Goal: Task Accomplishment & Management: Manage account settings

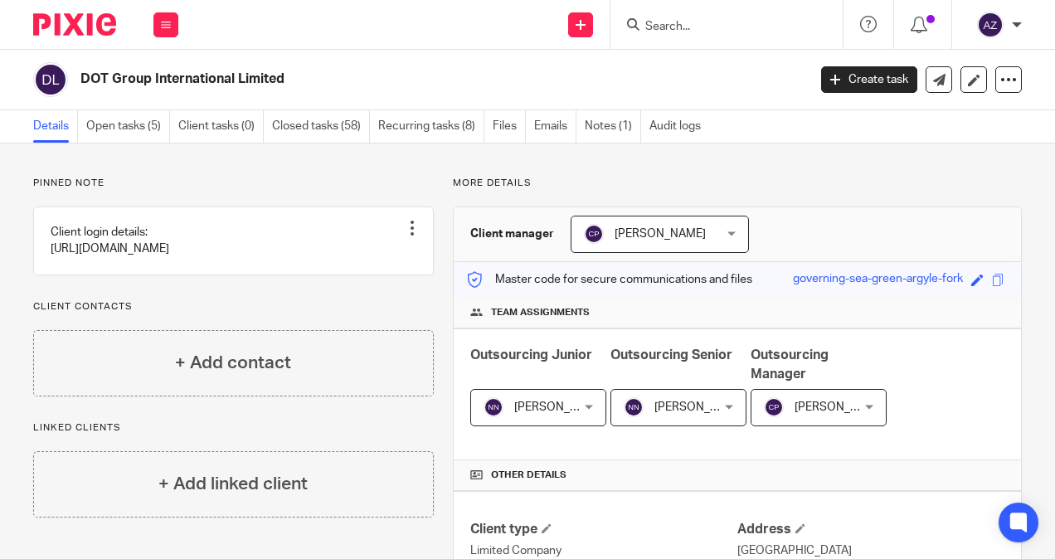
click at [86, 332] on div "Pinned note Client login details: https://menzies-mobility.imanagework.co.uk/wo…" at bounding box center [233, 287] width 401 height 220
drag, startPoint x: 86, startPoint y: 332, endPoint x: -3, endPoint y: 327, distance: 89.7
click at [0, 327] on html "Work Email Clients Team Reports Work Email Clients Team Reports Settings Send n…" at bounding box center [527, 279] width 1055 height 559
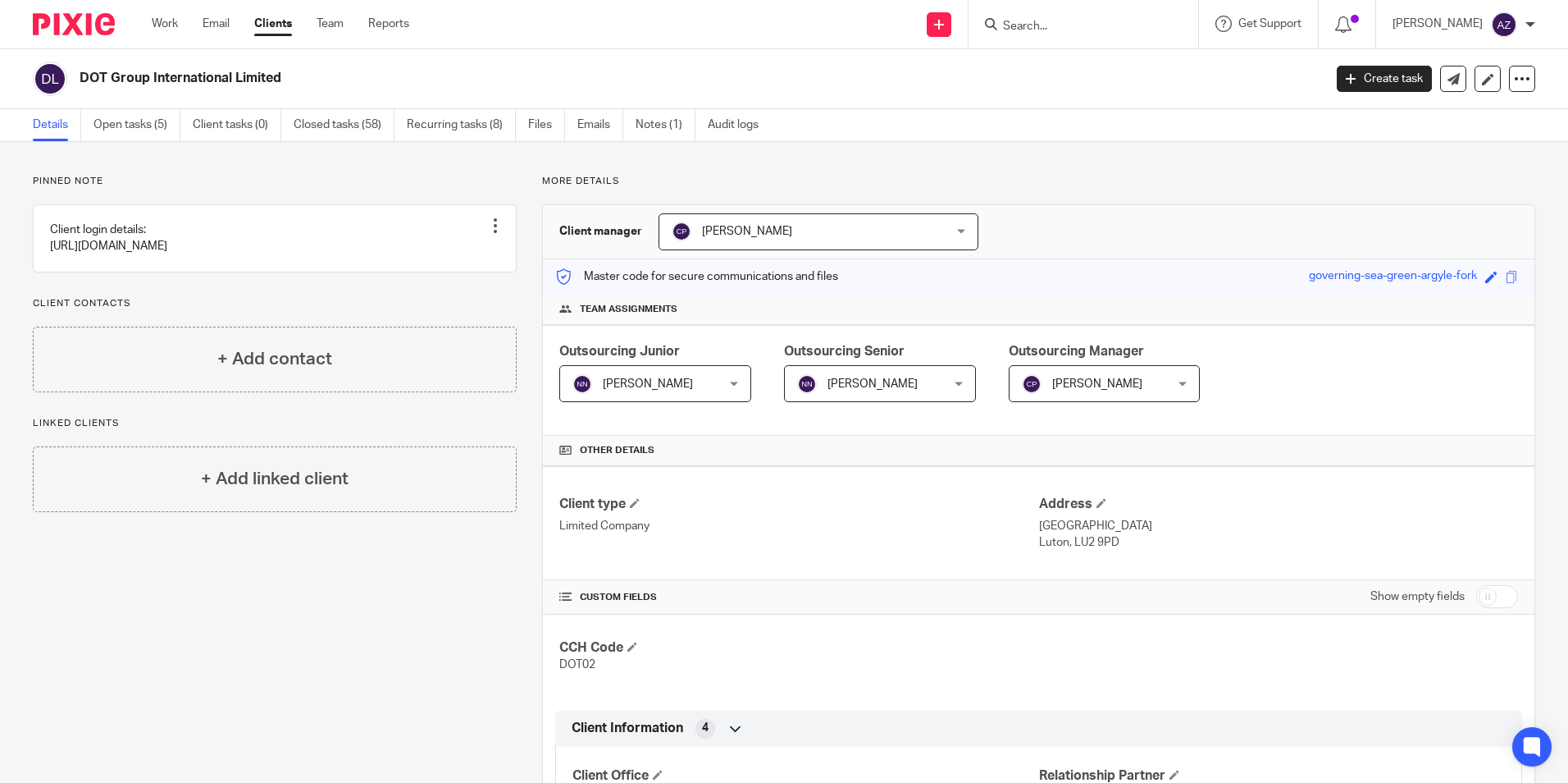
click at [1043, 391] on div "Outsourcing Junior Nayna Nariapara Nayna Nariapara Not selected Aaron Jervis Ab…" at bounding box center [1039, 380] width 992 height 111
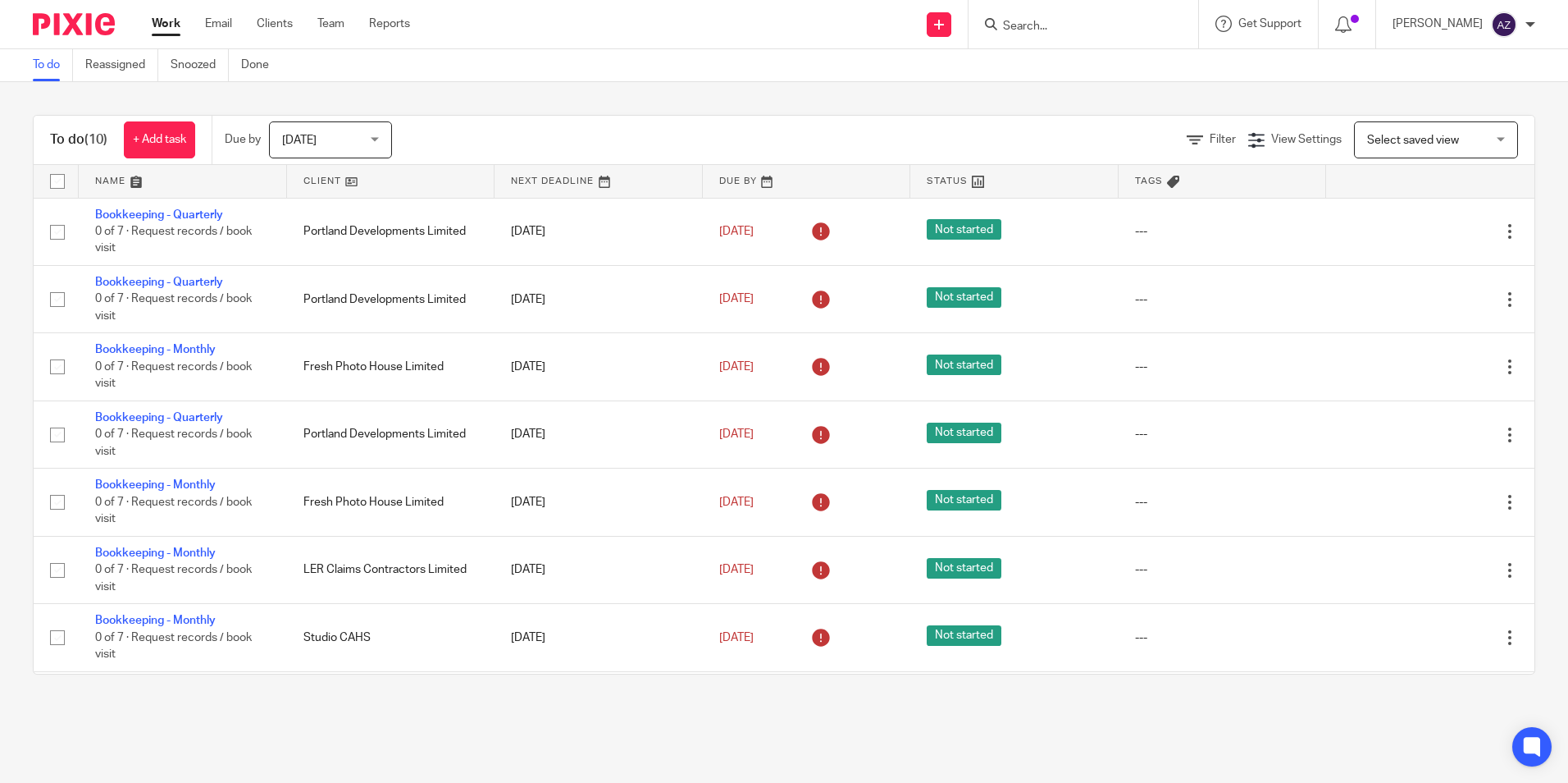
click at [1088, 35] on form at bounding box center [1088, 24] width 175 height 21
click at [1092, 30] on input "Search" at bounding box center [1074, 27] width 147 height 15
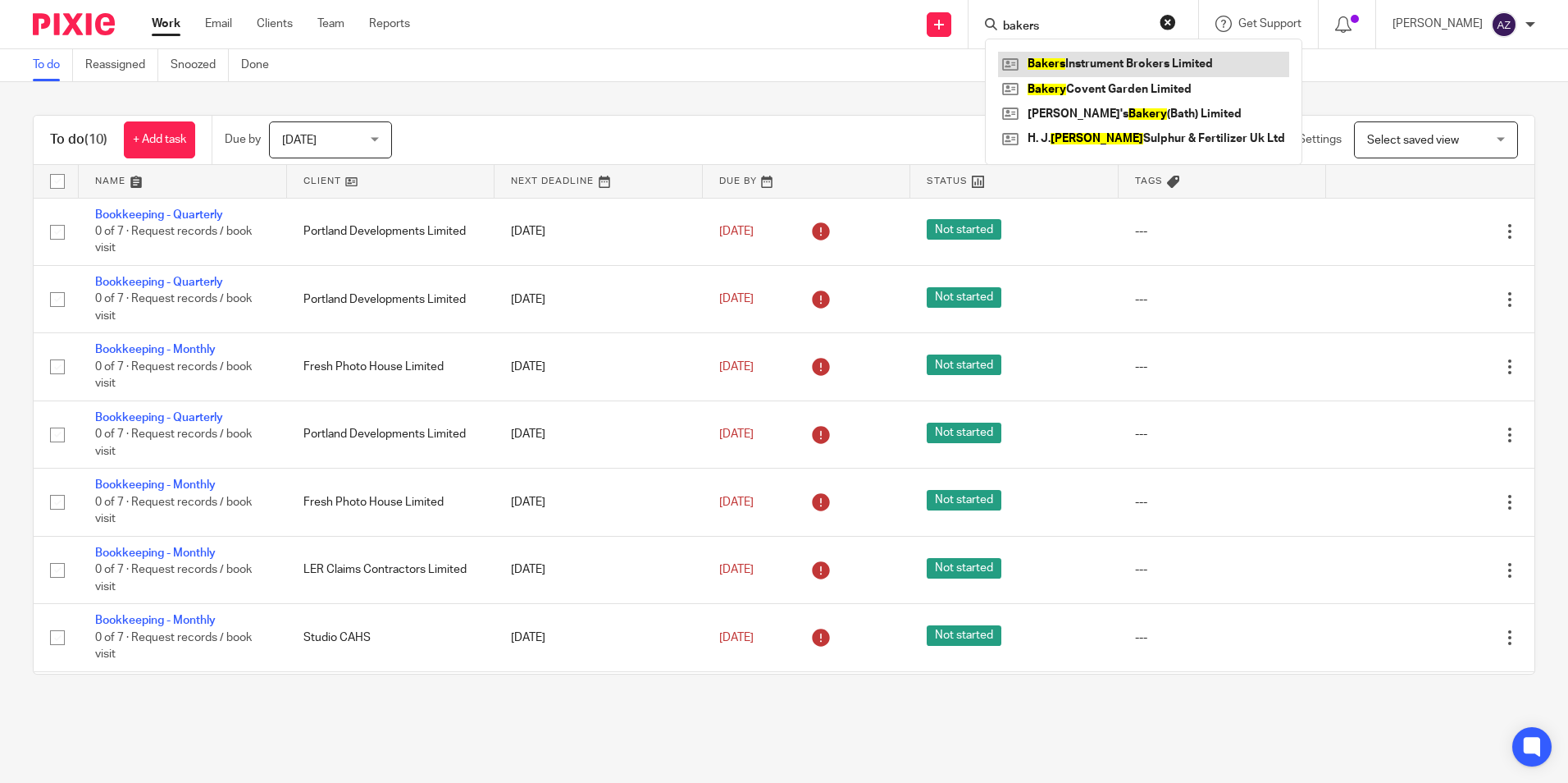
type input "bakers"
click at [1145, 66] on link at bounding box center [1144, 63] width 291 height 25
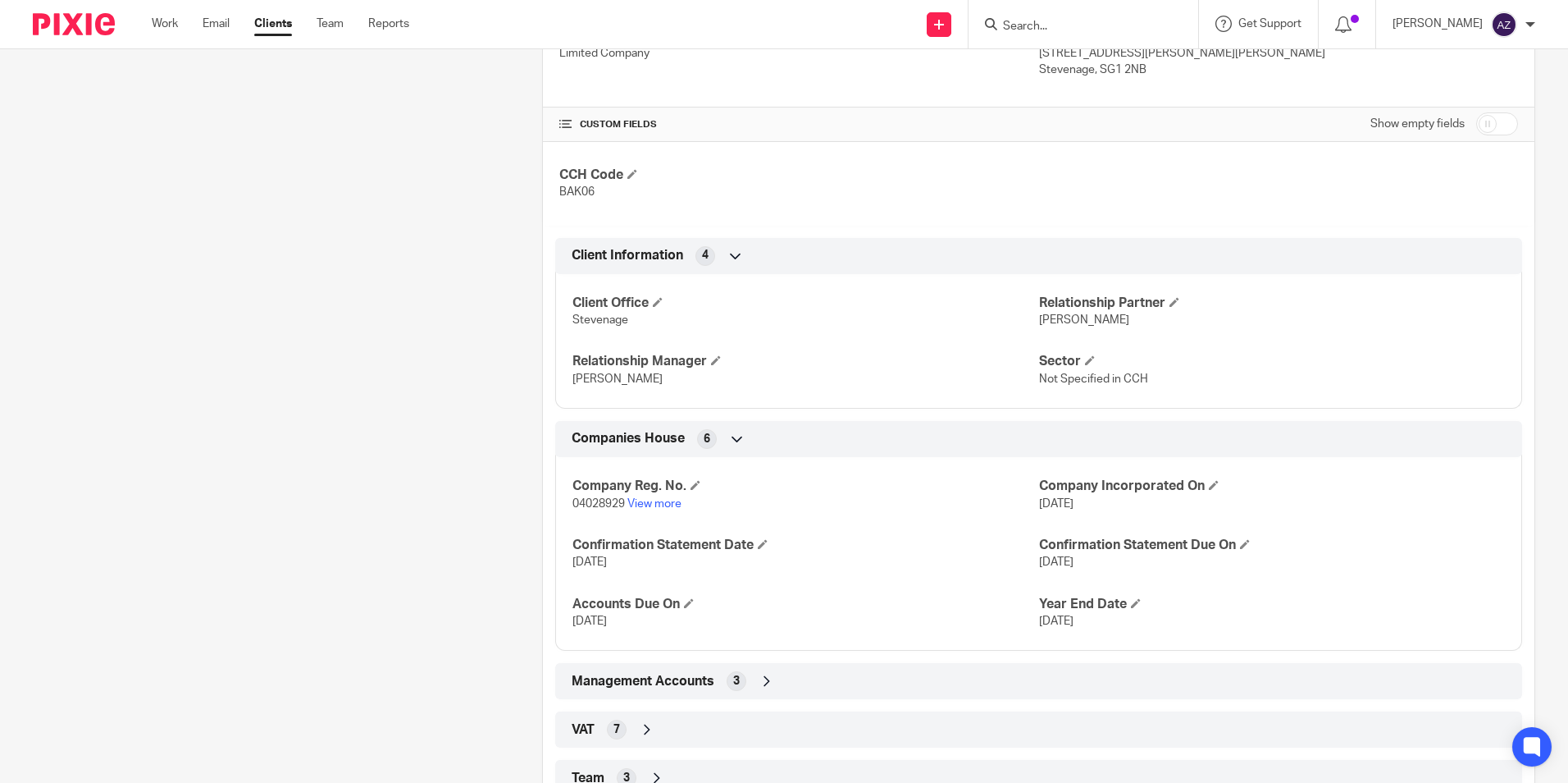
scroll to position [493, 0]
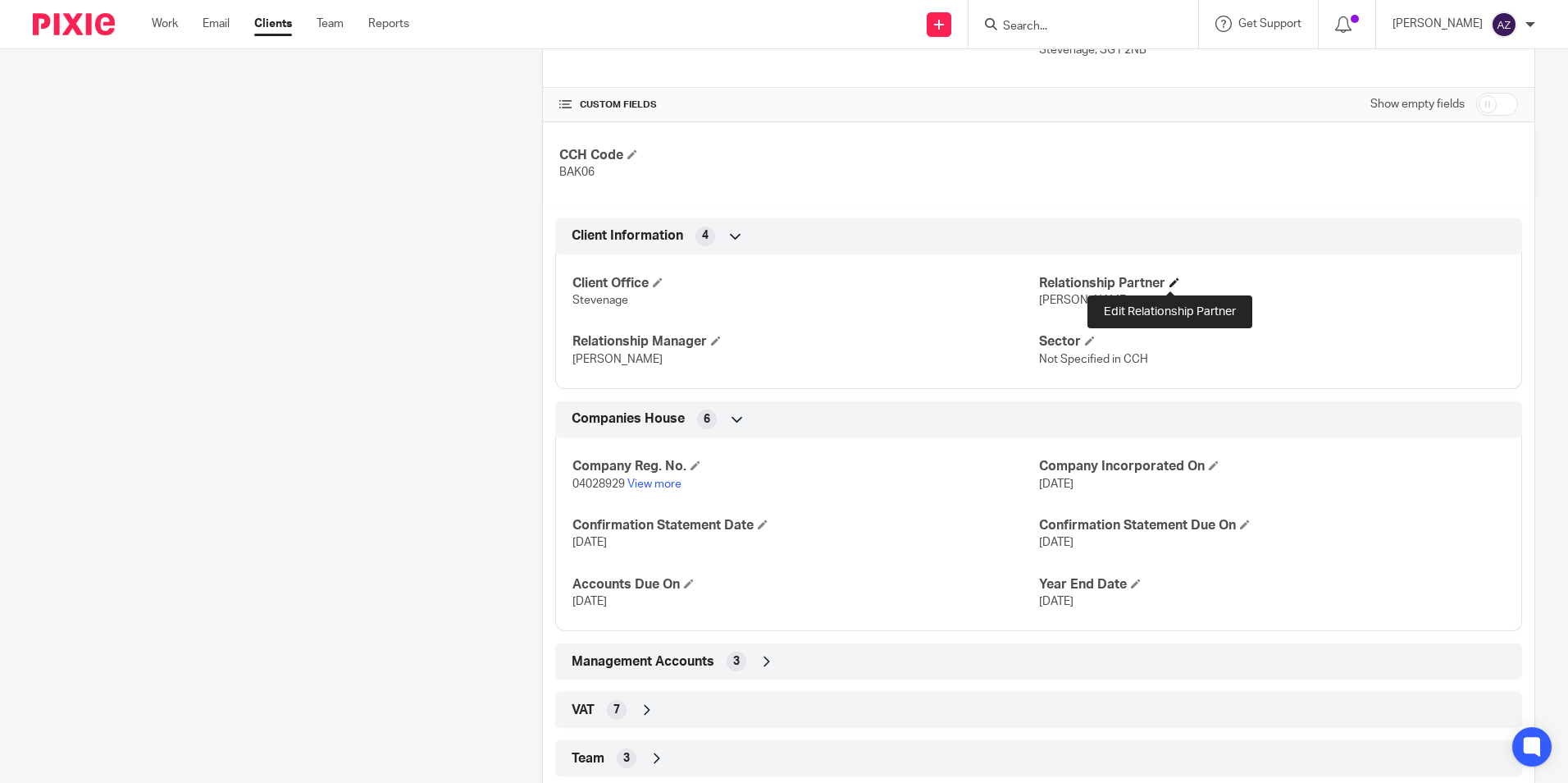
click at [1172, 283] on span at bounding box center [1174, 282] width 10 height 10
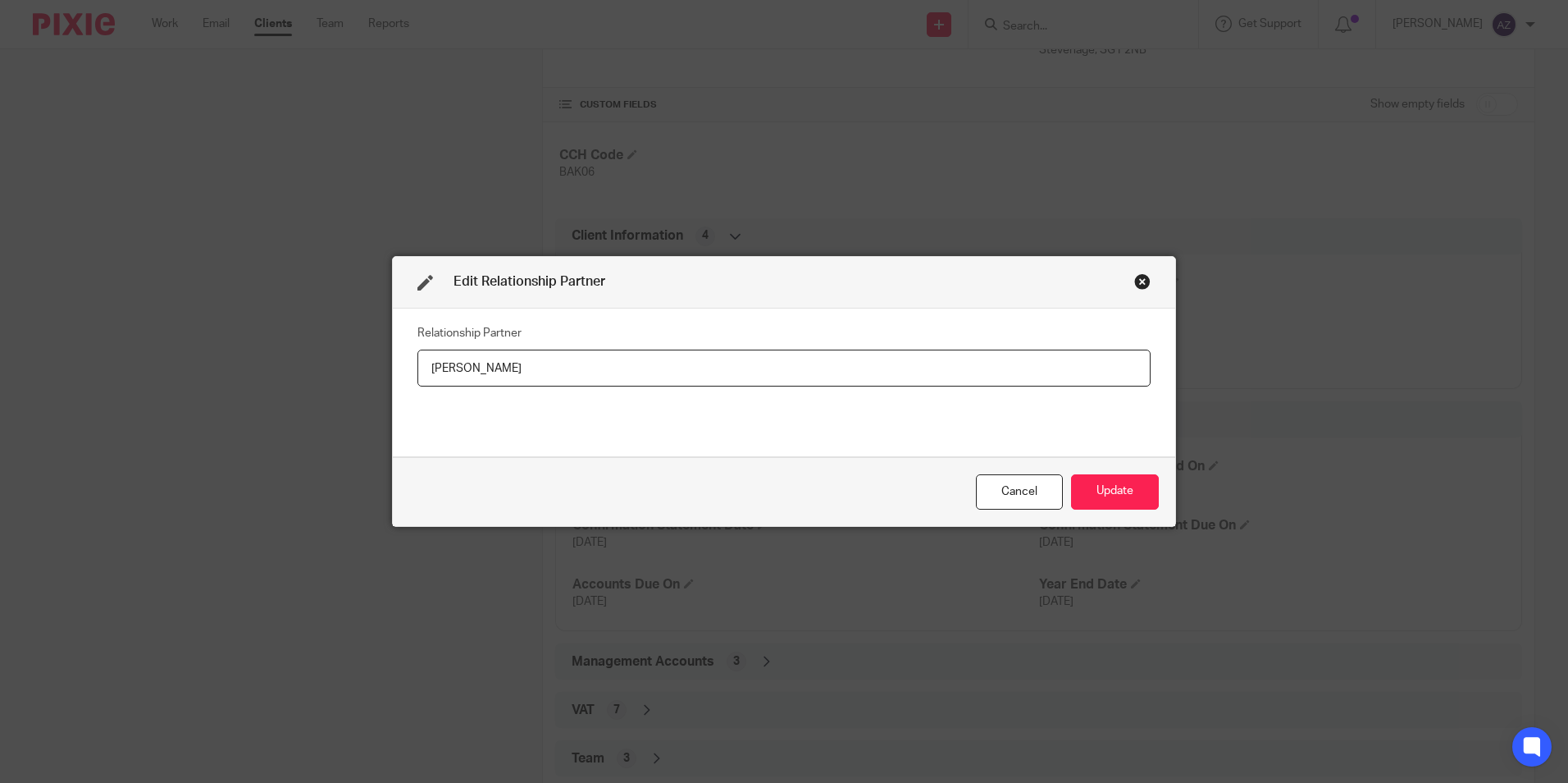
drag, startPoint x: 514, startPoint y: 397, endPoint x: 348, endPoint y: 407, distance: 166.3
click at [361, 406] on div "Edit Relationship Partner Relationship Partner Mark Hubbocks Cancel Update" at bounding box center [784, 391] width 1568 height 783
click at [600, 358] on input "Chris Maleney" at bounding box center [784, 367] width 733 height 37
click at [535, 374] on input "Chris Maleney" at bounding box center [784, 367] width 733 height 37
drag, startPoint x: 540, startPoint y: 361, endPoint x: 333, endPoint y: 367, distance: 207.1
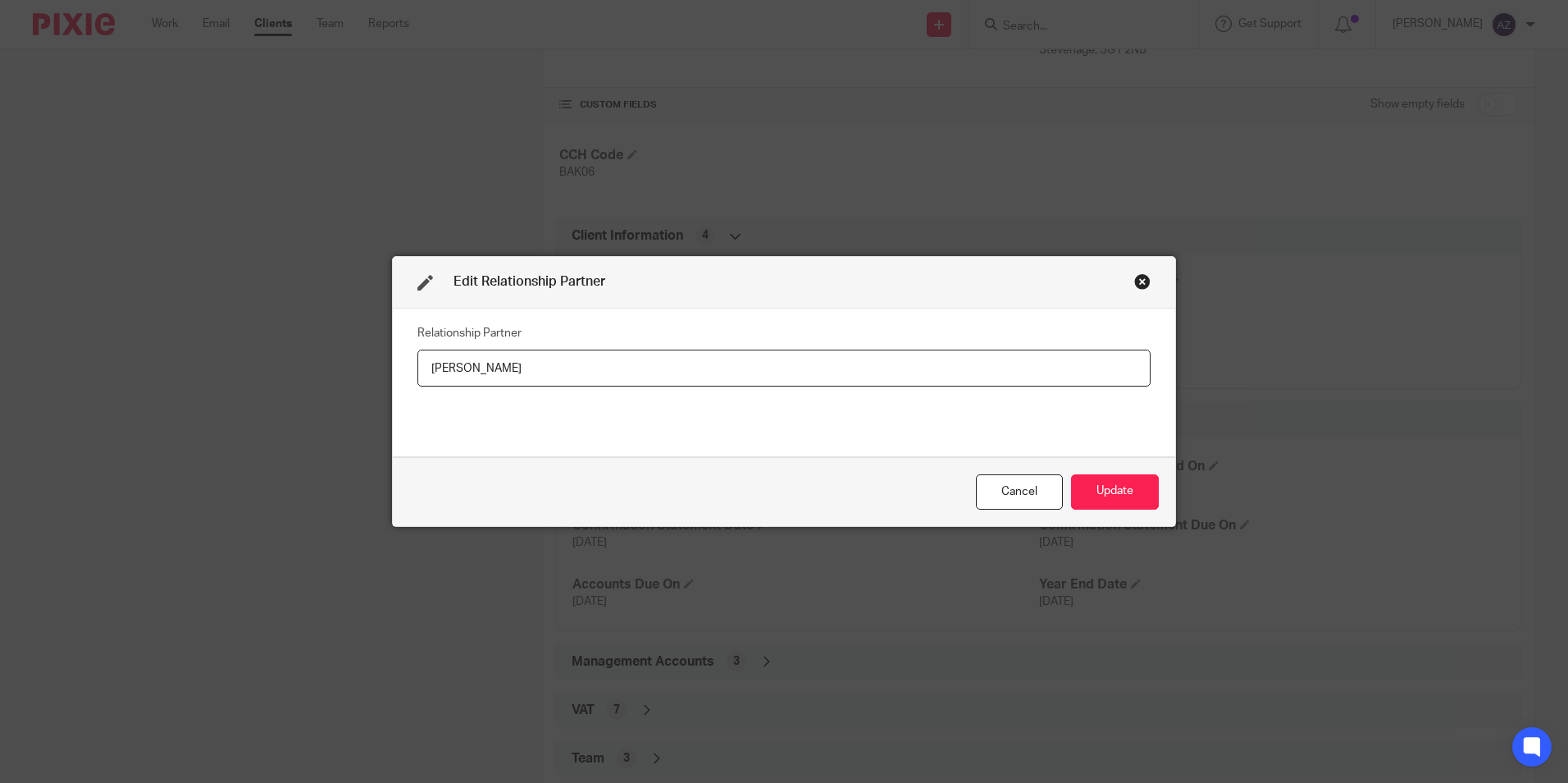
click at [333, 367] on div "Edit Relationship Partner Relationship Partner Chris Maloney Cancel Update" at bounding box center [784, 391] width 1568 height 783
type input "[PERSON_NAME]"
click at [1126, 486] on button "Update" at bounding box center [1115, 492] width 88 height 36
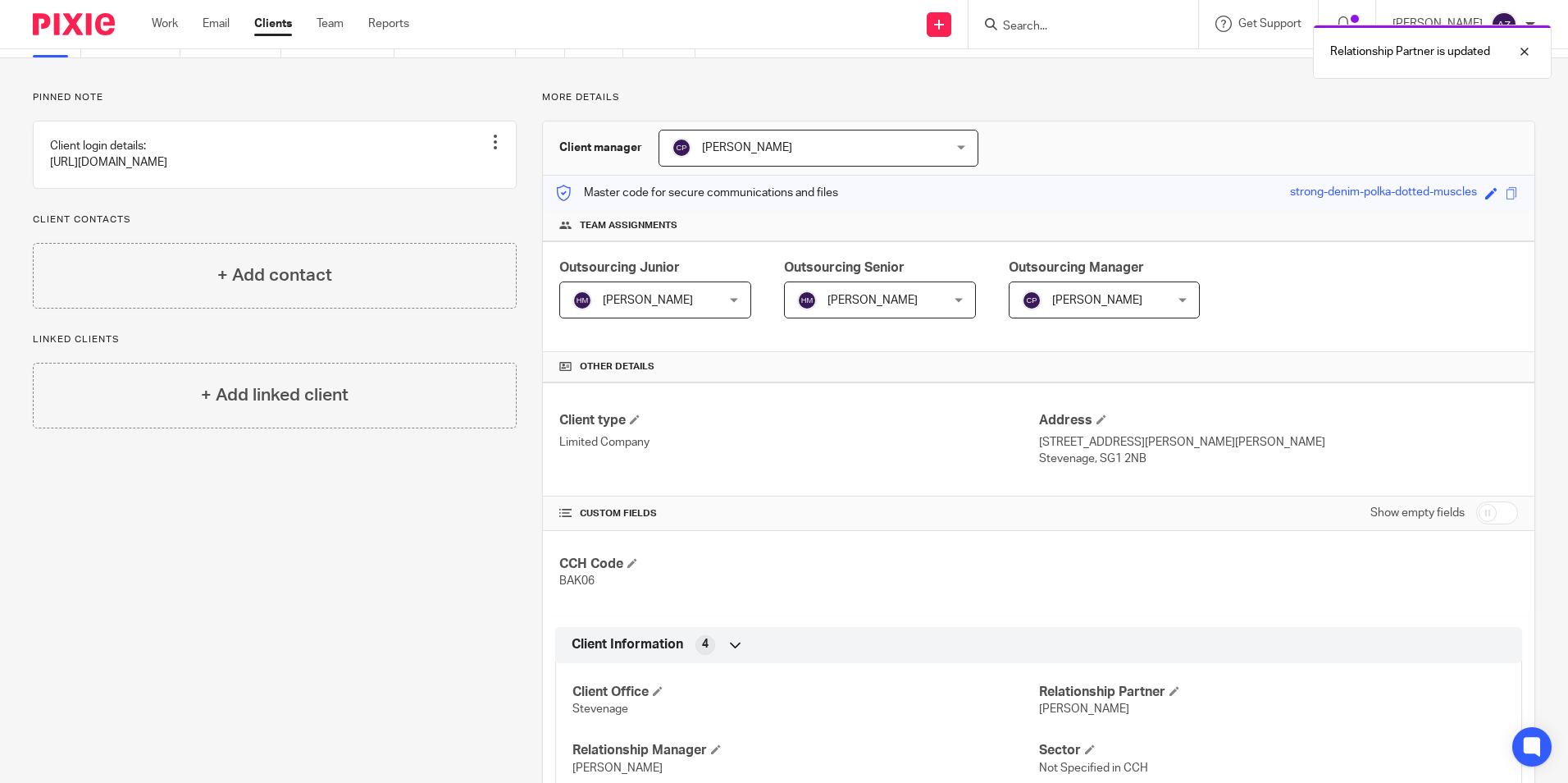
scroll to position [82, 0]
click at [1126, 25] on div "Relationship Partner is updated" at bounding box center [1168, 48] width 768 height 62
click at [1080, 27] on div "Relationship Partner is updated" at bounding box center [1168, 48] width 768 height 62
click at [1073, 20] on div "Relationship Partner is updated" at bounding box center [1168, 48] width 768 height 62
click at [1069, 25] on input "Search" at bounding box center [1074, 27] width 147 height 15
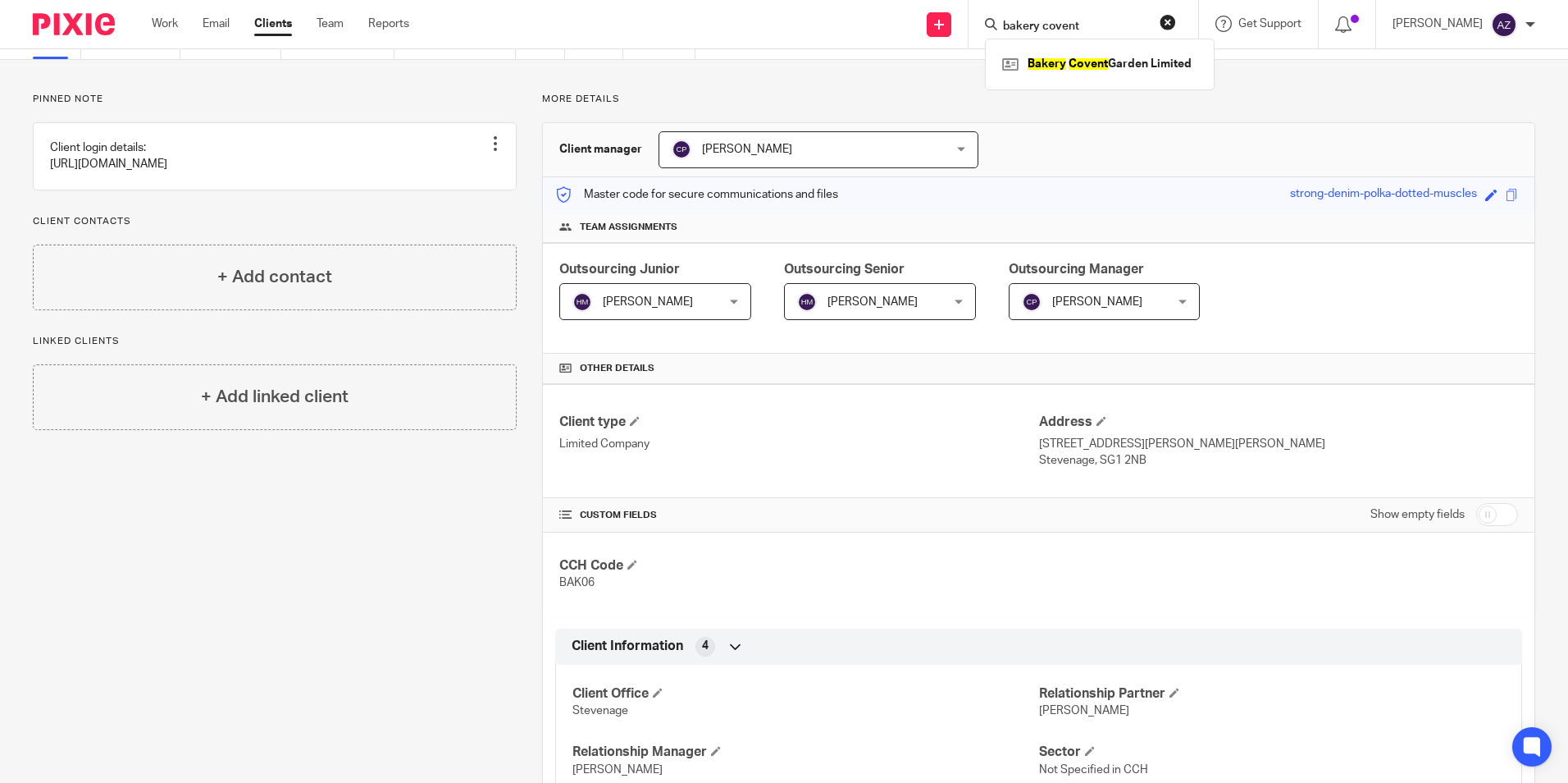
type input "bakery covent"
click at [1098, 43] on div "Bakery Covent Garden Limited" at bounding box center [1100, 63] width 230 height 50
click at [1109, 56] on link at bounding box center [1100, 63] width 204 height 25
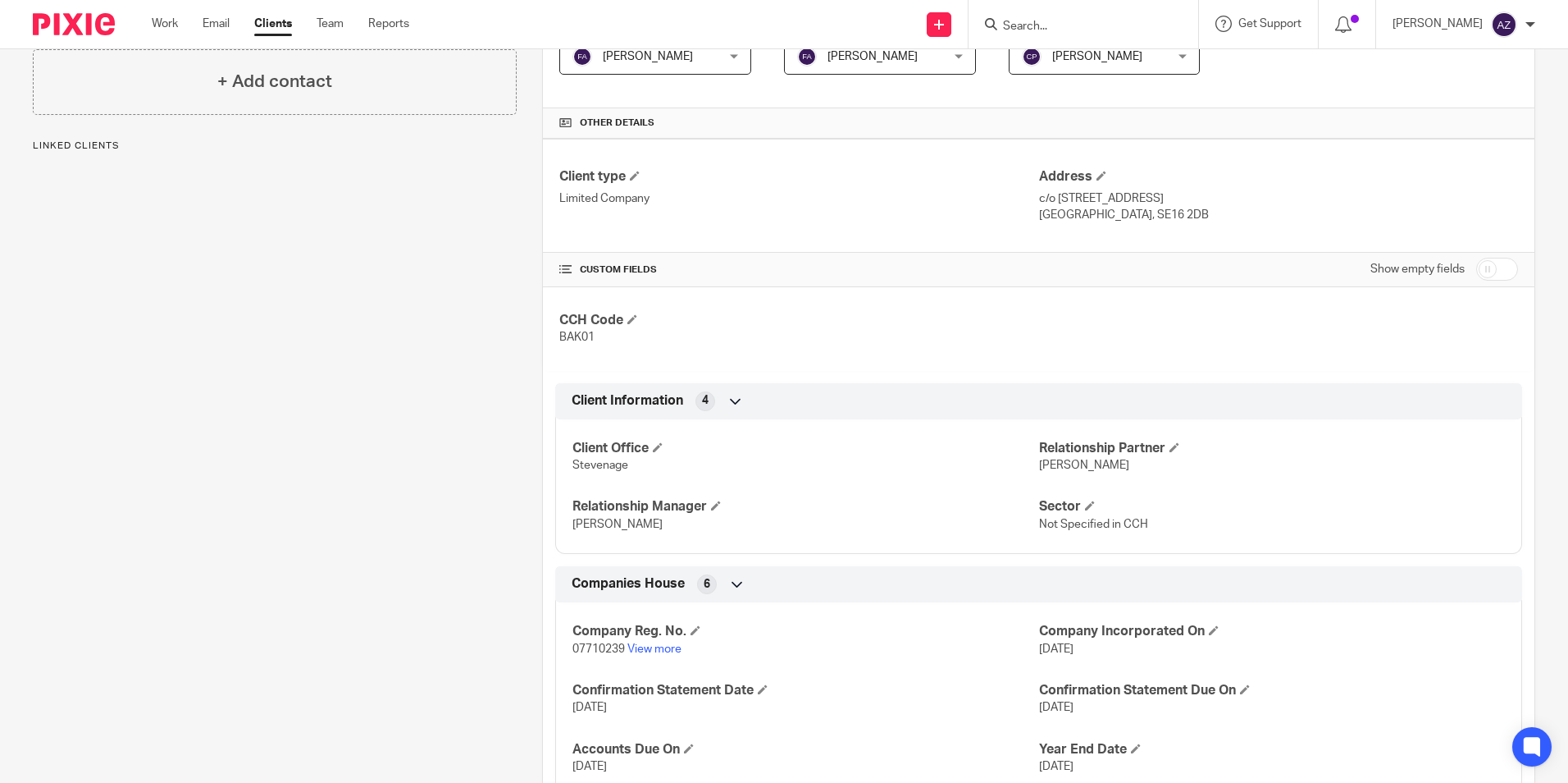
scroll to position [329, 0]
click at [1173, 443] on span at bounding box center [1174, 446] width 10 height 10
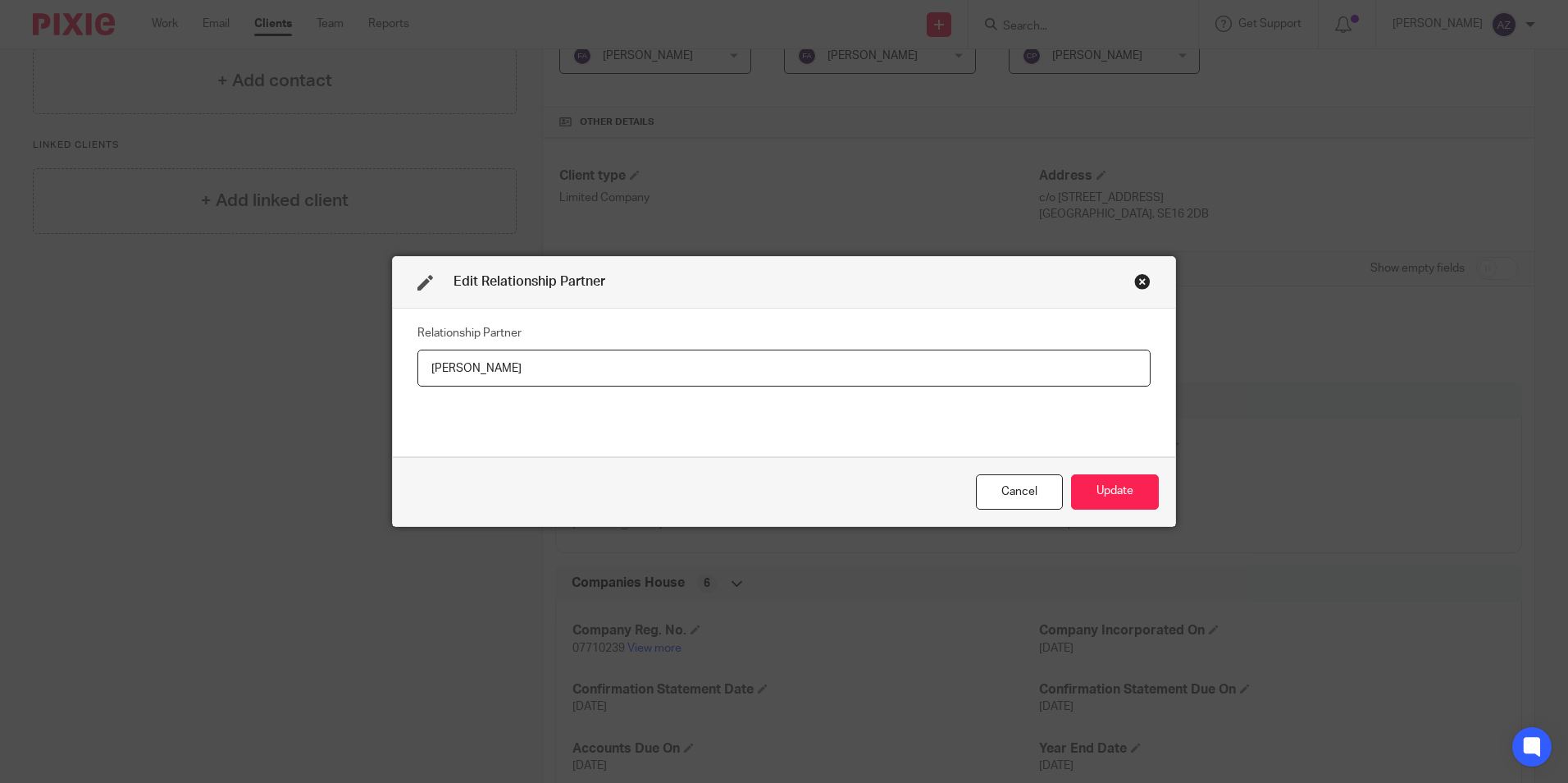
drag, startPoint x: 363, startPoint y: 373, endPoint x: 353, endPoint y: 366, distance: 12.2
click at [361, 373] on div "Edit Relationship Partner Relationship Partner [PERSON_NAME] Cancel Update" at bounding box center [784, 391] width 1568 height 783
type input "[PERSON_NAME]"
click at [1113, 494] on button "Update" at bounding box center [1115, 492] width 88 height 36
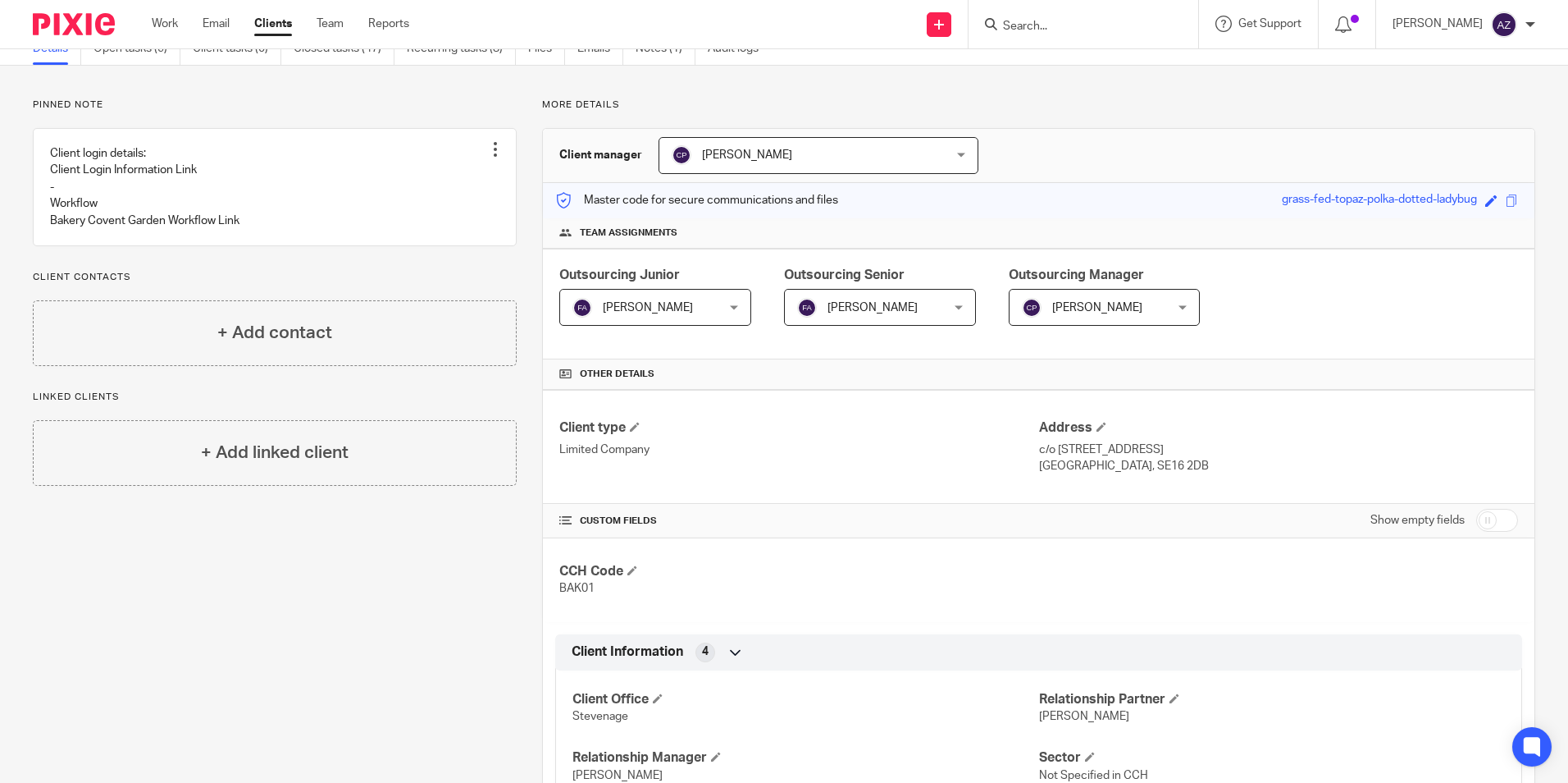
scroll to position [0, 0]
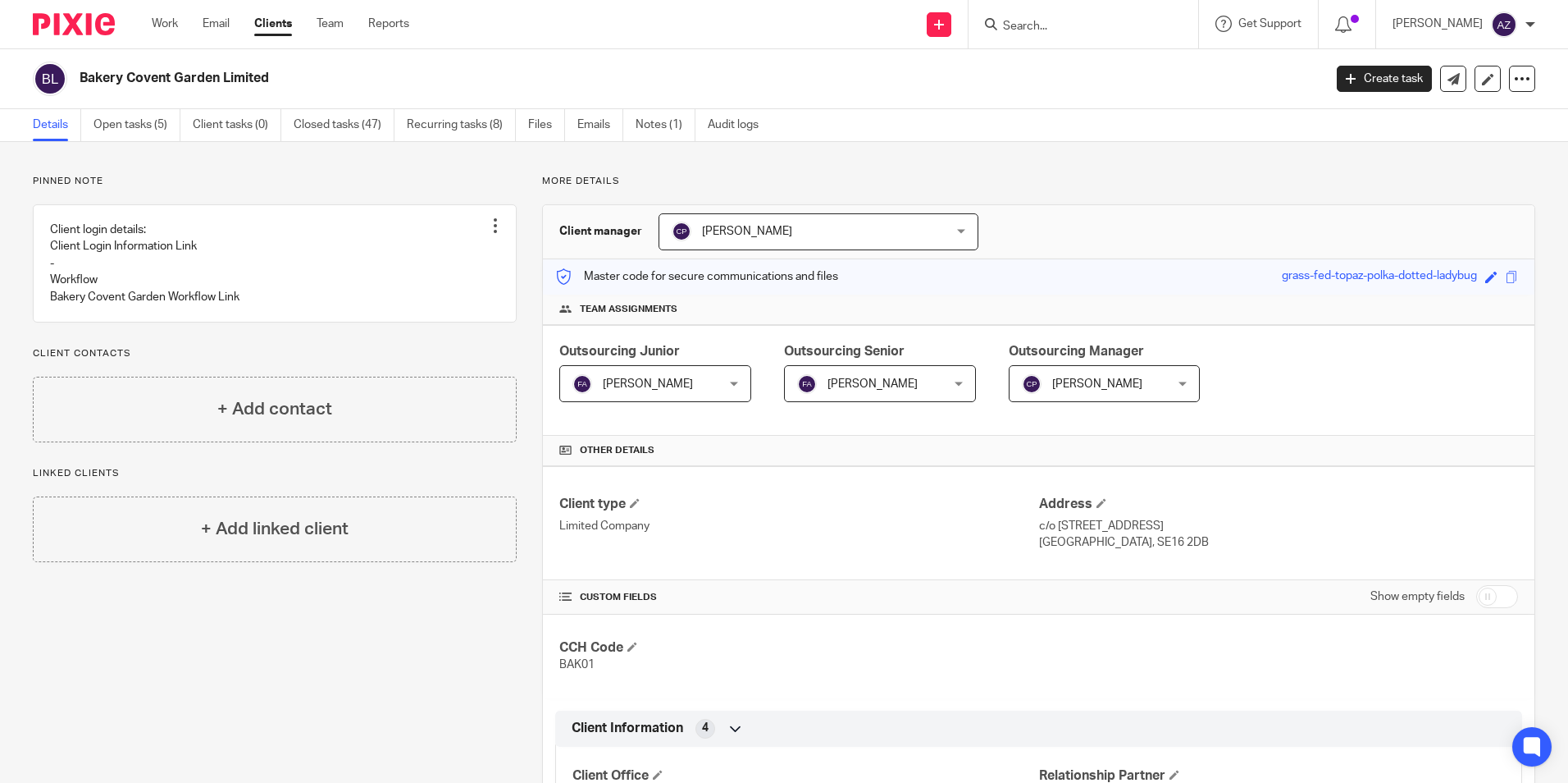
click at [1117, 27] on input "Search" at bounding box center [1074, 27] width 147 height 15
click at [1077, 32] on input "Search" at bounding box center [1074, 27] width 147 height 15
type input "bostock buildi"
click at [1140, 55] on link at bounding box center [1117, 63] width 238 height 25
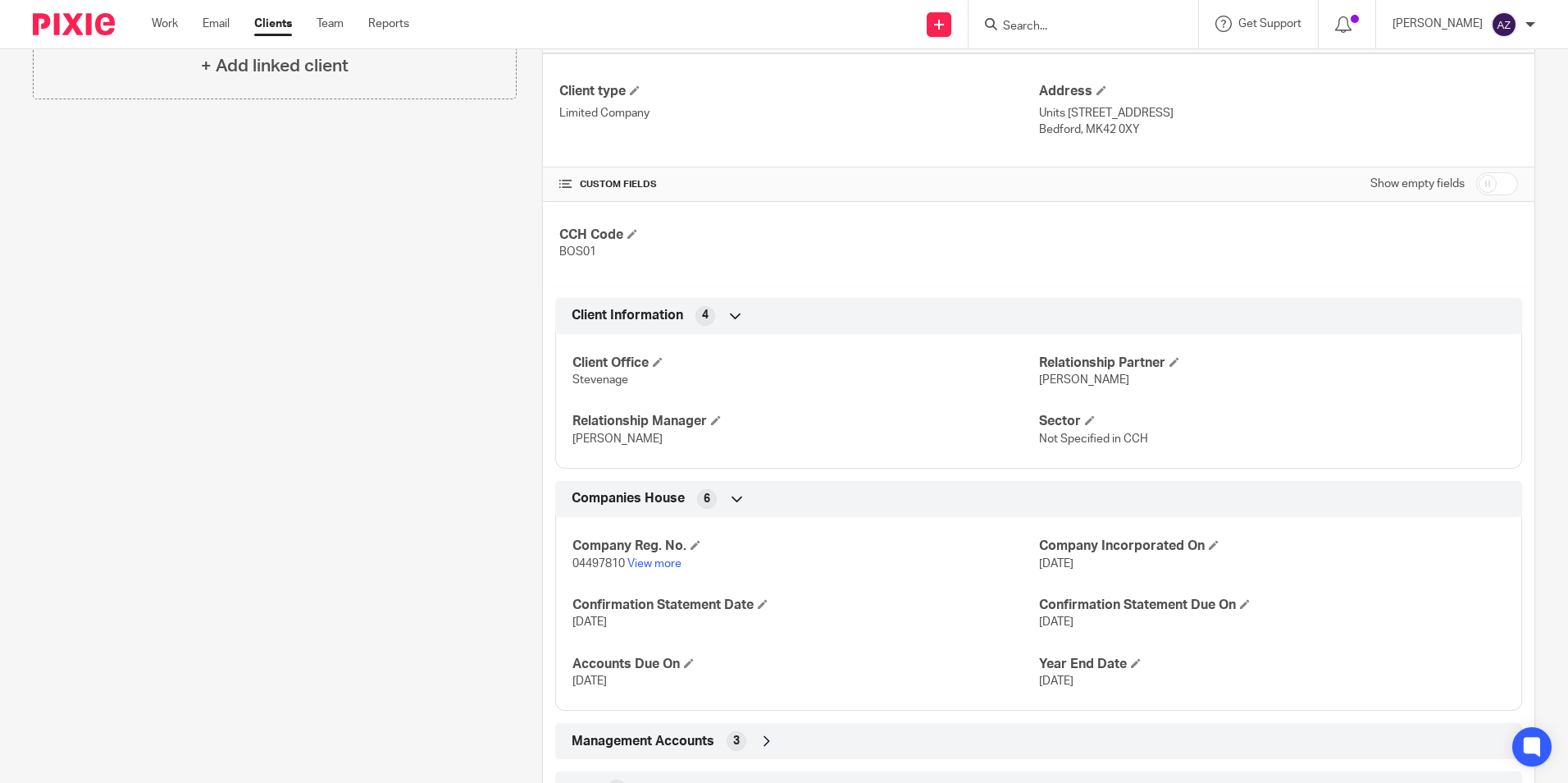
scroll to position [493, 0]
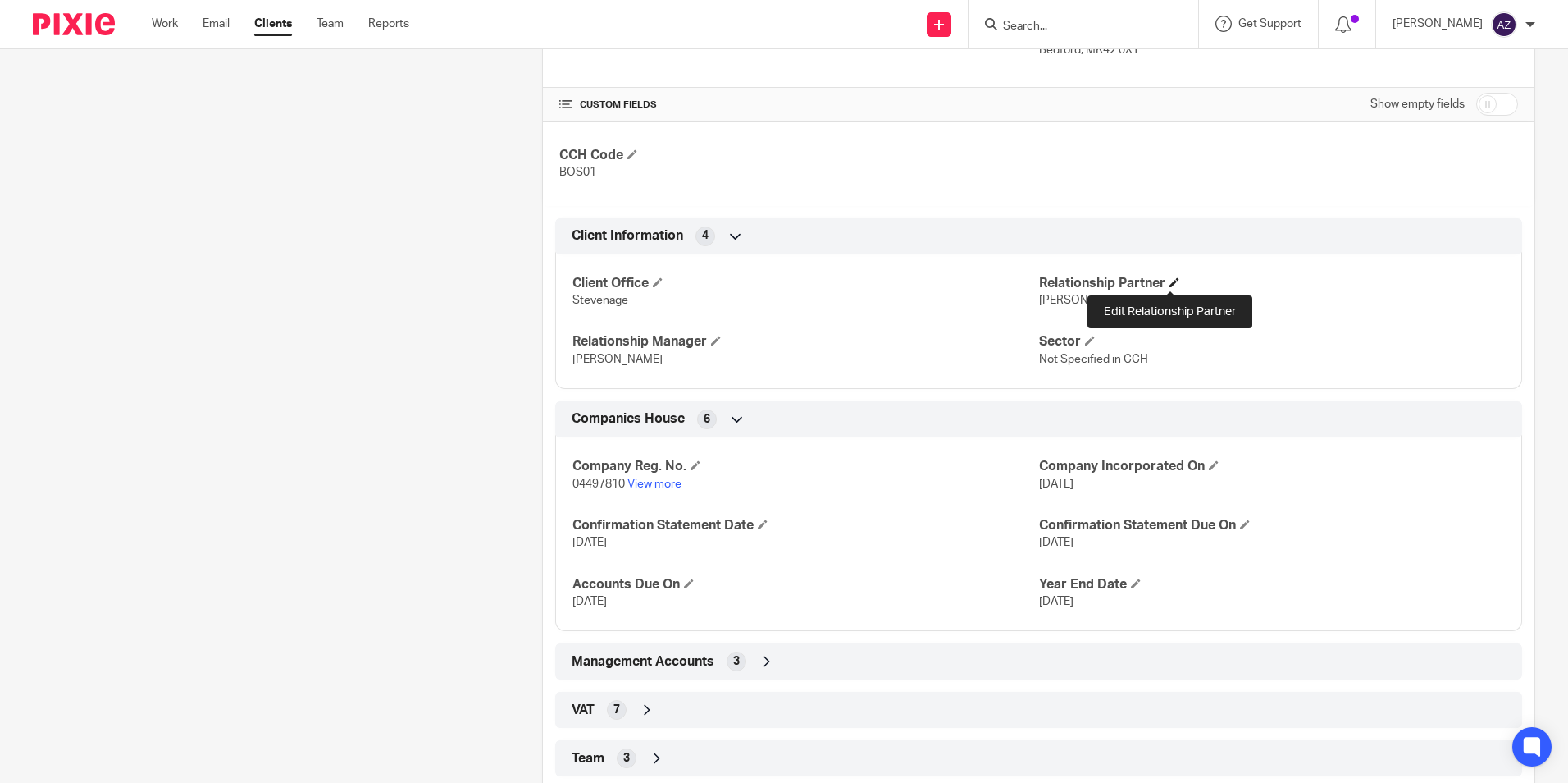
click at [1169, 278] on span at bounding box center [1174, 282] width 10 height 10
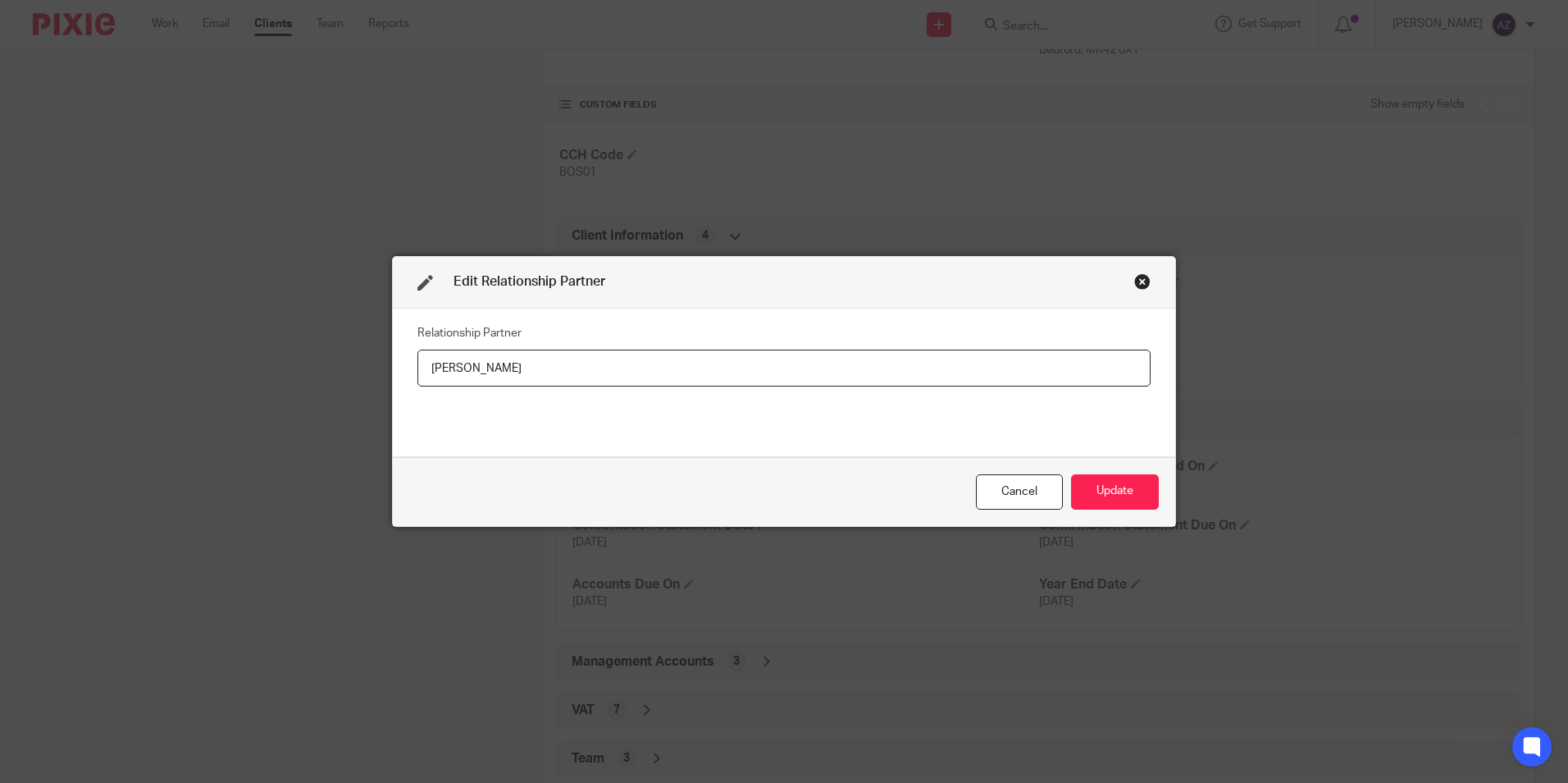
drag, startPoint x: 759, startPoint y: 372, endPoint x: 382, endPoint y: 437, distance: 382.6
click at [382, 437] on div "Edit Relationship Partner Relationship Partner [PERSON_NAME] Cancel Update" at bounding box center [784, 391] width 1568 height 783
type input "[PERSON_NAME]"
click at [1094, 493] on button "Update" at bounding box center [1115, 492] width 88 height 36
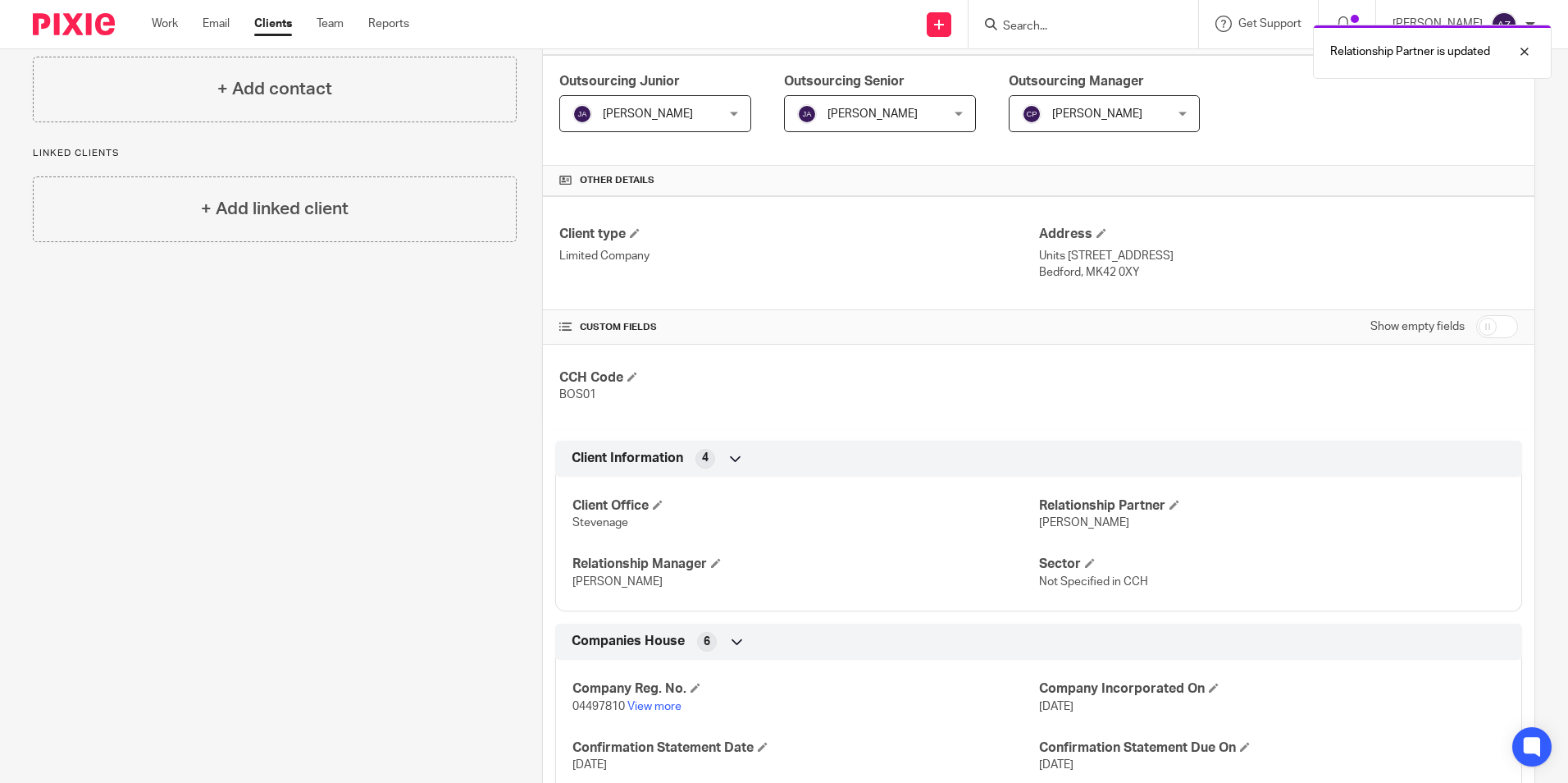
scroll to position [0, 0]
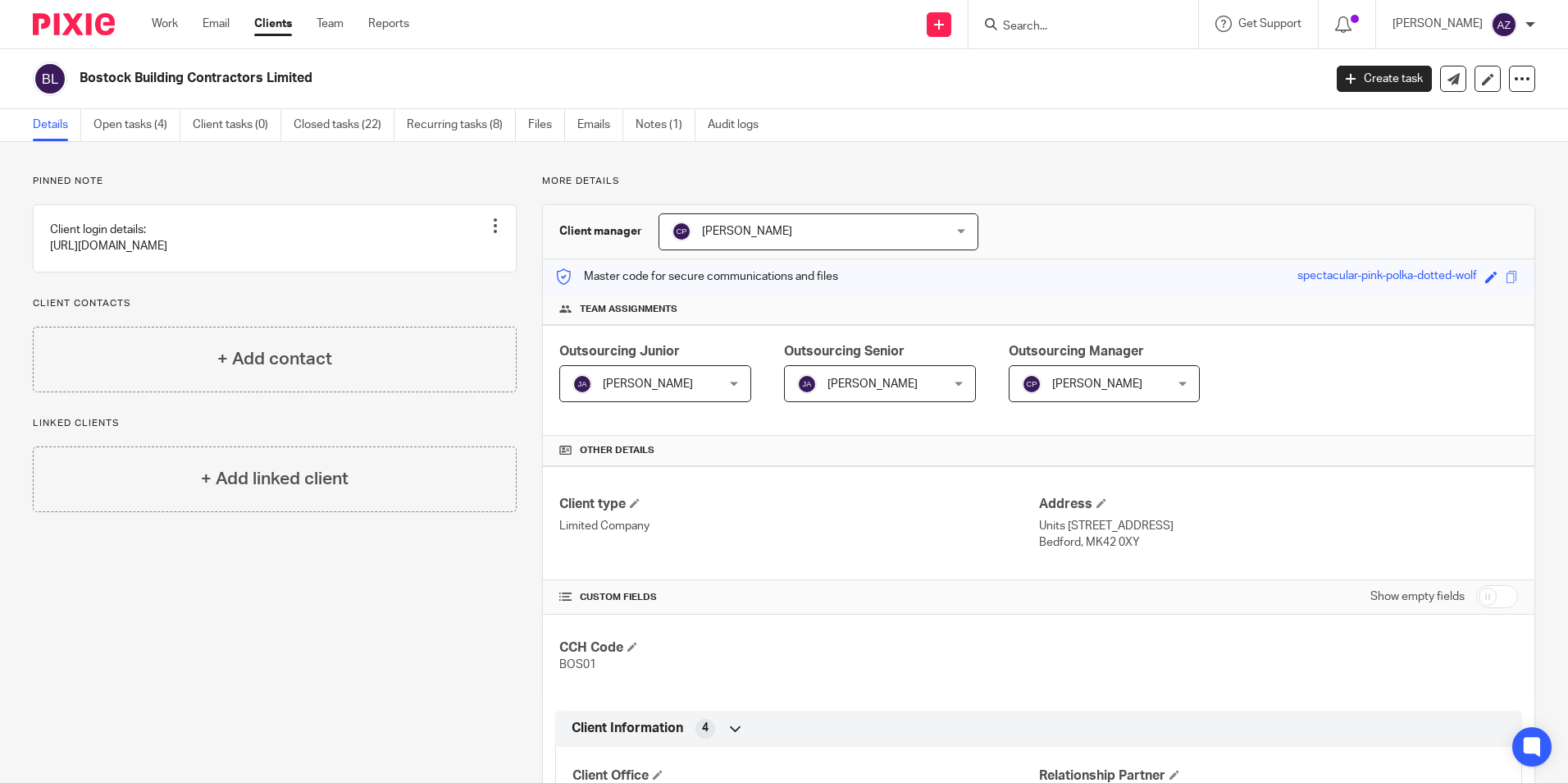
click at [1102, 18] on form at bounding box center [1088, 24] width 175 height 21
click at [1102, 22] on input "Search" at bounding box center [1074, 27] width 147 height 15
click at [1119, 21] on input "Search" at bounding box center [1074, 27] width 147 height 15
type input "brigit's after"
click at [1187, 73] on link at bounding box center [1127, 63] width 257 height 25
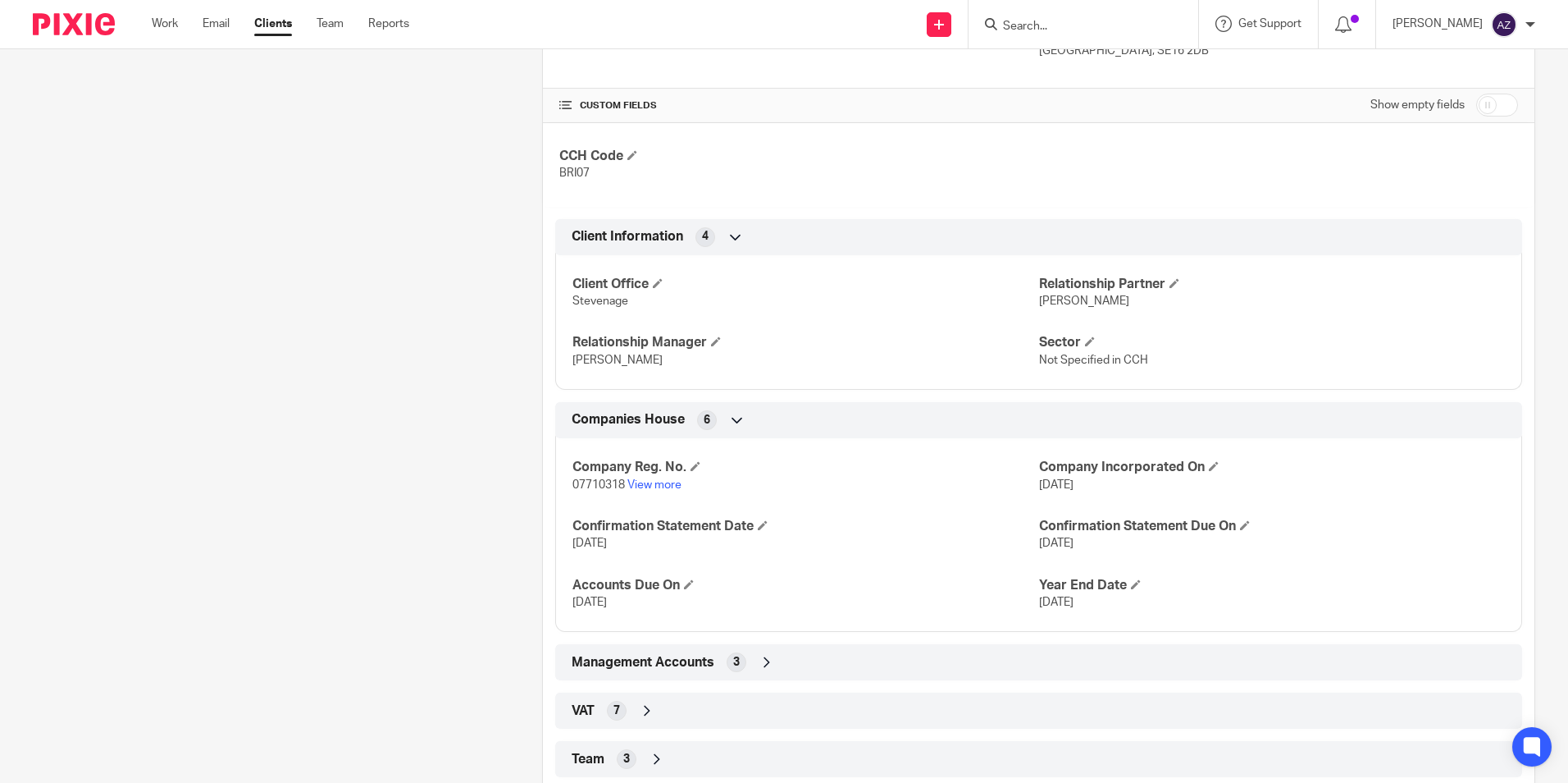
scroll to position [493, 0]
click at [1178, 281] on h4 "Relationship Partner" at bounding box center [1272, 283] width 466 height 17
click at [1176, 281] on h4 "Relationship Partner" at bounding box center [1272, 283] width 466 height 17
click at [1173, 281] on span at bounding box center [1174, 282] width 10 height 10
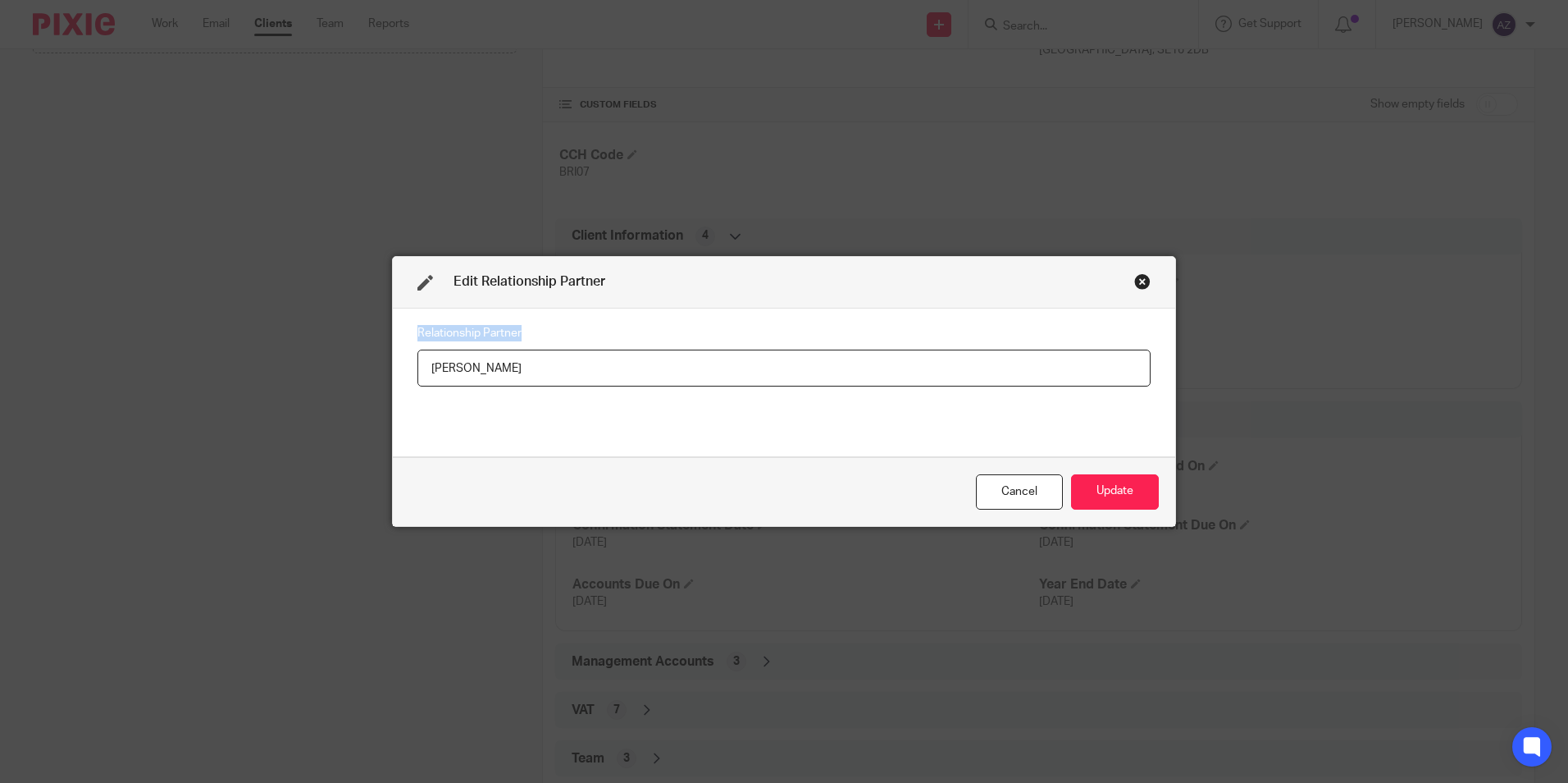
drag, startPoint x: 799, startPoint y: 345, endPoint x: 265, endPoint y: 343, distance: 534.0
click at [265, 343] on div "Edit Relationship Partner Relationship Partner [PERSON_NAME] Cancel Update" at bounding box center [784, 391] width 1568 height 783
click at [581, 375] on input "[PERSON_NAME]" at bounding box center [784, 367] width 733 height 37
drag, startPoint x: 581, startPoint y: 372, endPoint x: 435, endPoint y: 374, distance: 146.0
click at [435, 374] on input "[PERSON_NAME]" at bounding box center [784, 367] width 733 height 37
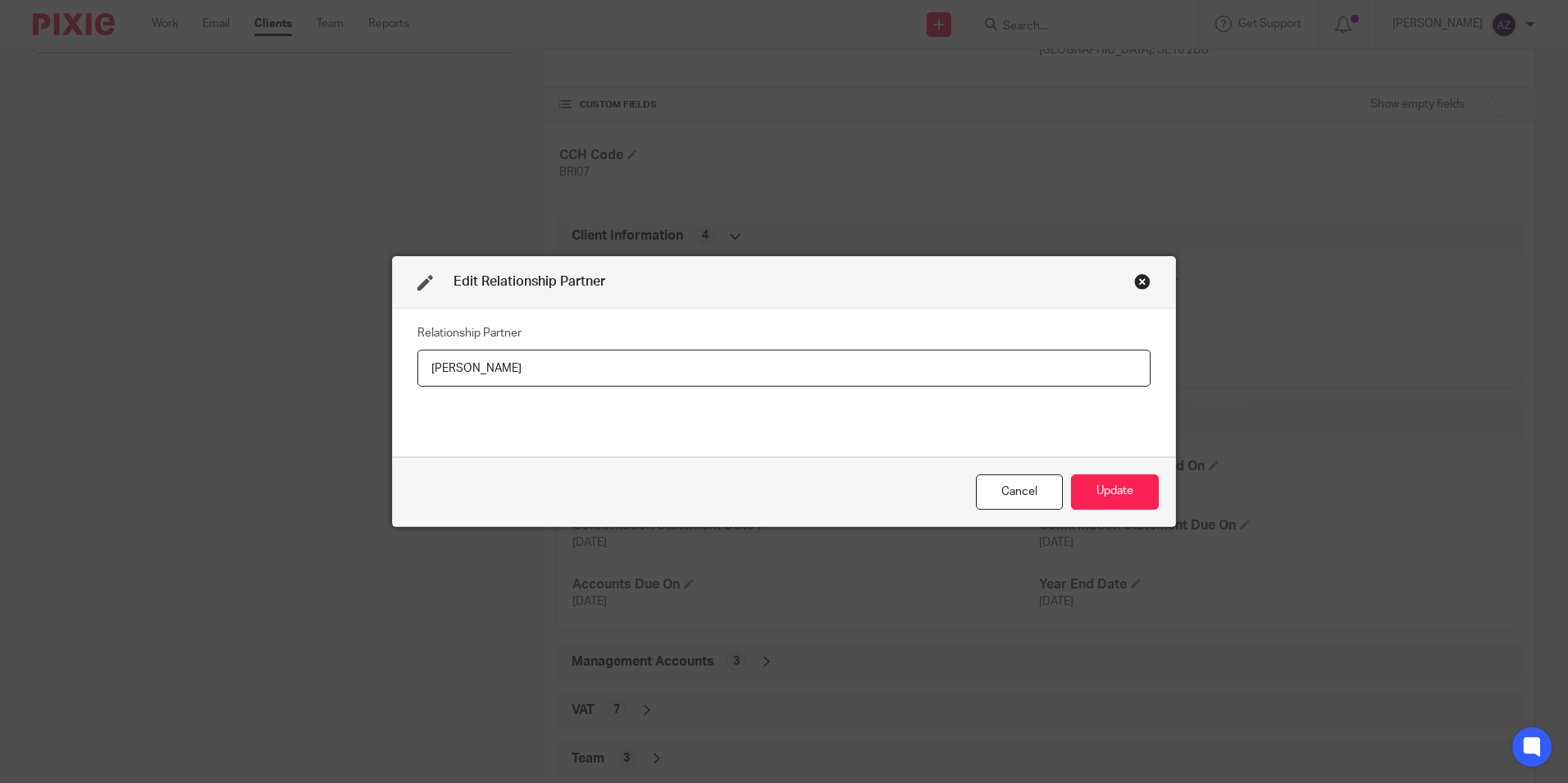
type input "M"
paste input "[PERSON_NAME]"
type input "[PERSON_NAME]"
click at [1119, 478] on button "Update" at bounding box center [1115, 492] width 88 height 36
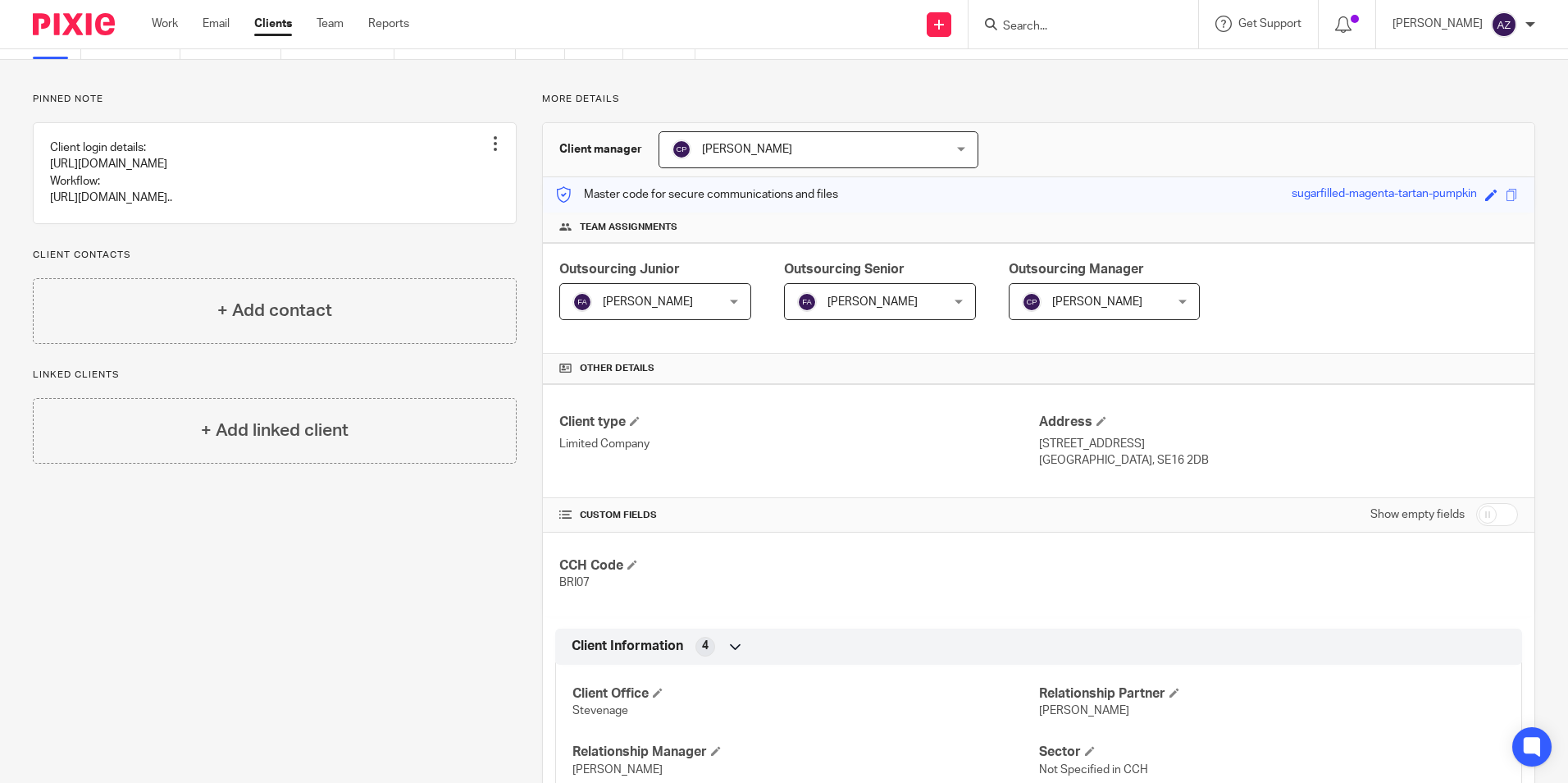
scroll to position [0, 0]
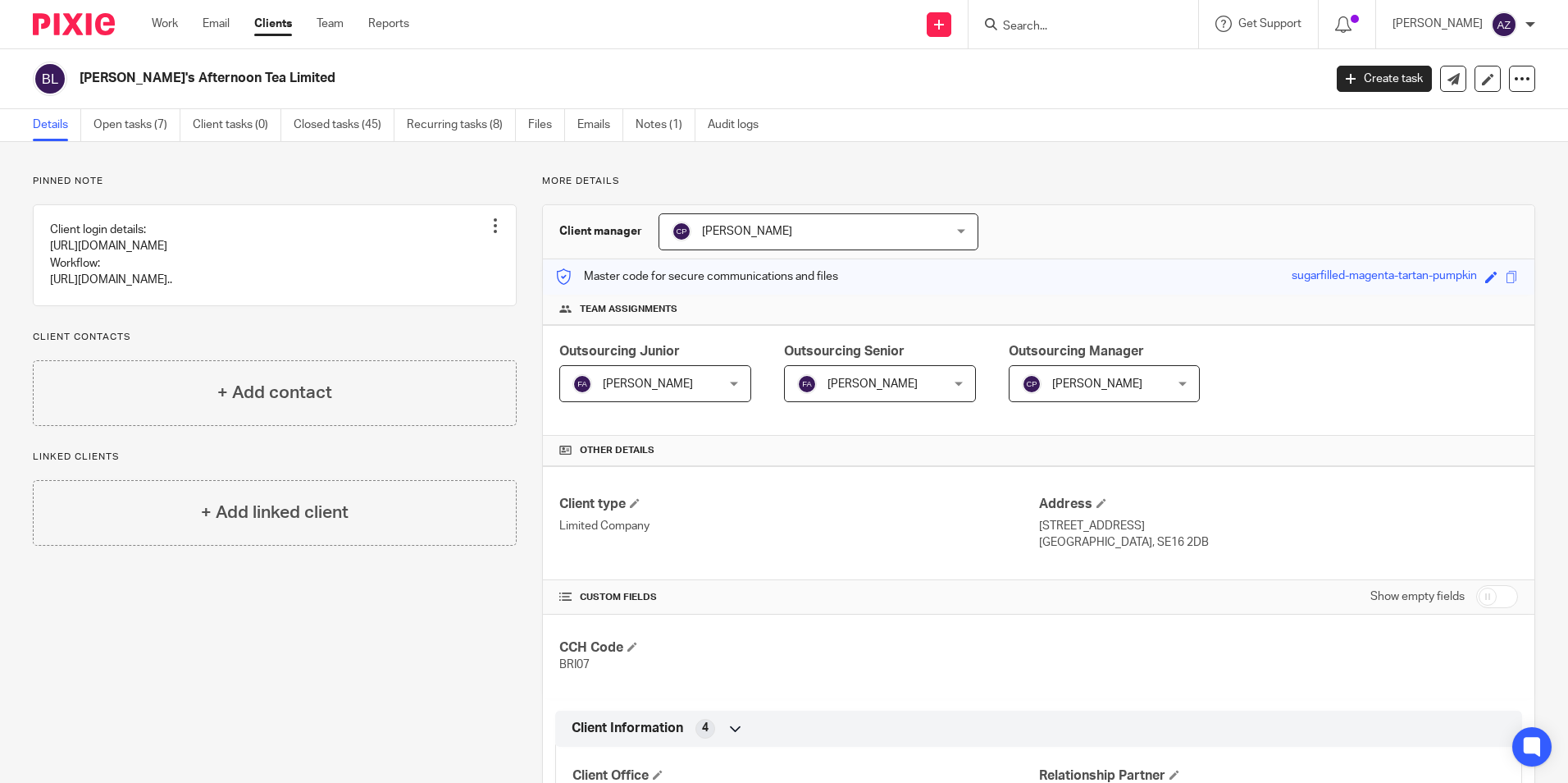
click at [1137, 22] on input "Search" at bounding box center [1074, 27] width 147 height 15
type input "brigit bak"
click at [1139, 74] on link at bounding box center [1100, 63] width 204 height 25
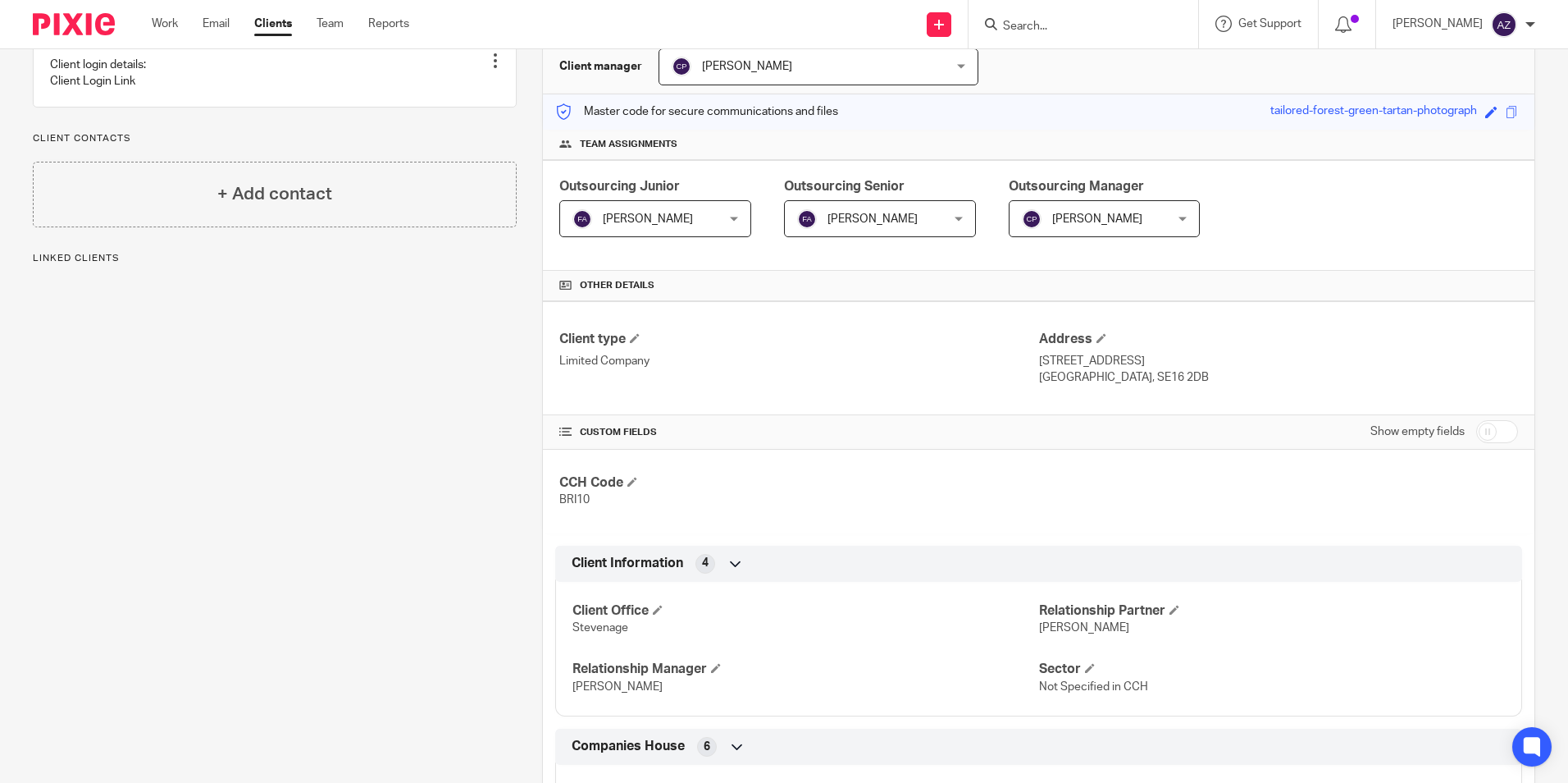
scroll to position [329, 0]
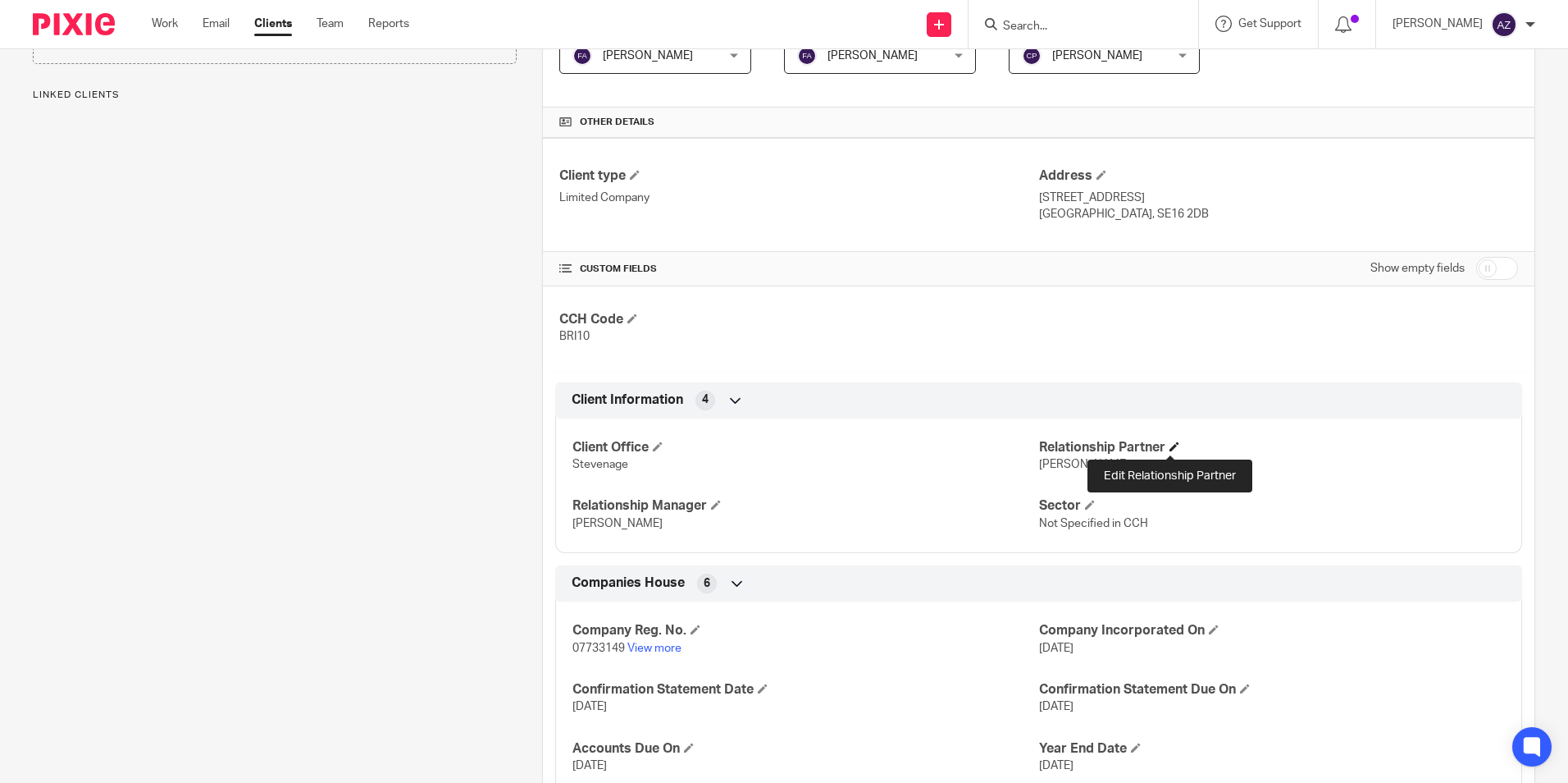
click at [1171, 445] on span at bounding box center [1174, 446] width 10 height 10
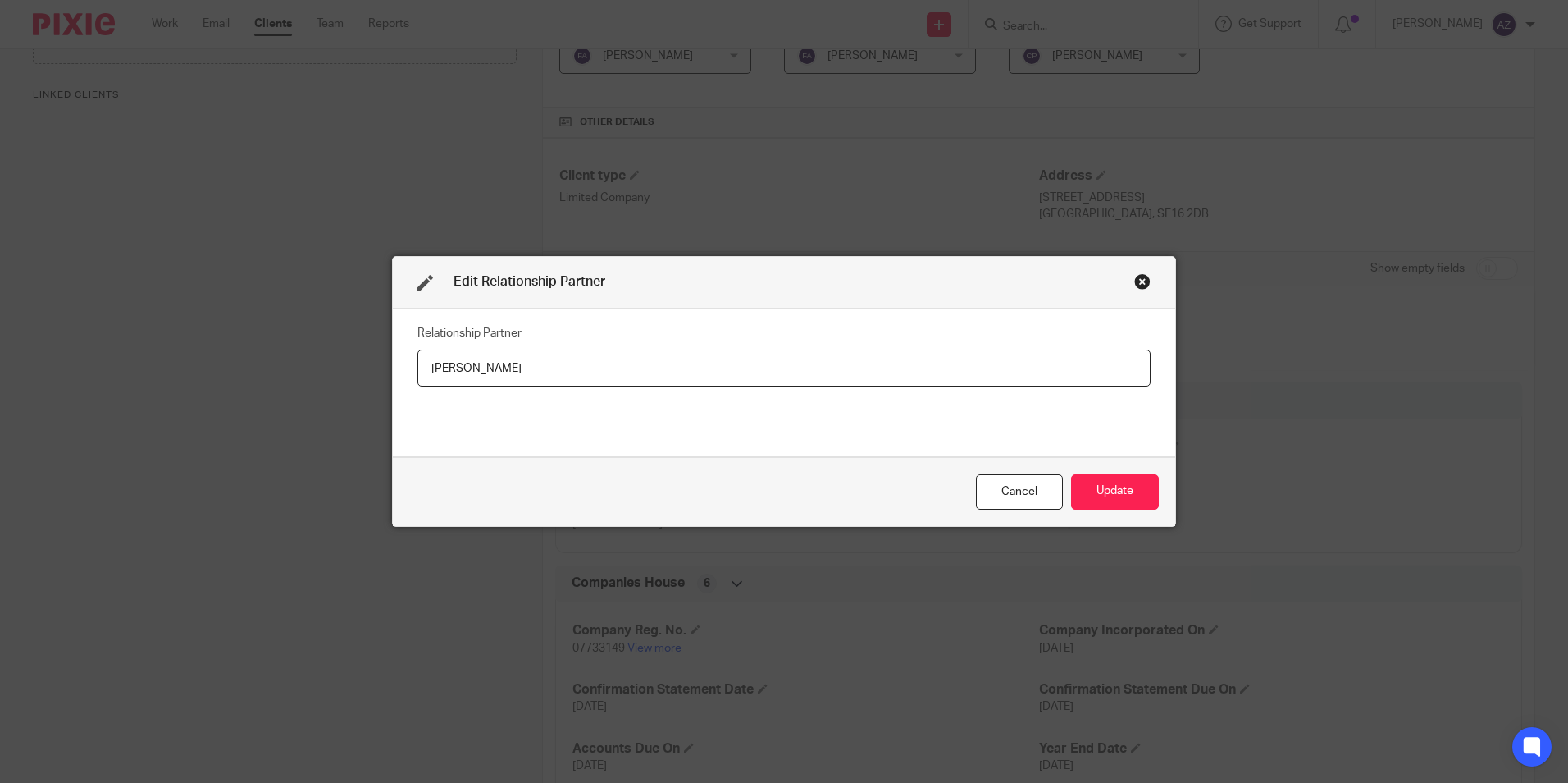
drag, startPoint x: 809, startPoint y: 363, endPoint x: 377, endPoint y: 400, distance: 433.6
click at [377, 400] on div "Edit Relationship Partner Relationship Partner [PERSON_NAME] Cancel Update" at bounding box center [784, 391] width 1568 height 783
type input "[PERSON_NAME]"
click at [1106, 499] on button "Update" at bounding box center [1115, 492] width 88 height 36
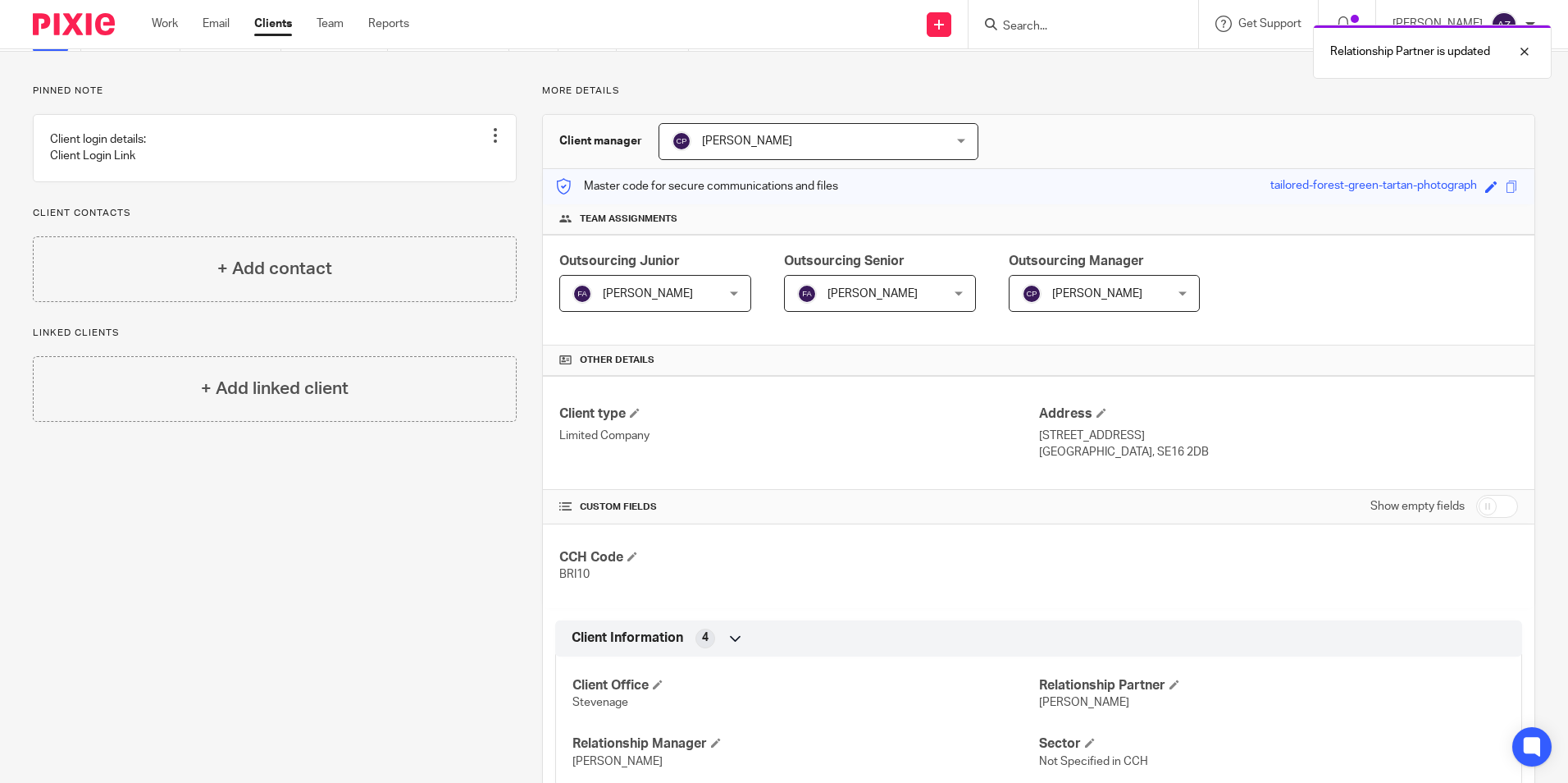
scroll to position [0, 0]
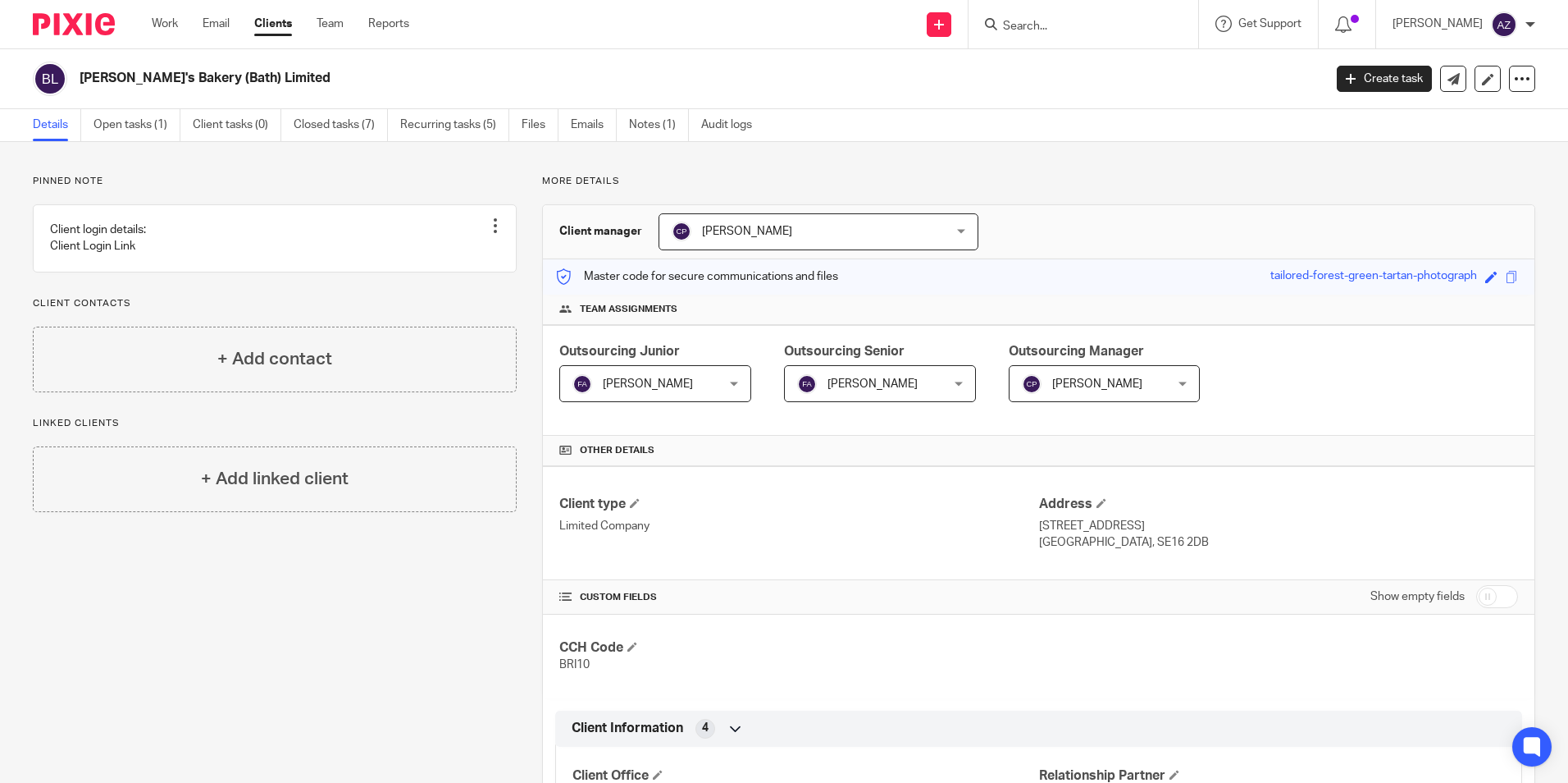
click at [1071, 33] on input "Search" at bounding box center [1074, 27] width 147 height 15
type input "[PERSON_NAME]"
click at [1146, 60] on link at bounding box center [1100, 63] width 204 height 25
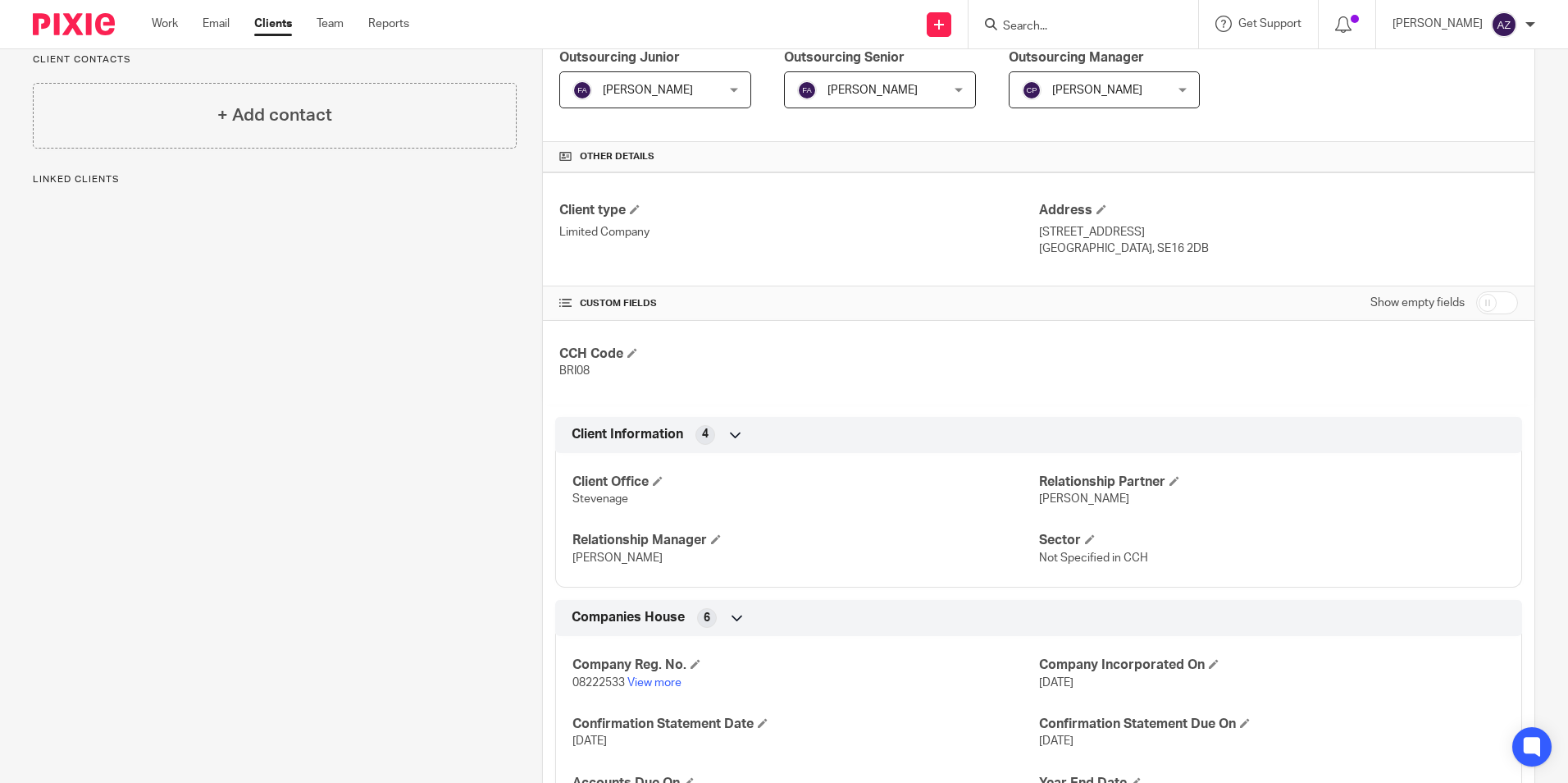
scroll to position [493, 0]
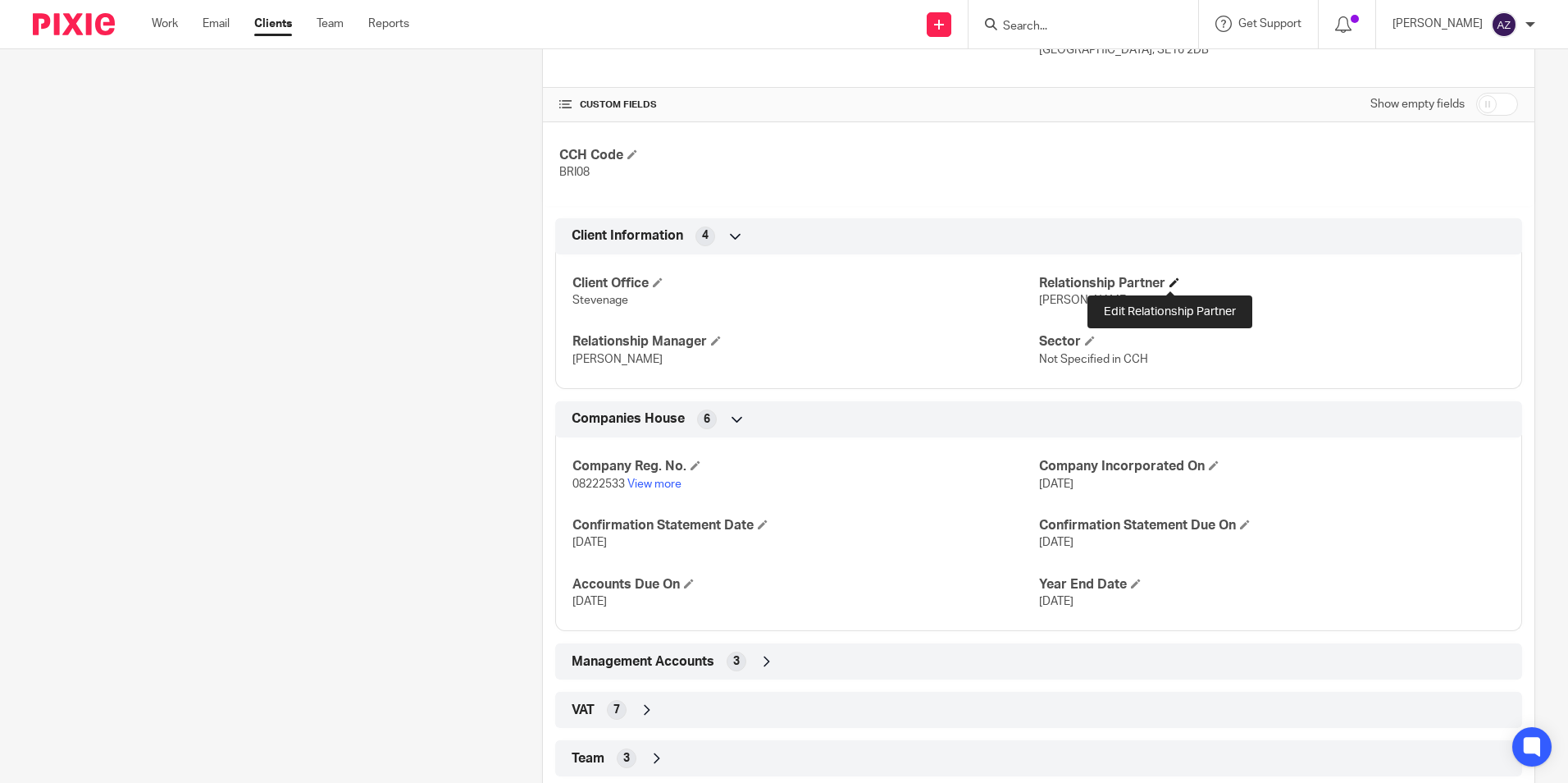
click at [1170, 278] on span at bounding box center [1174, 282] width 10 height 10
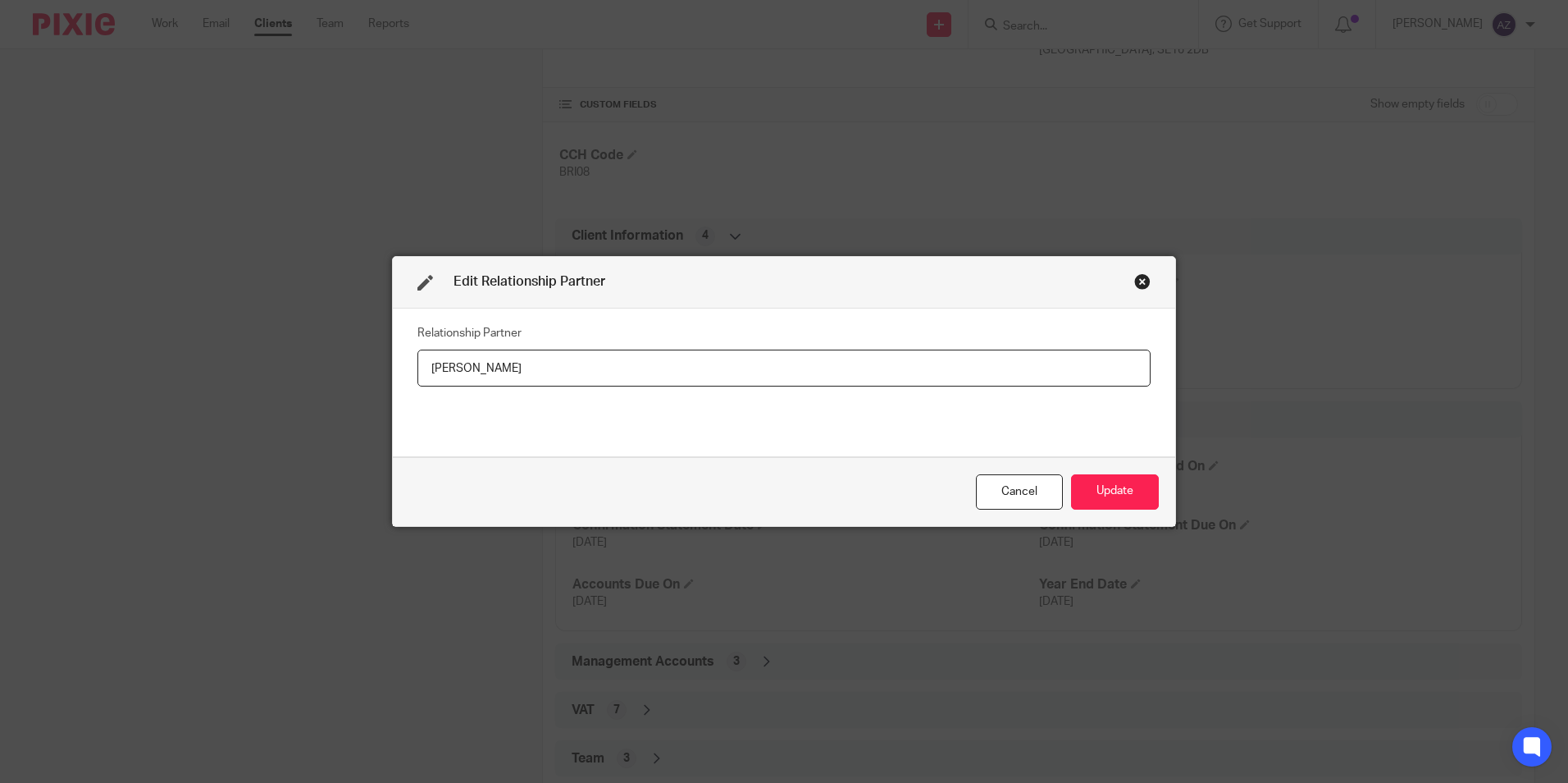
drag, startPoint x: 719, startPoint y: 366, endPoint x: 410, endPoint y: 337, distance: 310.4
click at [410, 337] on div "Relationship Partner [PERSON_NAME]" at bounding box center [784, 383] width 783 height 148
type input "[PERSON_NAME]"
click at [1103, 484] on button "Update" at bounding box center [1115, 492] width 88 height 36
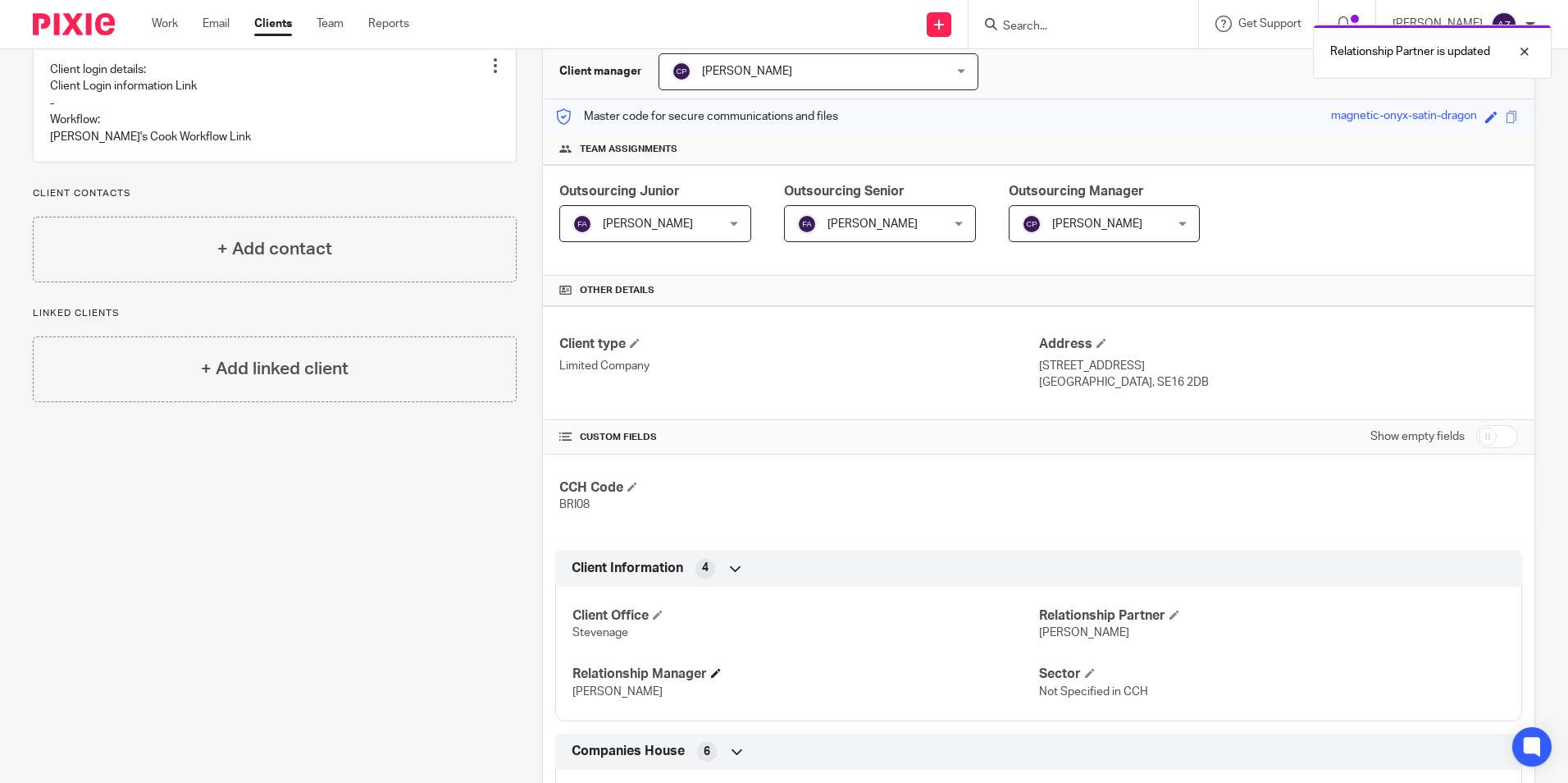
scroll to position [0, 0]
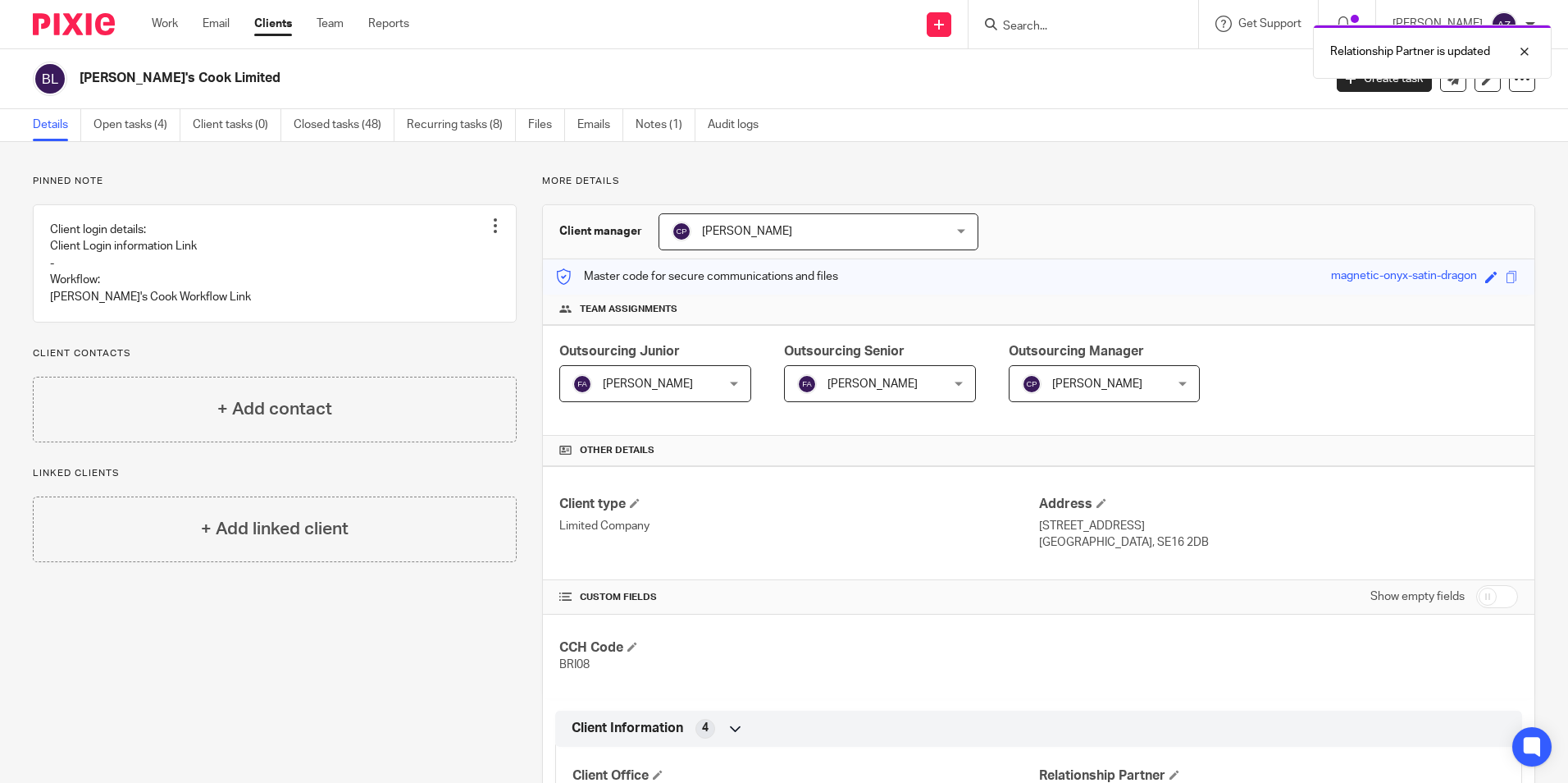
click at [1097, 27] on div "Relationship Partner is updated" at bounding box center [1168, 48] width 768 height 62
click at [1097, 17] on form at bounding box center [1088, 24] width 175 height 21
click at [1086, 34] on input "Search" at bounding box center [1074, 27] width 147 height 15
click at [1117, 17] on form at bounding box center [1088, 24] width 175 height 21
click at [1105, 36] on div at bounding box center [1083, 24] width 230 height 49
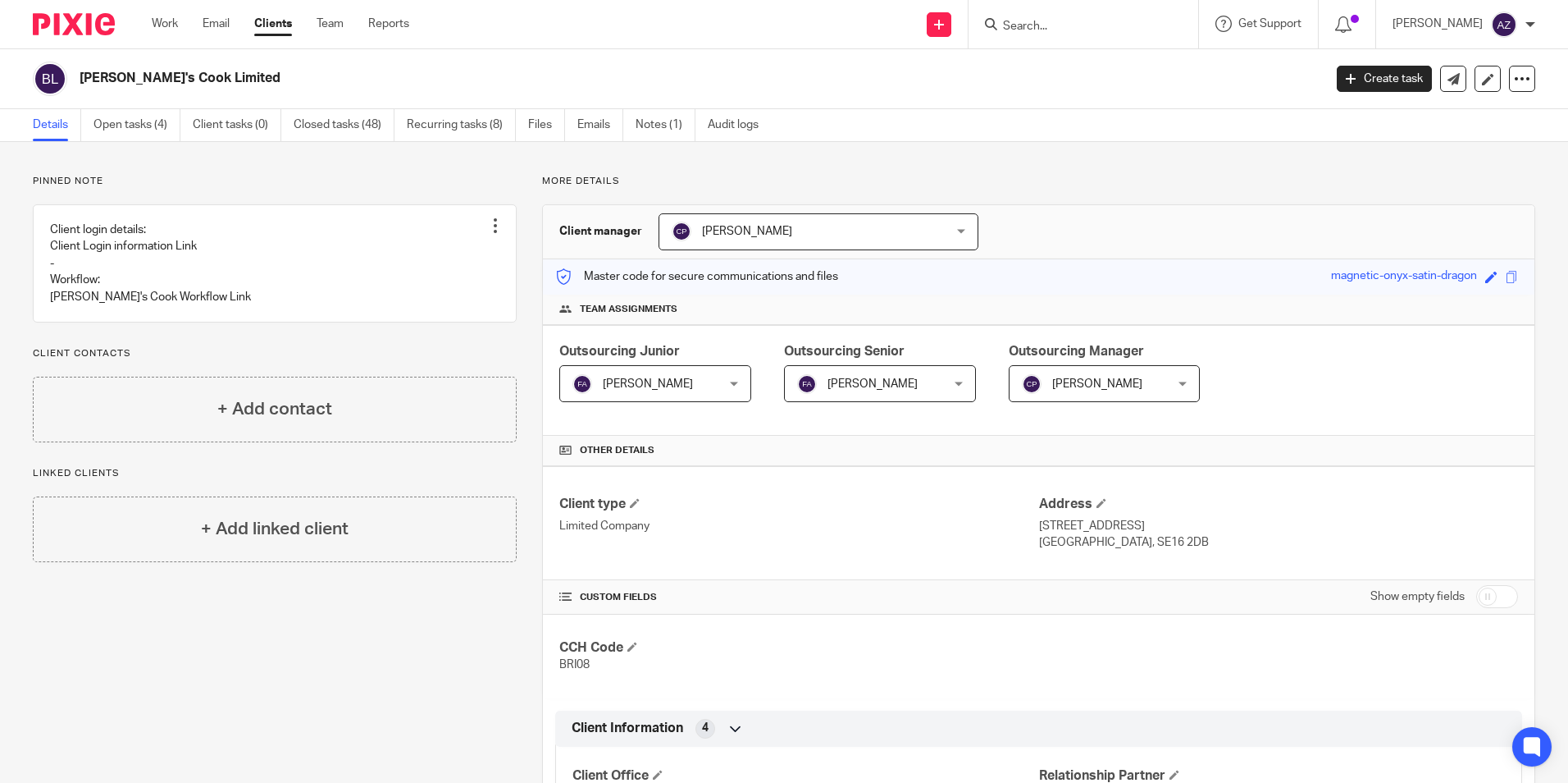
click at [1100, 25] on input "Search" at bounding box center [1074, 27] width 147 height 15
type input "brigits motorz"
click at [1146, 55] on link at bounding box center [1107, 63] width 218 height 25
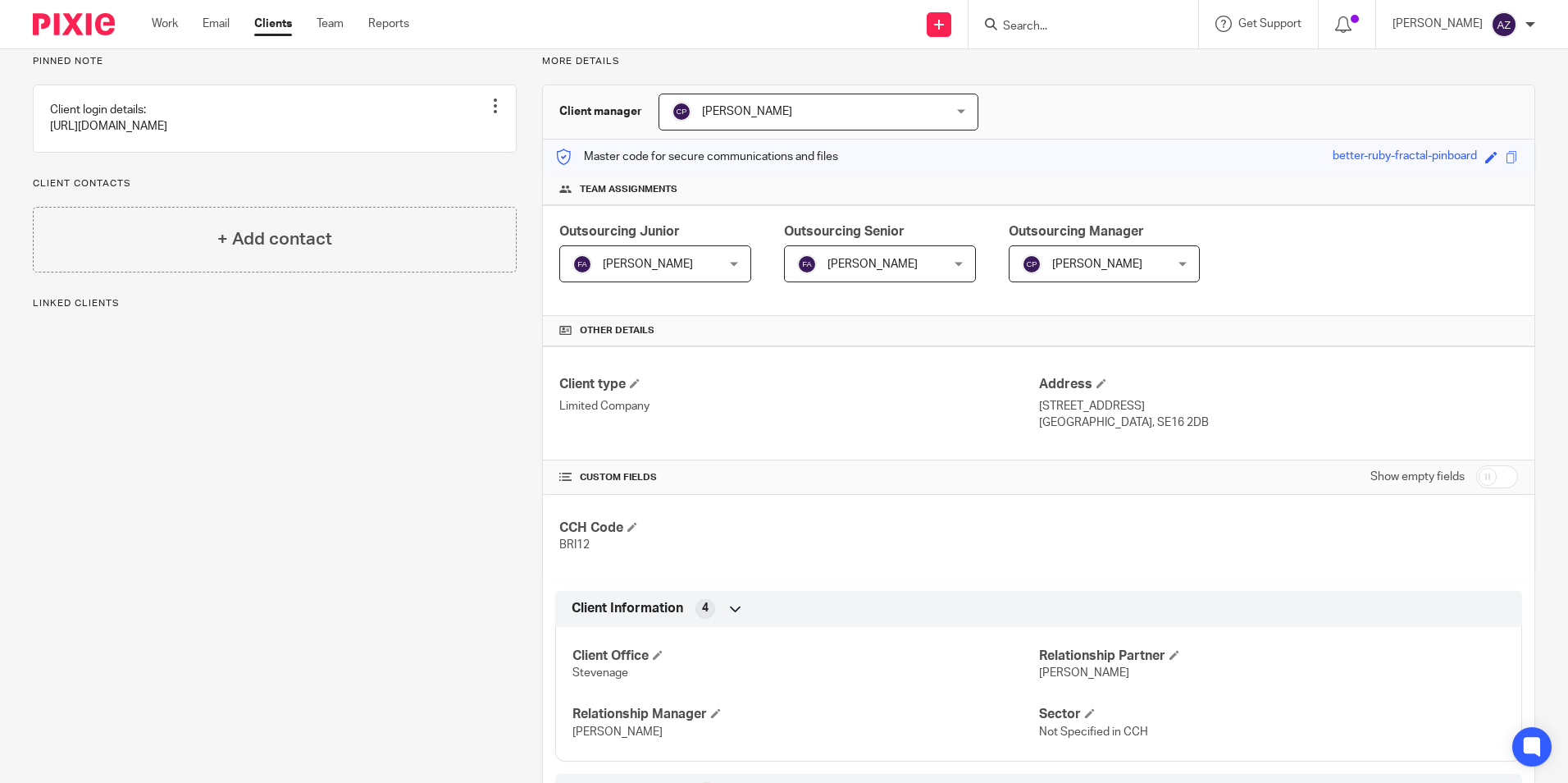
scroll to position [246, 0]
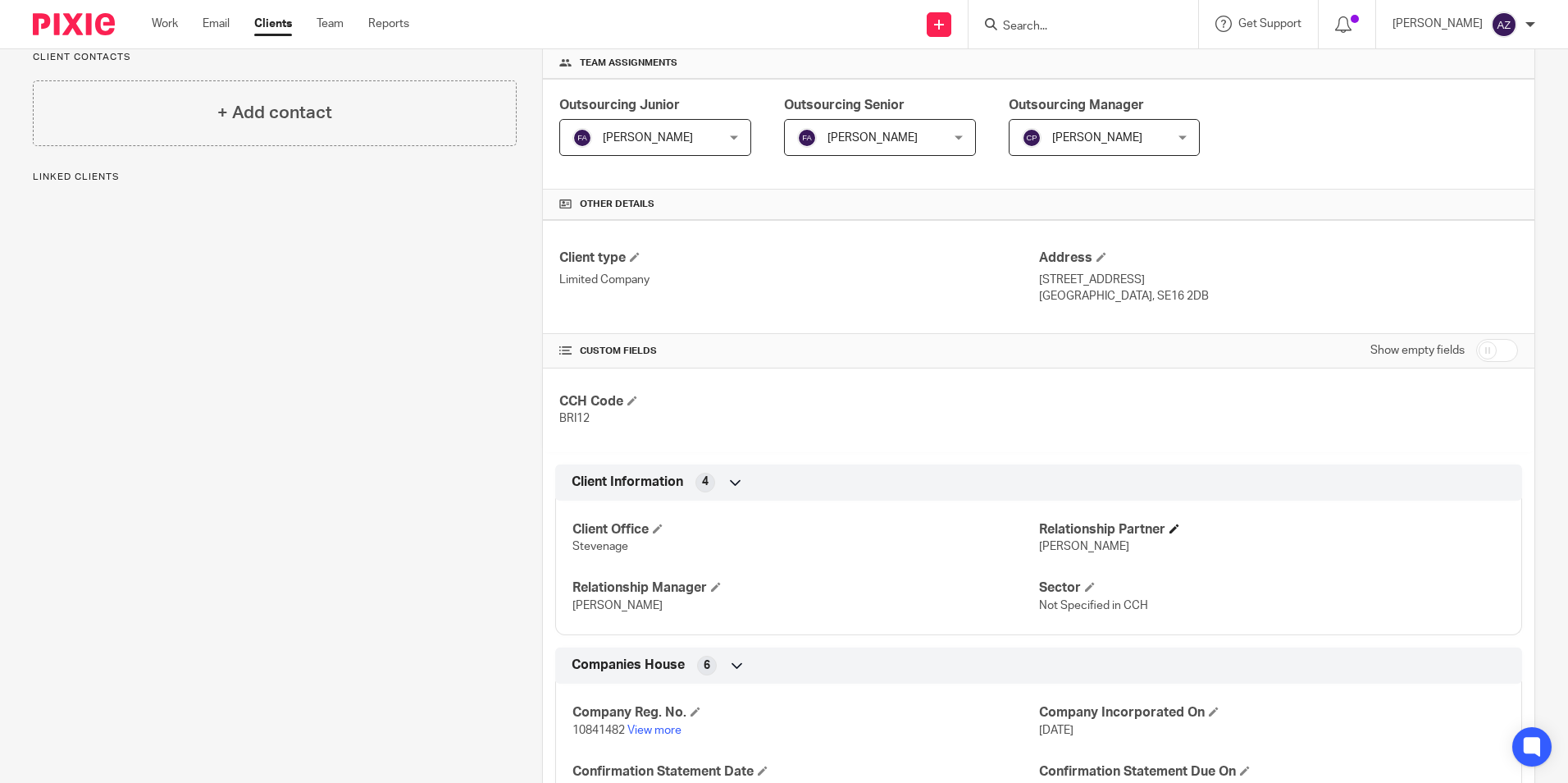
click at [1174, 522] on h4 "Relationship Partner" at bounding box center [1272, 530] width 466 height 17
click at [1174, 524] on span at bounding box center [1174, 529] width 10 height 10
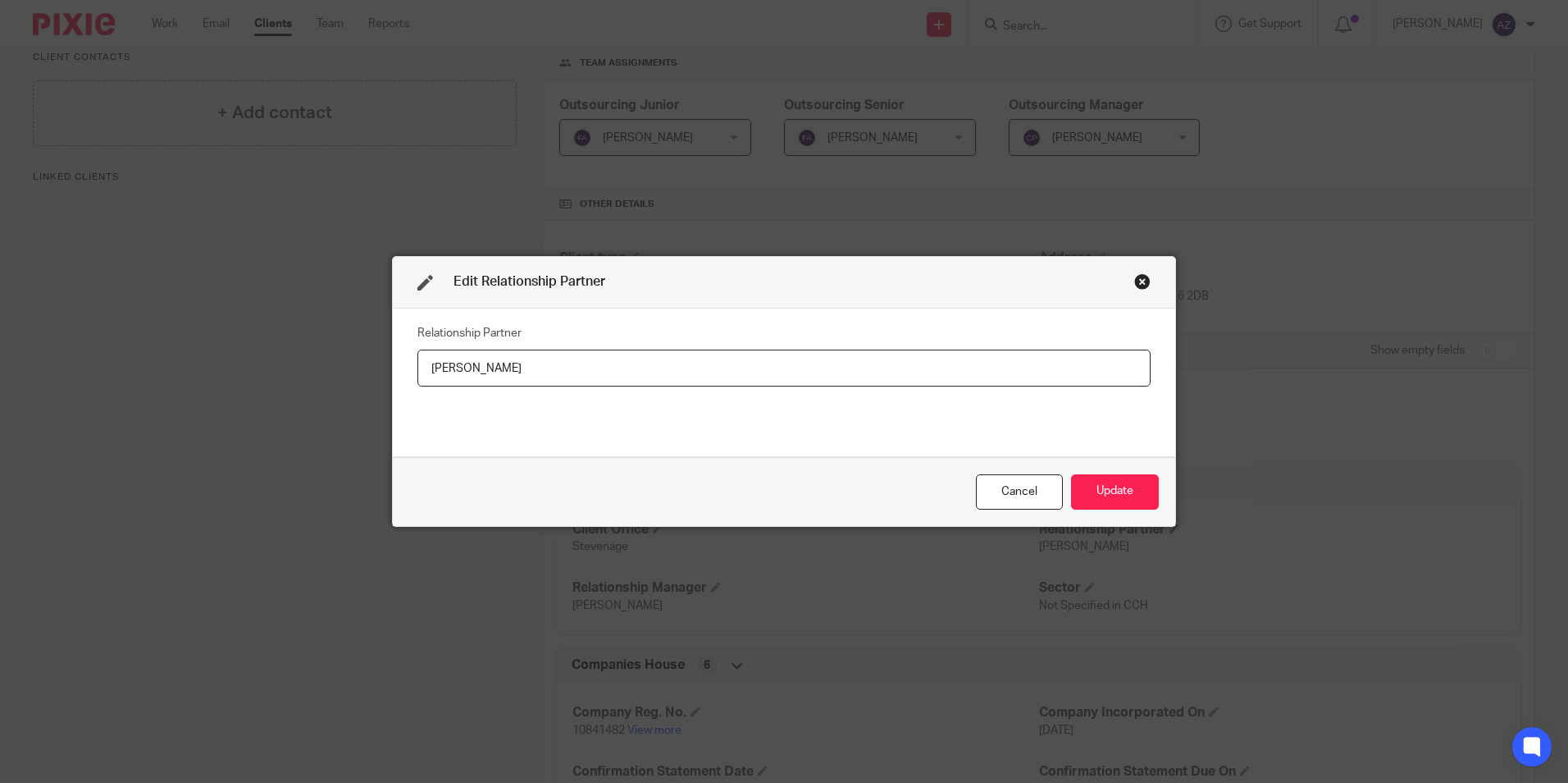
drag, startPoint x: 599, startPoint y: 378, endPoint x: 390, endPoint y: 375, distance: 209.0
click at [357, 377] on div "Edit Relationship Partner Relationship Partner [PERSON_NAME] Cancel Update" at bounding box center [784, 391] width 1568 height 783
type input "[PERSON_NAME]"
click at [1129, 502] on button "Update" at bounding box center [1115, 492] width 88 height 36
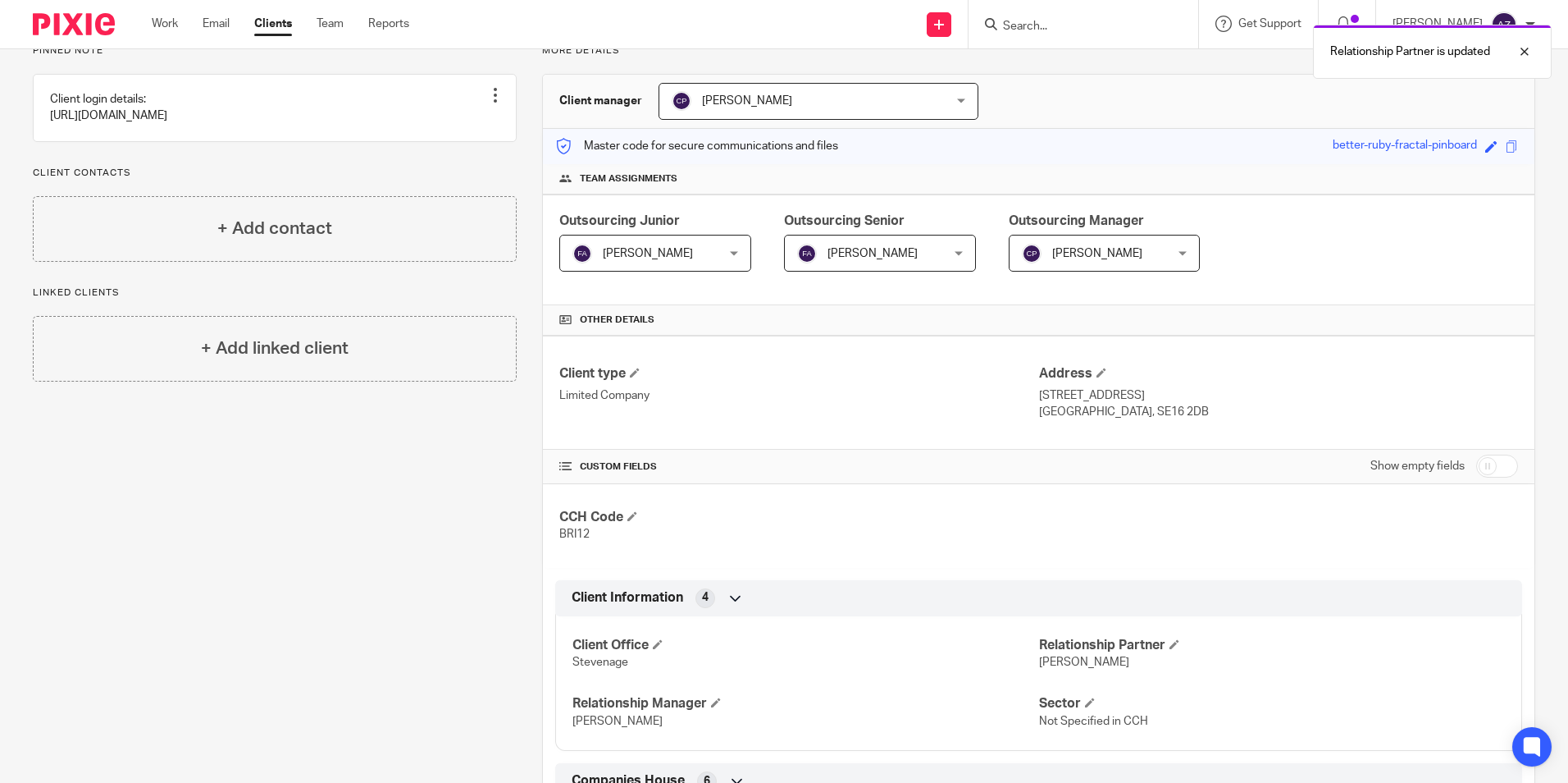
scroll to position [0, 0]
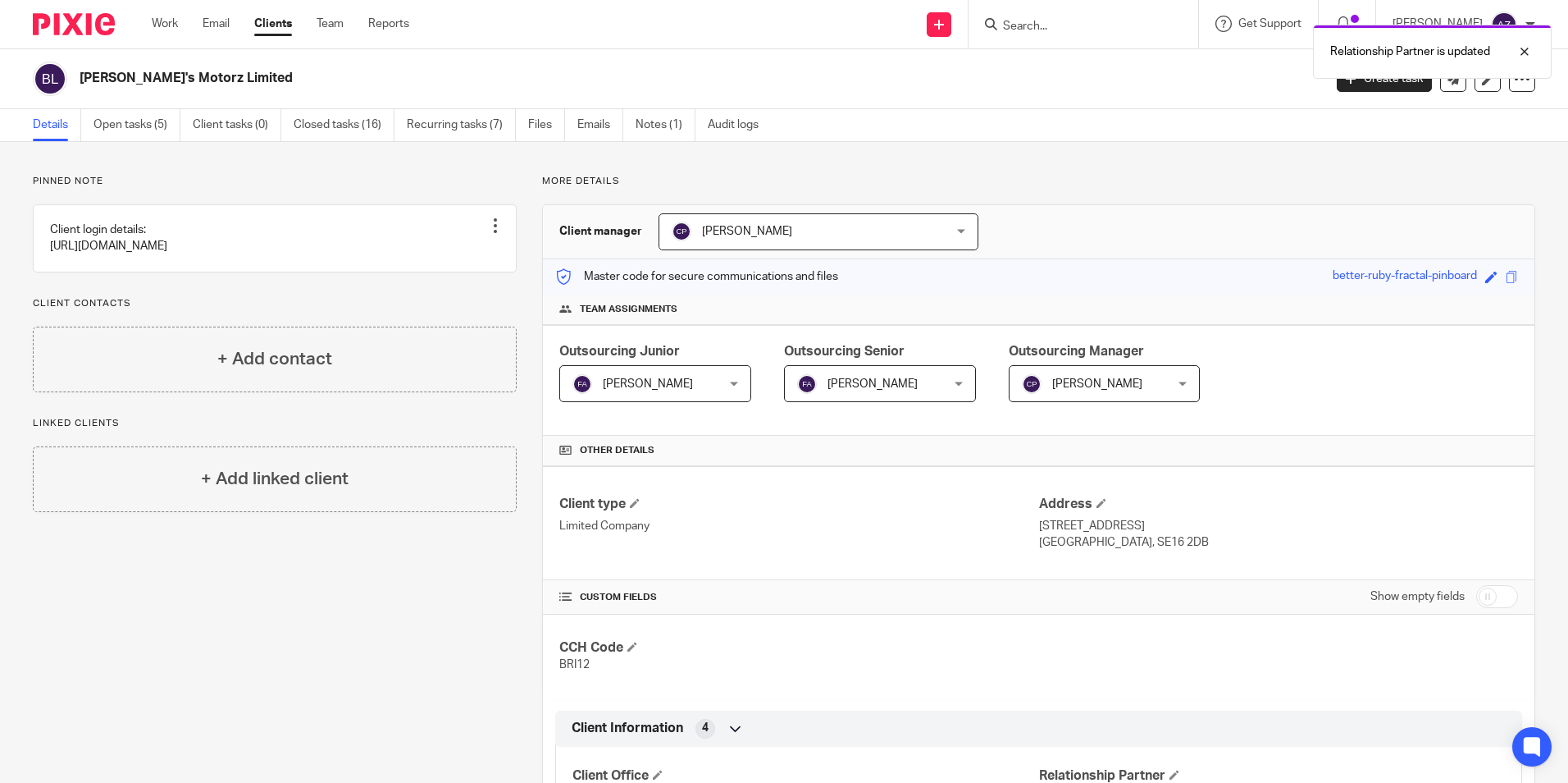
click at [1150, 16] on form at bounding box center [1088, 24] width 175 height 21
click at [1133, 33] on div "Relationship Partner is updated" at bounding box center [1168, 48] width 768 height 62
click at [1108, 17] on div "Relationship Partner is updated" at bounding box center [1168, 48] width 768 height 62
click at [1065, 36] on div "Relationship Partner is updated" at bounding box center [1168, 48] width 768 height 62
click at [1063, 24] on div "Relationship Partner is updated" at bounding box center [1168, 48] width 768 height 62
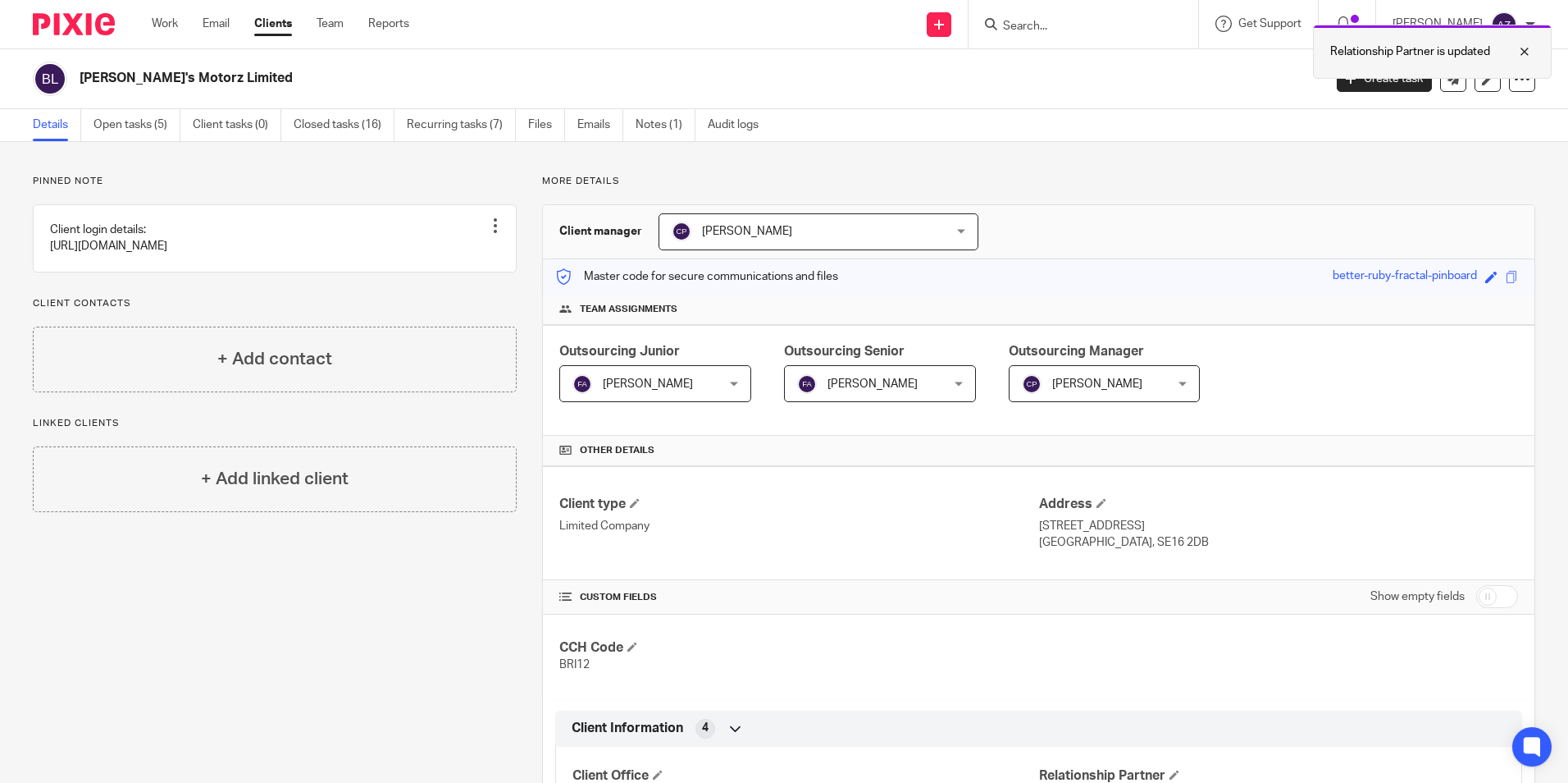
click at [1536, 57] on div "Relationship Partner is updated" at bounding box center [1432, 51] width 238 height 54
click at [1122, 27] on input "Search" at bounding box center [1074, 27] width 147 height 15
click at [1146, 20] on input "Search" at bounding box center [1074, 27] width 147 height 15
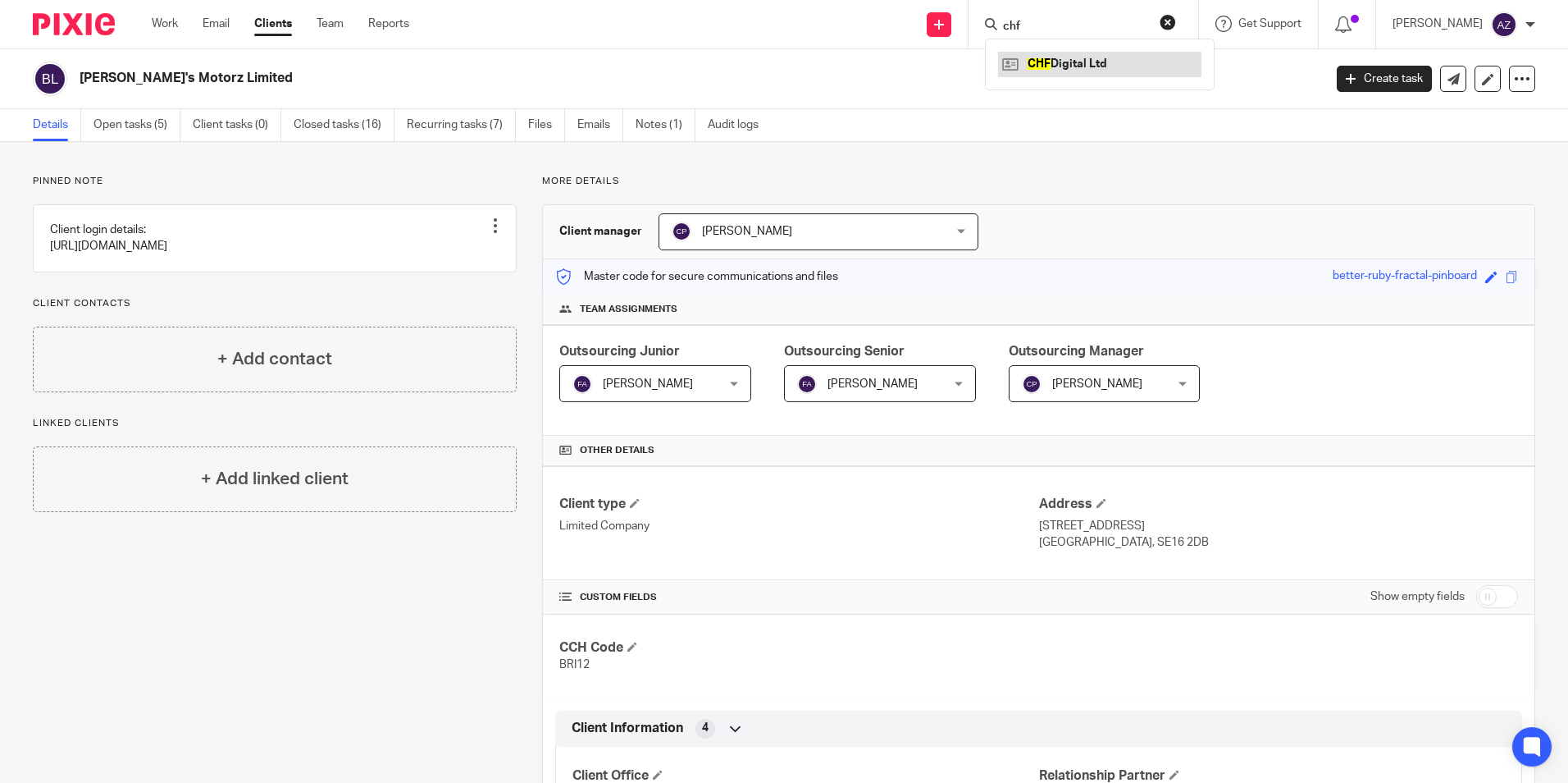
type input "chf"
click at [1150, 69] on link at bounding box center [1100, 63] width 204 height 25
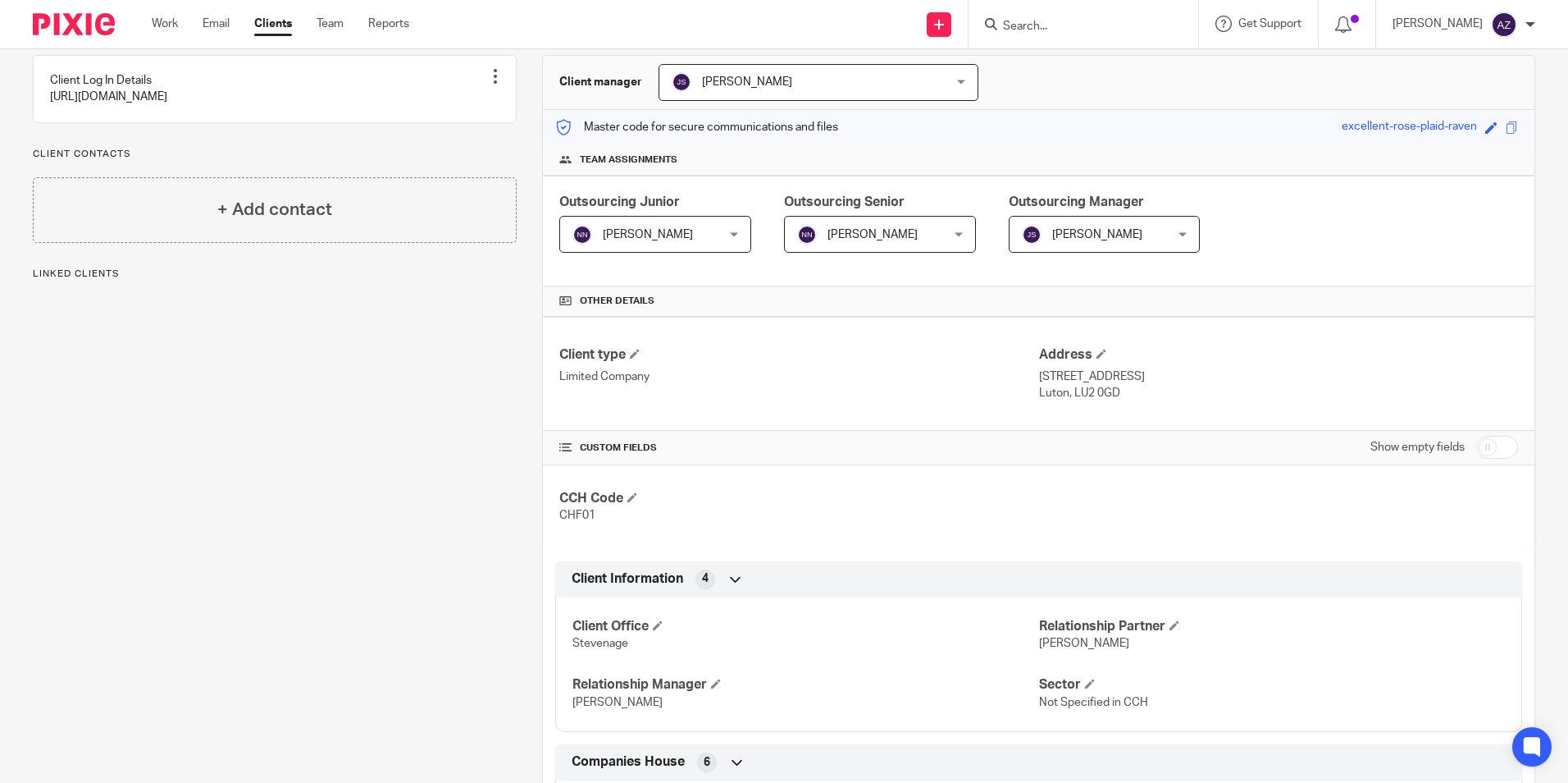
scroll to position [329, 0]
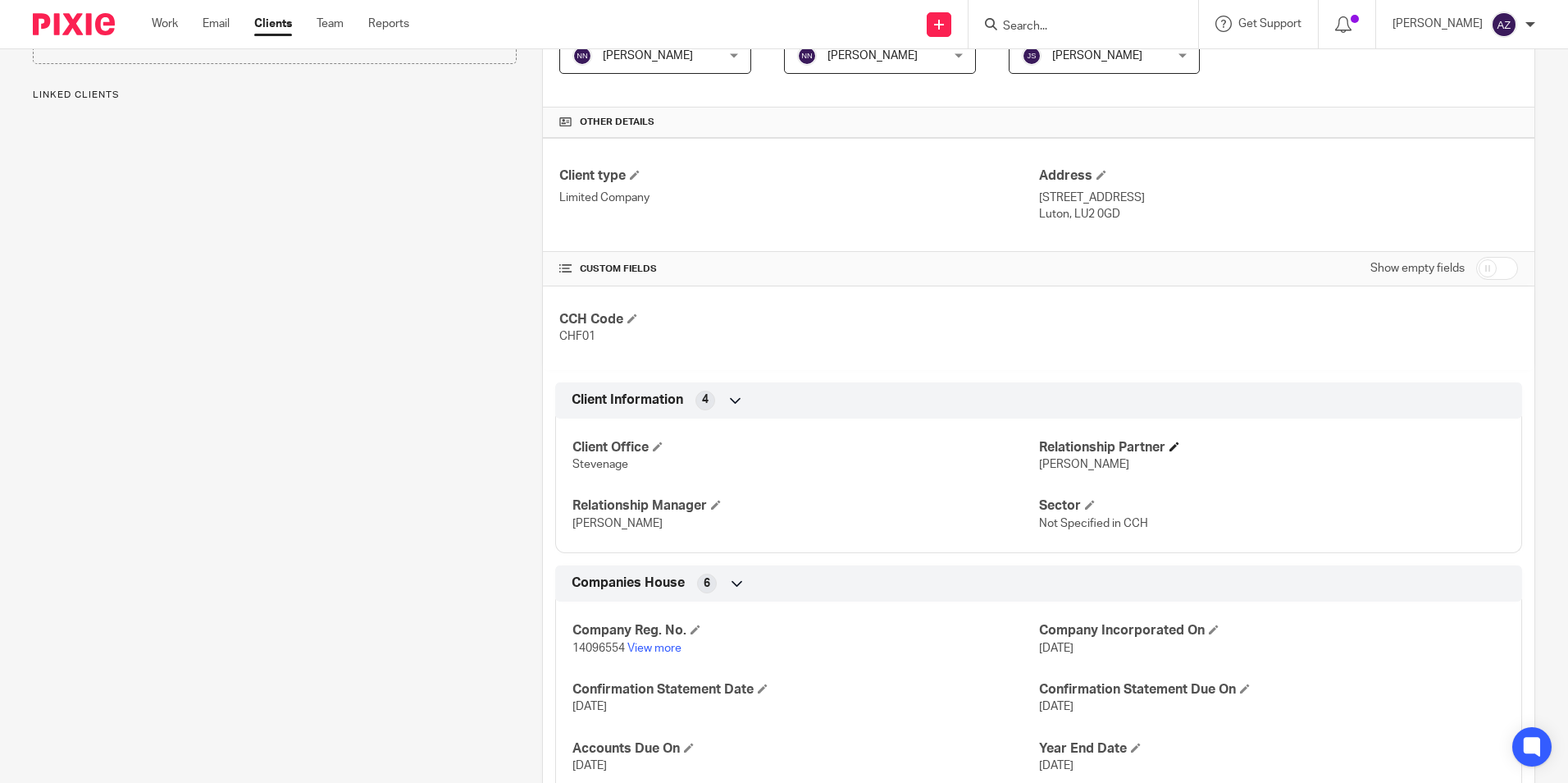
click at [1169, 449] on span at bounding box center [1174, 446] width 10 height 10
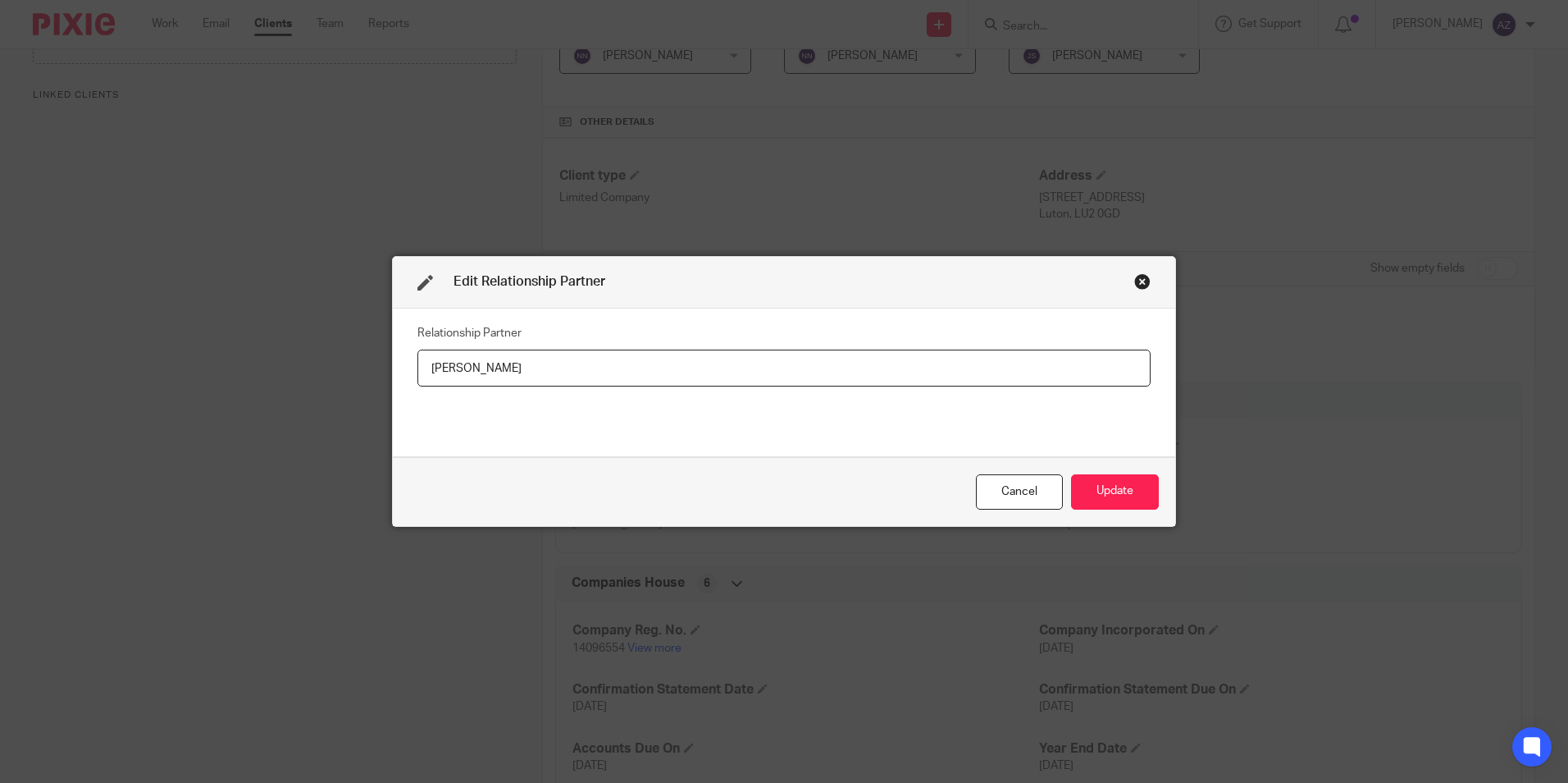
drag, startPoint x: 723, startPoint y: 405, endPoint x: 567, endPoint y: 401, distance: 156.1
click at [567, 401] on div "Relationship Partner [PERSON_NAME]" at bounding box center [784, 382] width 733 height 123
drag, startPoint x: 545, startPoint y: 367, endPoint x: 394, endPoint y: 387, distance: 152.3
click at [394, 387] on div "Relationship Partner Mark Hubbocks" at bounding box center [784, 383] width 783 height 148
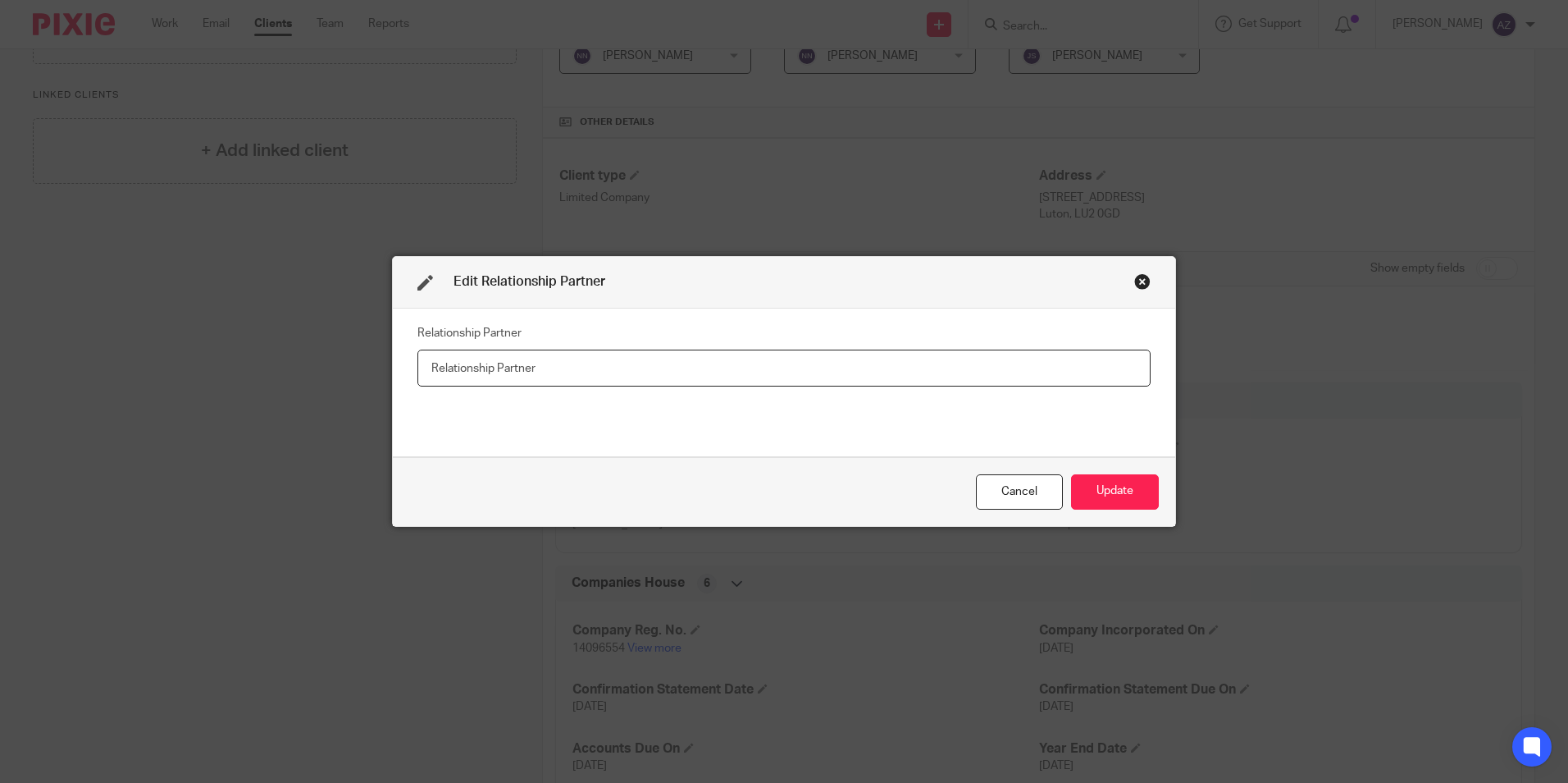
paste input "Chris Maloney"
type input "[PERSON_NAME]"
click at [1122, 492] on button "Update" at bounding box center [1115, 492] width 88 height 36
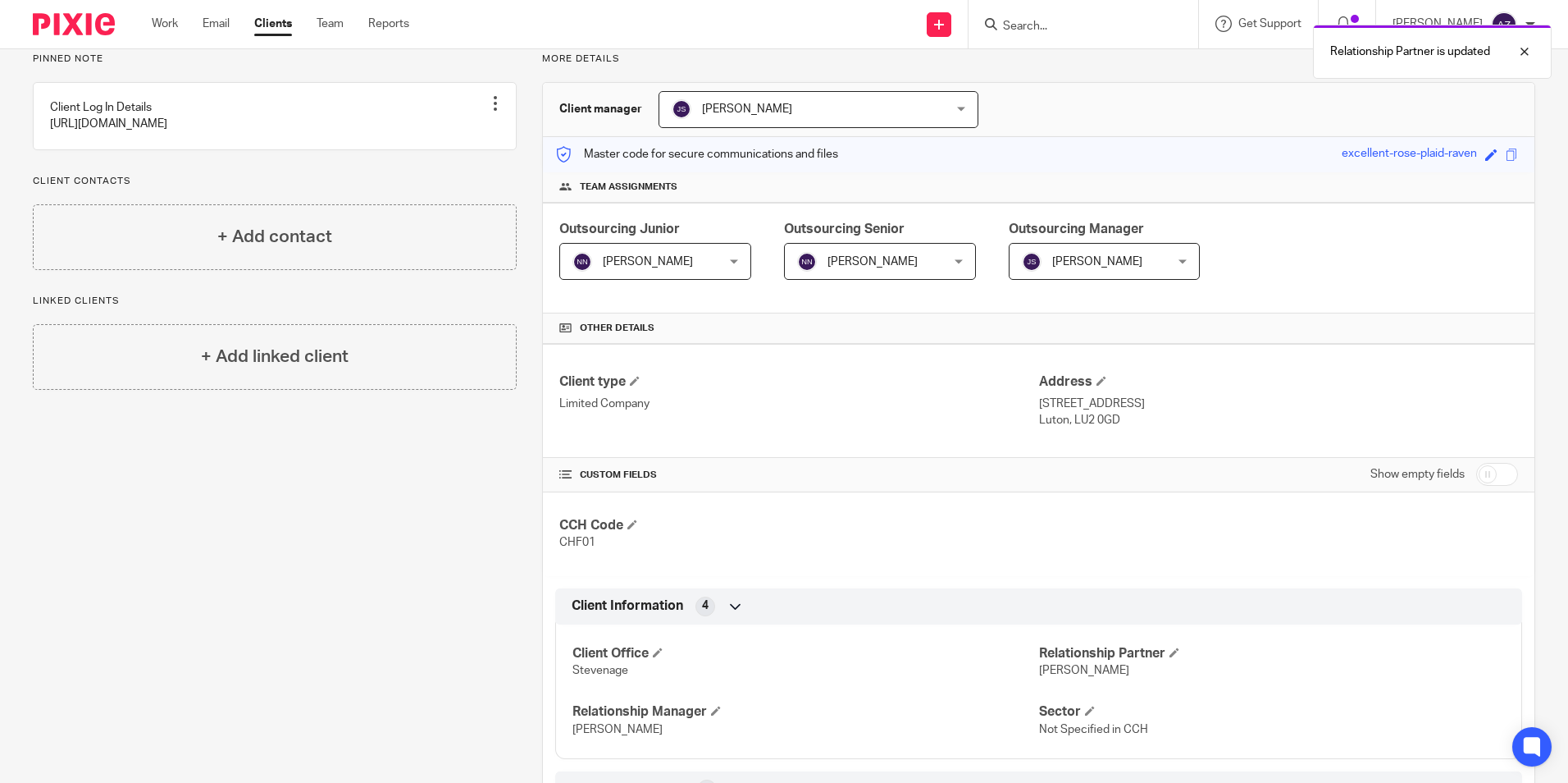
scroll to position [0, 0]
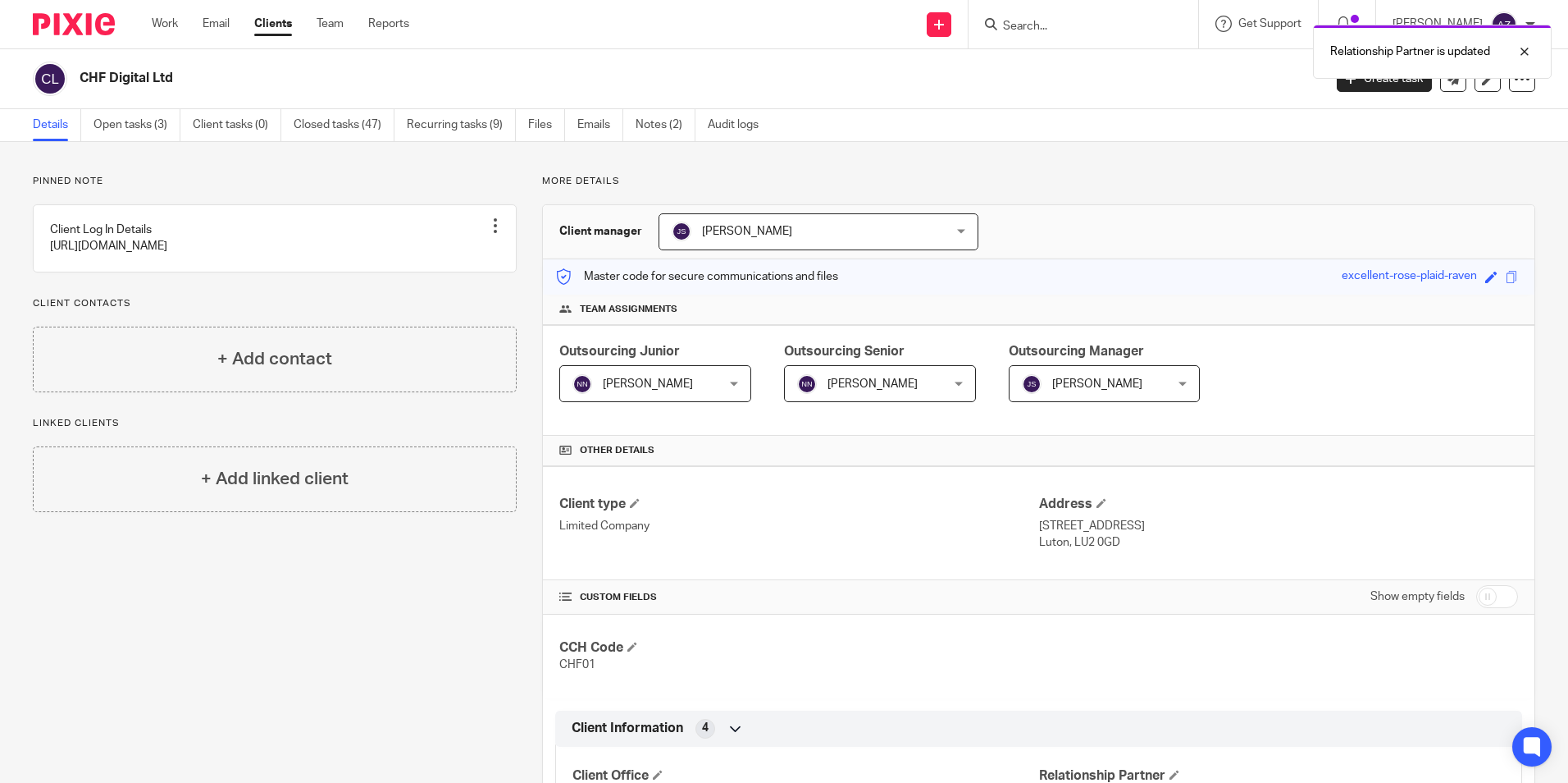
click at [1090, 33] on div "Relationship Partner is updated" at bounding box center [1168, 48] width 768 height 62
click at [1066, 24] on div "Relationship Partner is updated" at bounding box center [1168, 48] width 768 height 62
click at [1073, 27] on input "Search" at bounding box center [1074, 27] width 147 height 15
click at [1116, 20] on input "Search" at bounding box center [1074, 27] width 147 height 15
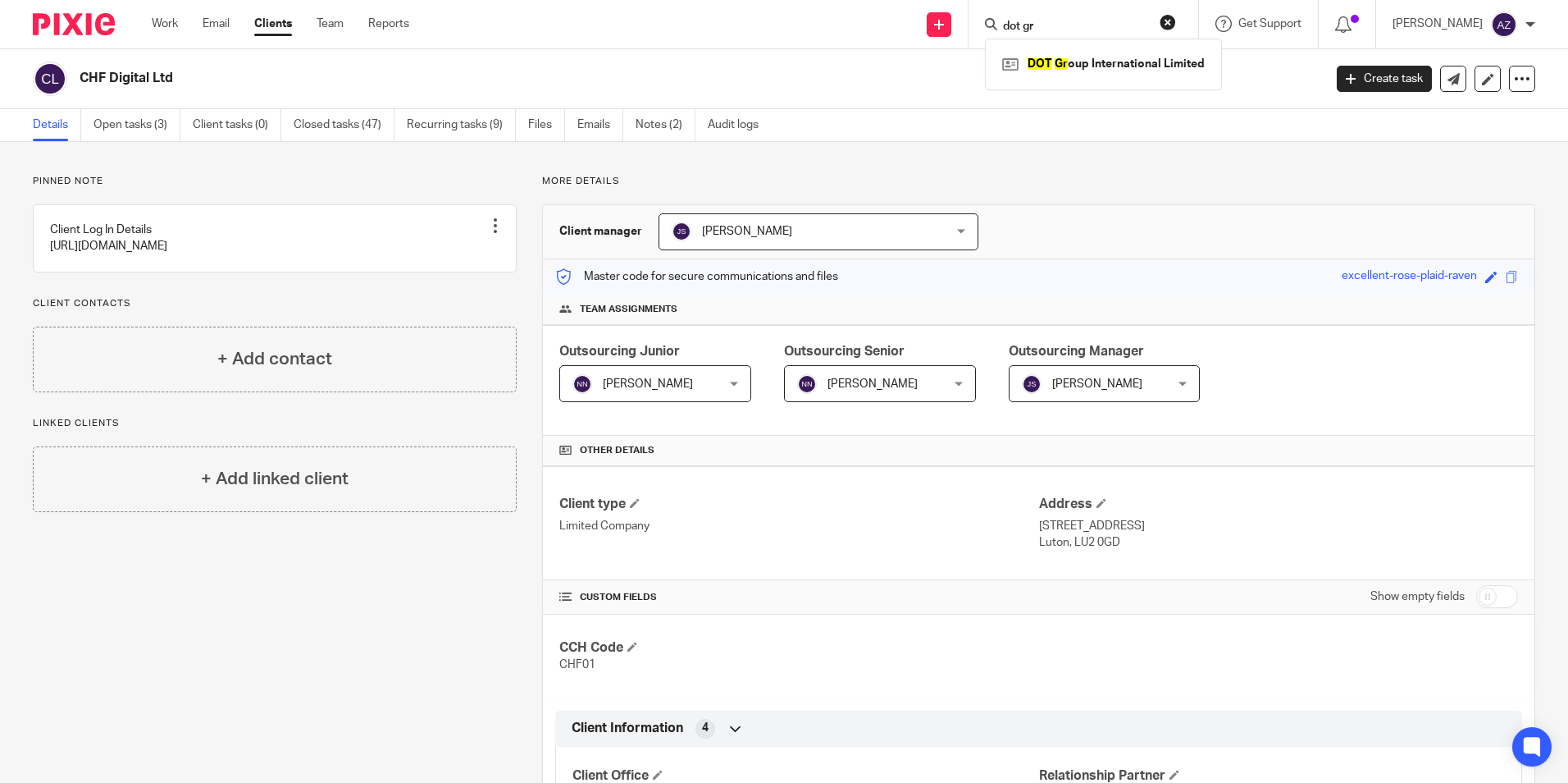
type input "dot gr"
click at [1136, 50] on div "DOT Gr oup International Limited" at bounding box center [1104, 63] width 237 height 50
click at [1141, 56] on link at bounding box center [1103, 63] width 211 height 25
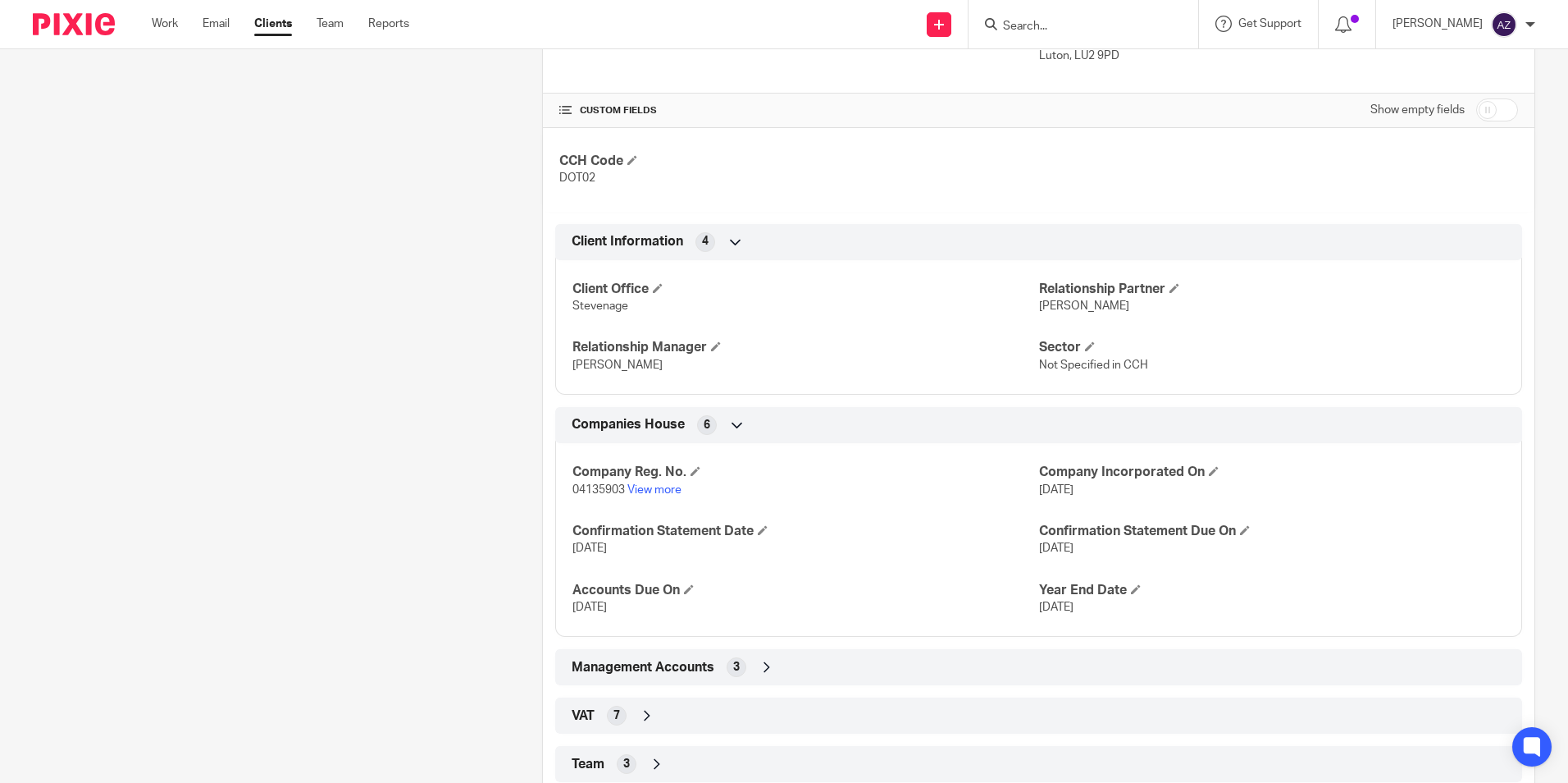
scroll to position [493, 0]
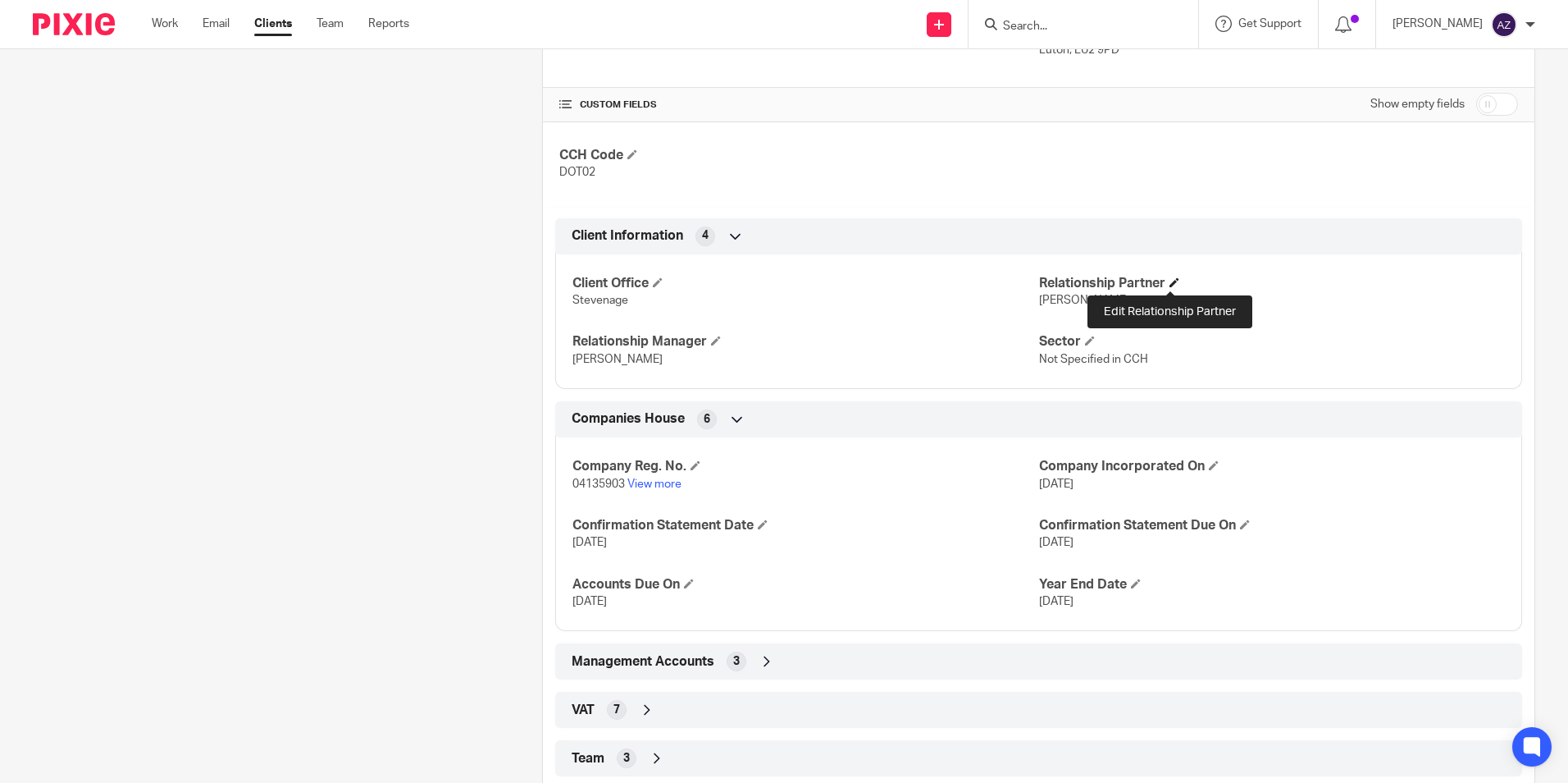
click at [1169, 282] on span at bounding box center [1174, 282] width 10 height 10
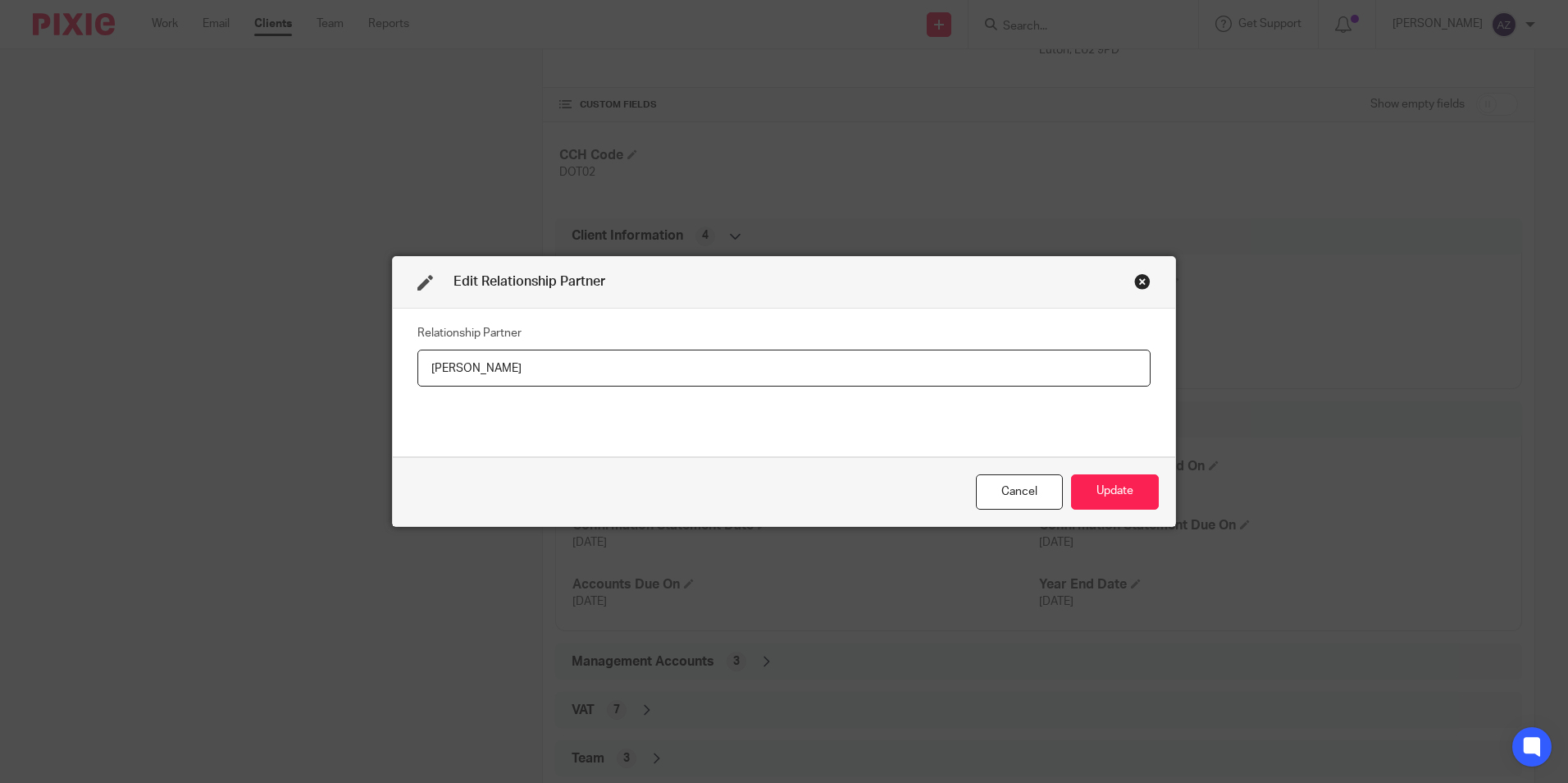
drag, startPoint x: 661, startPoint y: 394, endPoint x: 437, endPoint y: 395, distance: 224.0
click at [437, 395] on div "Relationship Partner [PERSON_NAME]" at bounding box center [784, 382] width 733 height 123
drag, startPoint x: 535, startPoint y: 365, endPoint x: 396, endPoint y: 379, distance: 139.7
click at [396, 379] on div "Relationship Partner [PERSON_NAME]" at bounding box center [784, 383] width 783 height 148
paste input "[PERSON_NAME]"
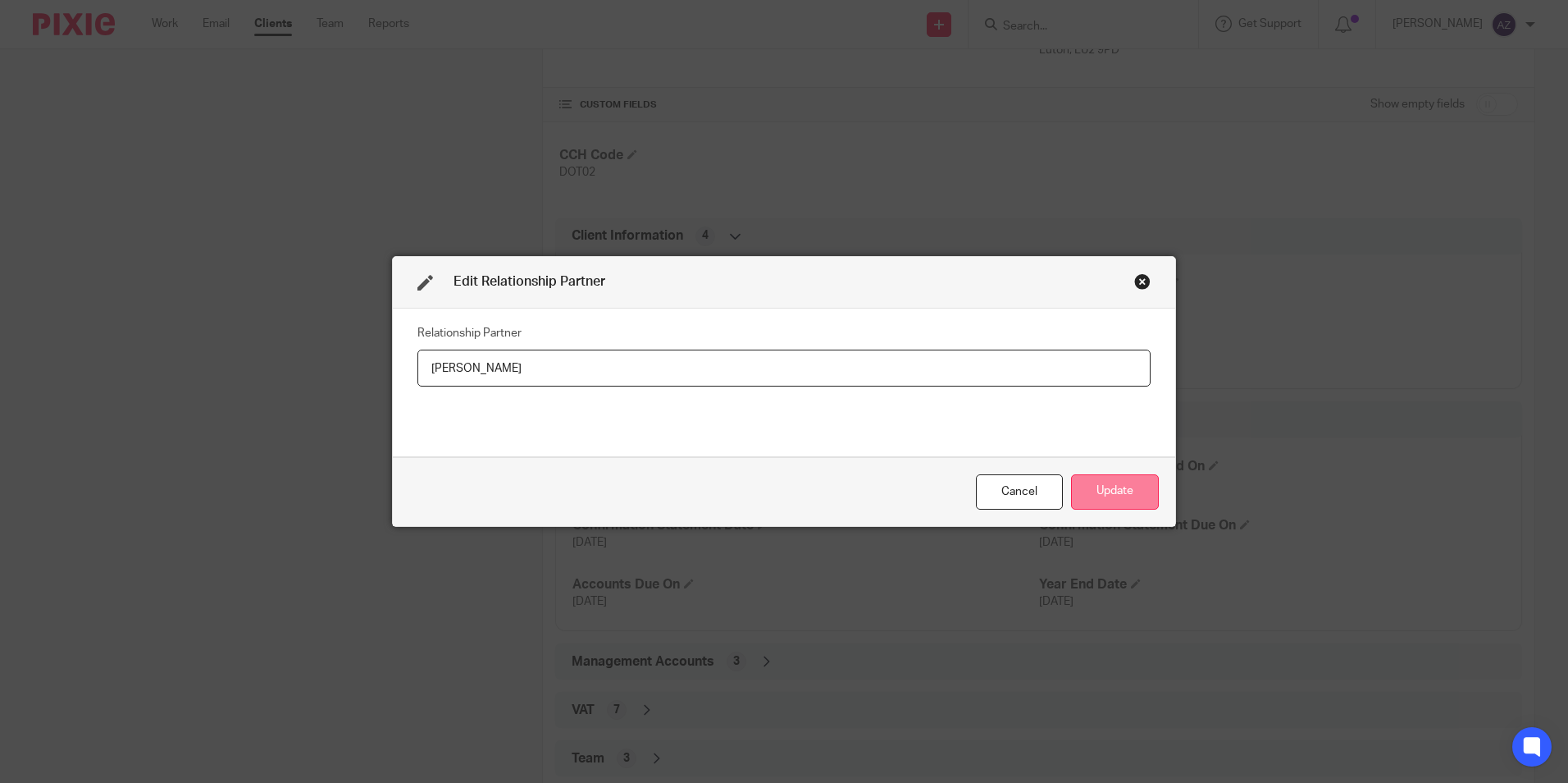
type input "[PERSON_NAME]"
click at [1125, 491] on button "Update" at bounding box center [1115, 492] width 88 height 36
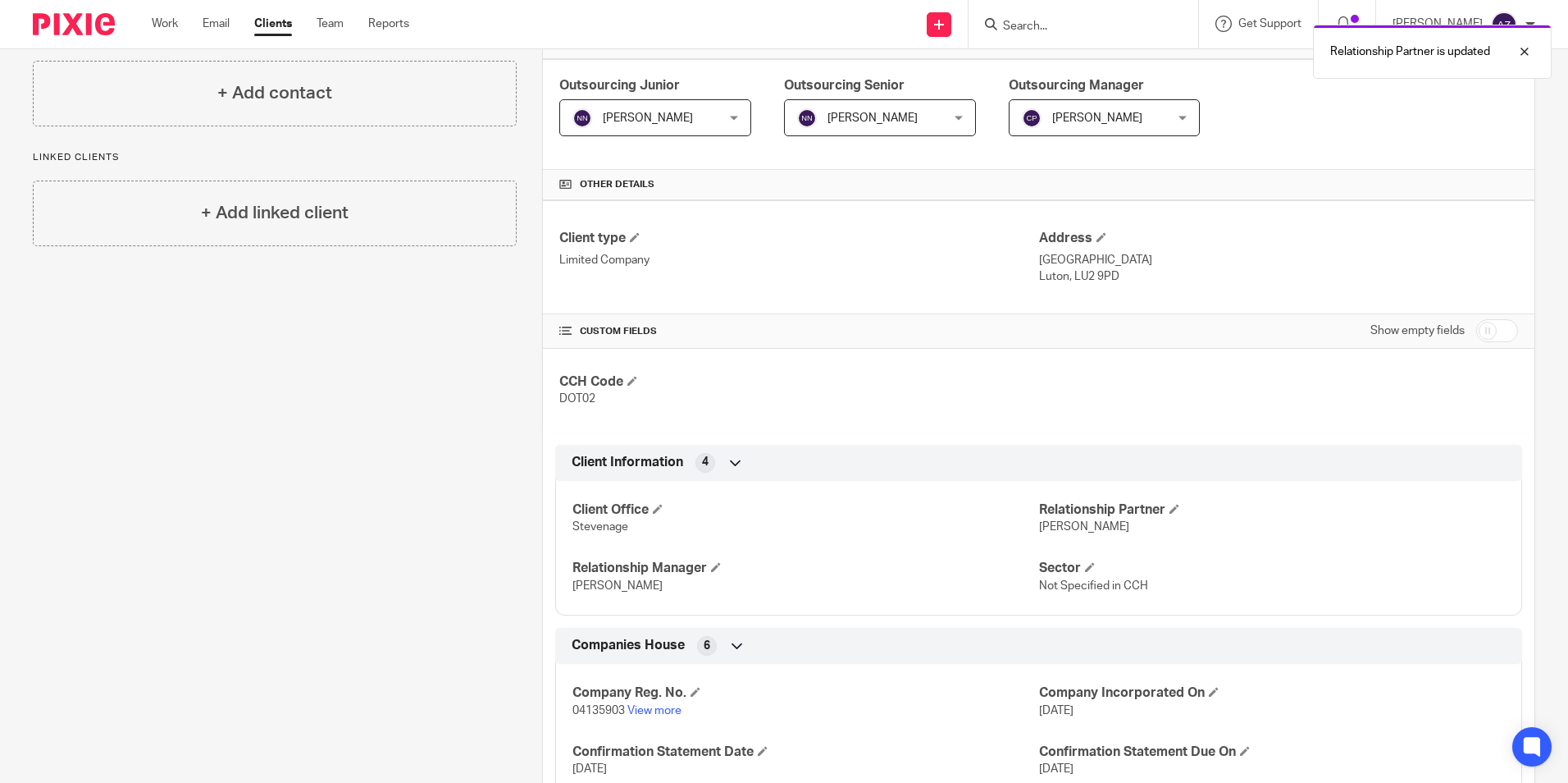
scroll to position [0, 0]
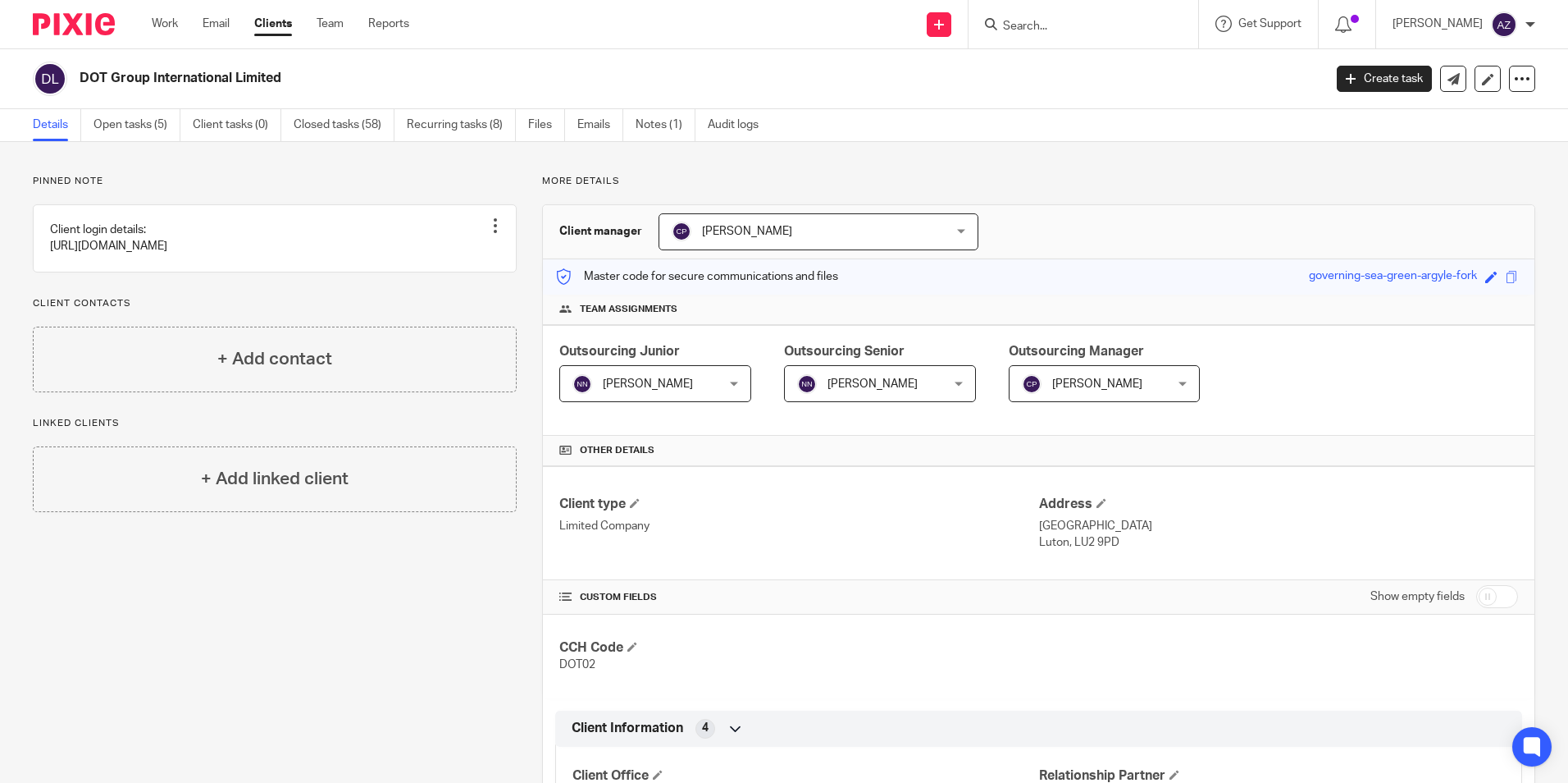
click at [1092, 36] on div "Relationship Partner is updated" at bounding box center [1168, 48] width 768 height 62
click at [1097, 27] on input "Search" at bounding box center [1074, 27] width 147 height 15
type input "g"
type input "freed"
click at [1108, 60] on link at bounding box center [1100, 63] width 204 height 25
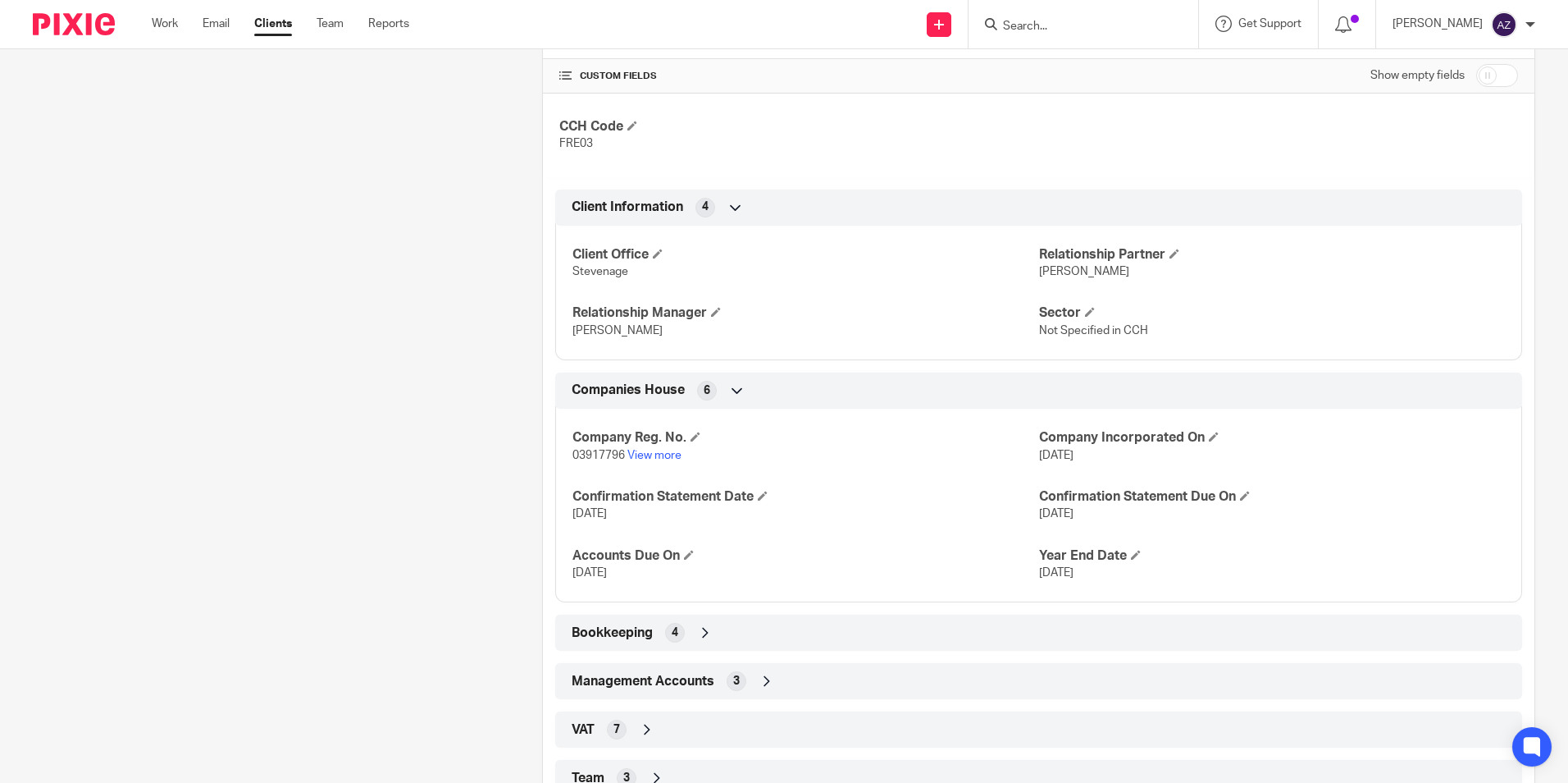
scroll to position [493, 0]
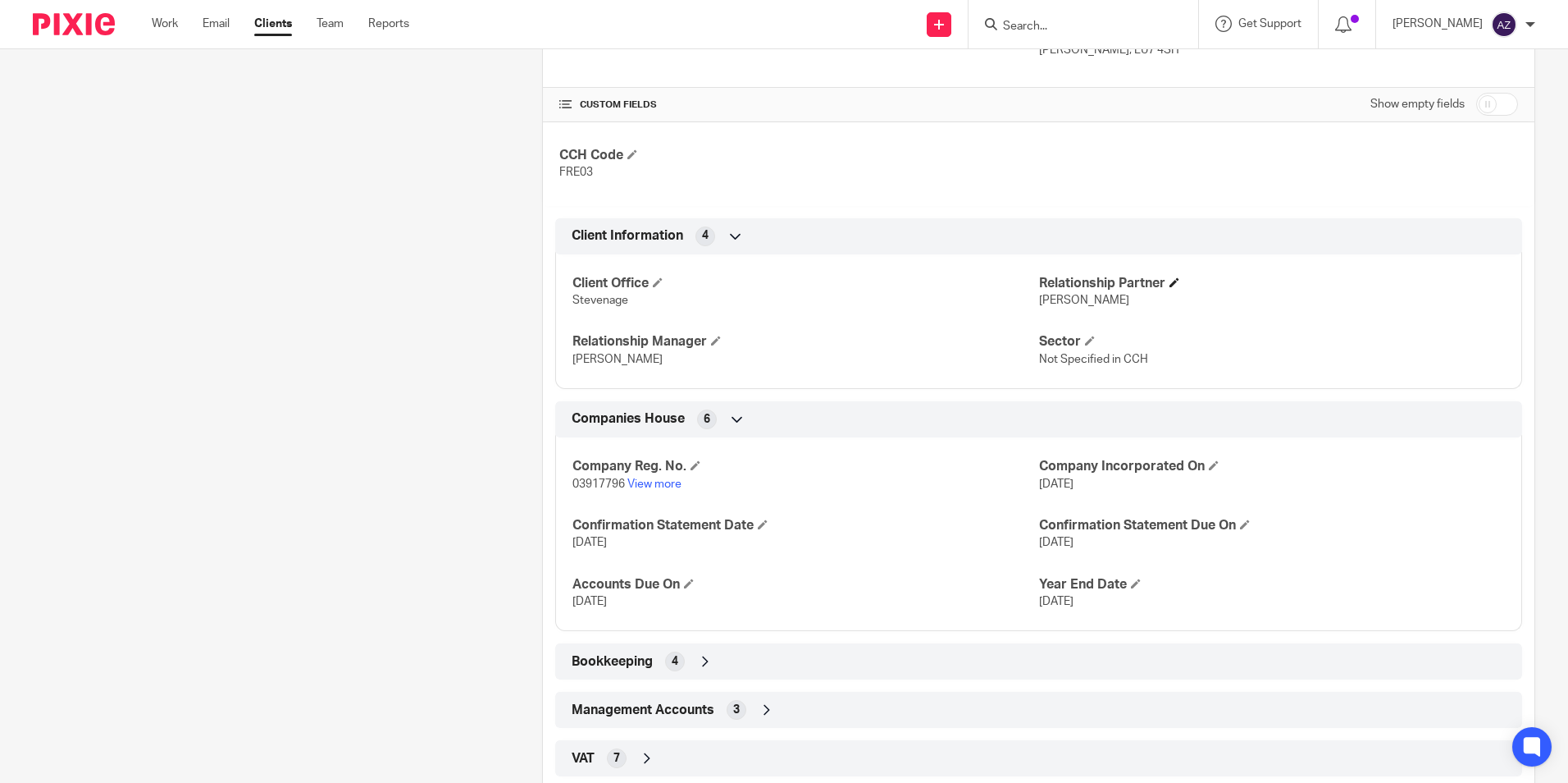
click at [1164, 287] on h4 "Relationship Partner" at bounding box center [1272, 283] width 466 height 17
click at [1169, 280] on span at bounding box center [1174, 282] width 10 height 10
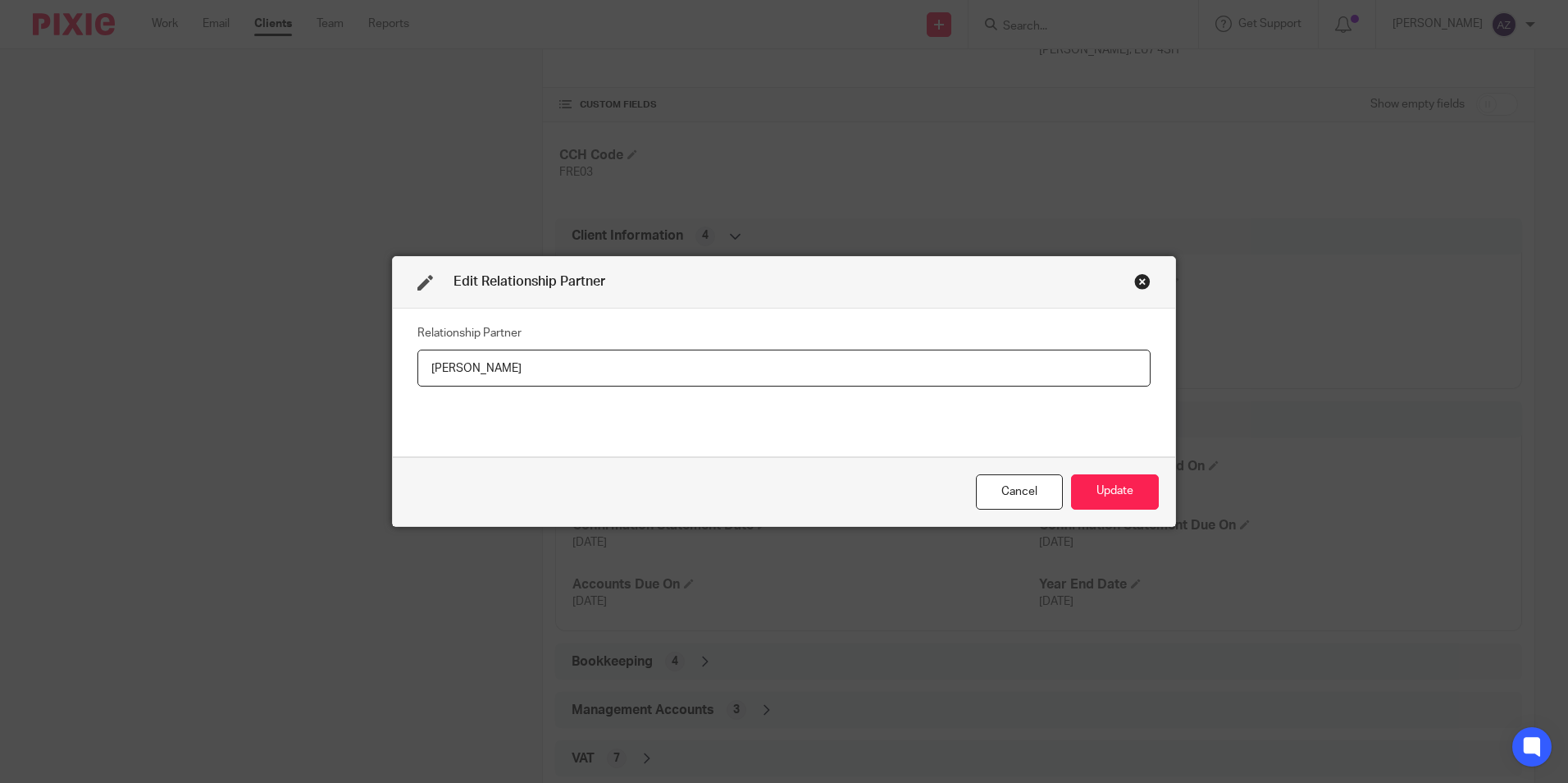
drag, startPoint x: 585, startPoint y: 381, endPoint x: 353, endPoint y: 356, distance: 233.3
click at [352, 356] on div "Edit Relationship Partner Relationship Partner [PERSON_NAME] Cancel Update" at bounding box center [784, 391] width 1568 height 783
type input "James Fox"
click at [1109, 492] on button "Update" at bounding box center [1115, 492] width 88 height 36
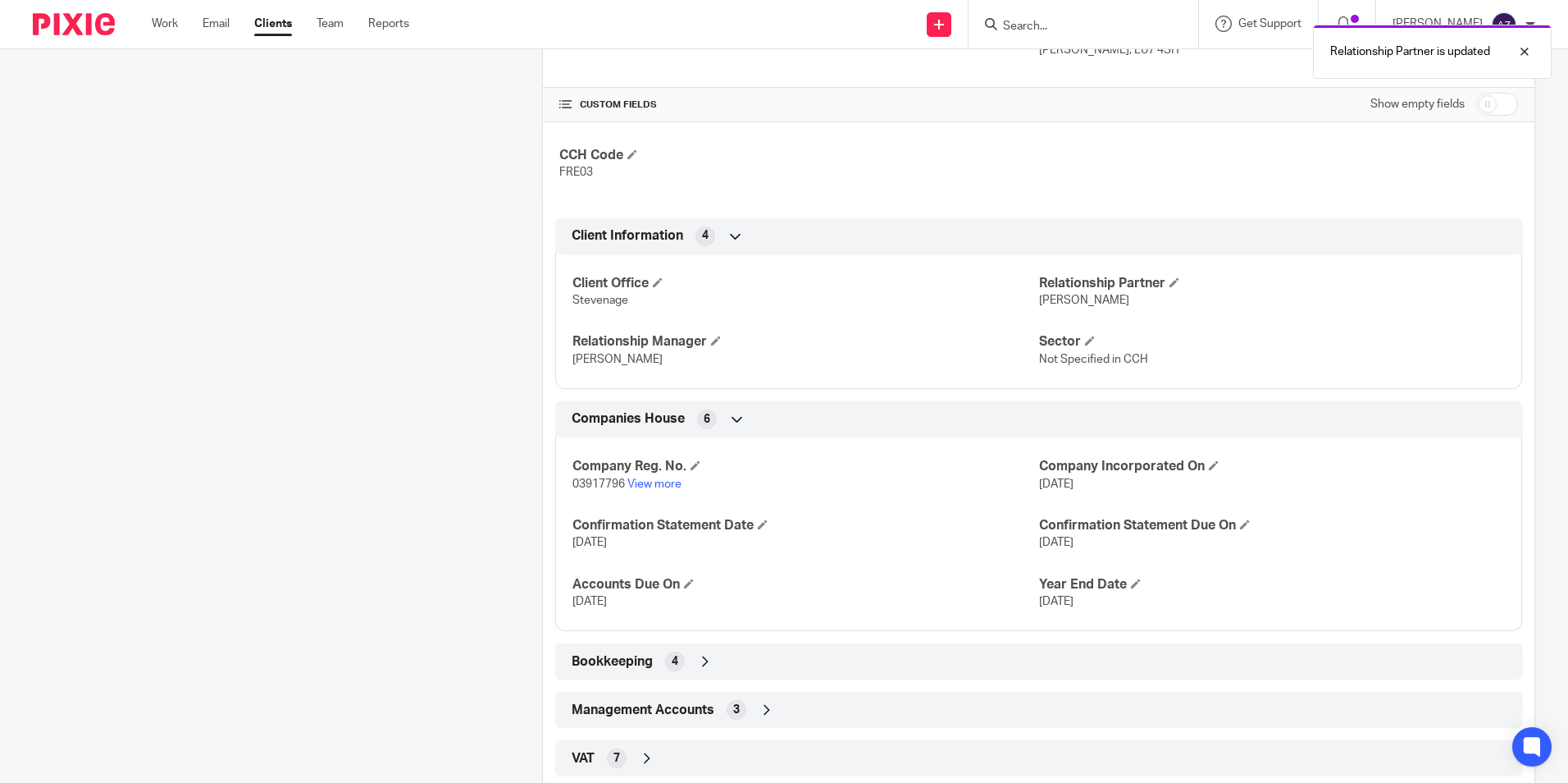
scroll to position [0, 0]
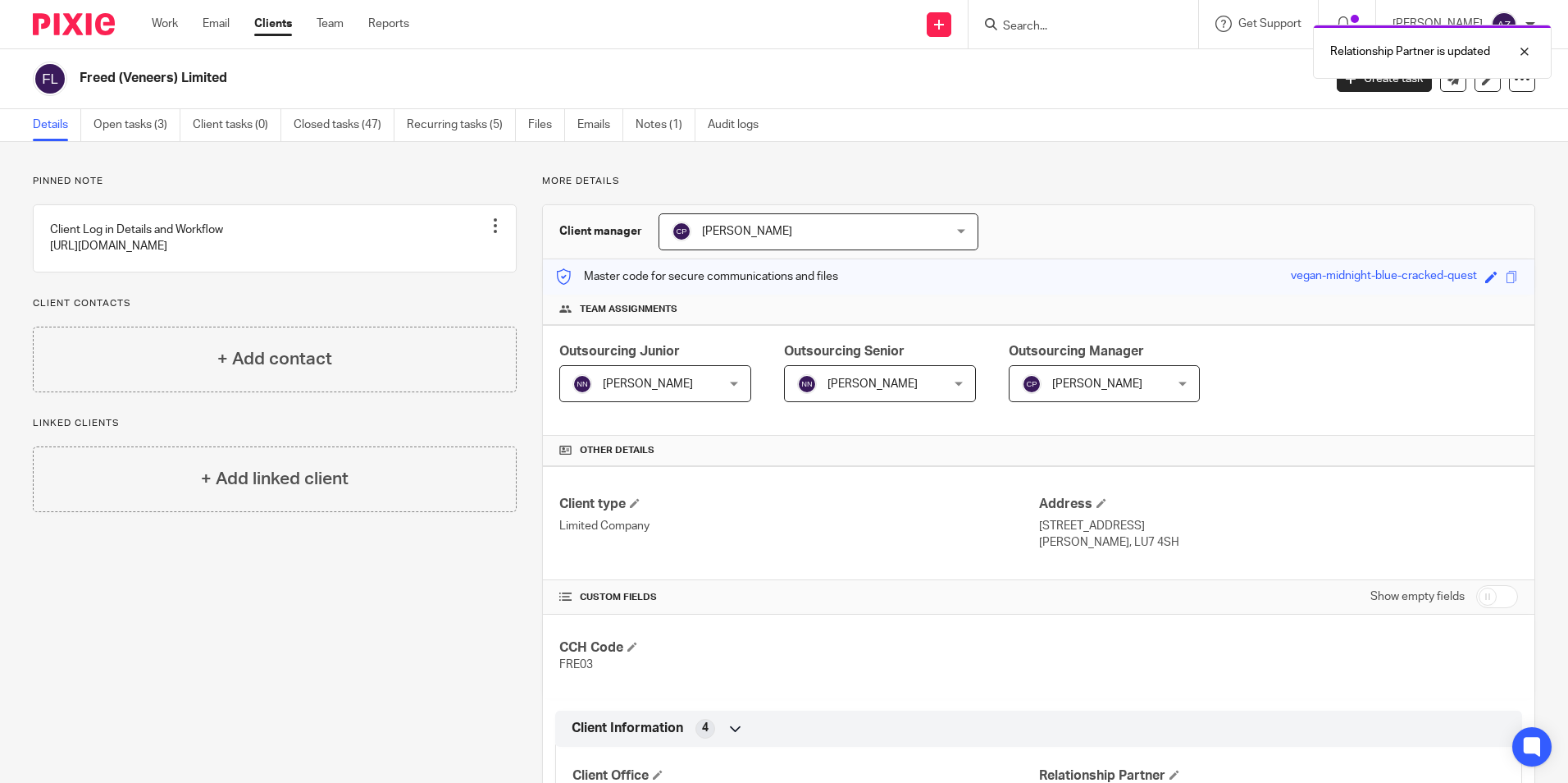
click at [1098, 23] on div "Relationship Partner is updated" at bounding box center [1168, 48] width 768 height 62
click at [1102, 24] on input "Search" at bounding box center [1074, 27] width 147 height 15
click at [1070, 27] on input "Search" at bounding box center [1074, 27] width 147 height 15
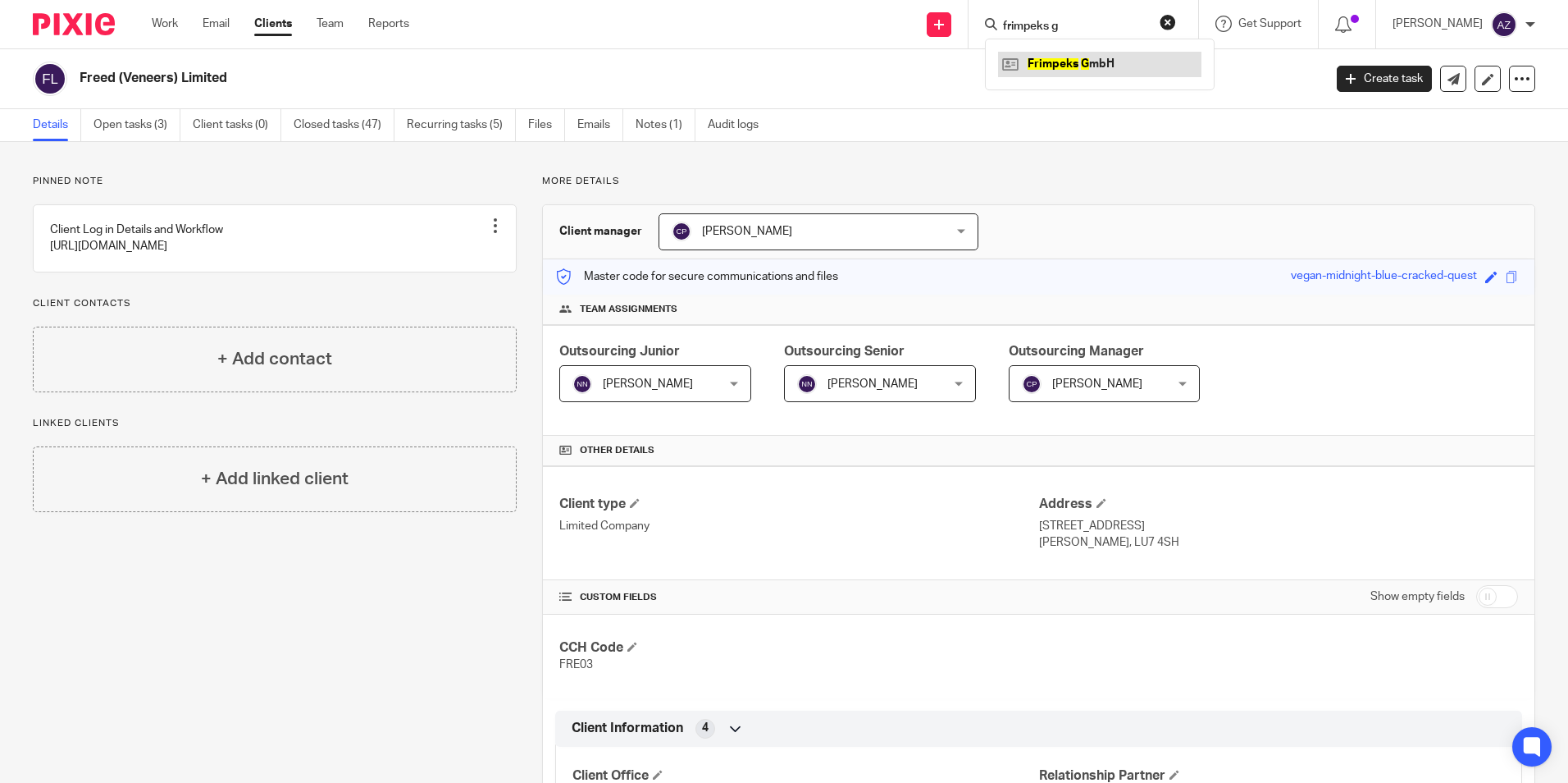
type input "frimpeks g"
click at [1097, 69] on link at bounding box center [1100, 63] width 204 height 25
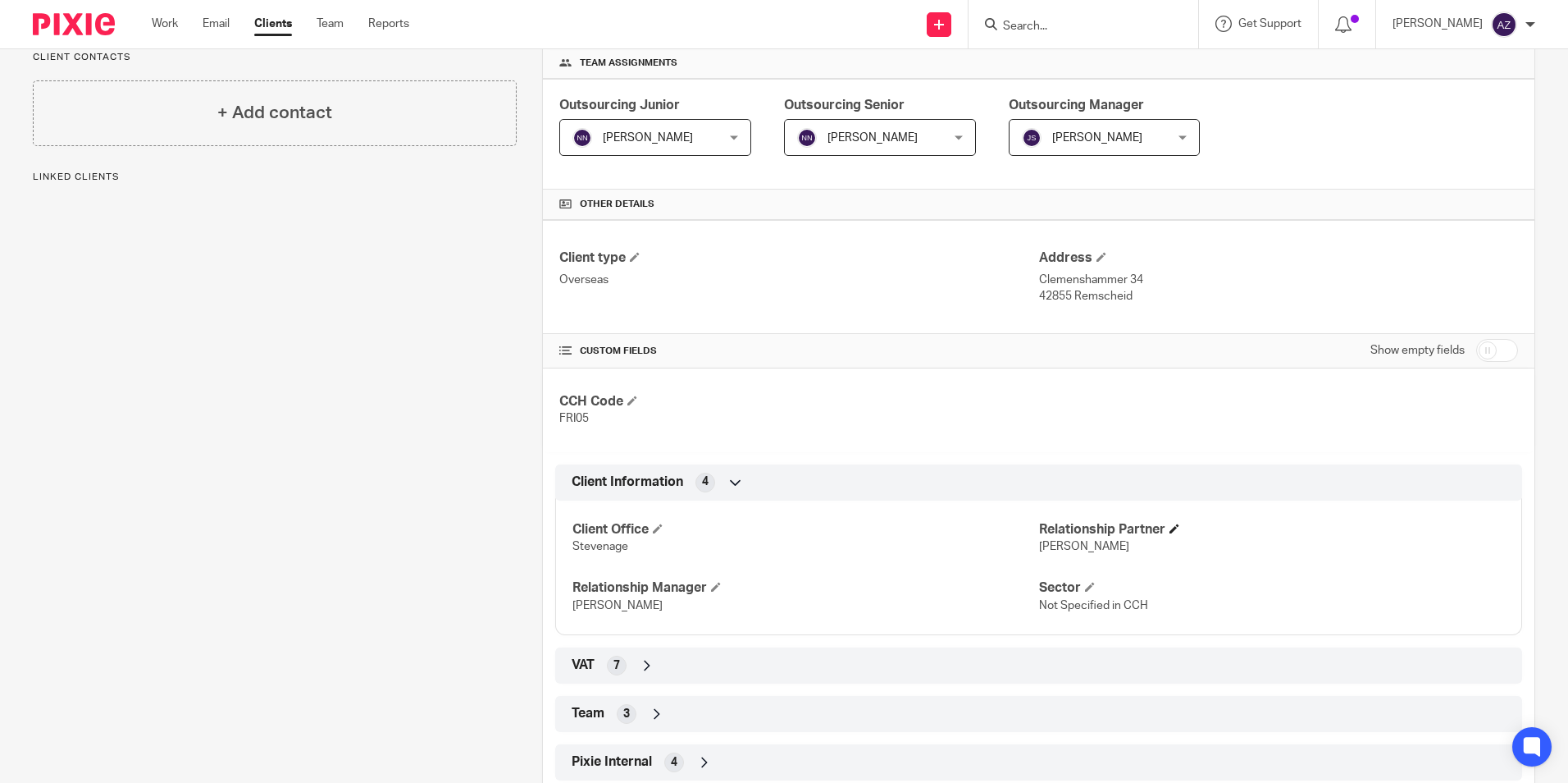
click at [1175, 529] on h4 "Relationship Partner" at bounding box center [1272, 530] width 466 height 17
click at [1169, 529] on span at bounding box center [1174, 529] width 10 height 10
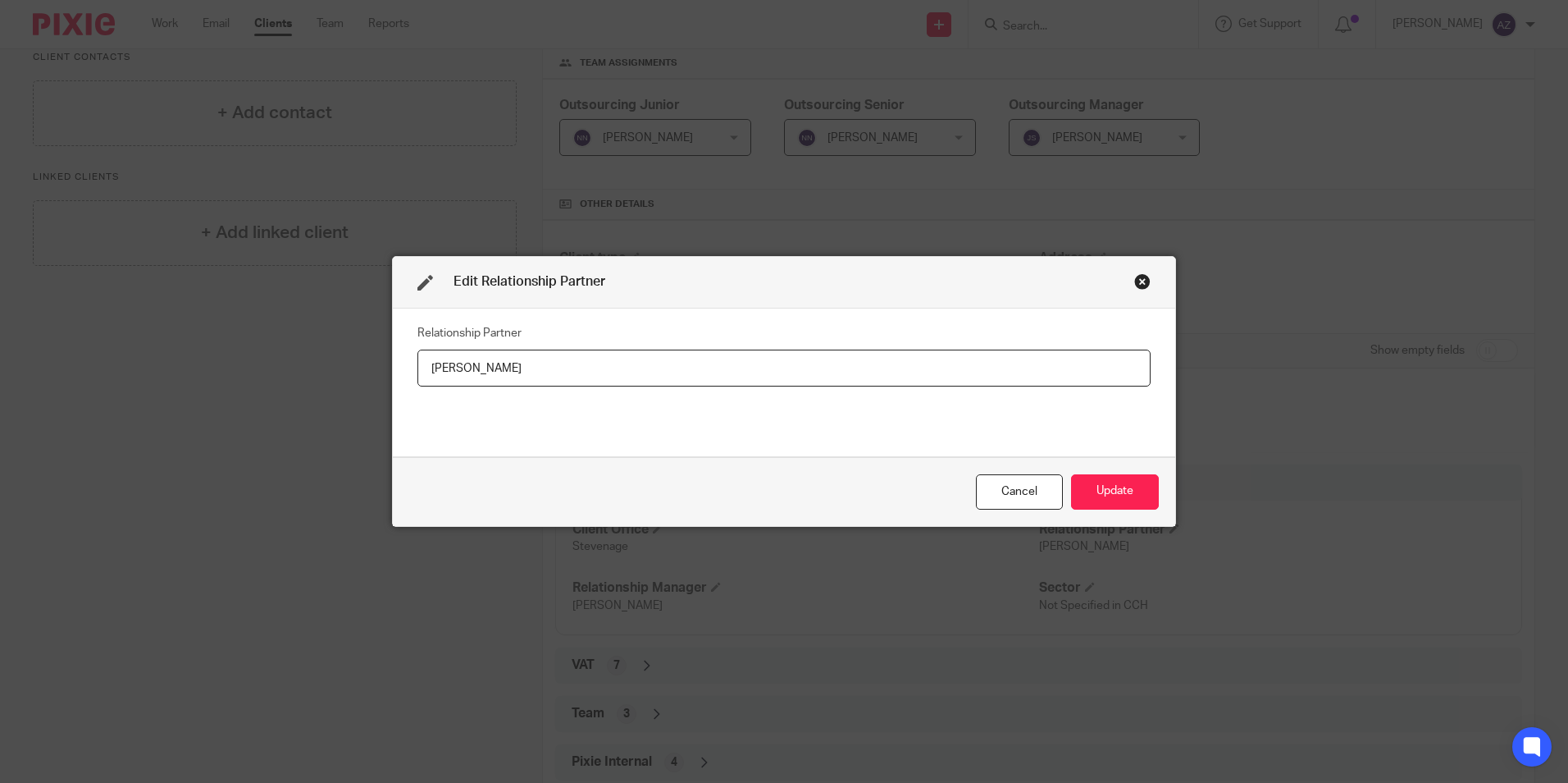
drag, startPoint x: 616, startPoint y: 359, endPoint x: 324, endPoint y: 350, distance: 292.1
click at [324, 350] on div "Edit Relationship Partner Relationship Partner Mark Hubbocks Cancel Update" at bounding box center [784, 391] width 1568 height 783
type input "[PERSON_NAME]"
click at [1130, 497] on button "Update" at bounding box center [1115, 492] width 88 height 36
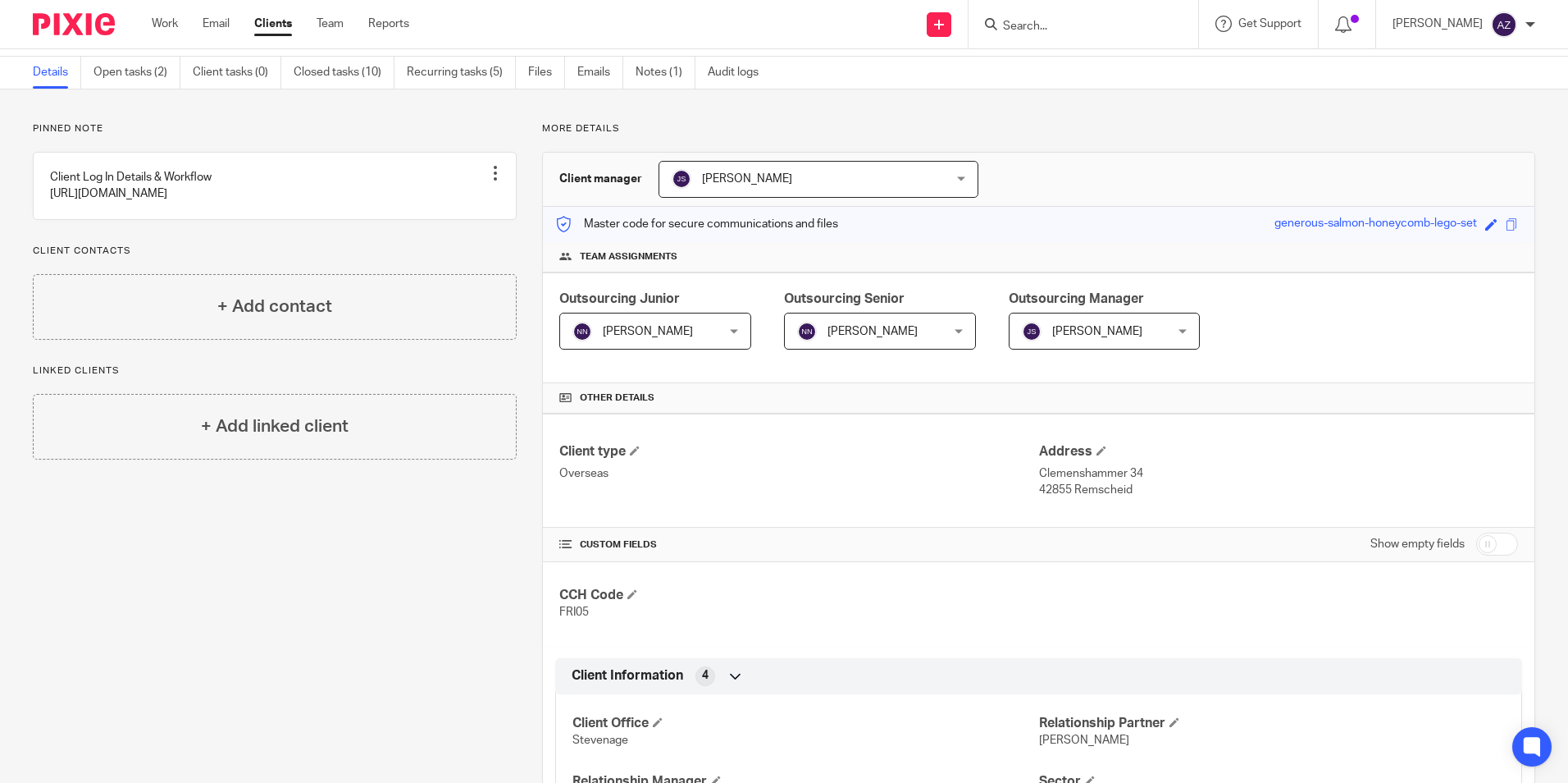
scroll to position [0, 0]
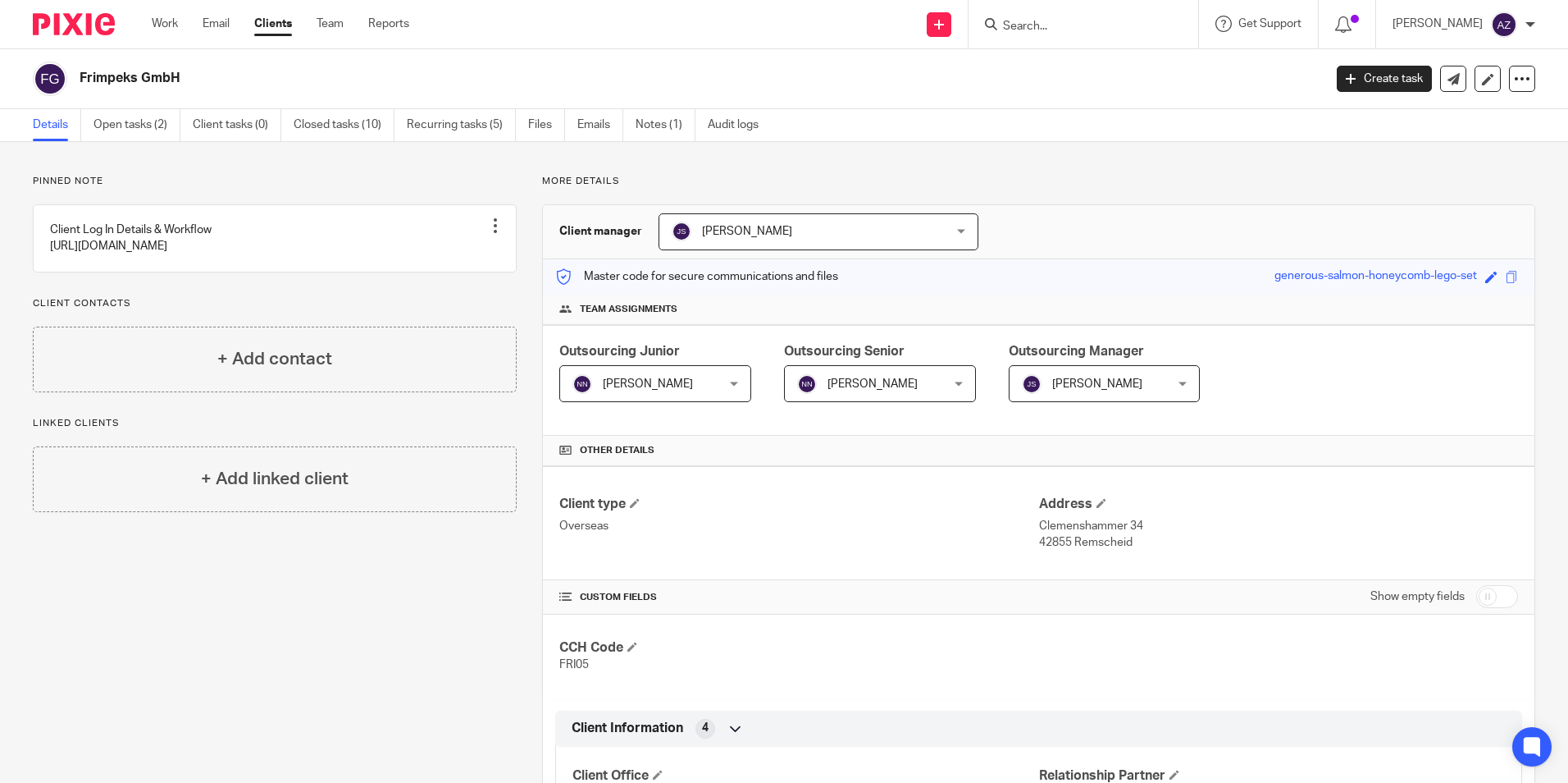
click at [1106, 36] on div at bounding box center [1083, 24] width 230 height 49
click at [1094, 17] on form at bounding box center [1088, 24] width 175 height 21
click at [1092, 24] on input "Search" at bounding box center [1074, 27] width 147 height 15
type input "frimpekc"
click at [1176, 62] on link at bounding box center [1124, 63] width 252 height 25
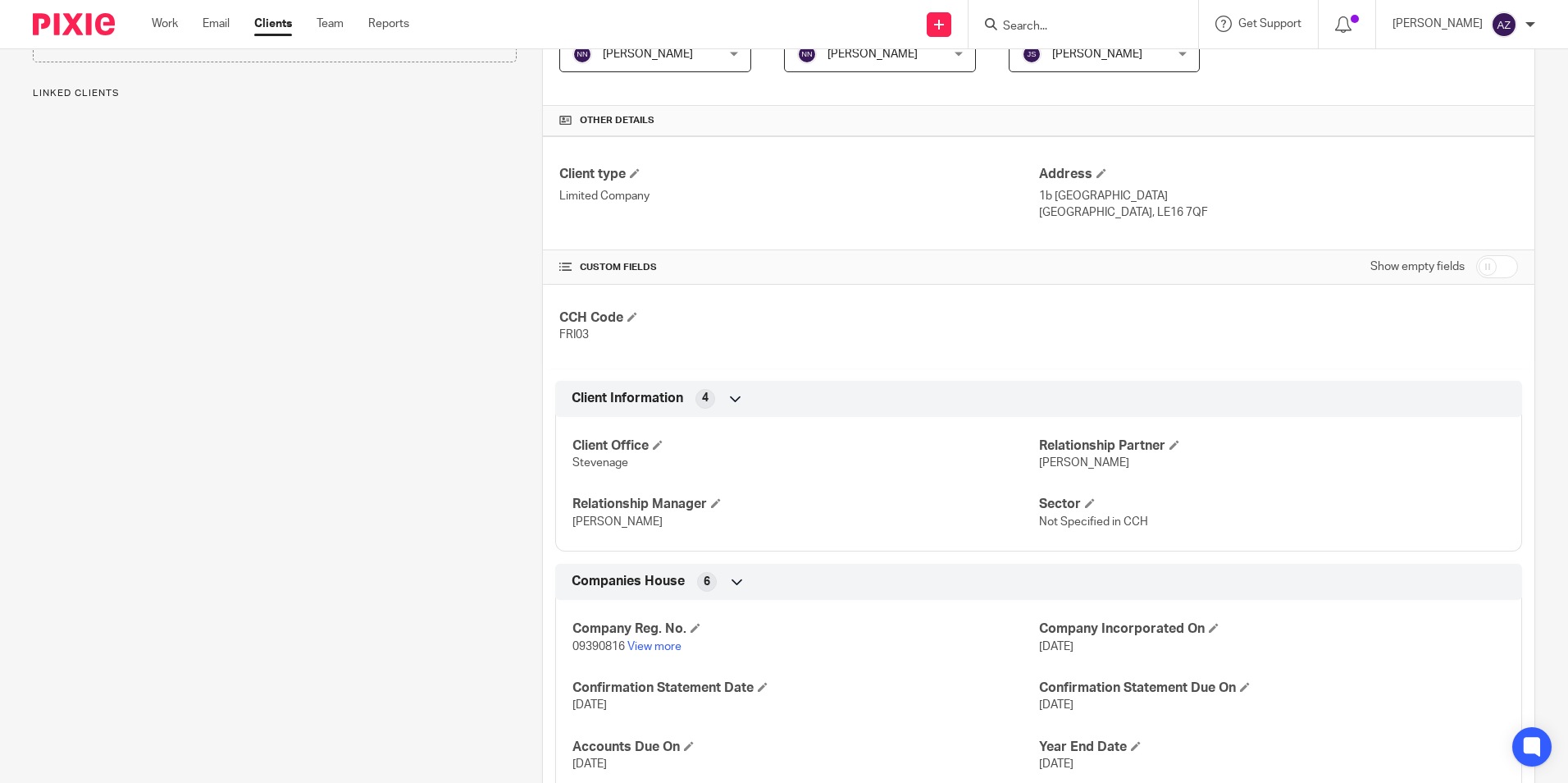
scroll to position [493, 0]
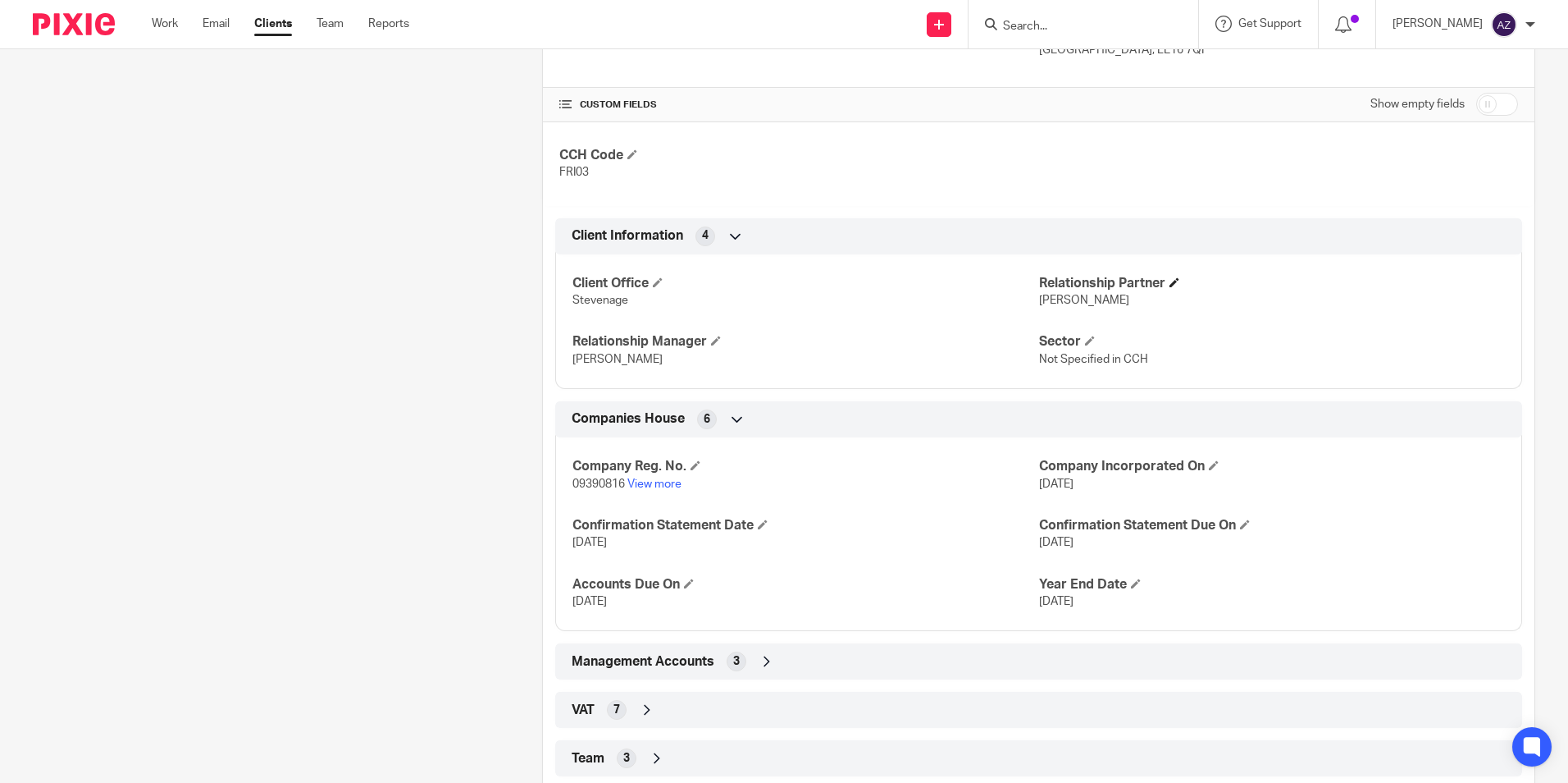
click at [1162, 280] on h4 "Relationship Partner" at bounding box center [1272, 283] width 466 height 17
click at [1169, 281] on span at bounding box center [1174, 282] width 10 height 10
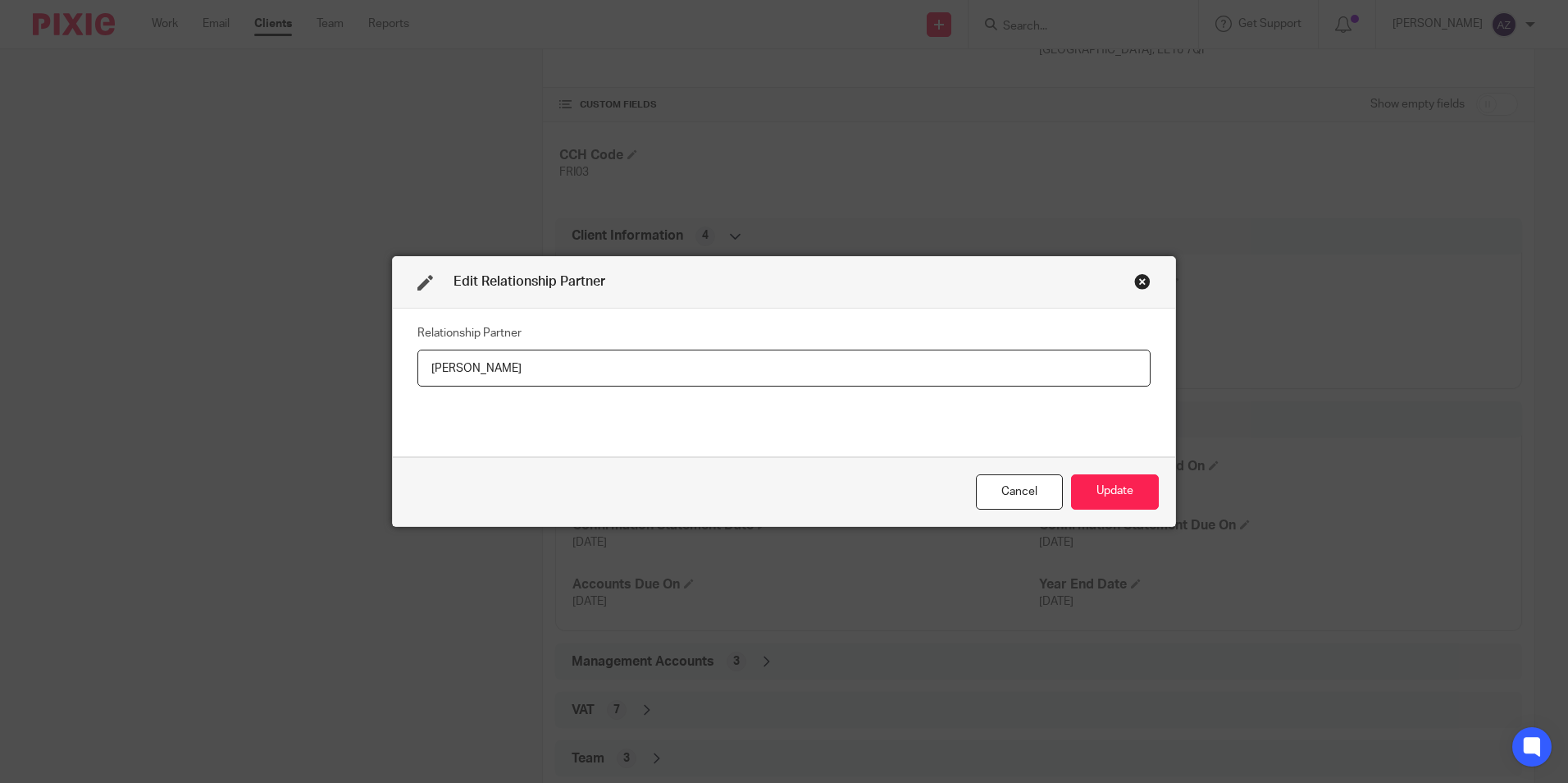
drag, startPoint x: 564, startPoint y: 365, endPoint x: 427, endPoint y: 372, distance: 137.2
click at [427, 372] on input "Mark Hubbocks" at bounding box center [784, 367] width 733 height 37
type input "C"
type input "j"
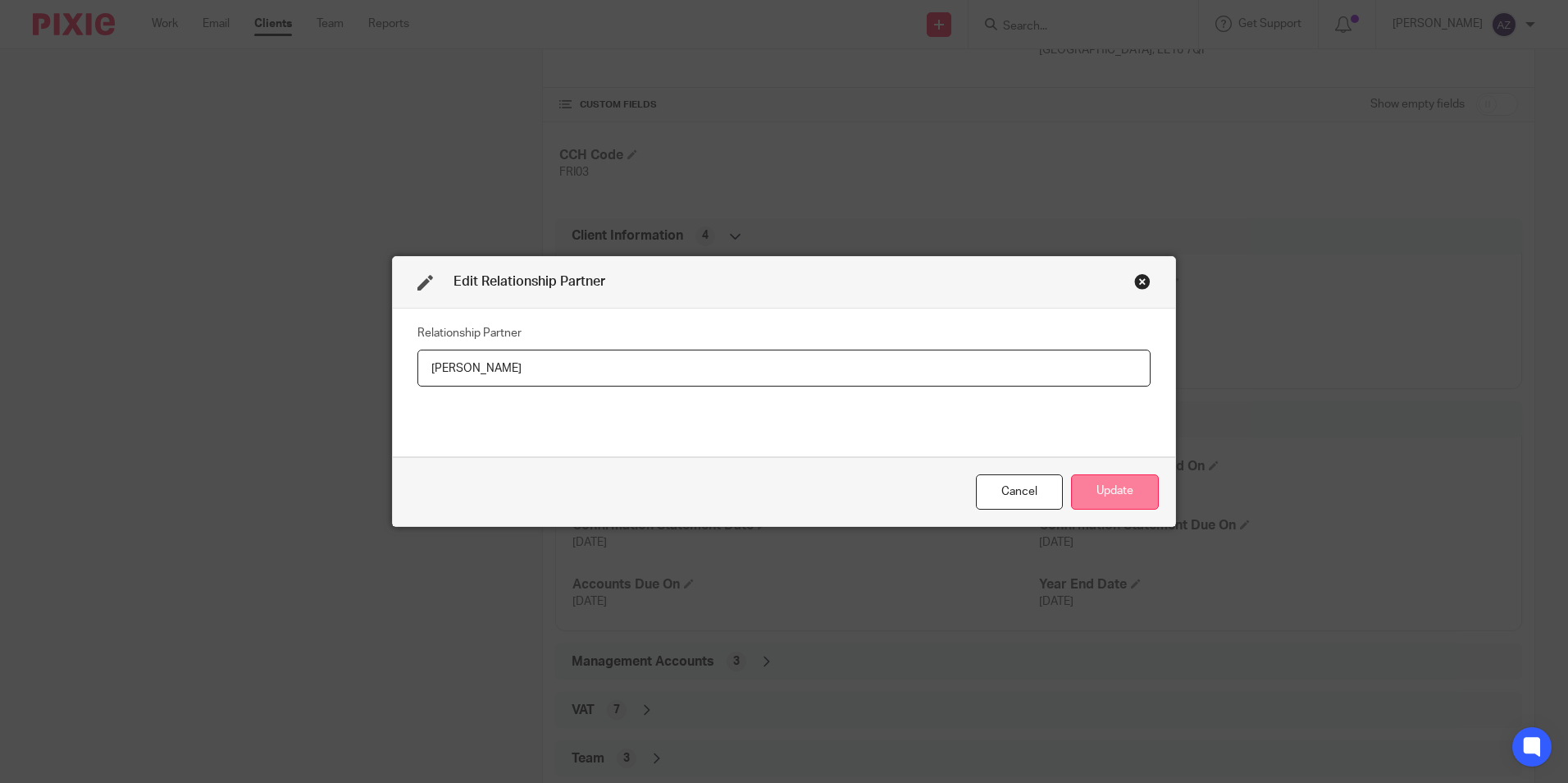
type input "[PERSON_NAME]"
click at [1100, 494] on button "Update" at bounding box center [1115, 492] width 88 height 36
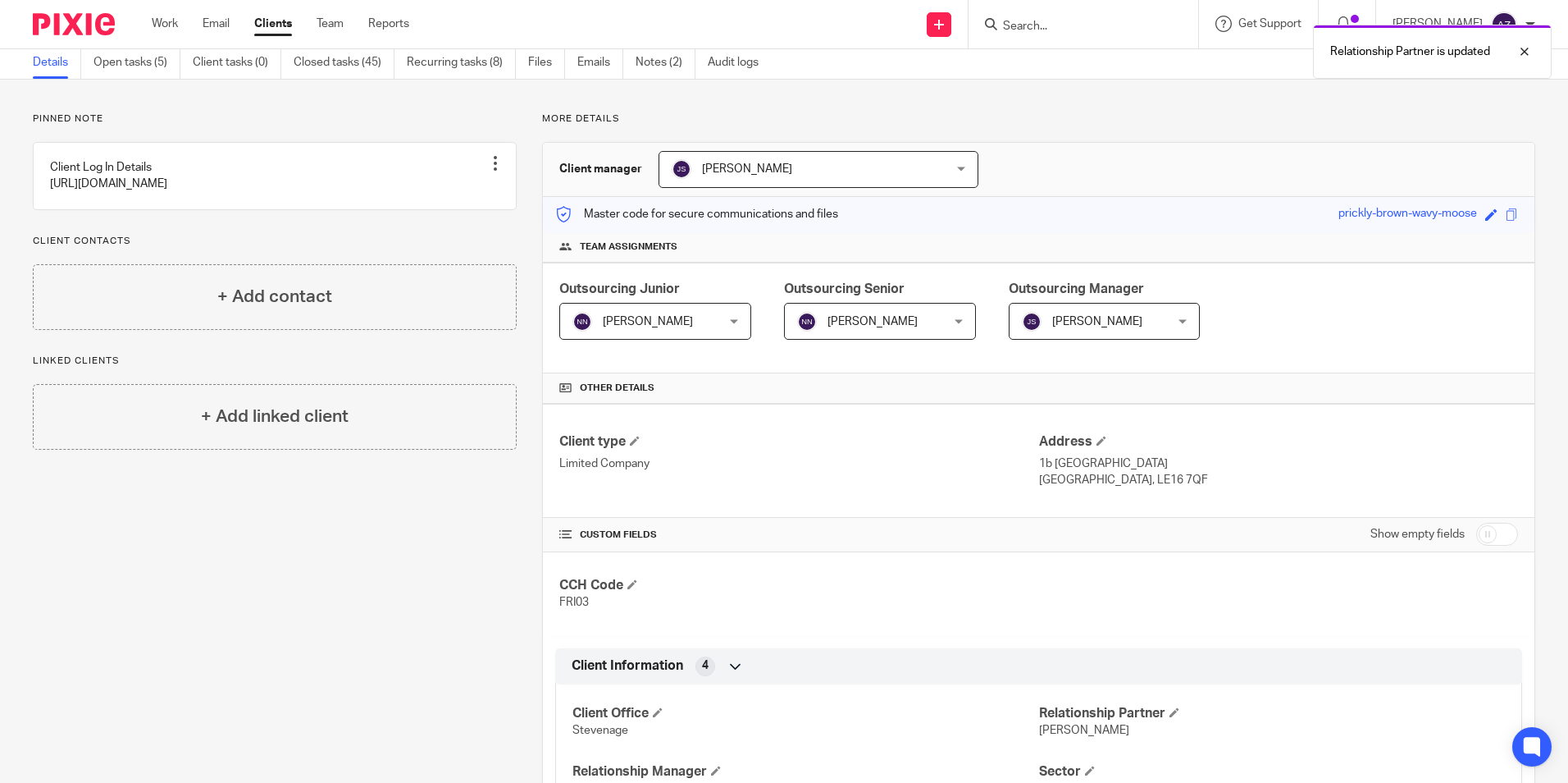
scroll to position [0, 0]
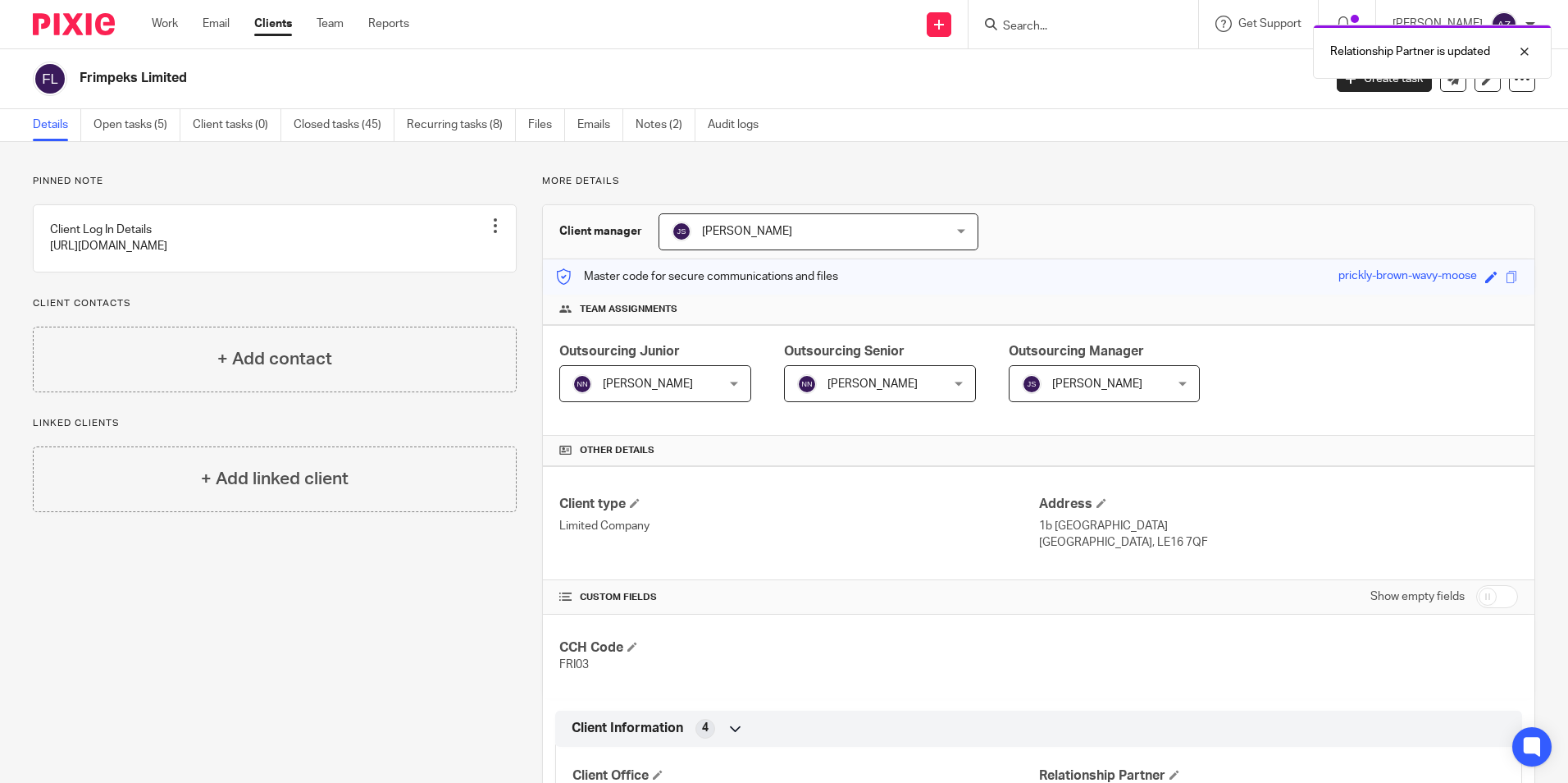
click at [1075, 30] on div "Relationship Partner is updated" at bounding box center [1168, 48] width 768 height 62
click at [1075, 23] on div "Relationship Partner is updated" at bounding box center [1168, 48] width 768 height 62
click at [1073, 30] on input "Search" at bounding box center [1074, 27] width 147 height 15
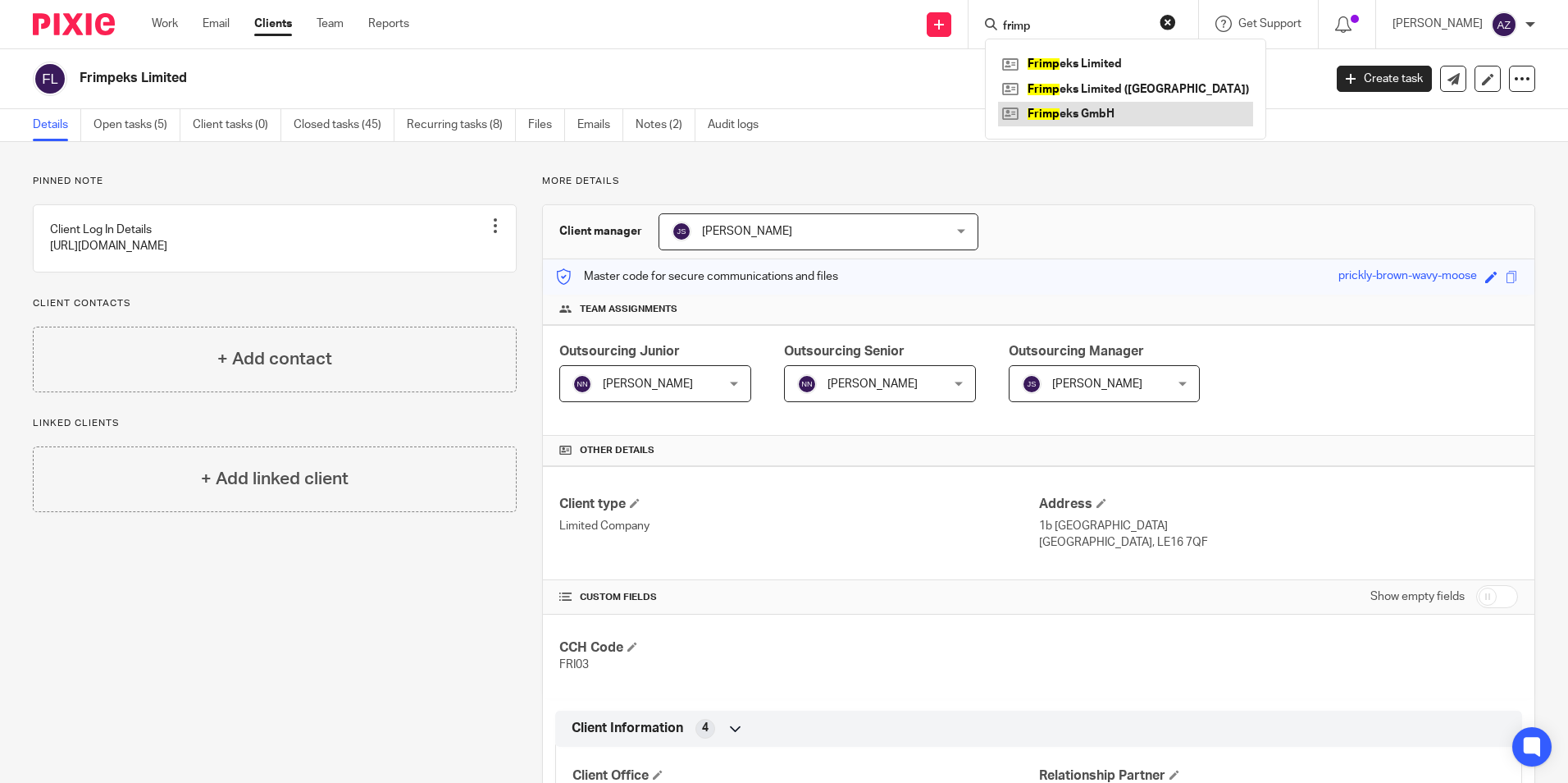
type input "frimp"
click at [1115, 103] on link at bounding box center [1126, 114] width 255 height 25
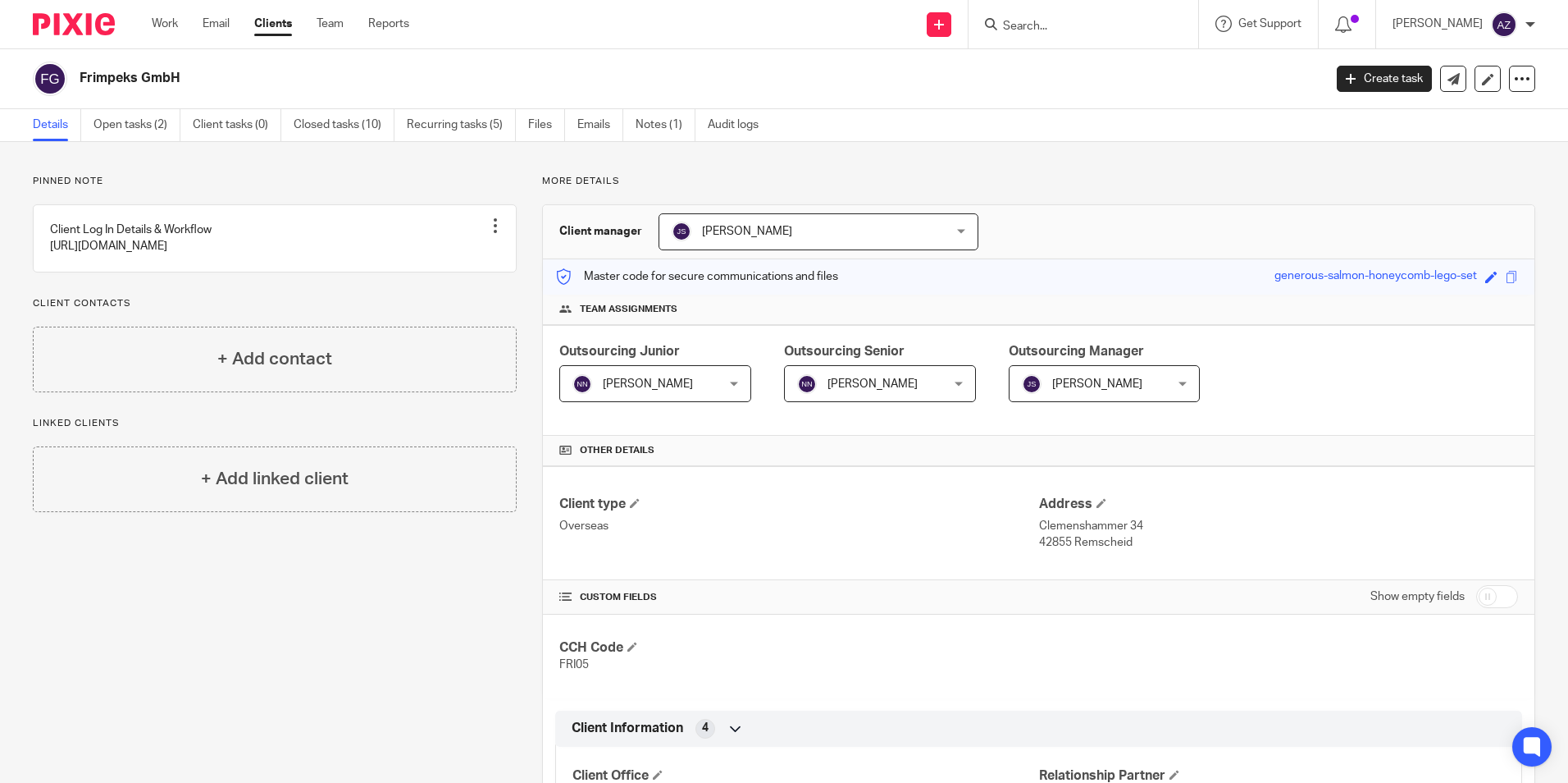
click at [1082, 24] on input "Search" at bounding box center [1074, 27] width 147 height 15
type input "freed"
click at [1097, 68] on link at bounding box center [1100, 63] width 204 height 25
click at [1083, 25] on input "Search" at bounding box center [1074, 27] width 147 height 15
click at [1044, 28] on input "Search" at bounding box center [1074, 27] width 147 height 15
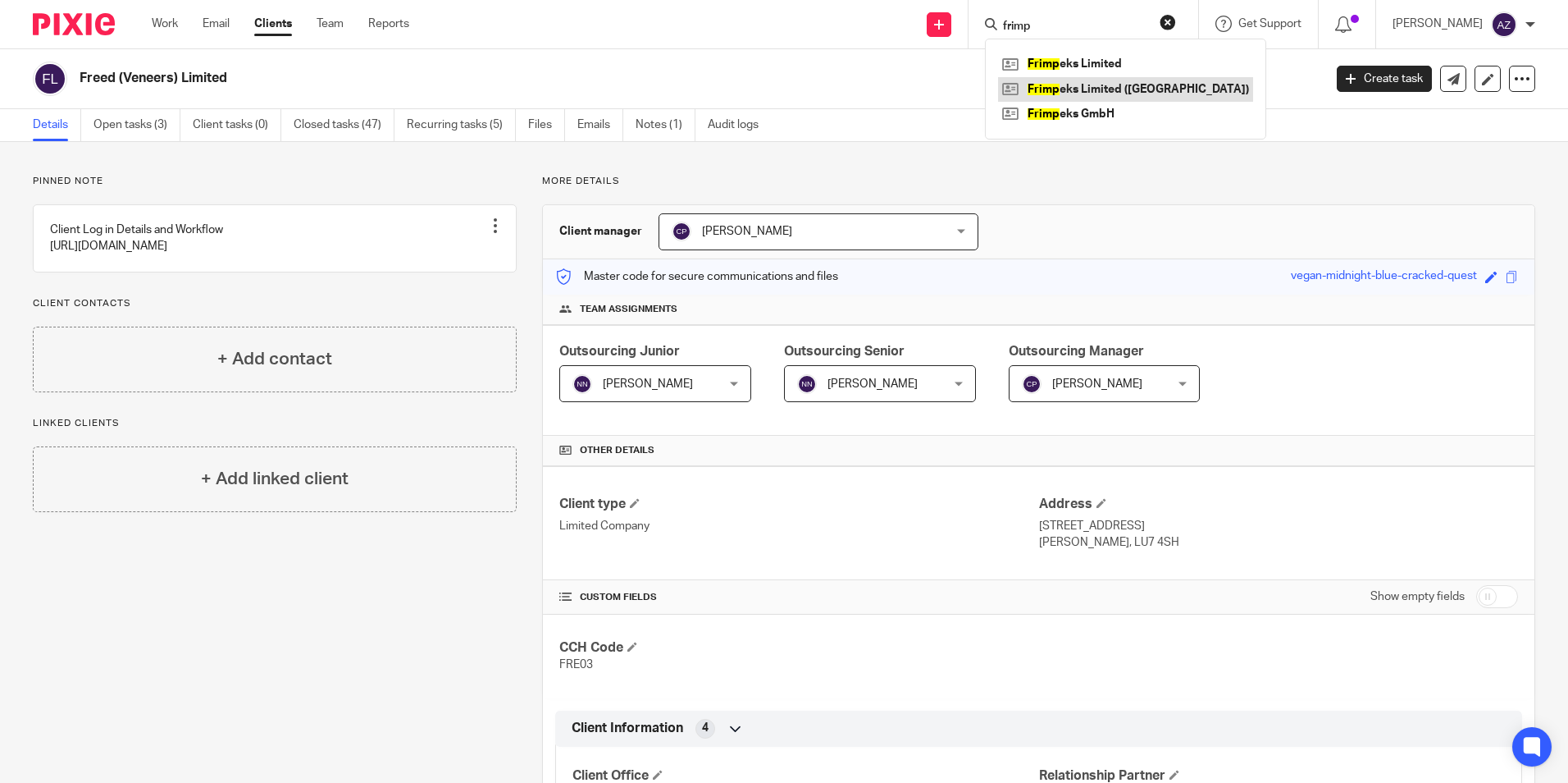
type input "frimp"
click at [1165, 98] on link at bounding box center [1126, 89] width 255 height 25
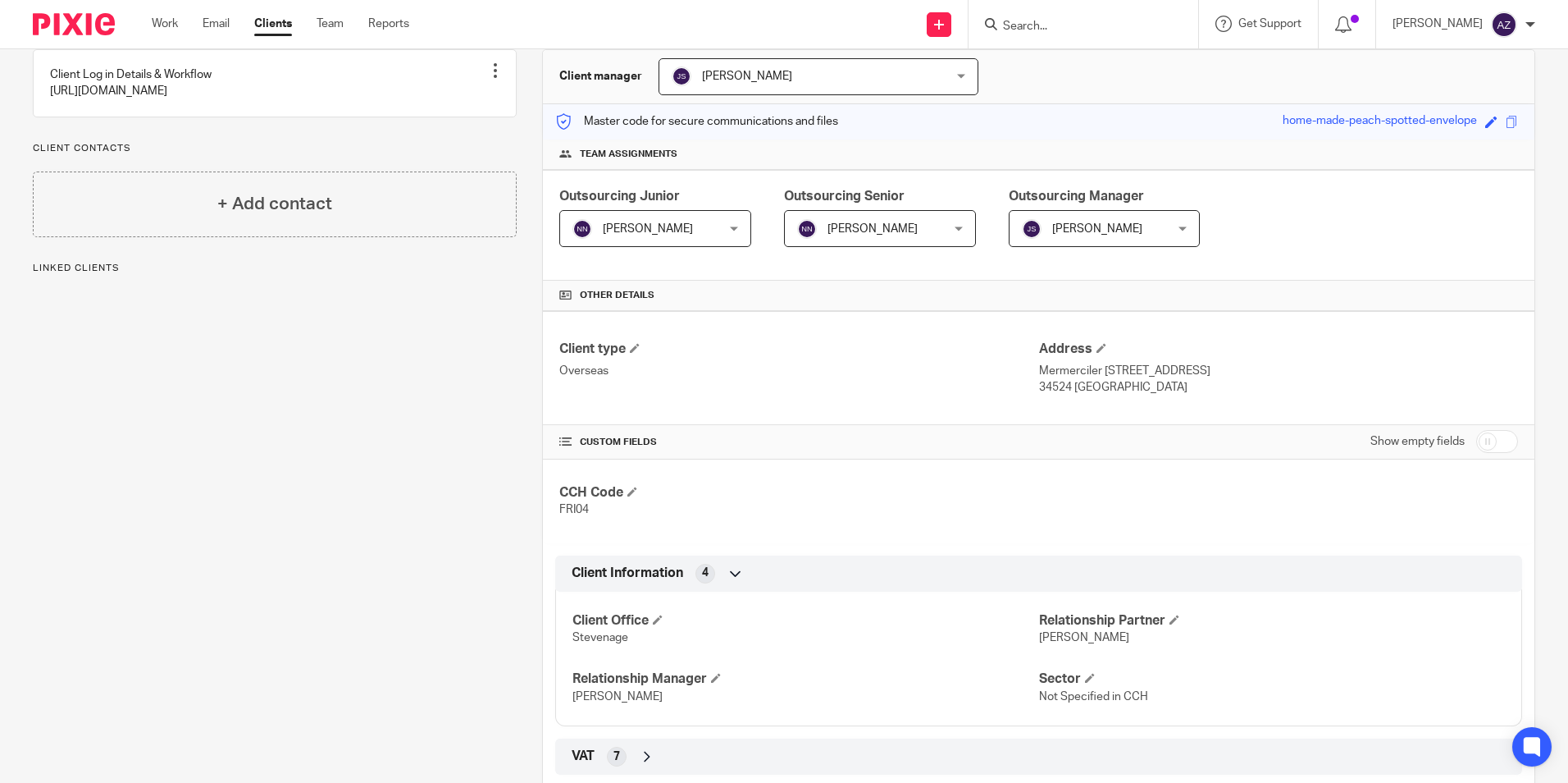
scroll to position [290, 0]
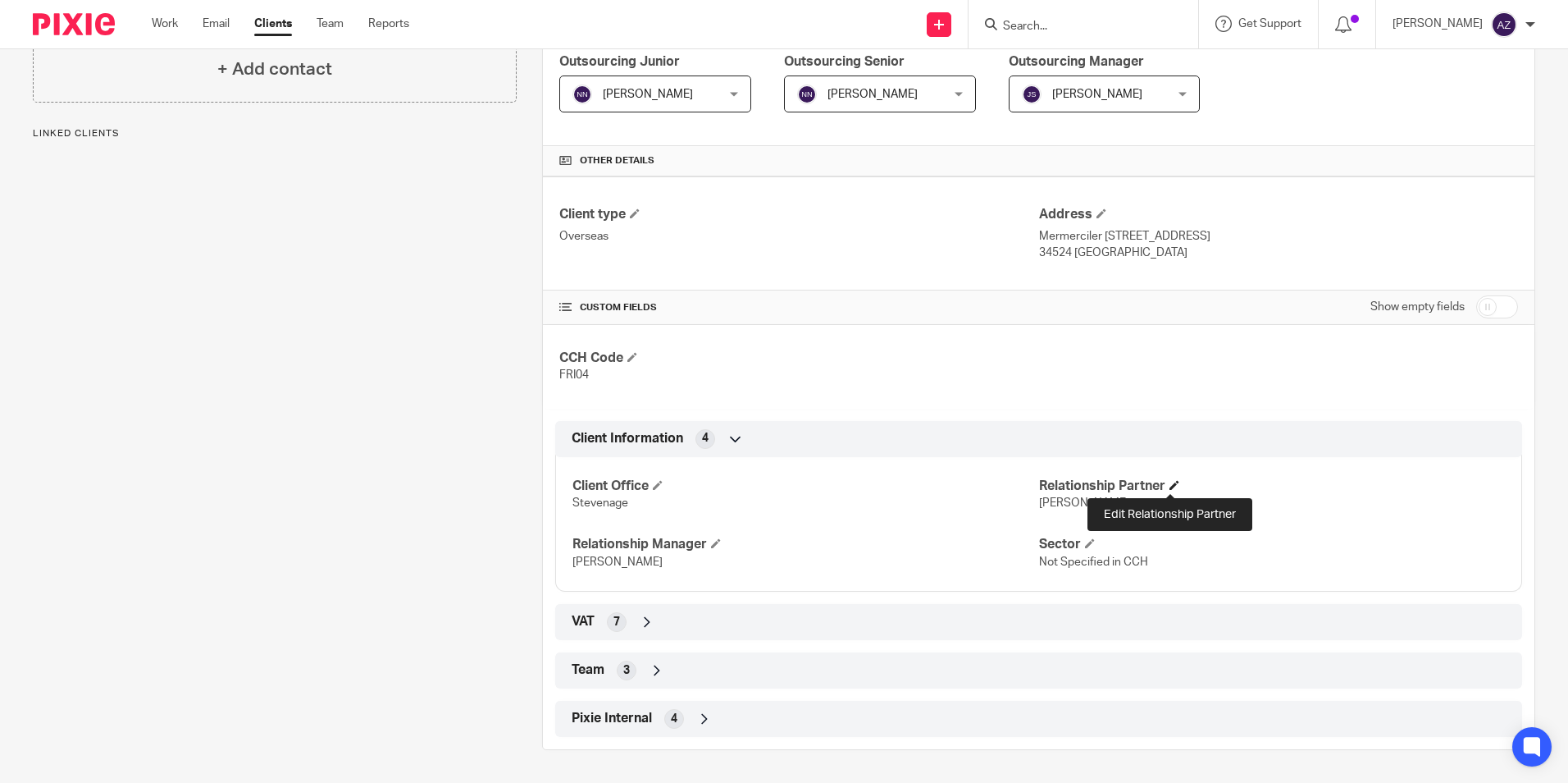
click at [1171, 485] on span at bounding box center [1174, 485] width 10 height 10
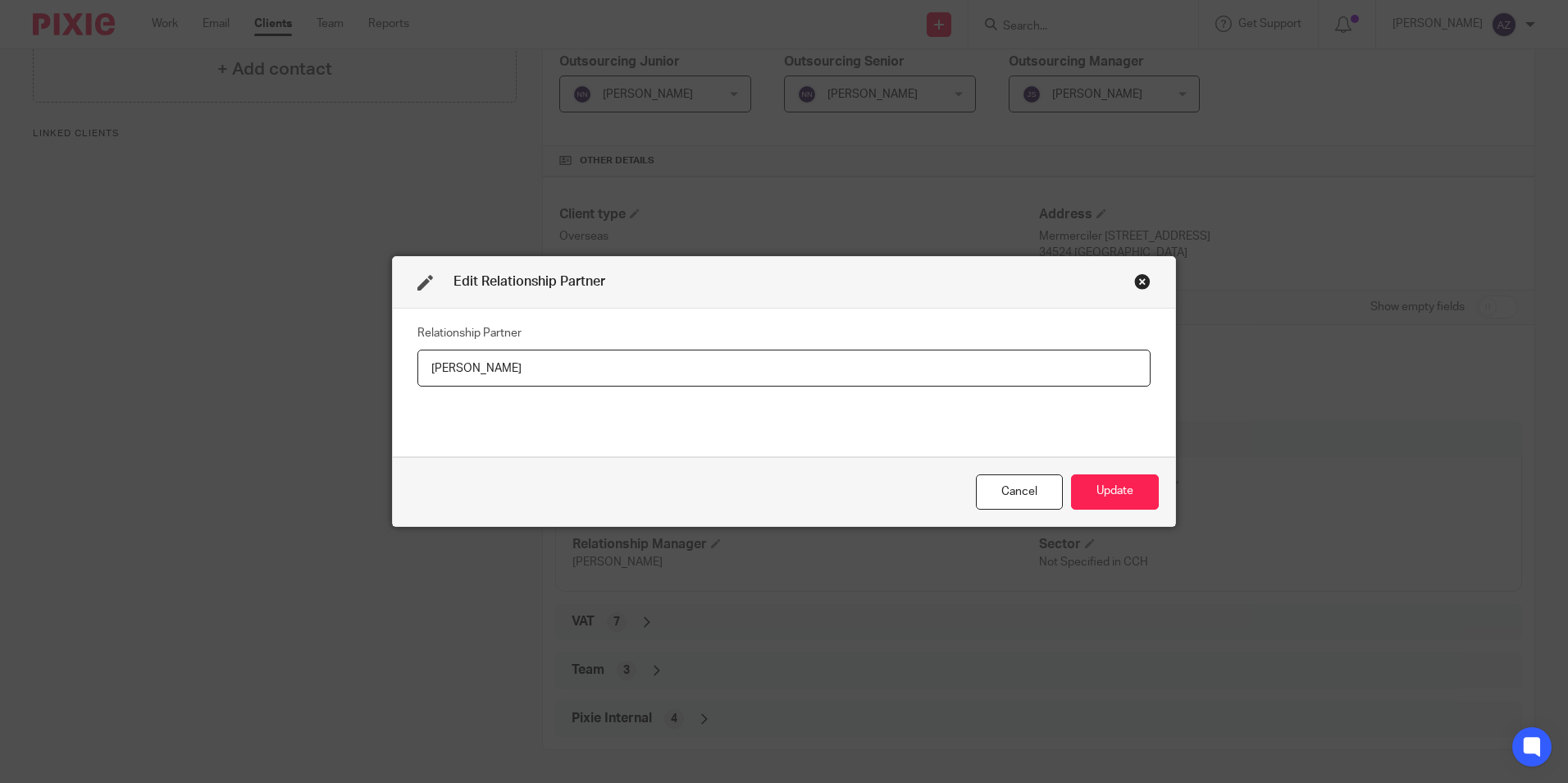
drag, startPoint x: 564, startPoint y: 380, endPoint x: 411, endPoint y: 375, distance: 153.1
click at [417, 375] on input "[PERSON_NAME]" at bounding box center [784, 367] width 733 height 37
type input "James Fox"
click at [1116, 488] on button "Update" at bounding box center [1115, 492] width 88 height 36
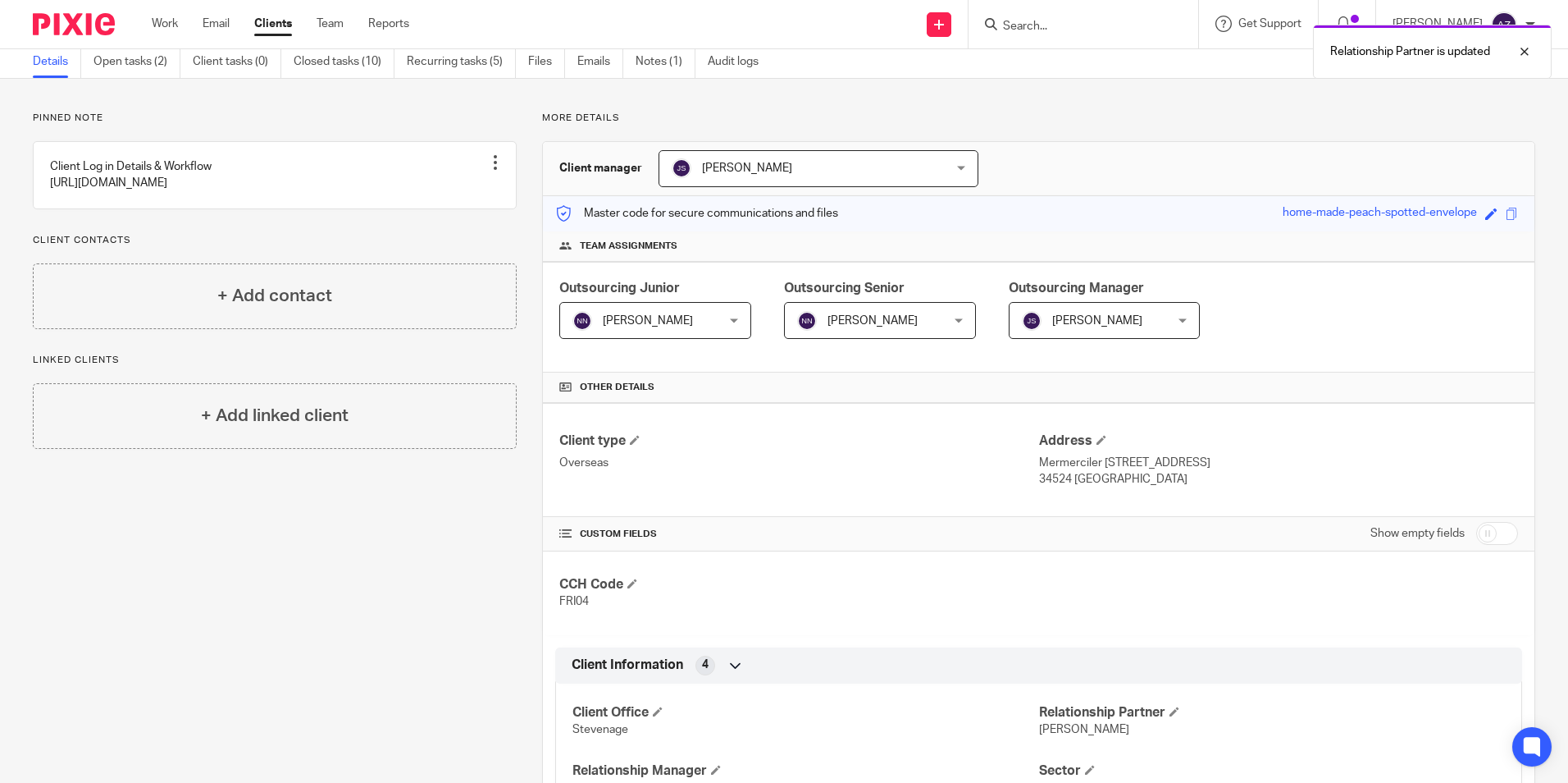
scroll to position [0, 0]
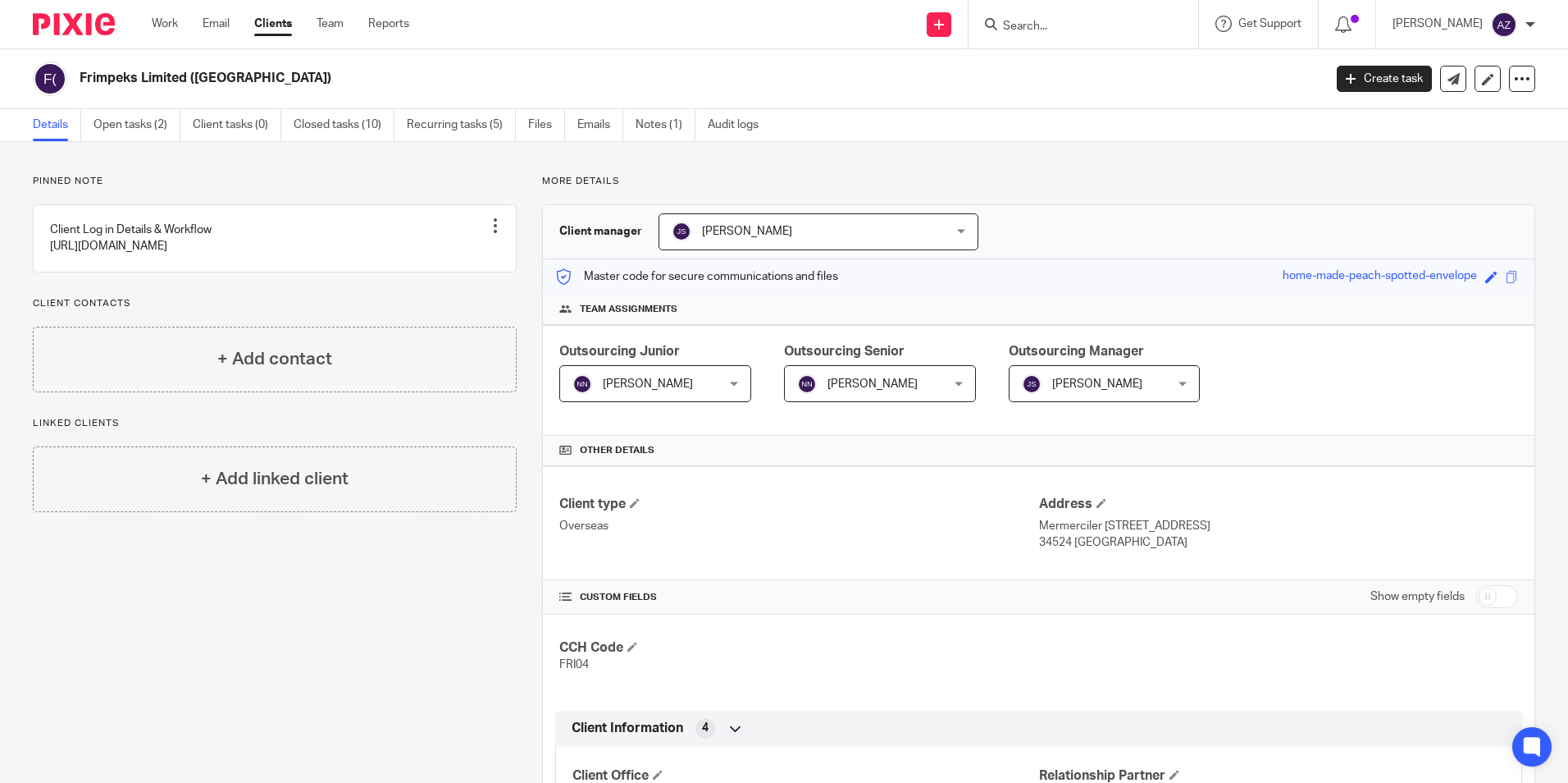
click at [1063, 22] on input "Search" at bounding box center [1074, 27] width 147 height 15
type input "g ou"
click at [1184, 73] on link at bounding box center [1100, 63] width 204 height 25
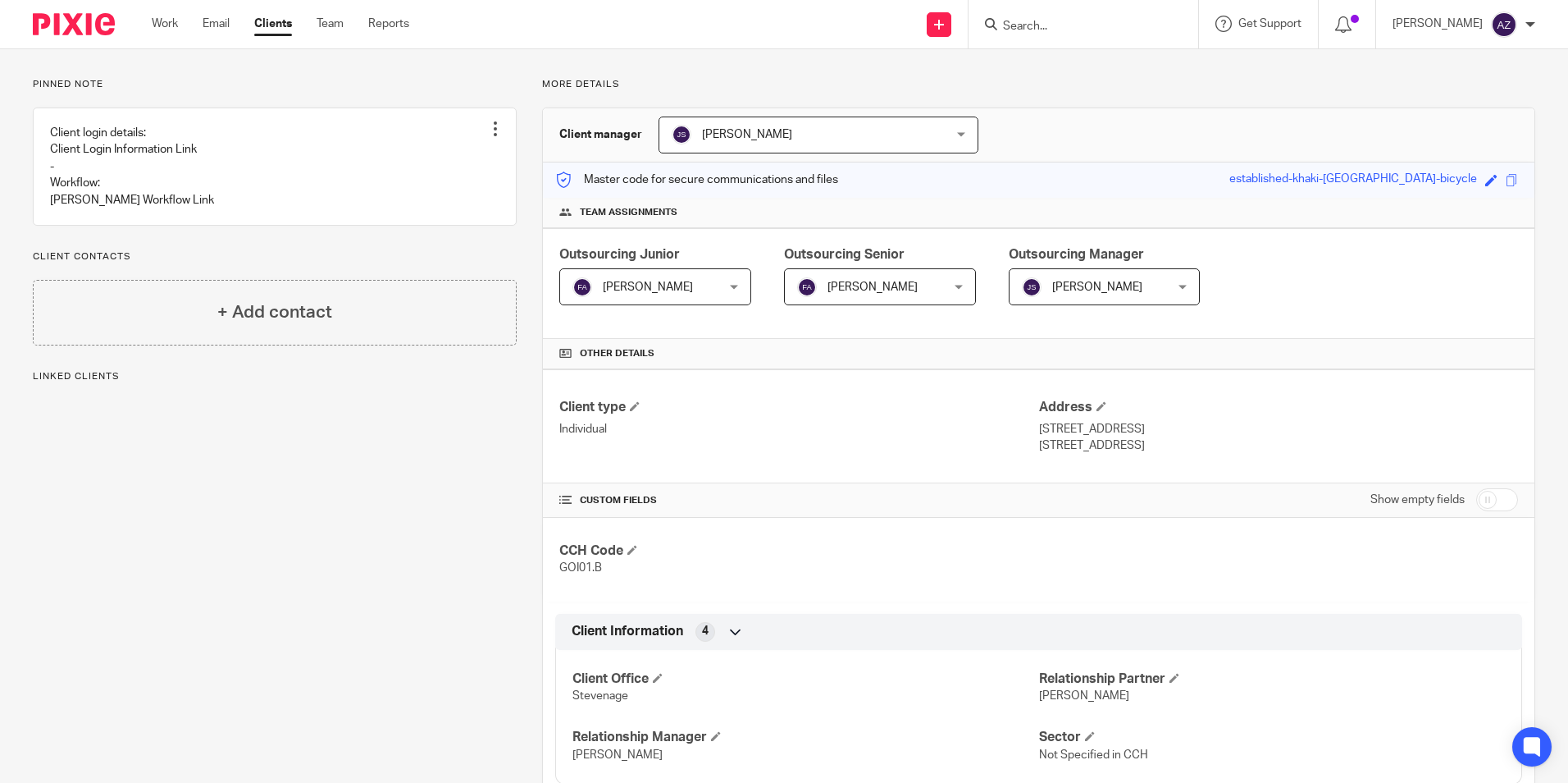
scroll to position [329, 0]
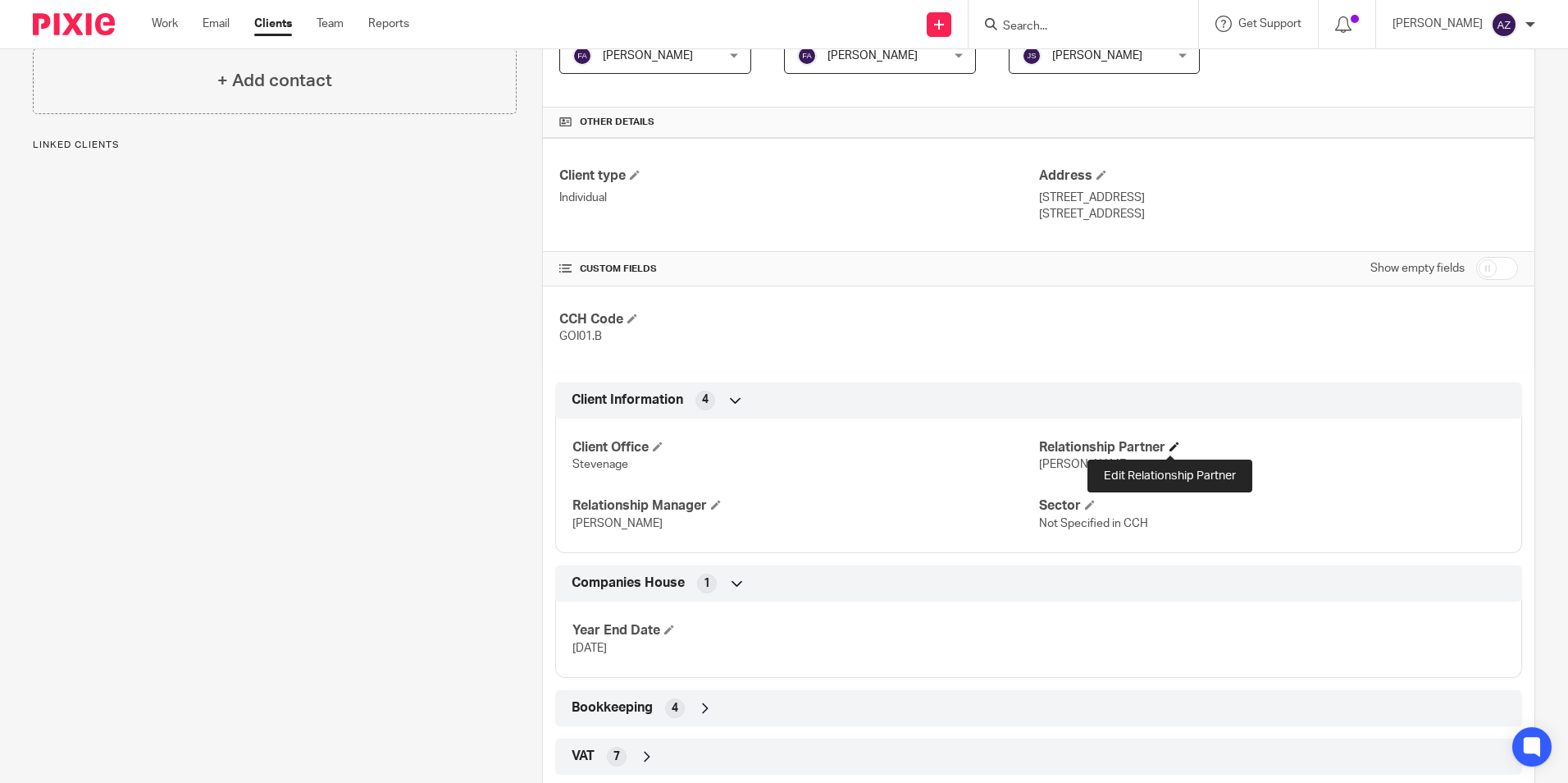
click at [1169, 441] on span at bounding box center [1174, 446] width 10 height 10
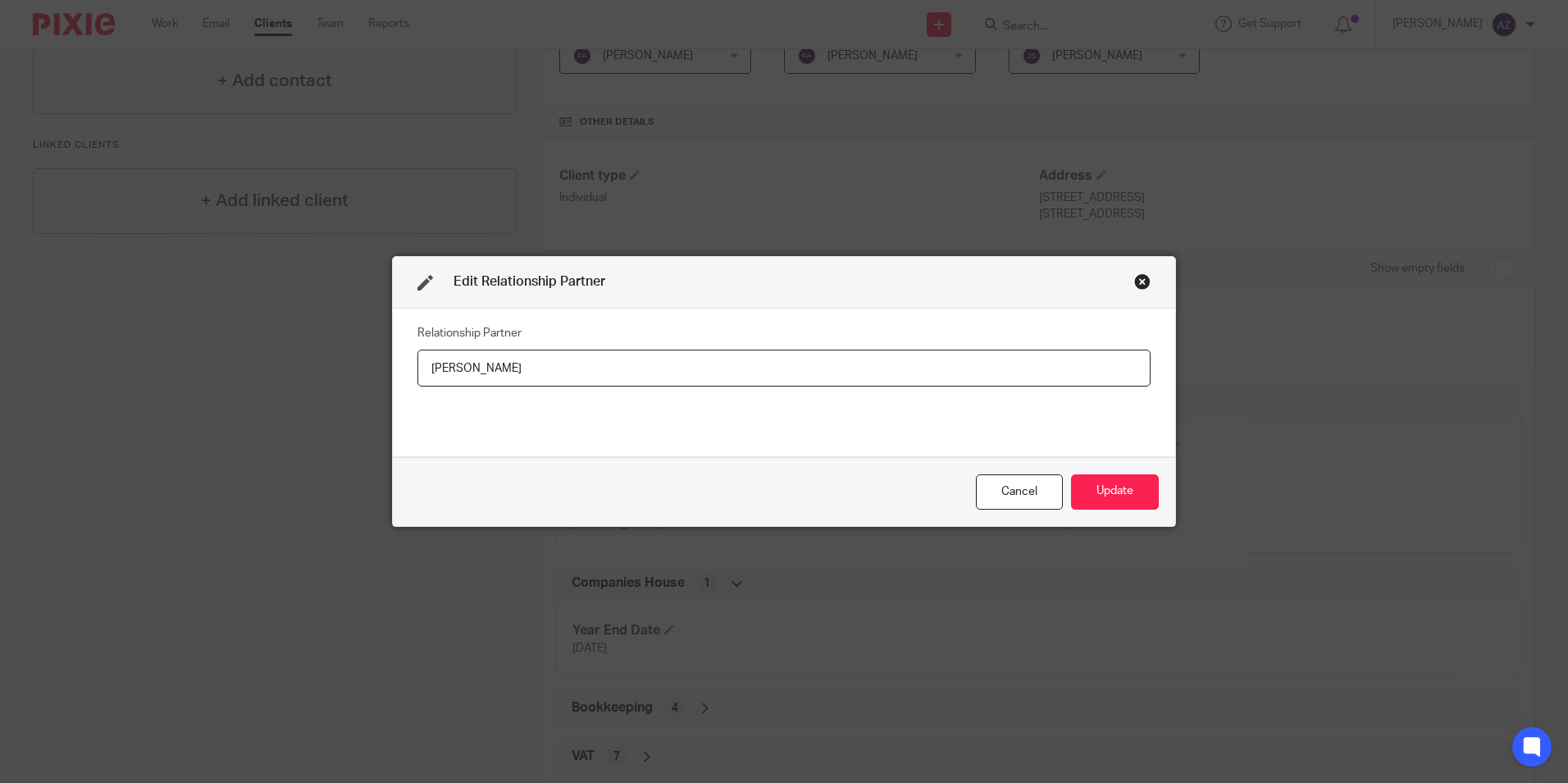
drag, startPoint x: 584, startPoint y: 372, endPoint x: 336, endPoint y: 388, distance: 248.5
click at [323, 392] on div "Edit Relationship Partner Relationship Partner [PERSON_NAME] Cancel Update" at bounding box center [784, 391] width 1568 height 783
type input "[PERSON_NAME]"
click at [1098, 486] on button "Update" at bounding box center [1115, 492] width 88 height 36
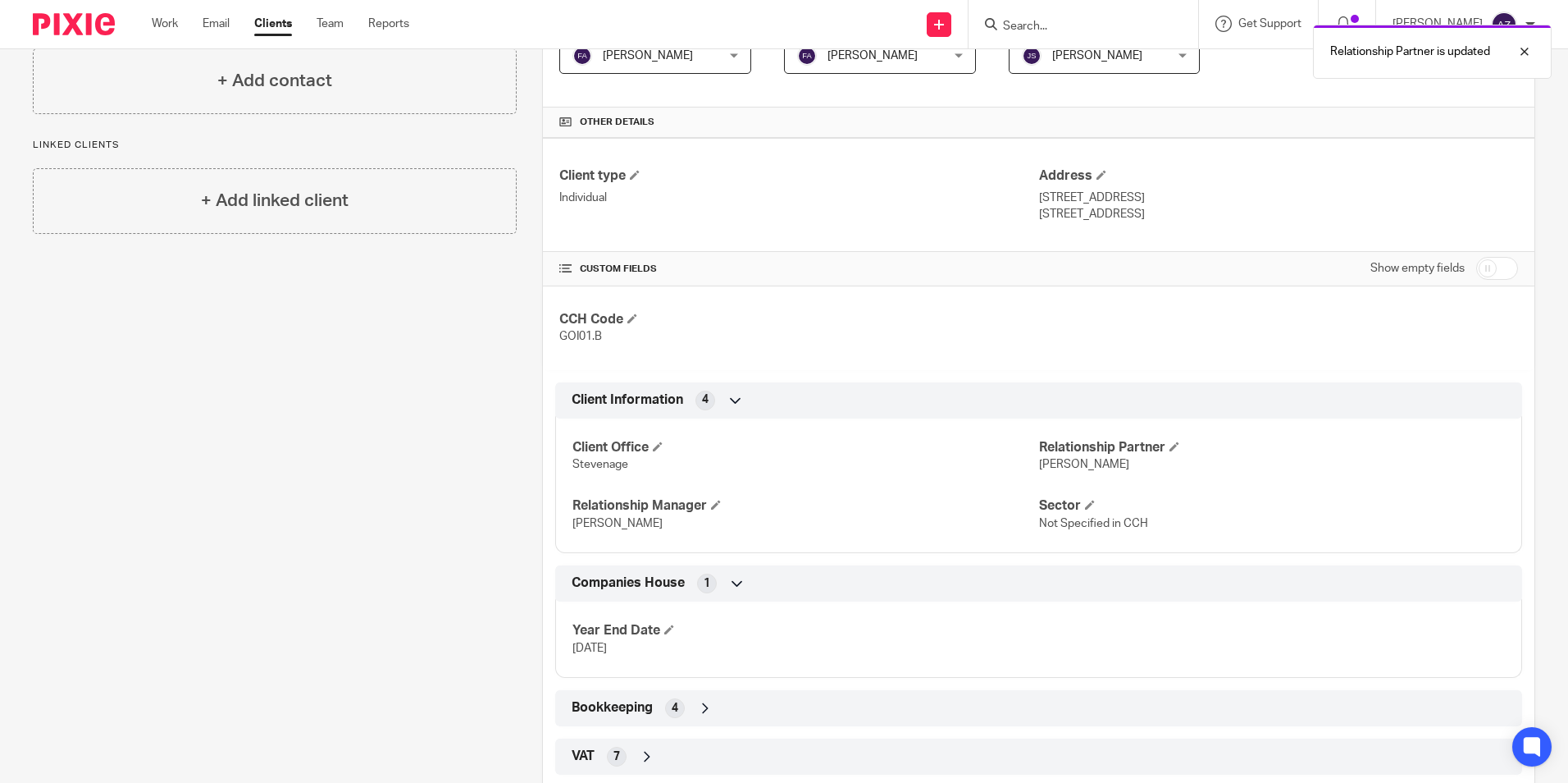
scroll to position [0, 0]
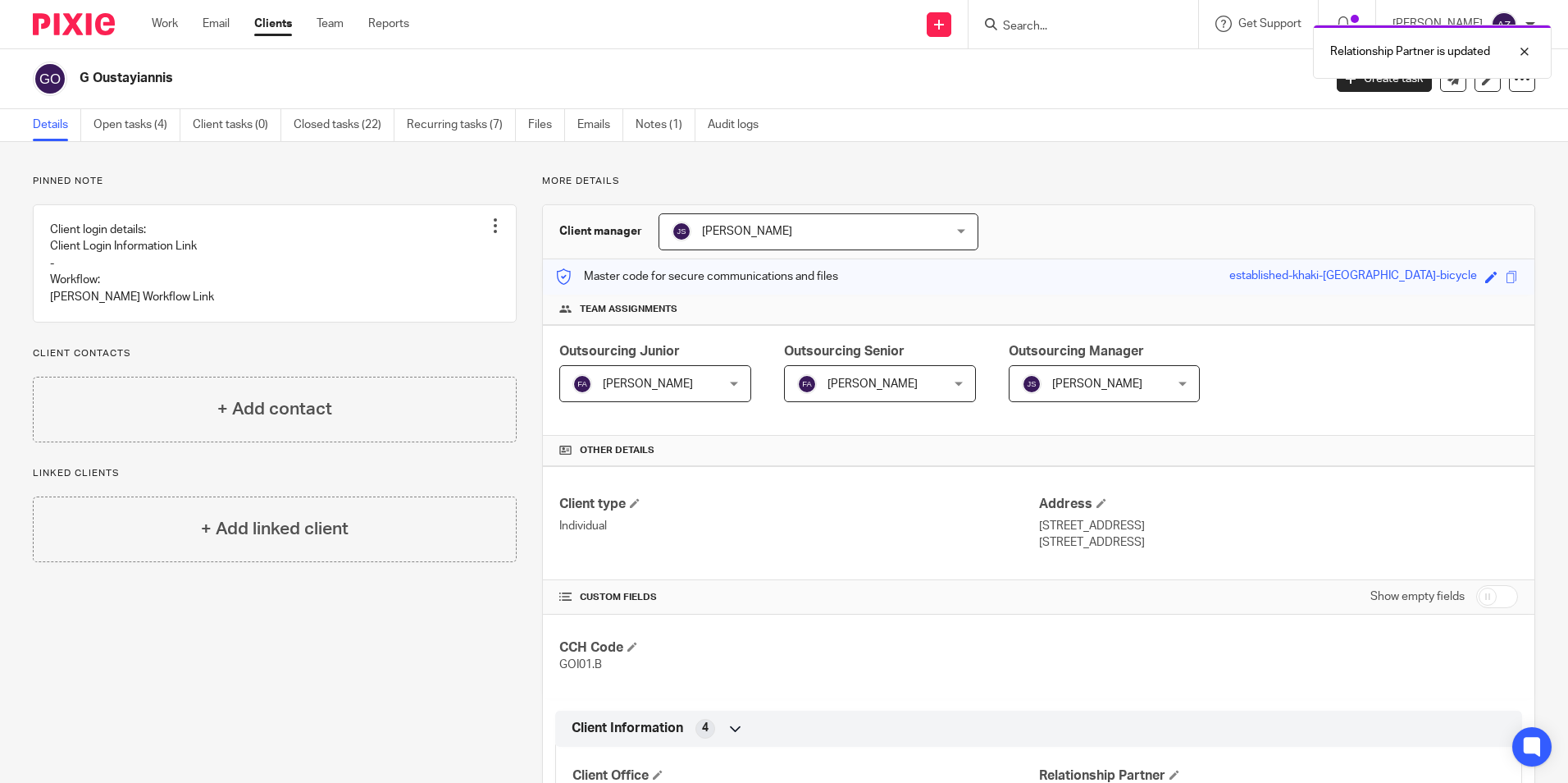
click at [1087, 28] on div "Relationship Partner is updated" at bounding box center [1168, 48] width 768 height 62
click at [1116, 31] on input "Search" at bounding box center [1074, 27] width 147 height 15
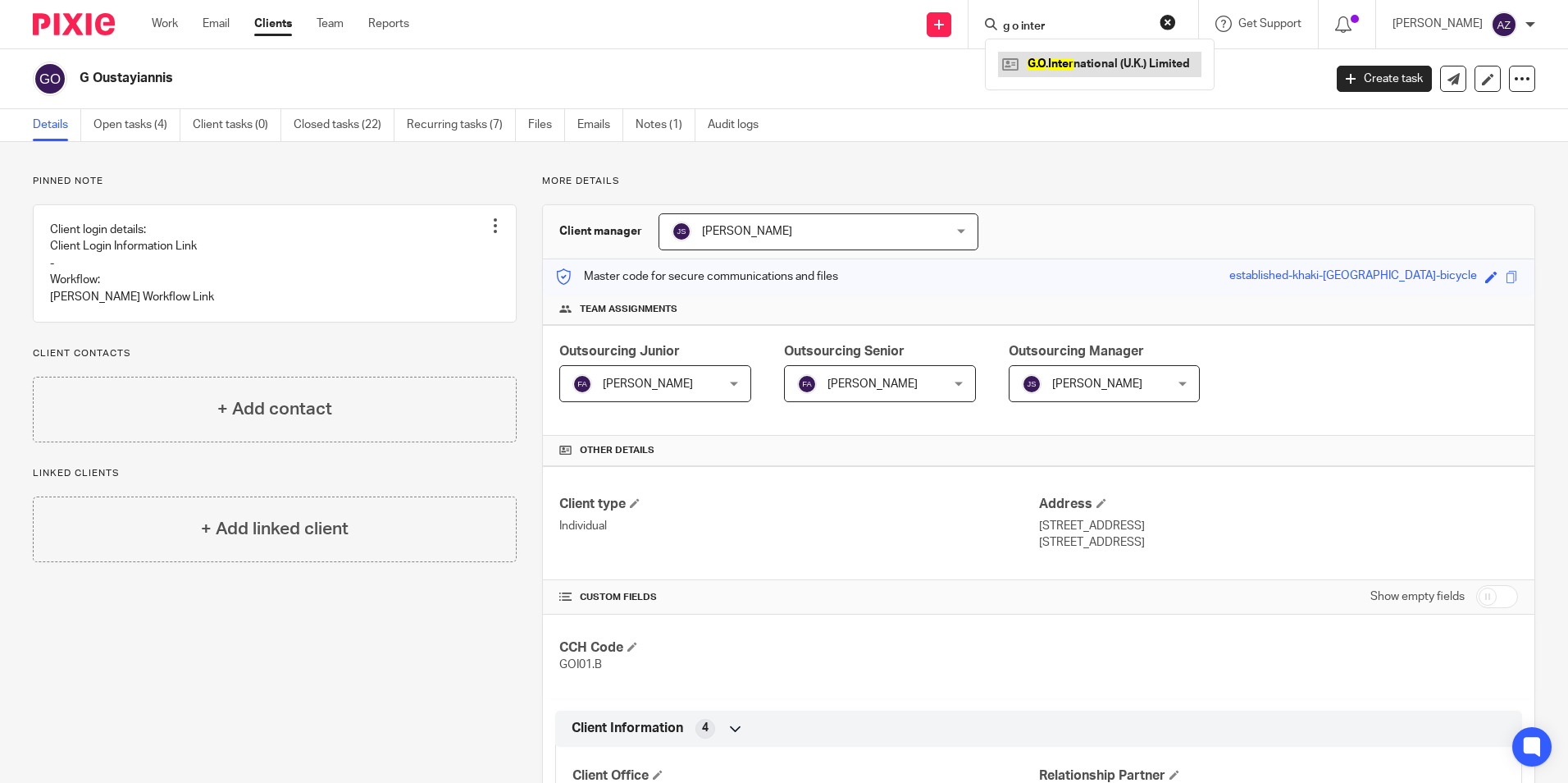
type input "g o inter"
click at [1128, 69] on link at bounding box center [1100, 63] width 204 height 25
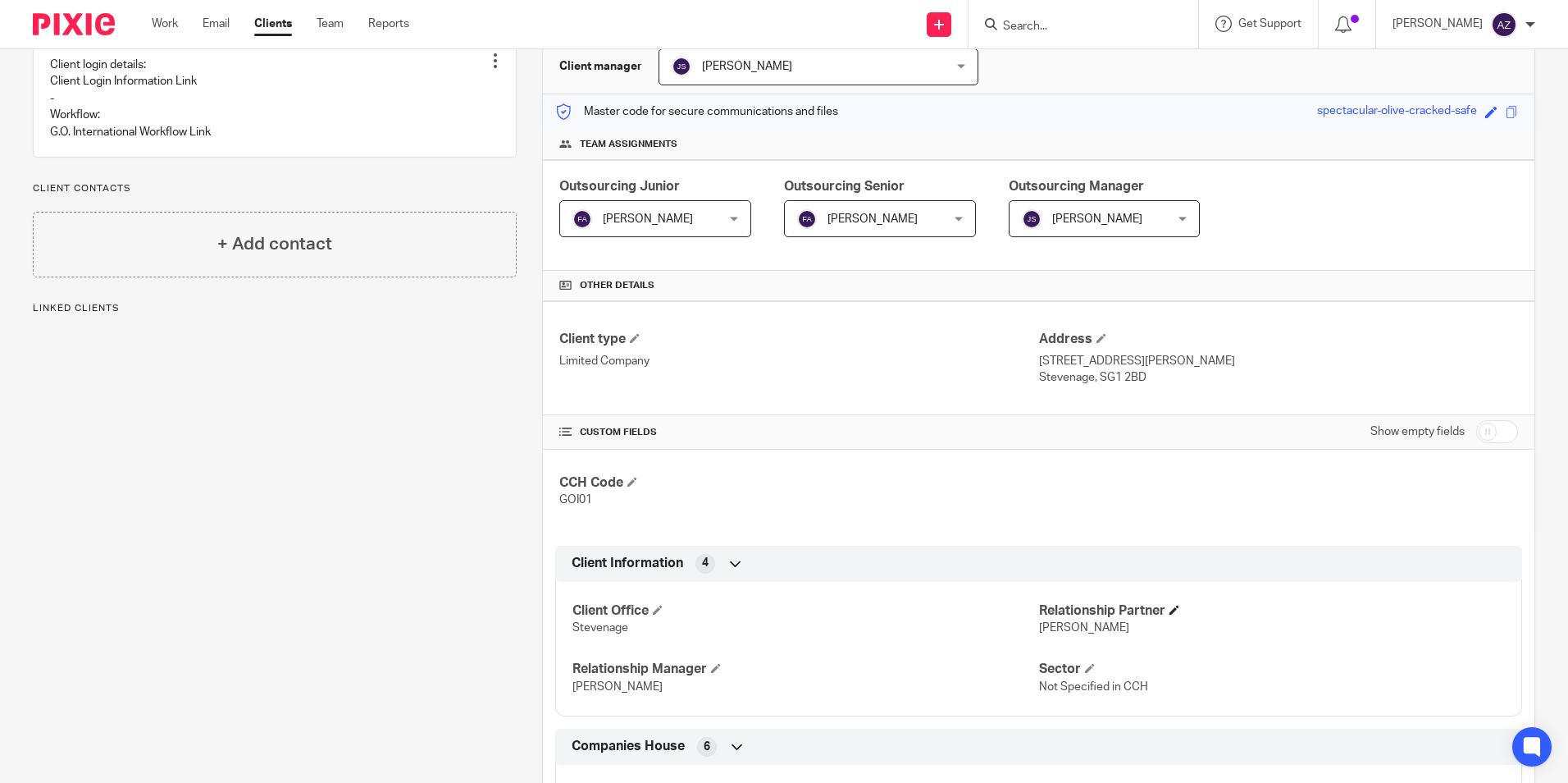
scroll to position [411, 0]
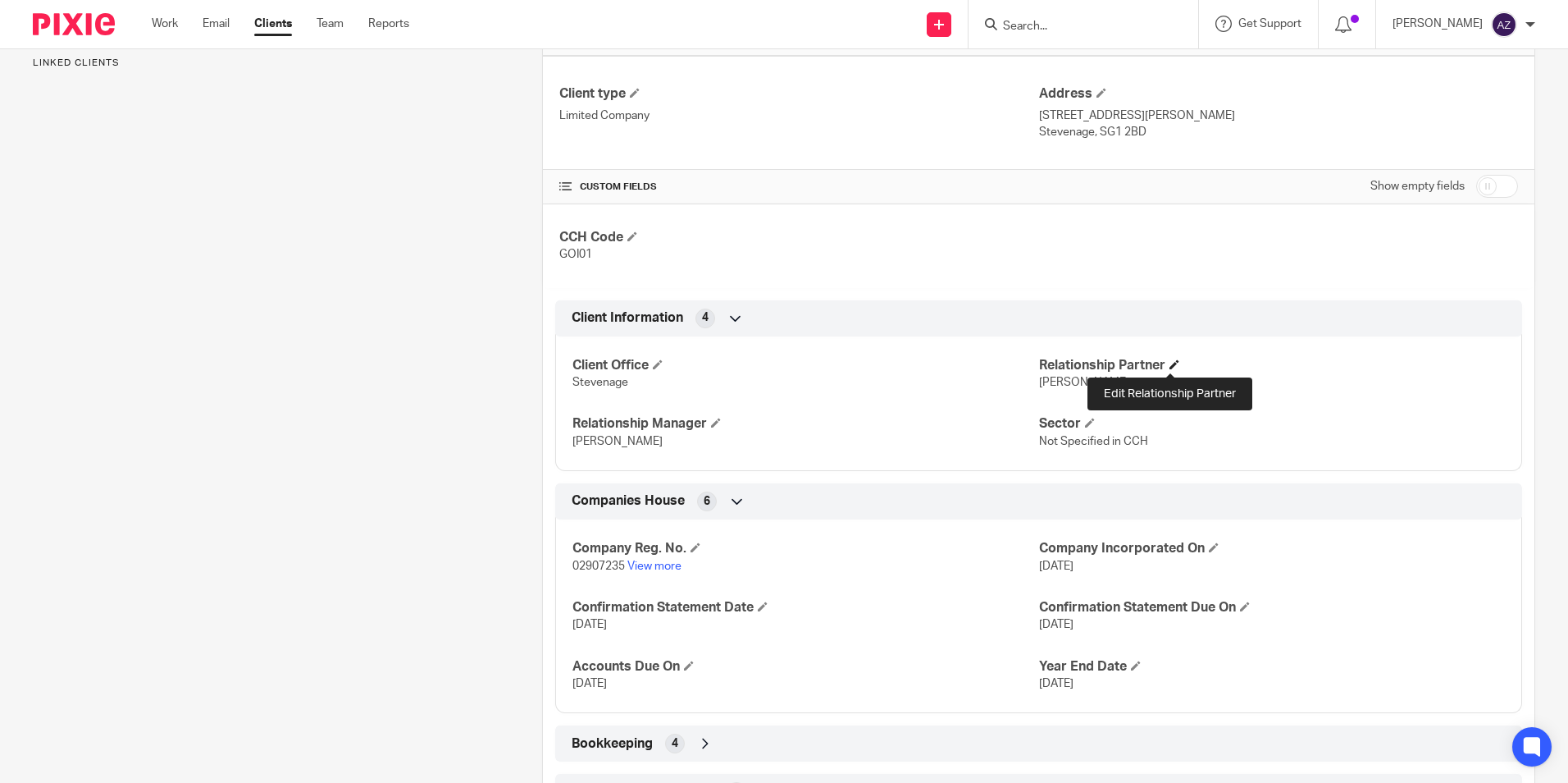
click at [1169, 366] on span at bounding box center [1174, 364] width 10 height 10
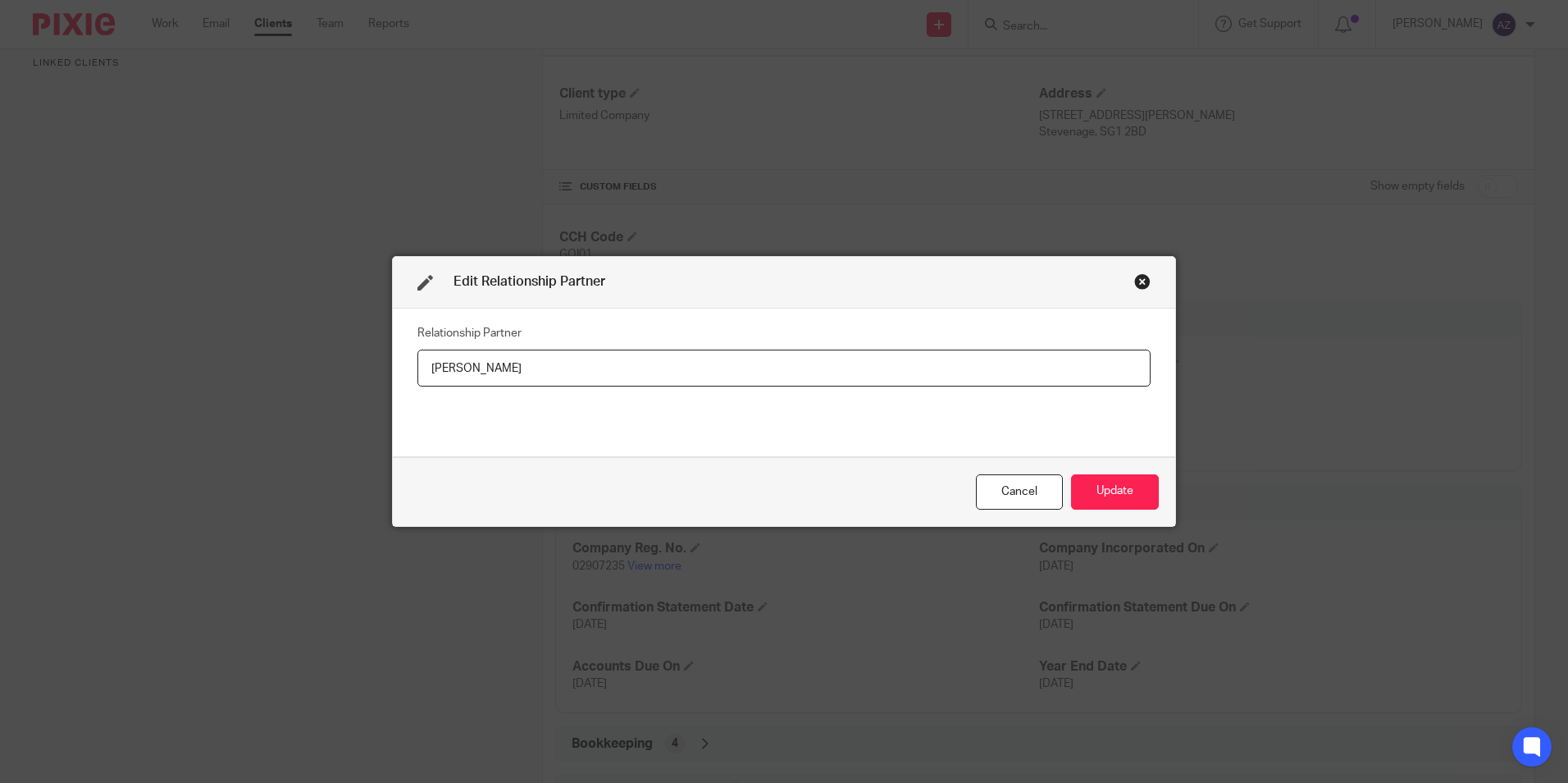
drag, startPoint x: 516, startPoint y: 364, endPoint x: 315, endPoint y: 370, distance: 201.1
click at [291, 379] on div "Edit Relationship Partner Relationship Partner [PERSON_NAME] Cancel Update" at bounding box center [784, 391] width 1568 height 783
type input "[PERSON_NAME]"
click at [1136, 478] on button "Update" at bounding box center [1115, 492] width 88 height 36
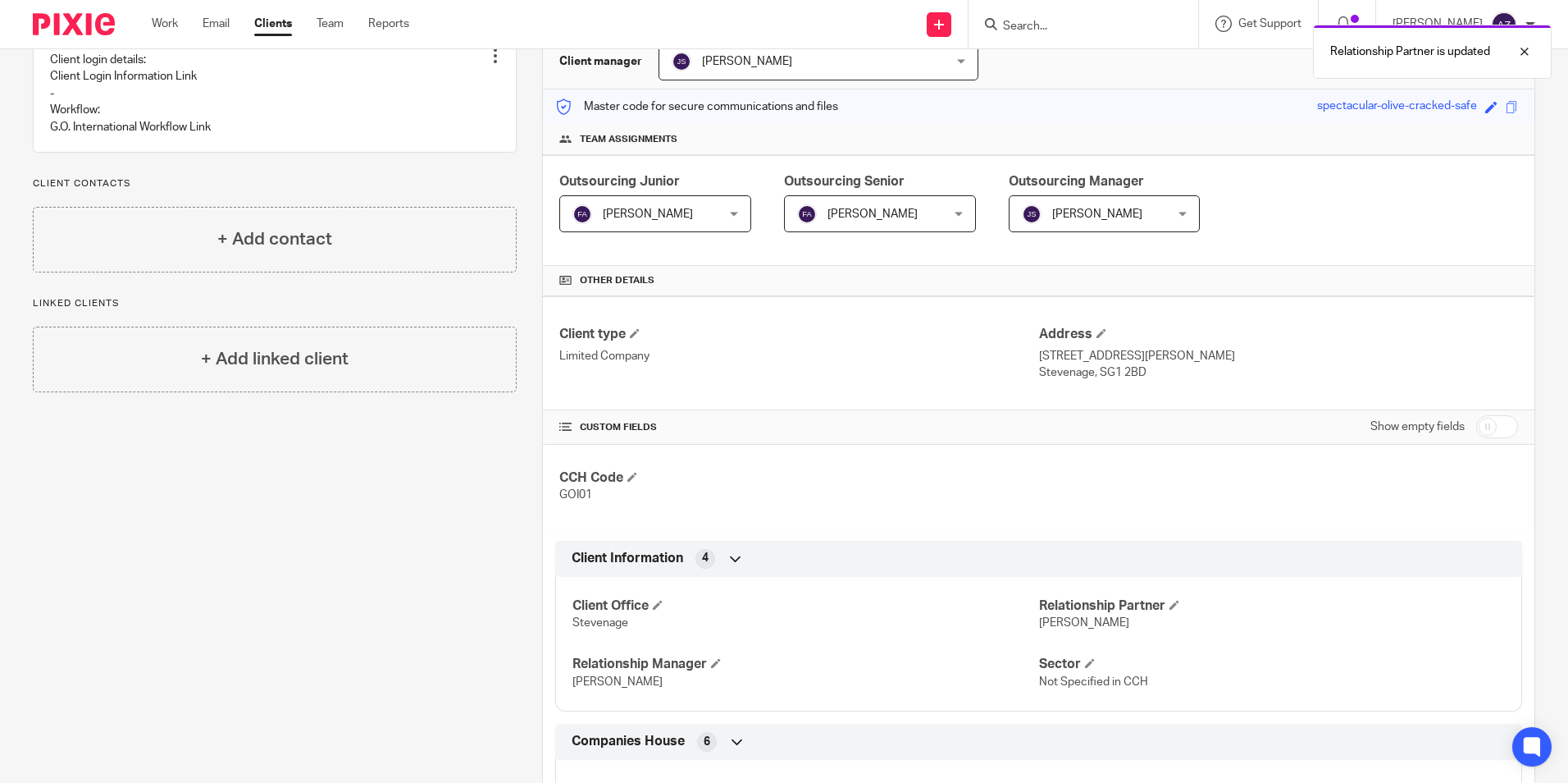
scroll to position [0, 0]
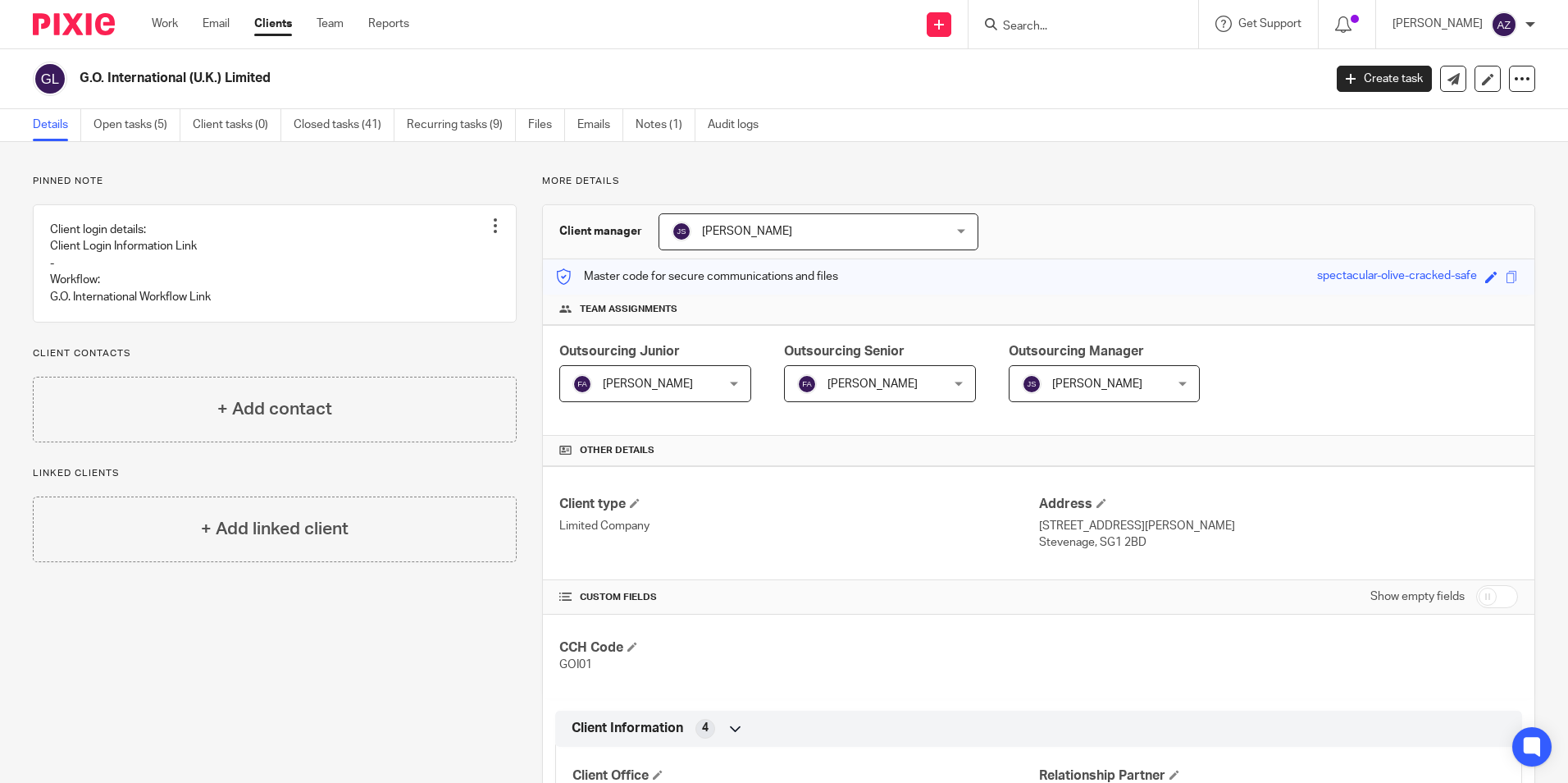
click at [1051, 32] on input "Search" at bounding box center [1074, 27] width 147 height 15
type input "hp tuners"
click at [1095, 55] on link at bounding box center [1100, 63] width 204 height 25
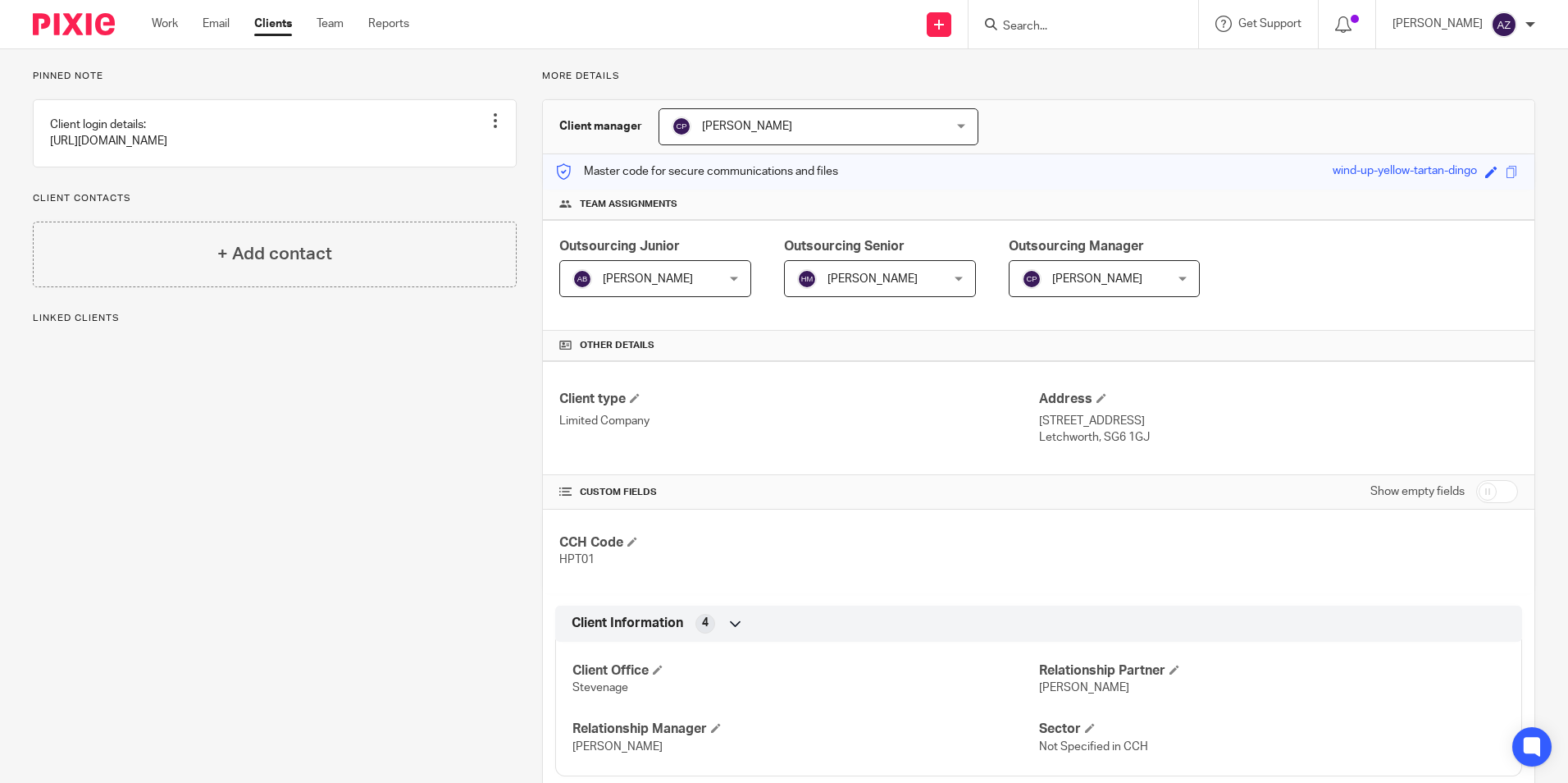
scroll to position [493, 0]
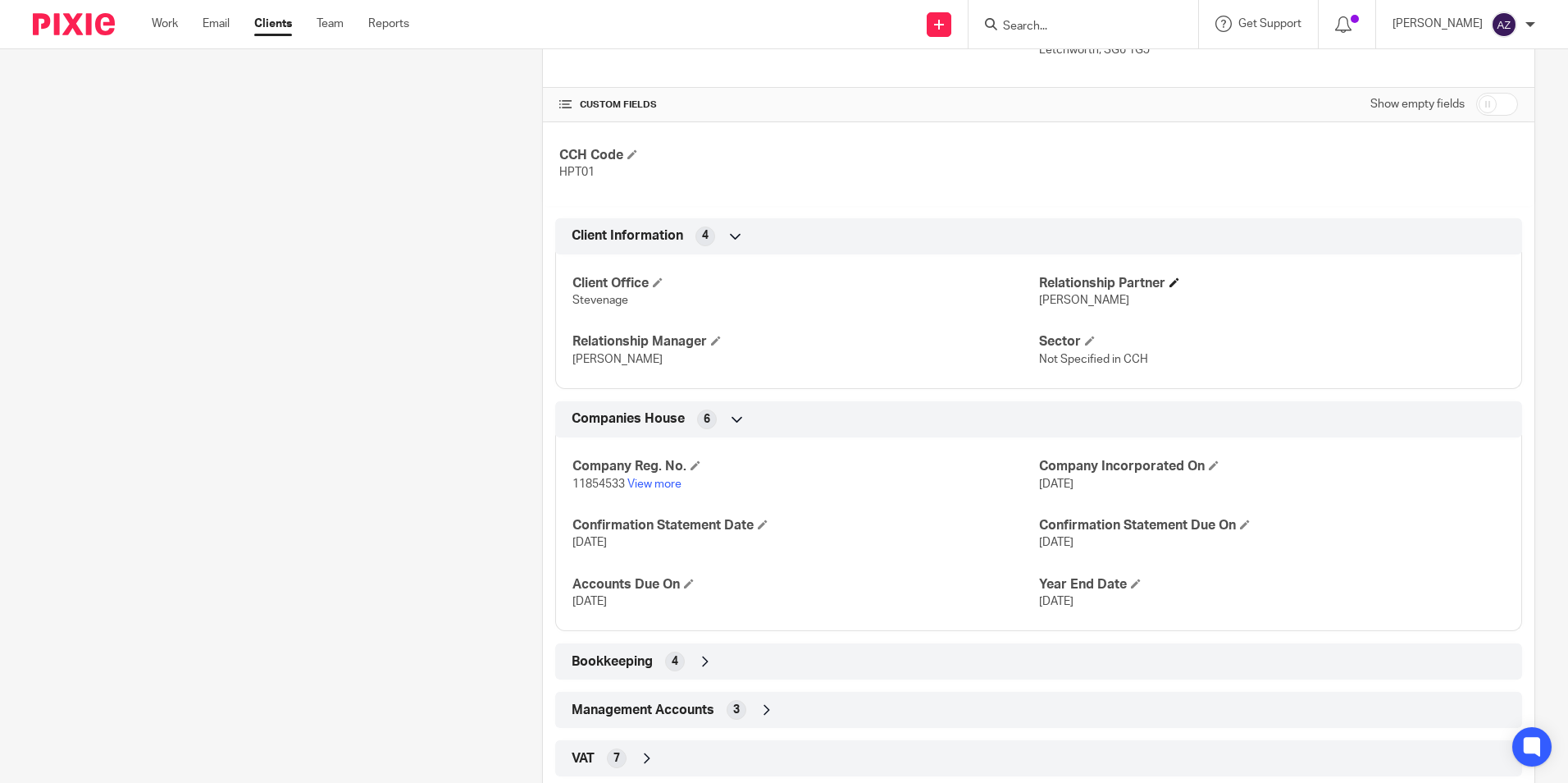
click at [1162, 285] on h4 "Relationship Partner" at bounding box center [1272, 283] width 466 height 17
click at [1169, 281] on span at bounding box center [1174, 282] width 10 height 10
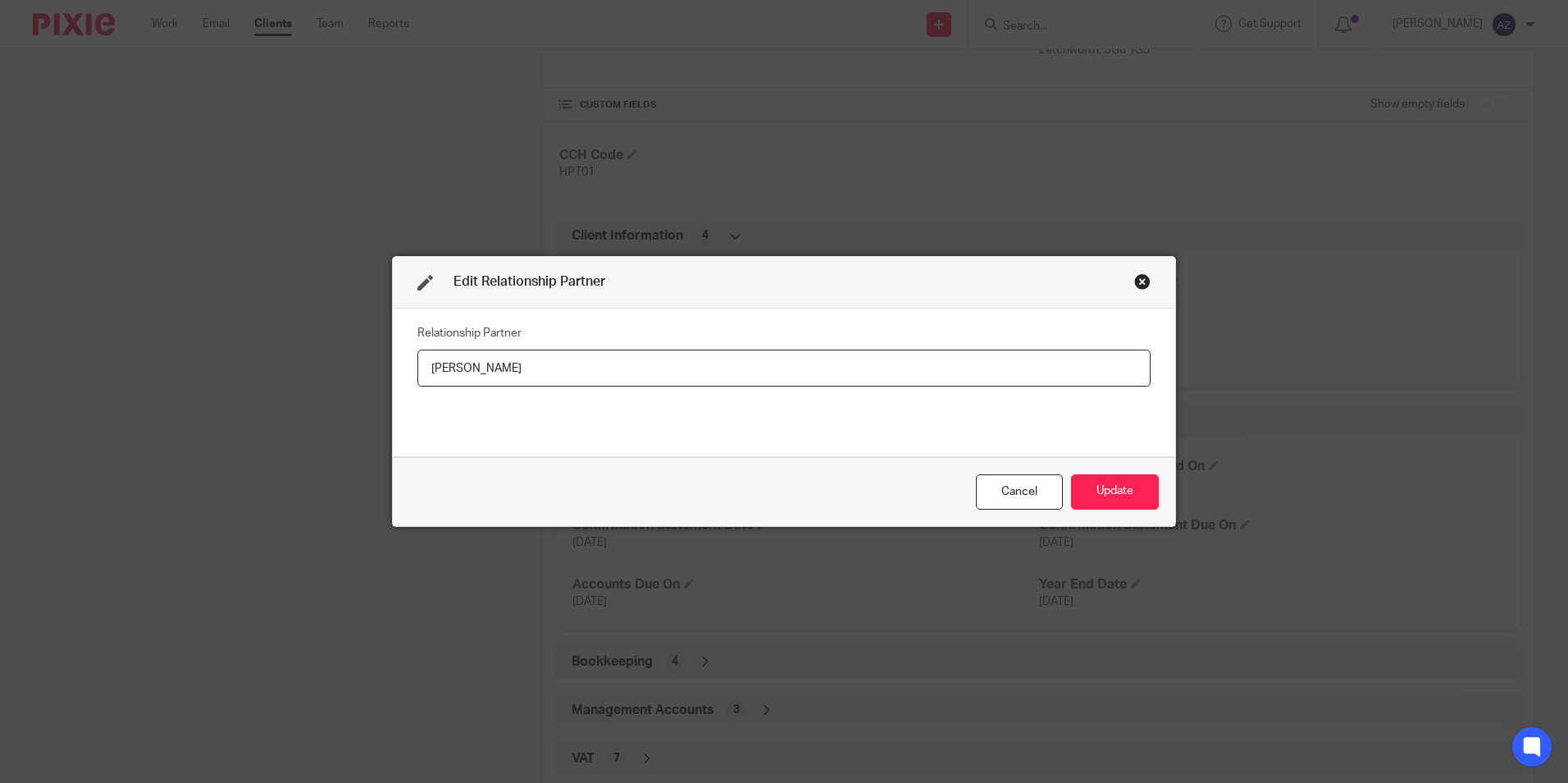
drag, startPoint x: 544, startPoint y: 368, endPoint x: 361, endPoint y: 380, distance: 183.4
click at [316, 387] on div "Edit Relationship Partner Relationship Partner Mark Hubbocks Cancel Update" at bounding box center [784, 391] width 1568 height 783
type input "Stuart Cuzner"
click at [1106, 477] on button "Update" at bounding box center [1115, 492] width 88 height 36
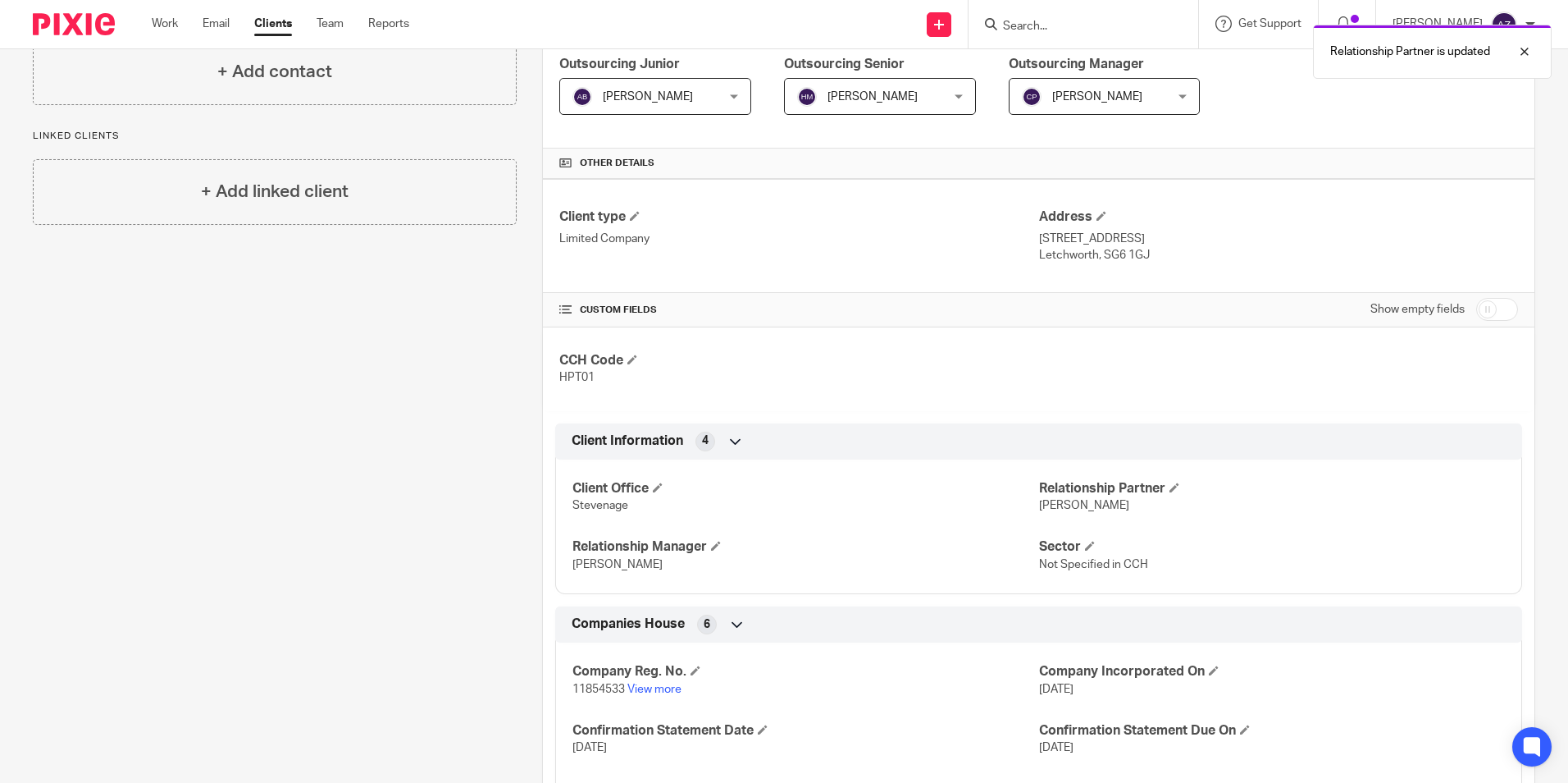
scroll to position [0, 0]
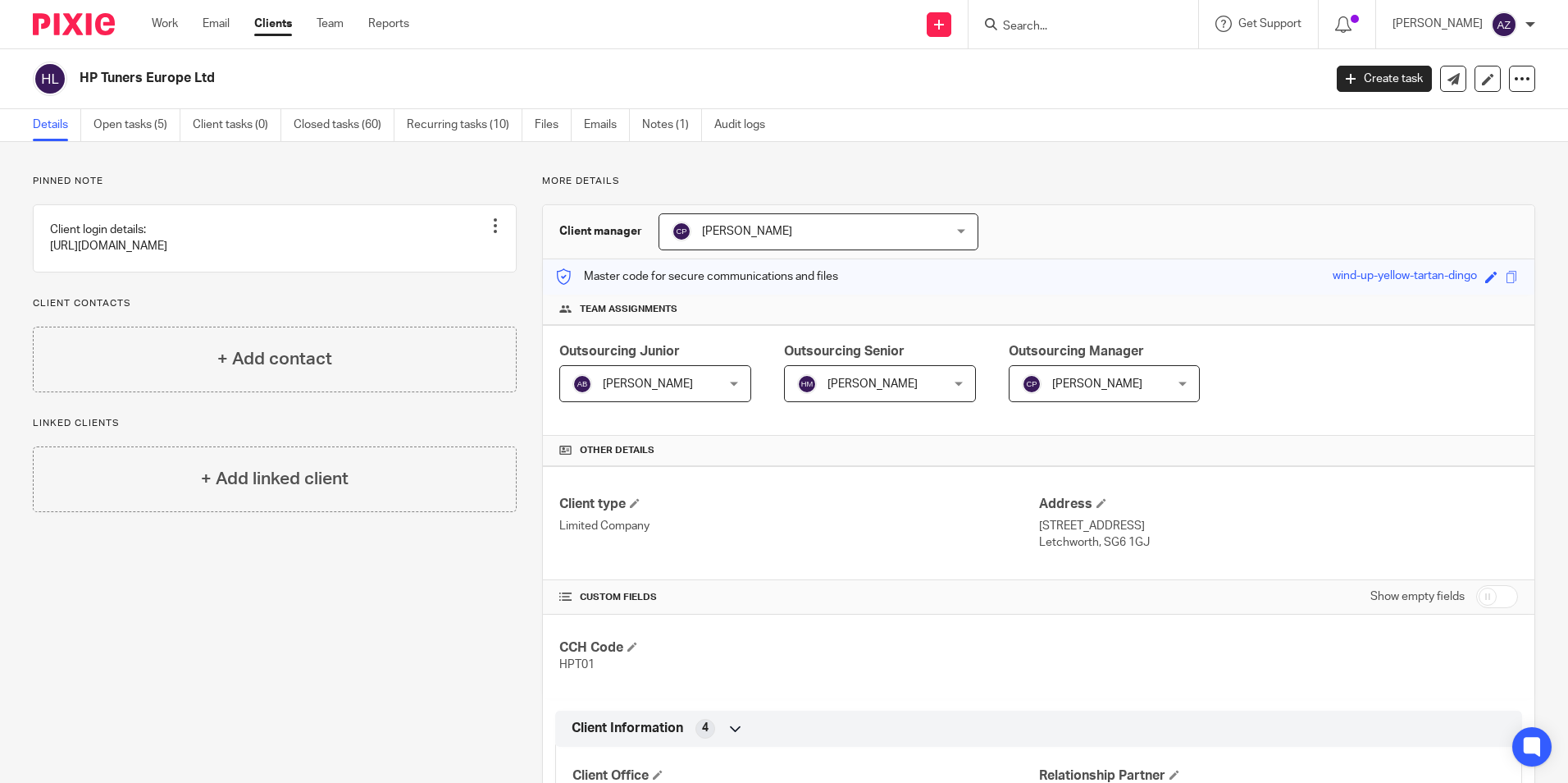
click at [1093, 27] on input "Search" at bounding box center [1074, 27] width 147 height 15
type input "l"
type input "ii"
click at [1153, 63] on link at bounding box center [1100, 63] width 204 height 25
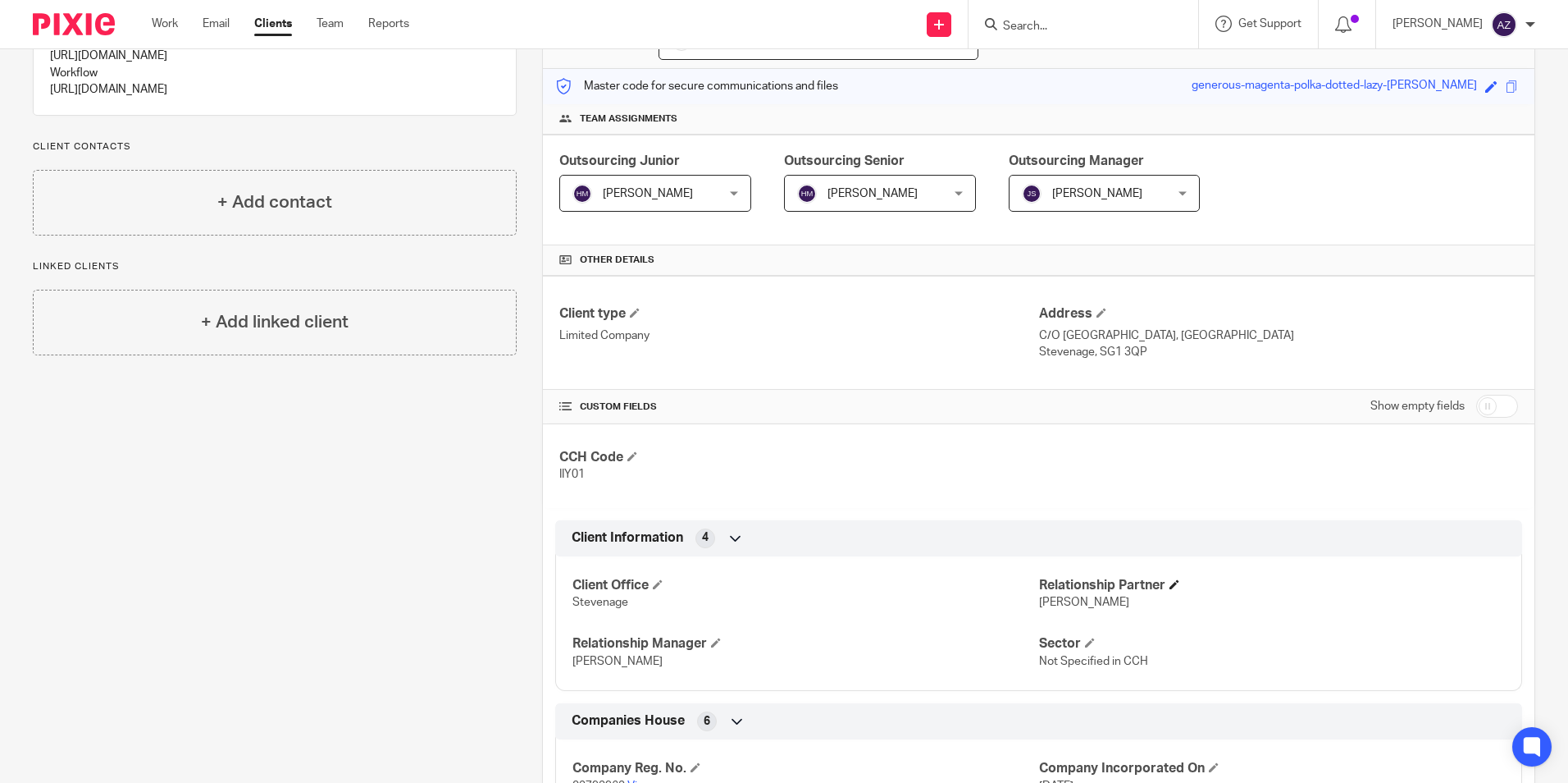
scroll to position [164, 0]
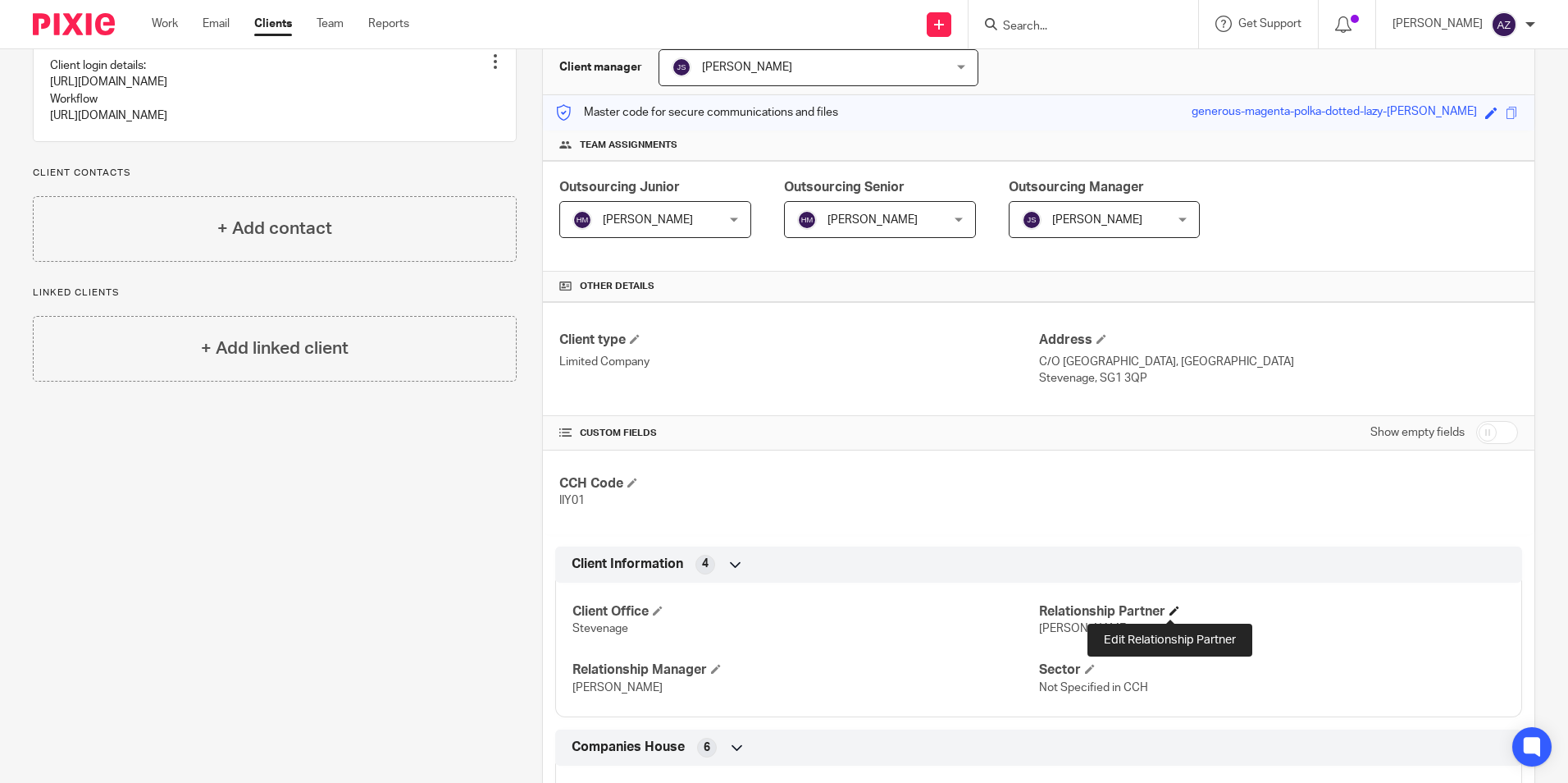
click at [1169, 612] on span at bounding box center [1174, 611] width 10 height 10
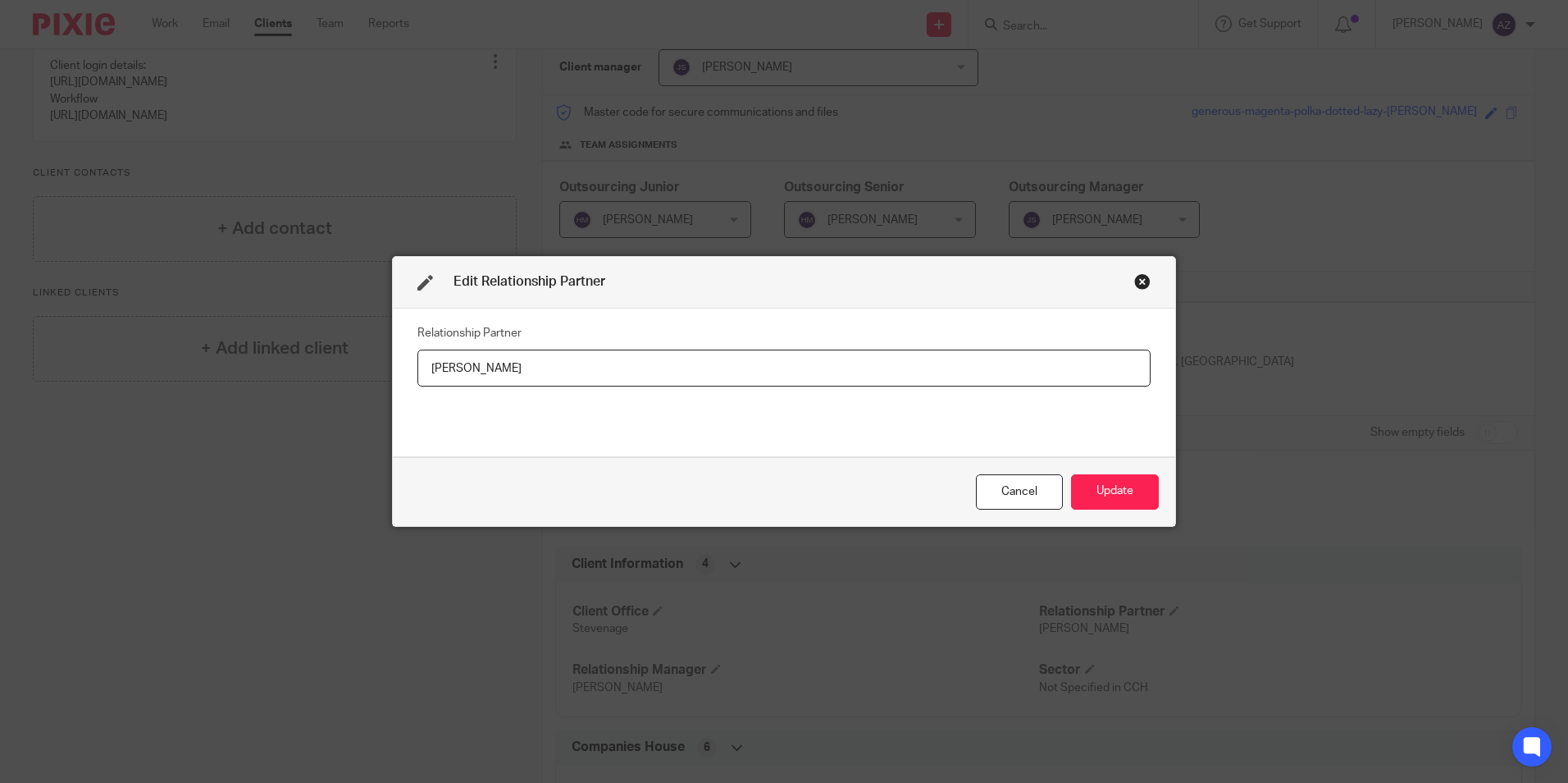
drag, startPoint x: 522, startPoint y: 372, endPoint x: 433, endPoint y: 367, distance: 89.1
click at [433, 367] on input "[PERSON_NAME]" at bounding box center [784, 367] width 733 height 37
type input "M"
type input "[PERSON_NAME]"
click at [1122, 487] on button "Update" at bounding box center [1115, 492] width 88 height 36
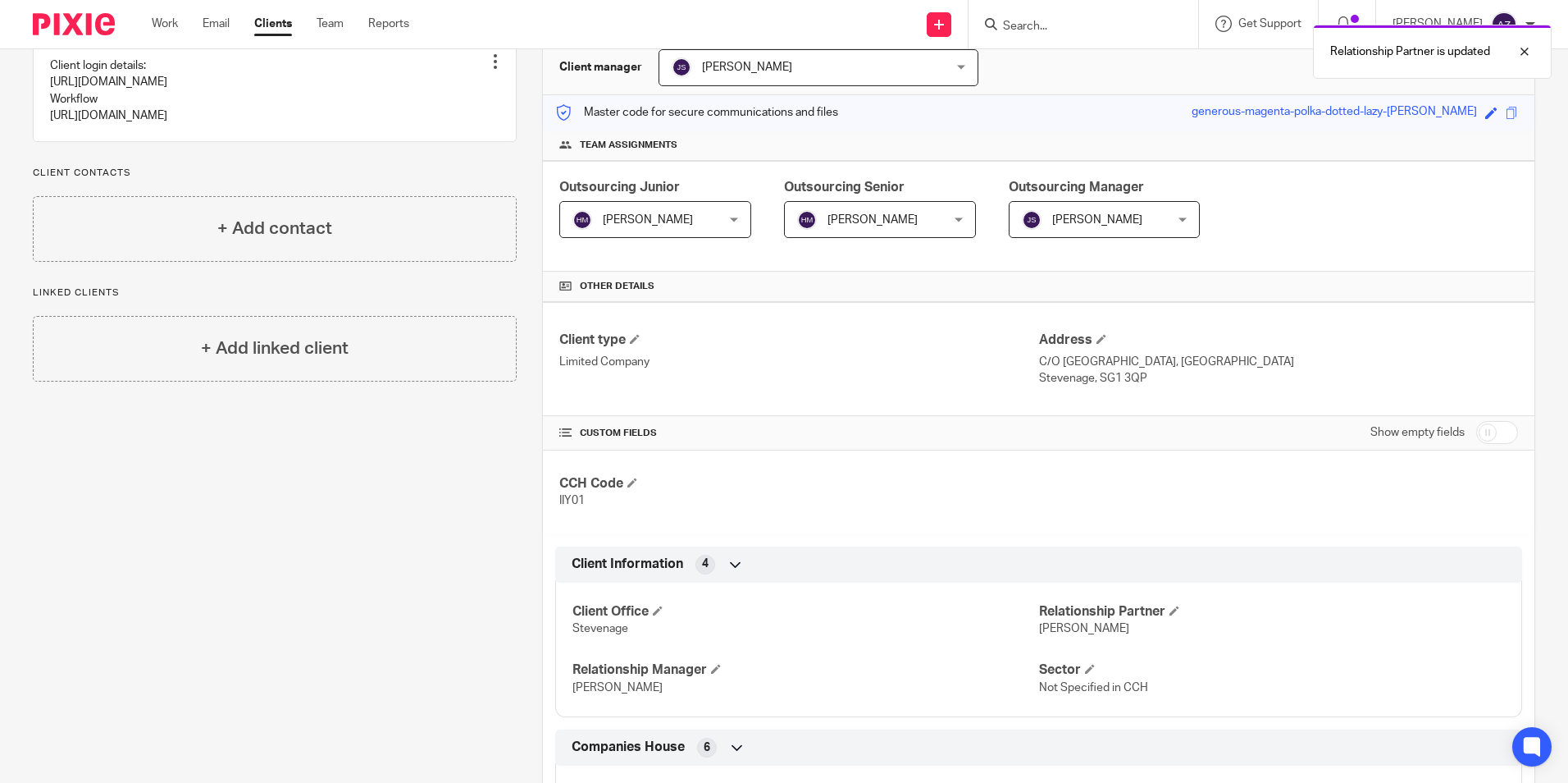
scroll to position [0, 0]
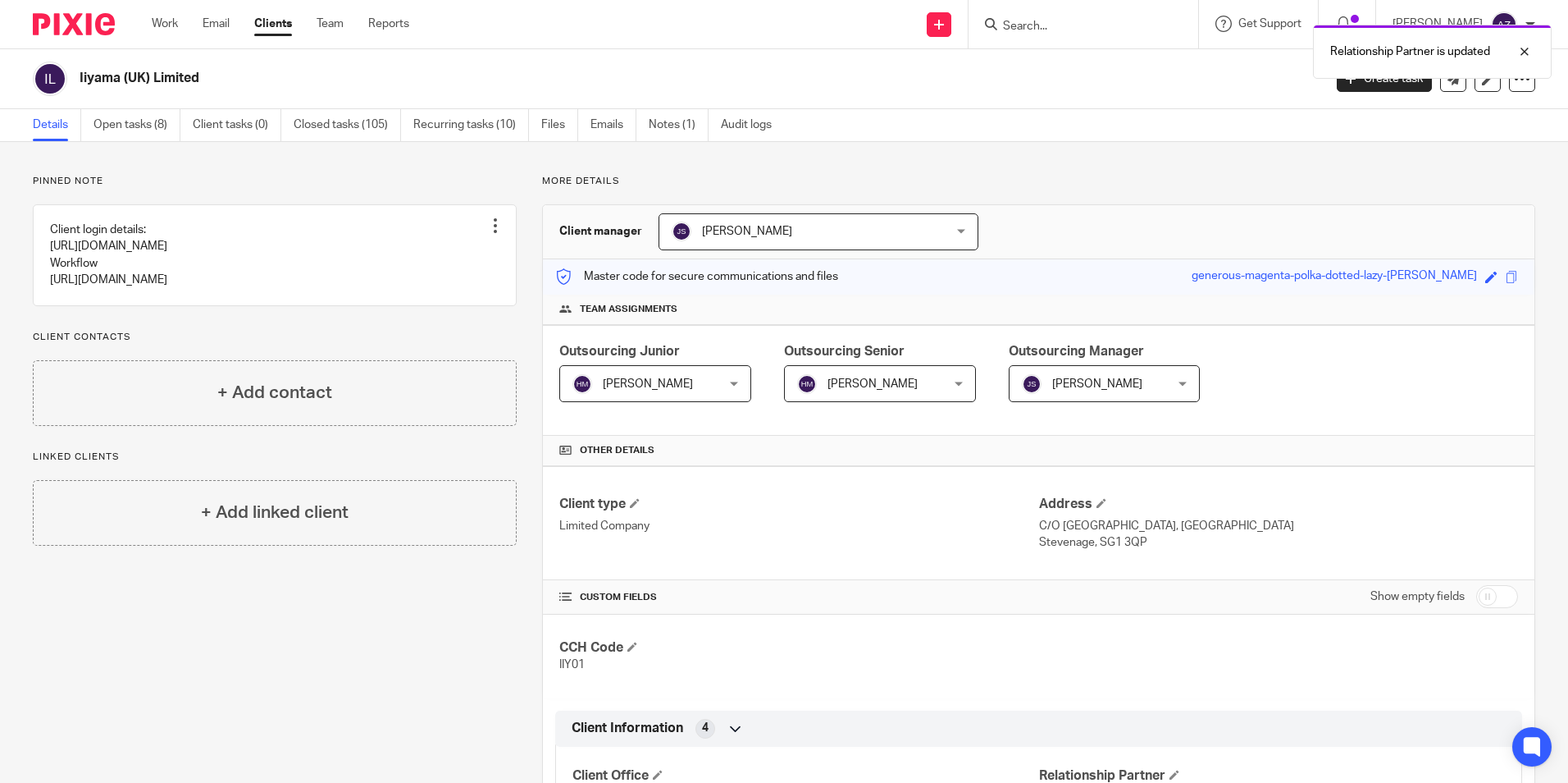
click at [1178, 22] on div "Relationship Partner is updated" at bounding box center [1168, 48] width 768 height 62
click at [1089, 34] on input "Search" at bounding box center [1074, 27] width 147 height 15
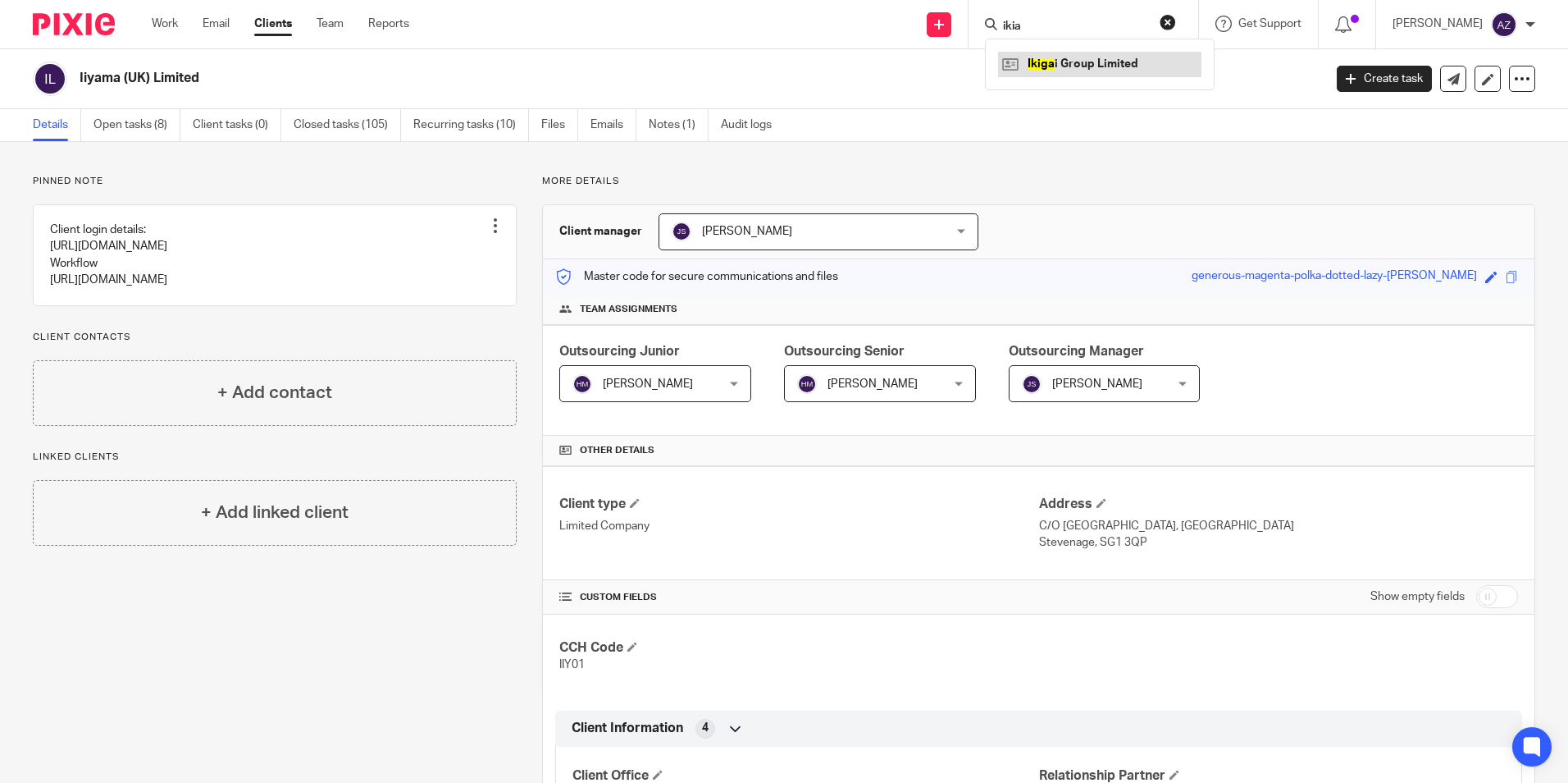
type input "ikia"
click at [1108, 66] on link at bounding box center [1100, 63] width 204 height 25
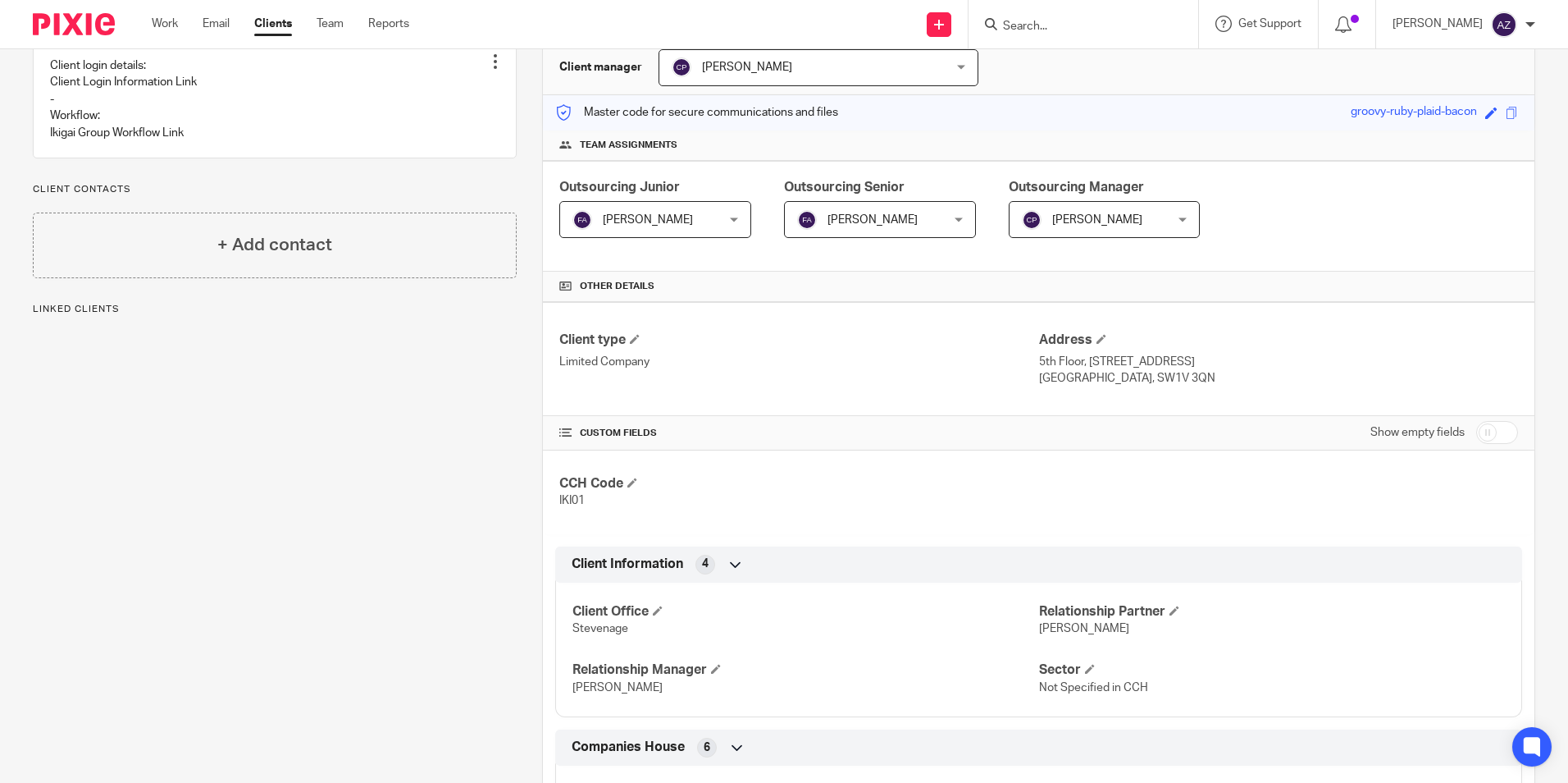
scroll to position [493, 0]
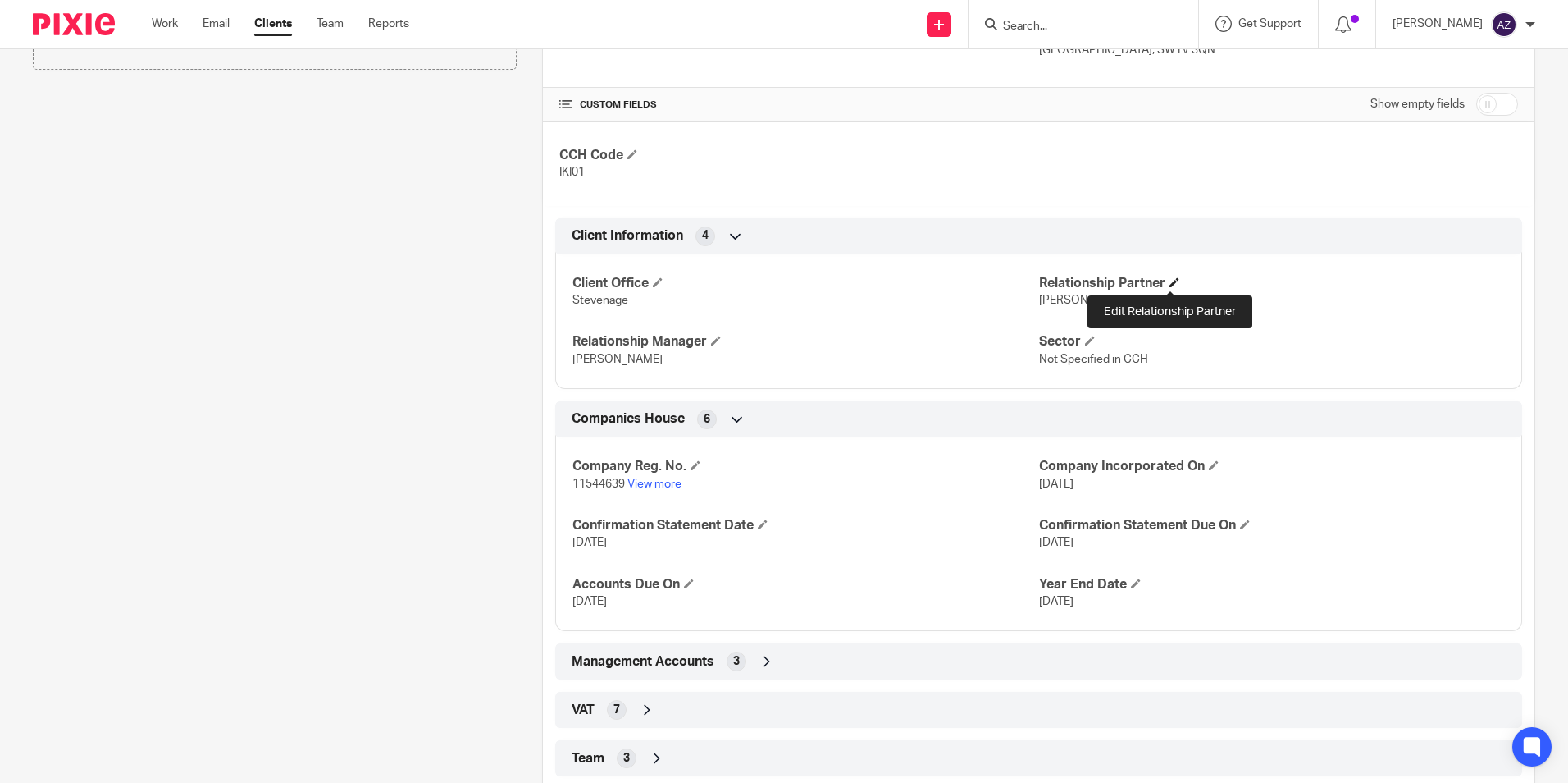
click at [1171, 284] on span at bounding box center [1174, 282] width 10 height 10
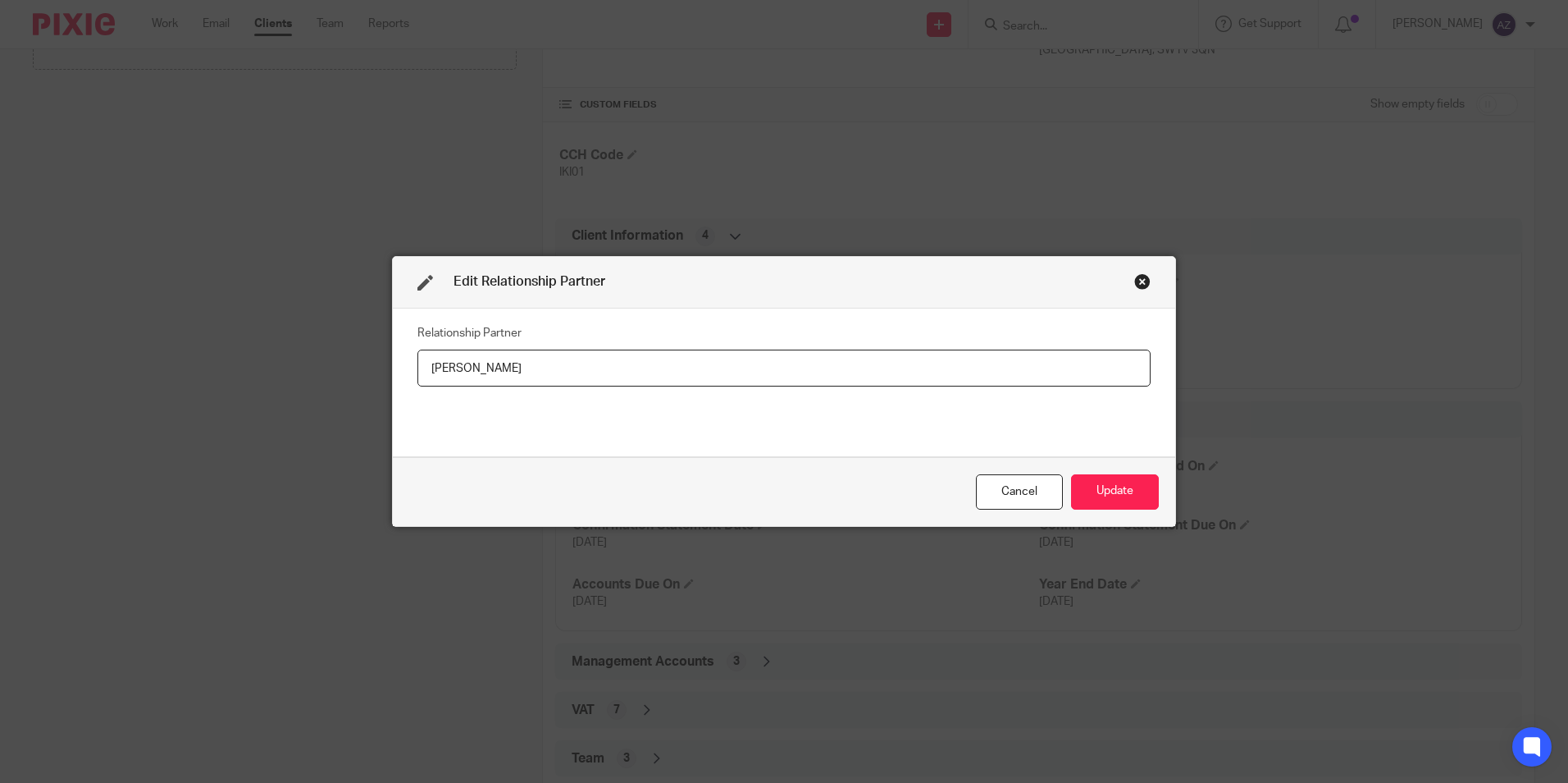
drag, startPoint x: 541, startPoint y: 368, endPoint x: 413, endPoint y: 389, distance: 129.7
click at [417, 389] on div "Relationship Partner [PERSON_NAME]" at bounding box center [784, 382] width 733 height 123
type input "[PERSON_NAME]"
click at [1124, 489] on button "Update" at bounding box center [1115, 492] width 88 height 36
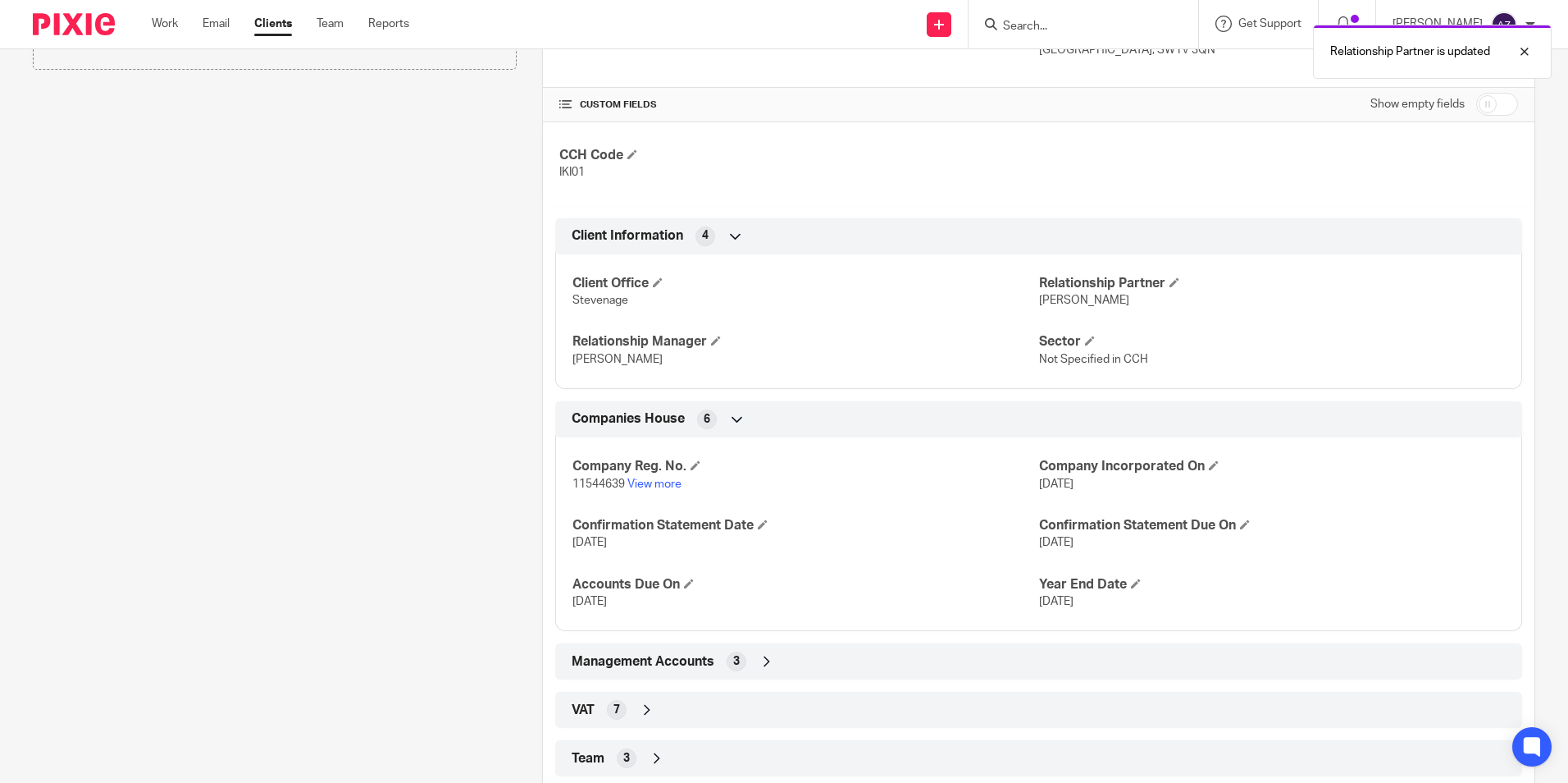
scroll to position [0, 0]
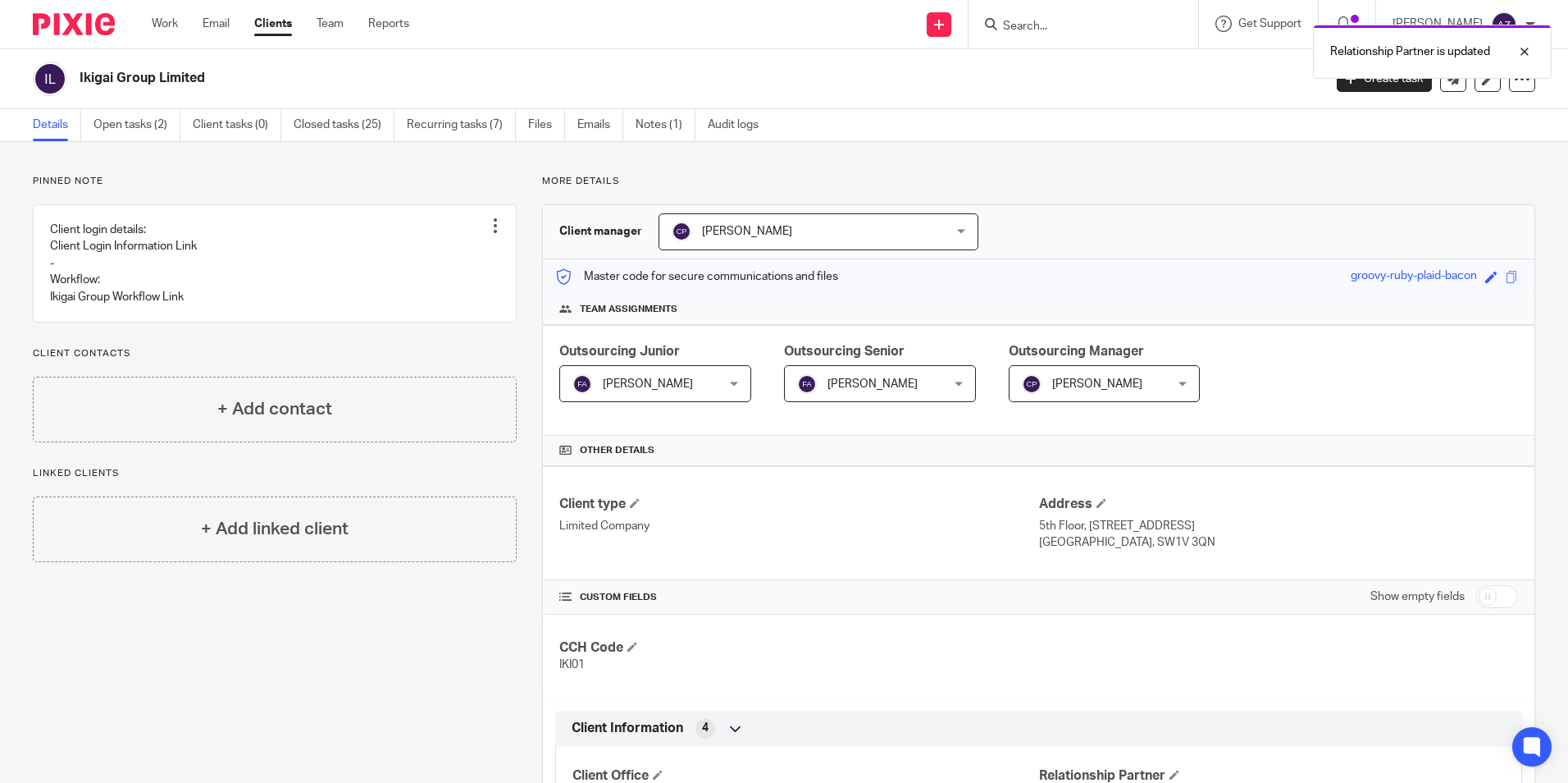
click at [1047, 26] on div "Relationship Partner is updated" at bounding box center [1168, 48] width 768 height 62
click at [1076, 24] on input "Search" at bounding box center [1074, 27] width 147 height 15
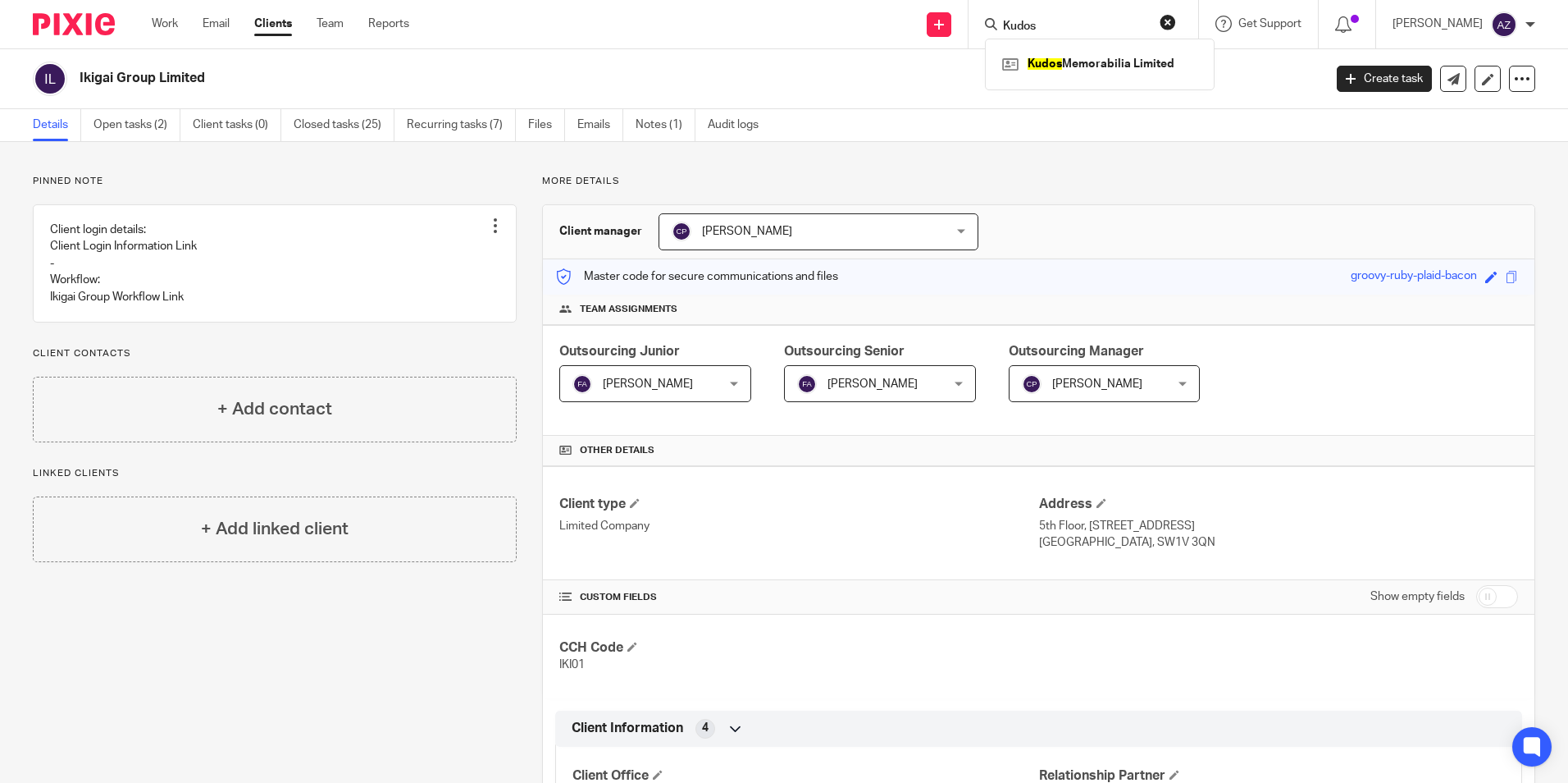
type input "Kudos"
click button "submit" at bounding box center [0, 0] width 0 height 0
click at [1144, 65] on link at bounding box center [1100, 63] width 204 height 25
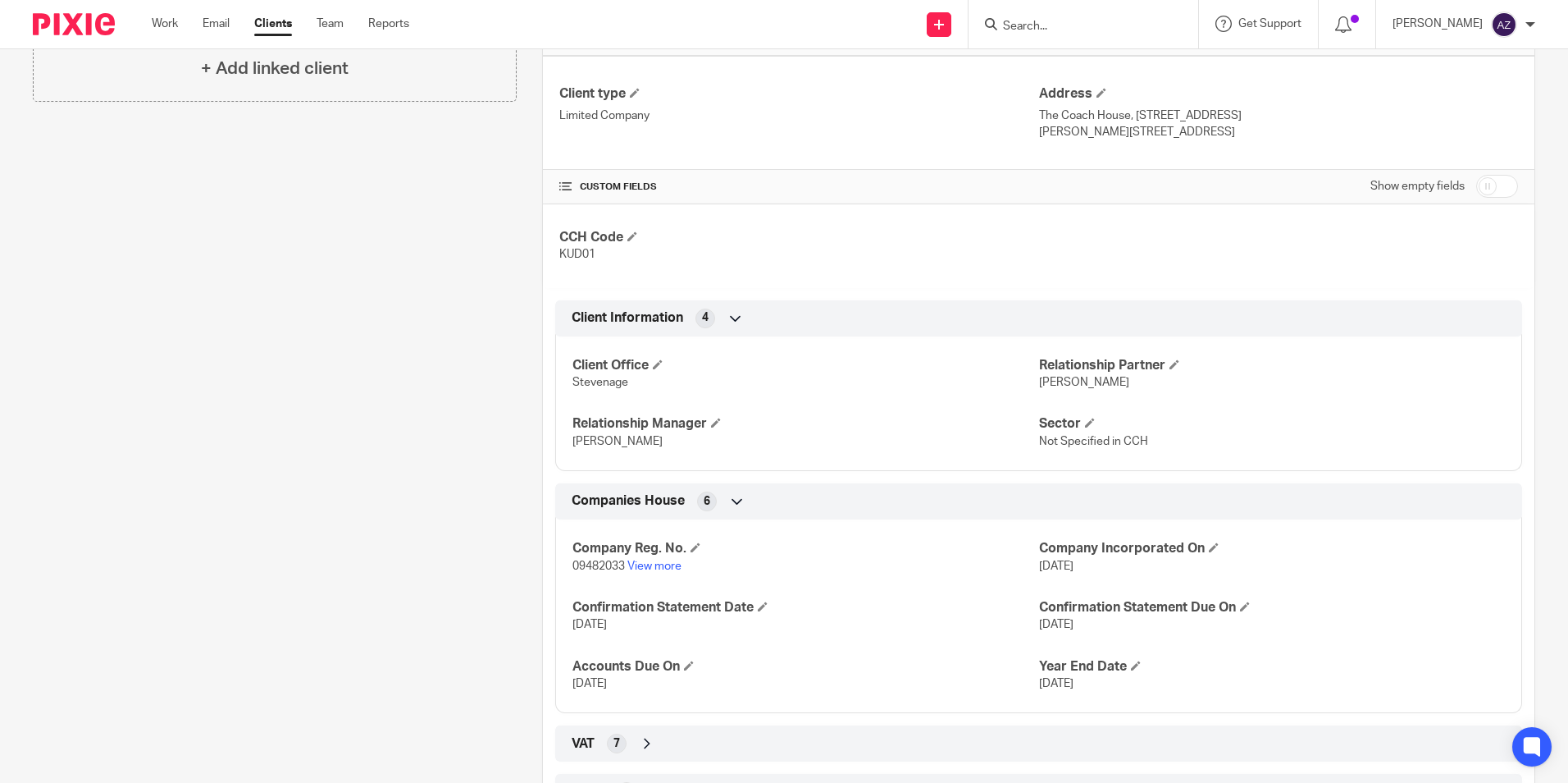
scroll to position [532, 0]
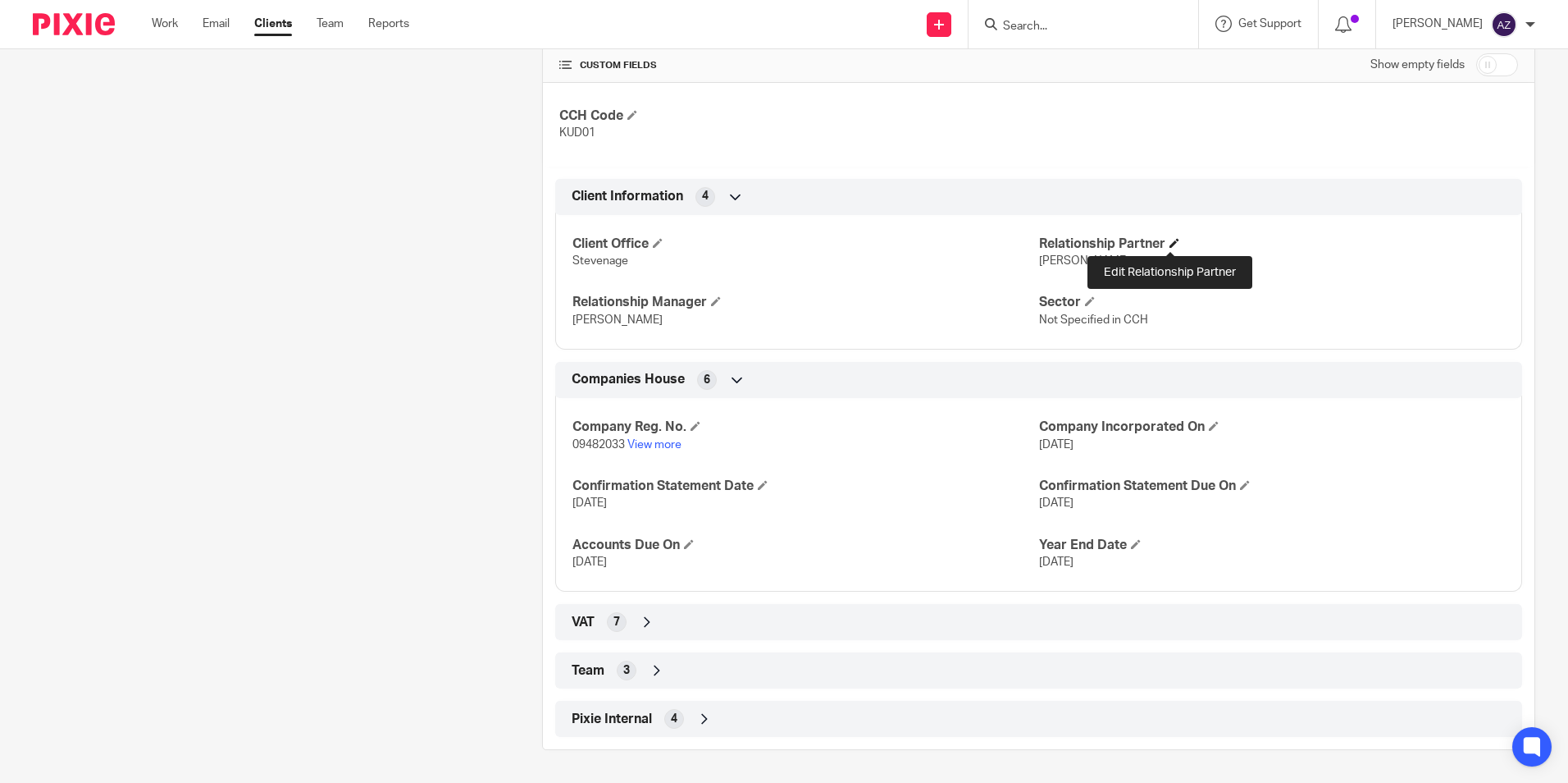
click at [1169, 243] on span at bounding box center [1174, 243] width 10 height 10
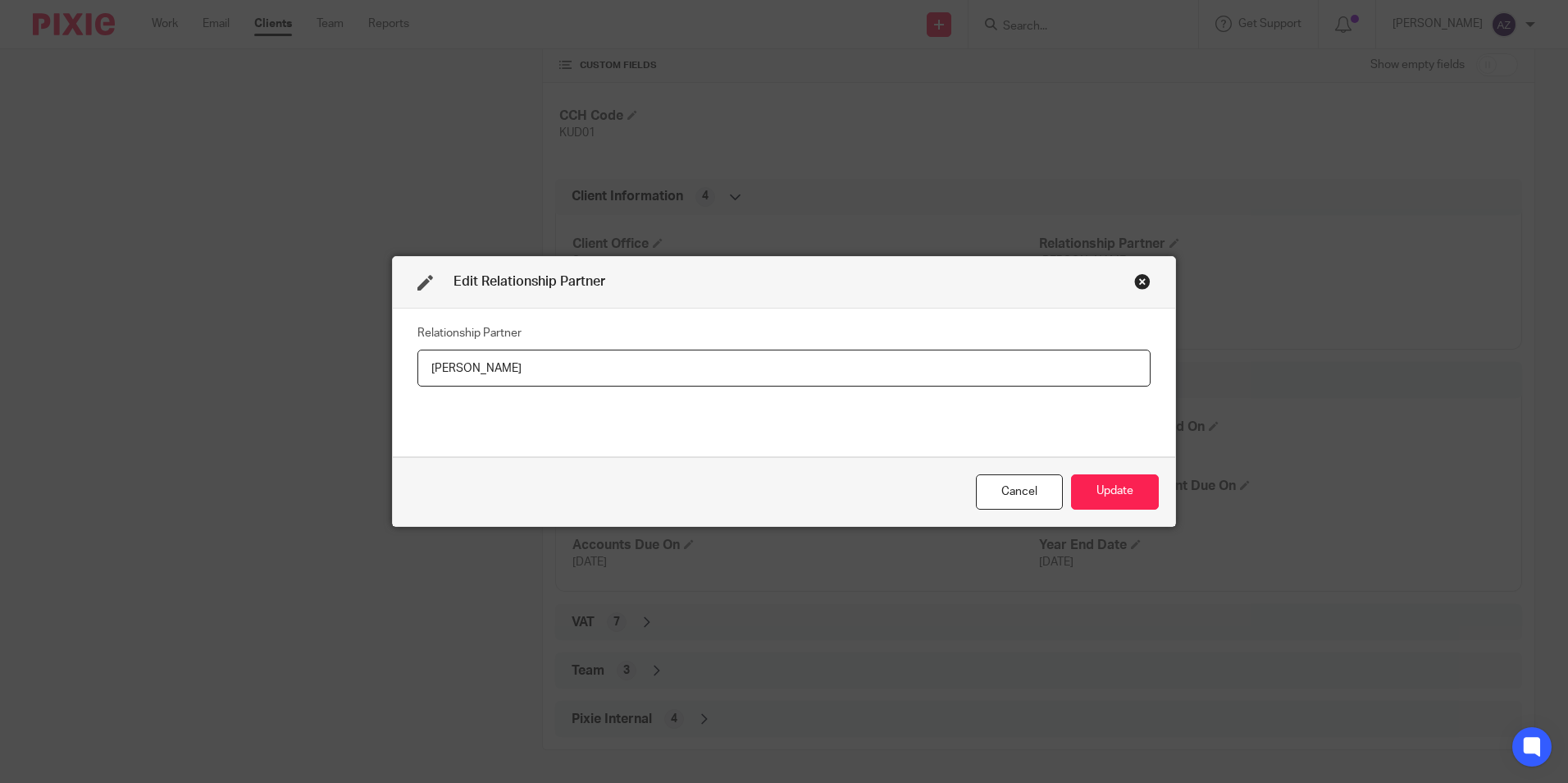
drag, startPoint x: 685, startPoint y: 370, endPoint x: 397, endPoint y: 371, distance: 288.0
click at [397, 371] on div "Relationship Partner Mark Hubbocks" at bounding box center [784, 383] width 783 height 148
type input "Chris Maloney"
click at [1080, 491] on button "Update" at bounding box center [1115, 492] width 88 height 36
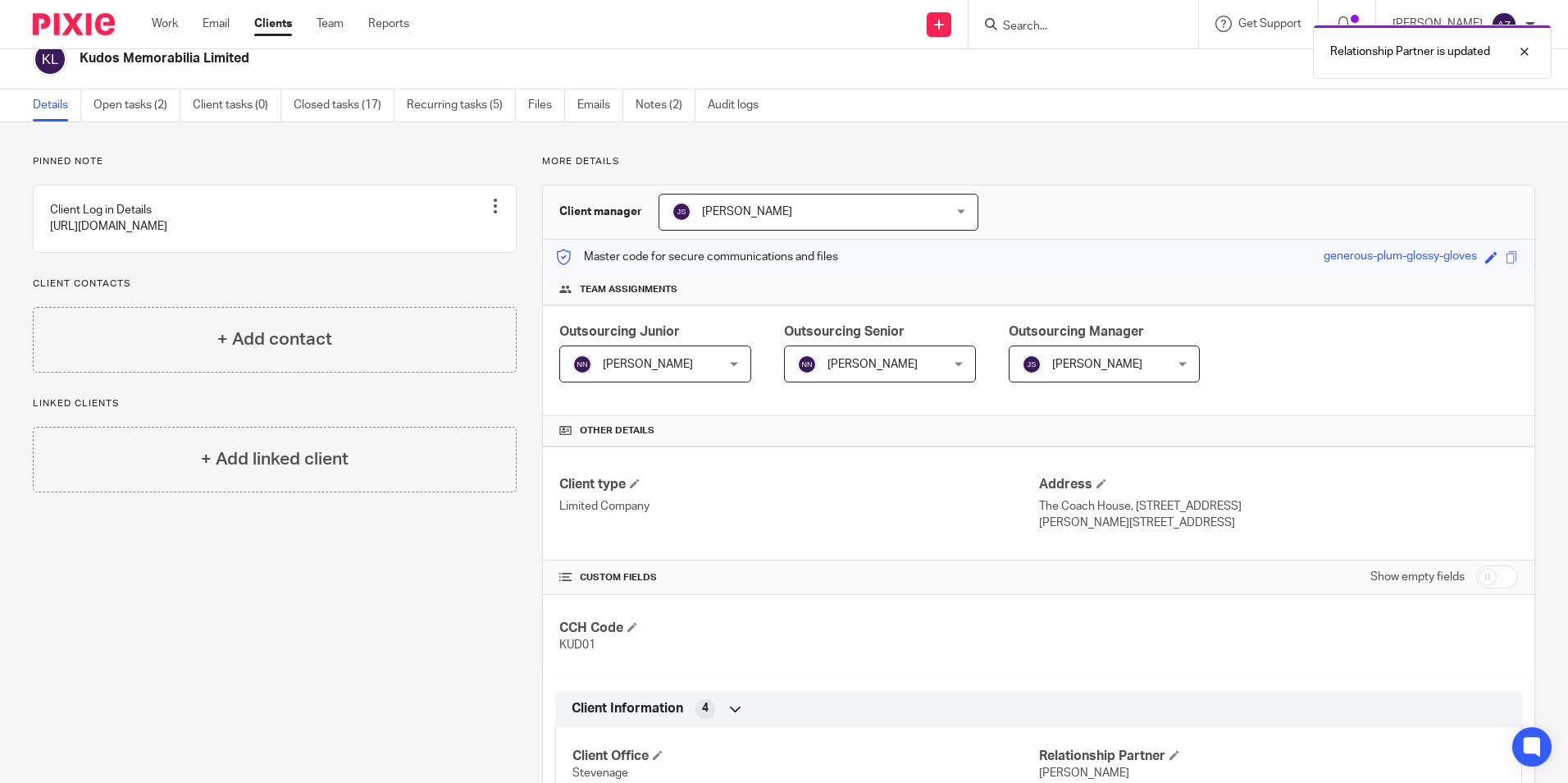
scroll to position [0, 0]
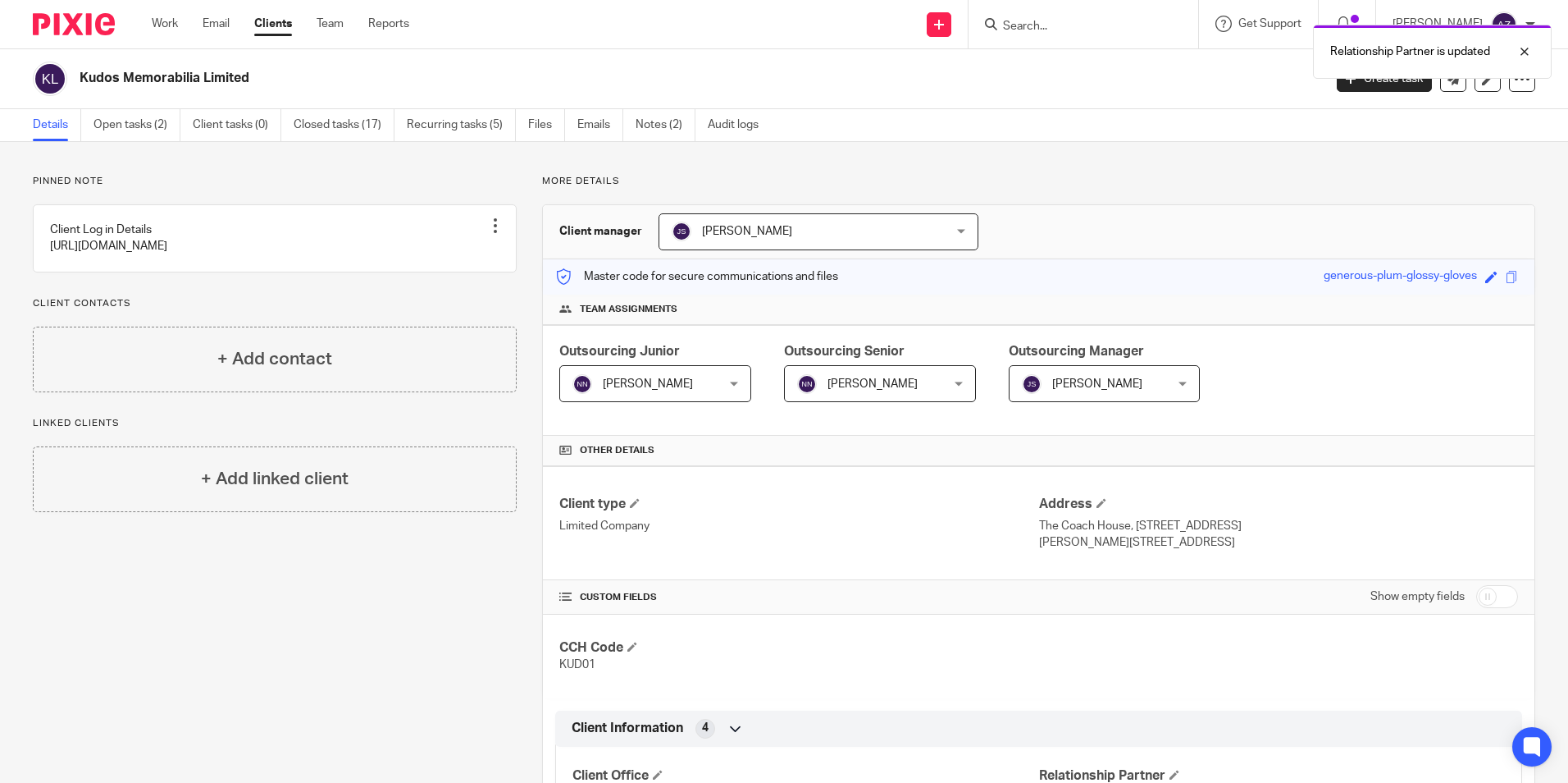
click at [1126, 35] on div "Relationship Partner is updated" at bounding box center [1168, 48] width 768 height 62
click at [1117, 15] on form at bounding box center [1088, 24] width 175 height 21
click at [1114, 17] on div "Relationship Partner is updated" at bounding box center [1168, 48] width 768 height 62
click at [1536, 54] on div "Relationship Partner is updated" at bounding box center [1432, 51] width 238 height 54
click at [1086, 33] on input "Search" at bounding box center [1074, 27] width 147 height 15
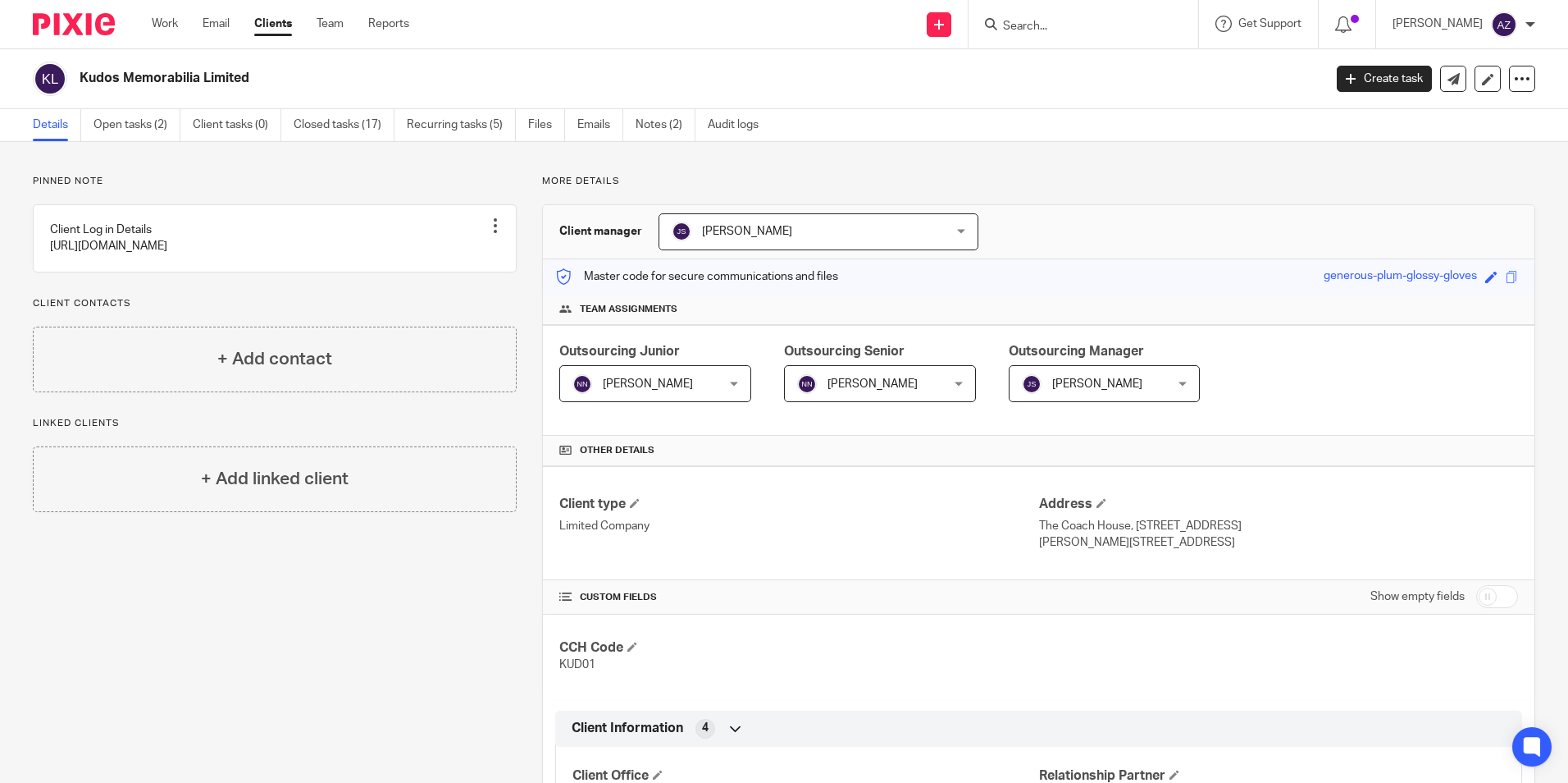
click at [1045, 27] on input "Search" at bounding box center [1074, 27] width 147 height 15
type input "Lamboo Medical"
click at [1160, 78] on div "Lamboo Medical Ltd" at bounding box center [1100, 63] width 230 height 50
click at [1139, 68] on link at bounding box center [1100, 63] width 204 height 25
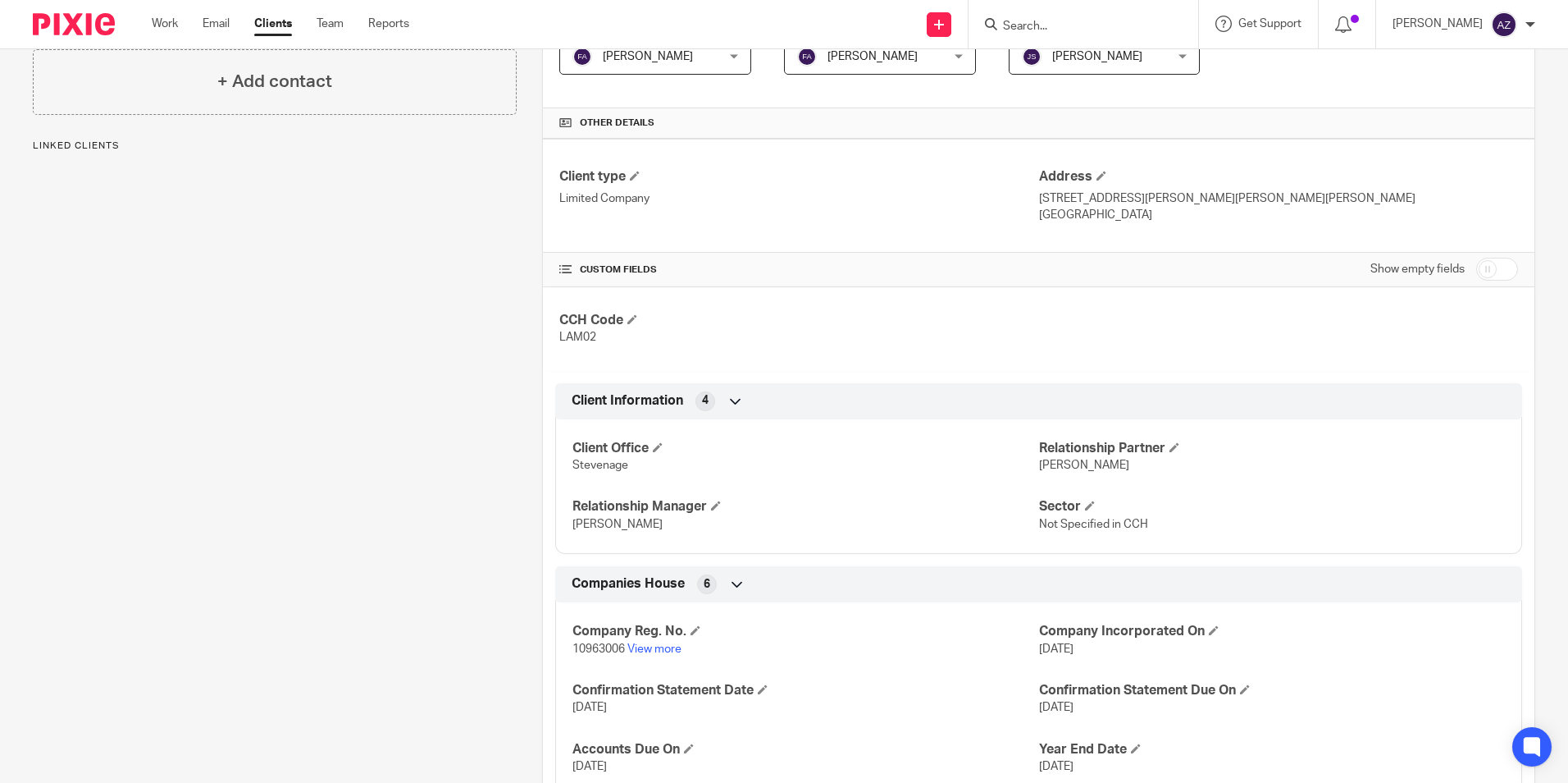
scroll to position [329, 0]
click at [1169, 449] on span at bounding box center [1174, 446] width 10 height 10
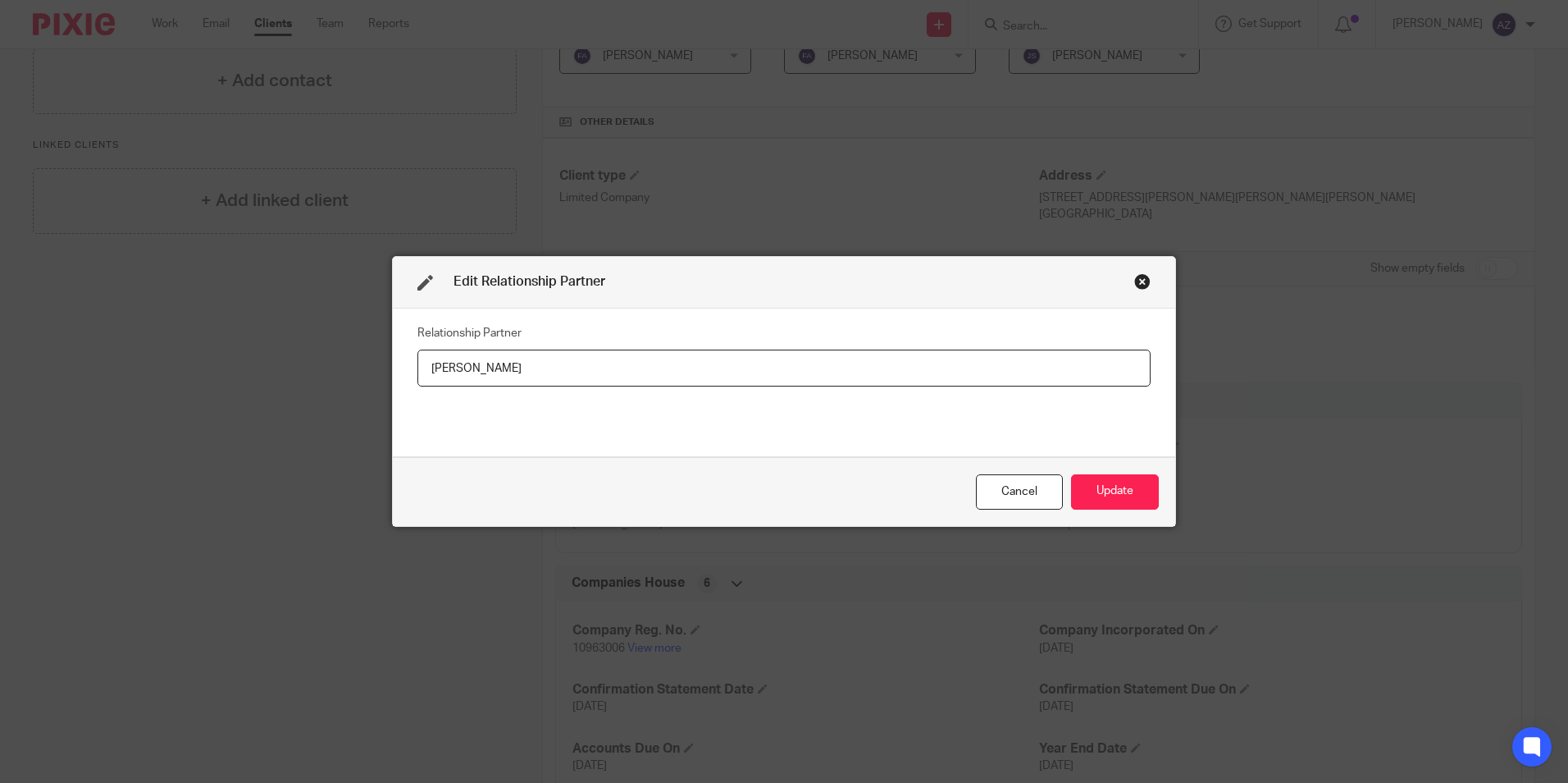
drag, startPoint x: 578, startPoint y: 377, endPoint x: 366, endPoint y: 378, distance: 212.0
click at [358, 385] on div "Edit Relationship Partner Relationship Partner [PERSON_NAME] Cancel Update" at bounding box center [784, 391] width 1568 height 783
type input "[PERSON_NAME]"
click at [1128, 492] on button "Update" at bounding box center [1115, 492] width 88 height 36
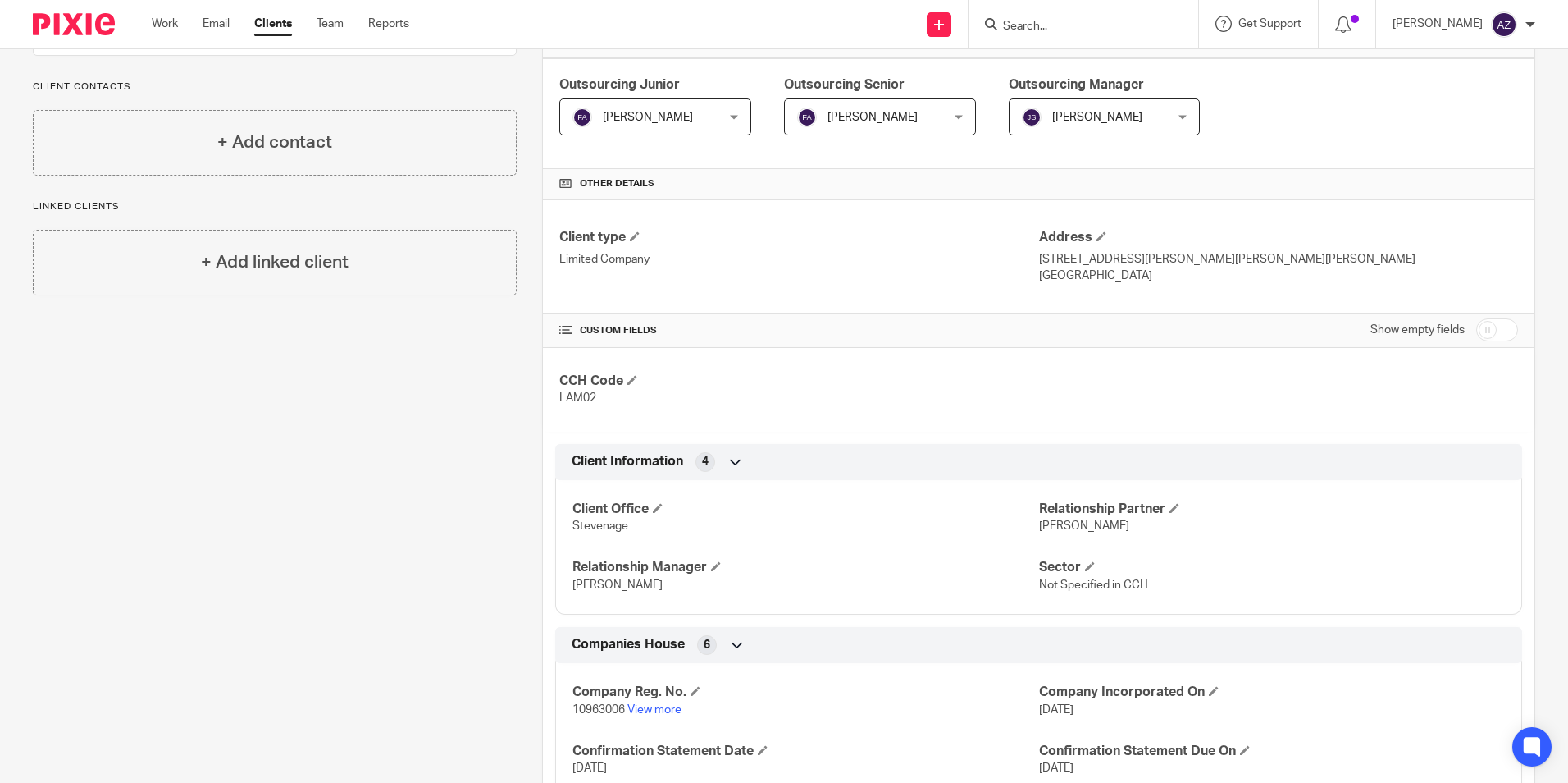
scroll to position [82, 0]
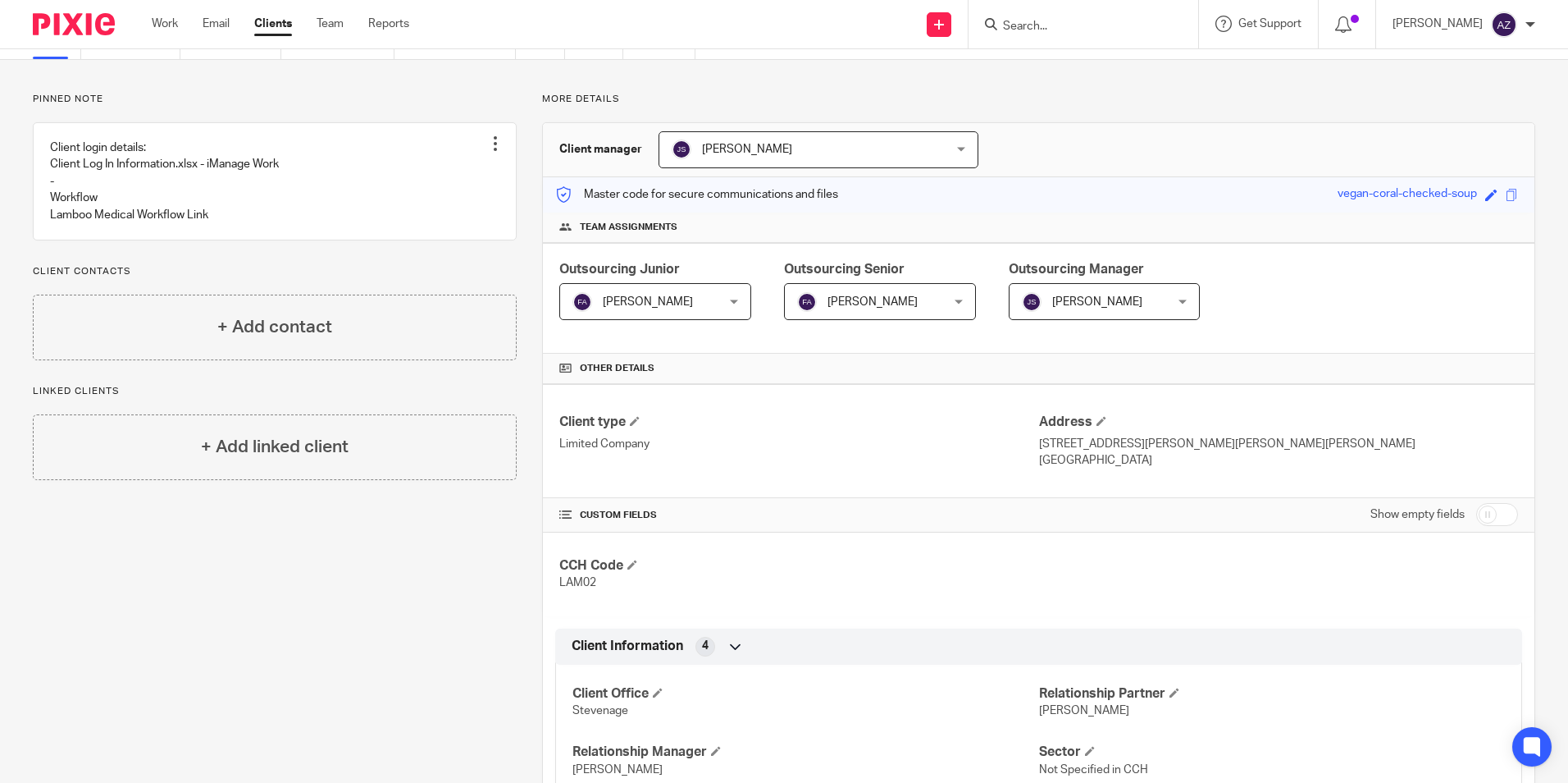
click at [1073, 22] on input "Search" at bounding box center [1074, 27] width 147 height 15
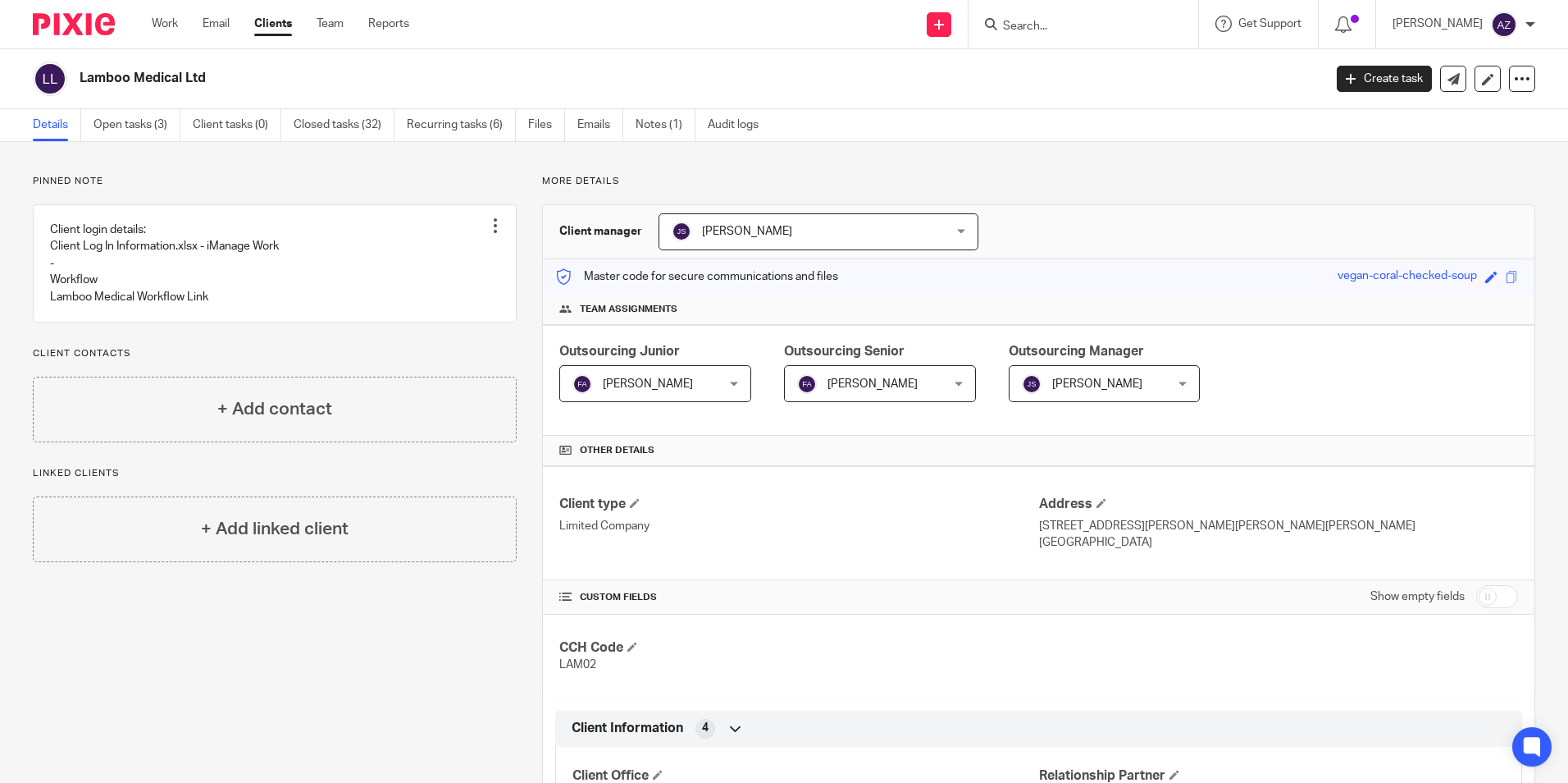
click at [1055, 28] on input "Search" at bounding box center [1074, 27] width 147 height 15
type input "link cctv"
click at [1058, 59] on link at bounding box center [1100, 63] width 204 height 25
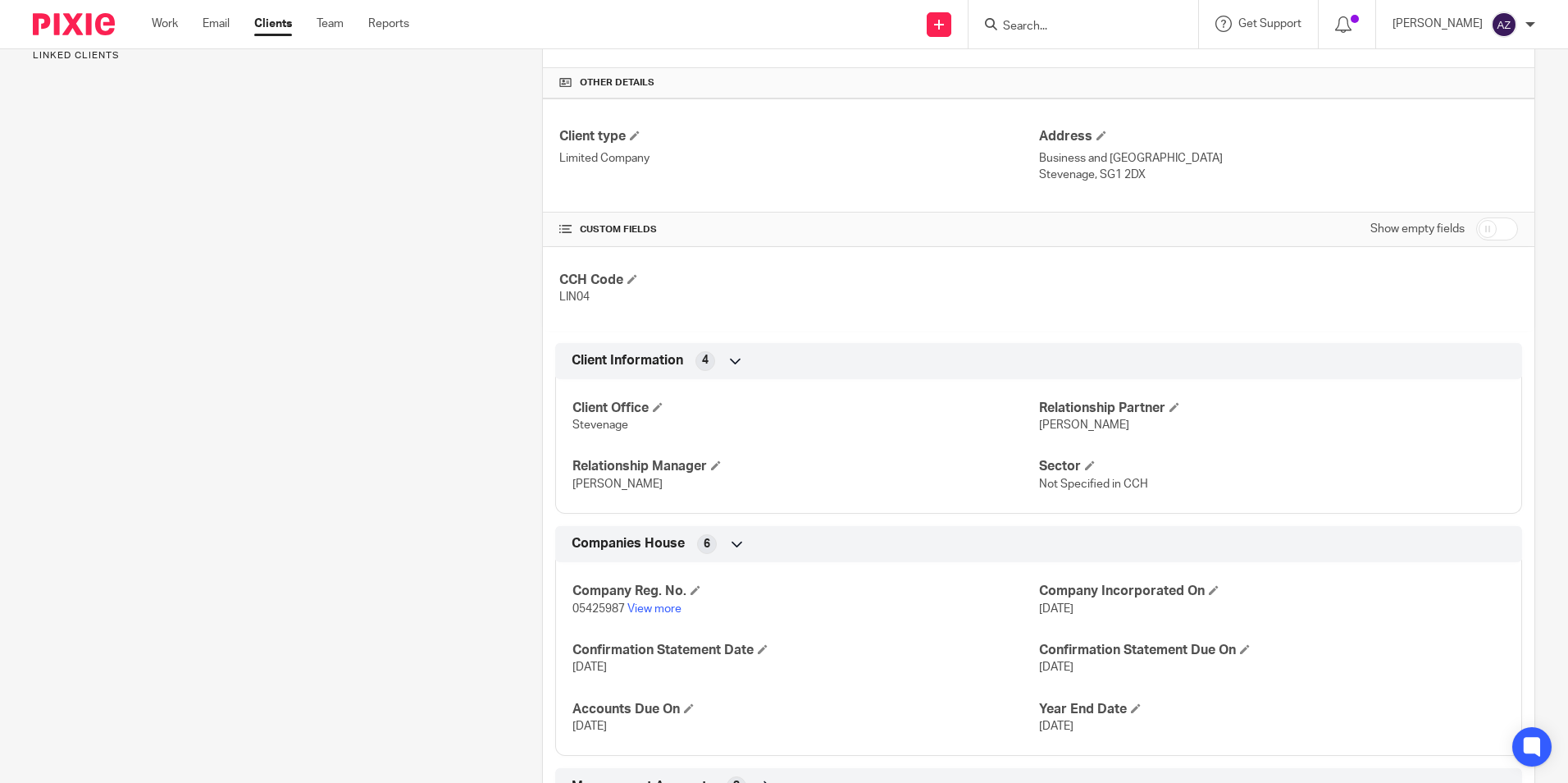
scroll to position [329, 0]
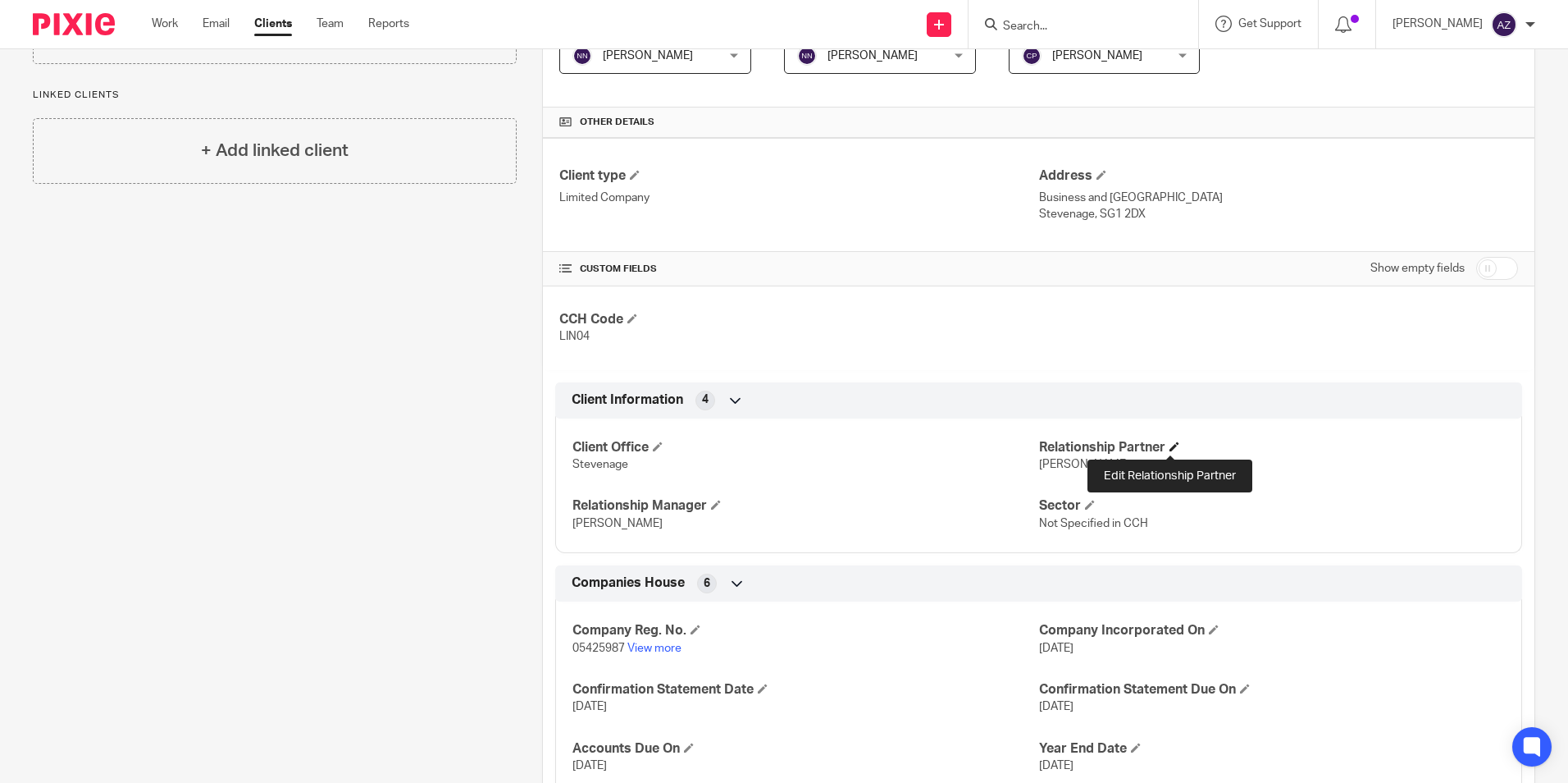
click at [1170, 448] on span at bounding box center [1174, 446] width 10 height 10
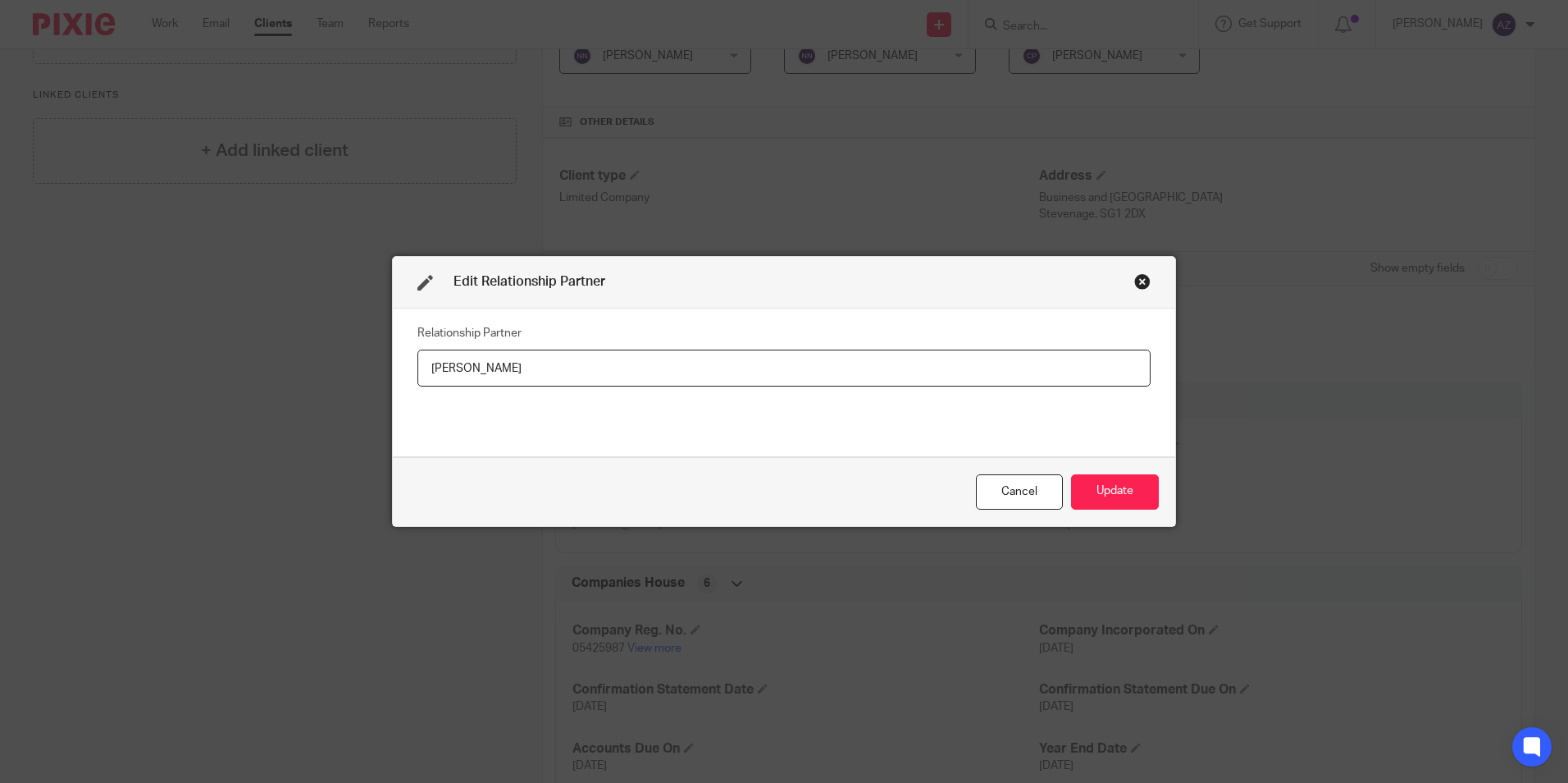
drag, startPoint x: 521, startPoint y: 365, endPoint x: 367, endPoint y: 380, distance: 154.7
click at [372, 380] on div "Edit Relationship Partner Relationship Partner [PERSON_NAME] Cancel Update" at bounding box center [784, 391] width 1568 height 783
type input "Stuart Cuzner"
click at [1071, 491] on button "Update" at bounding box center [1115, 492] width 88 height 36
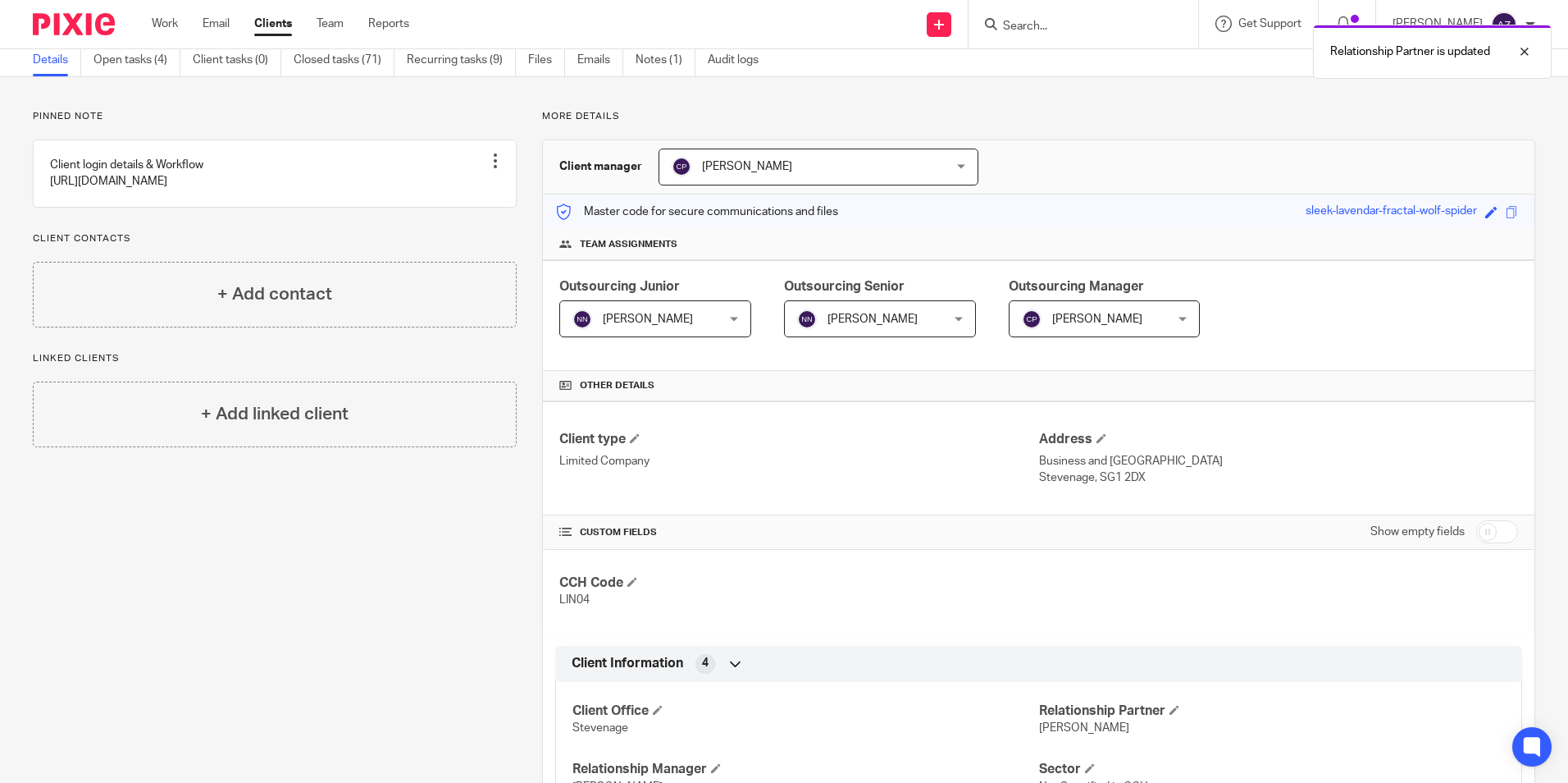
scroll to position [0, 0]
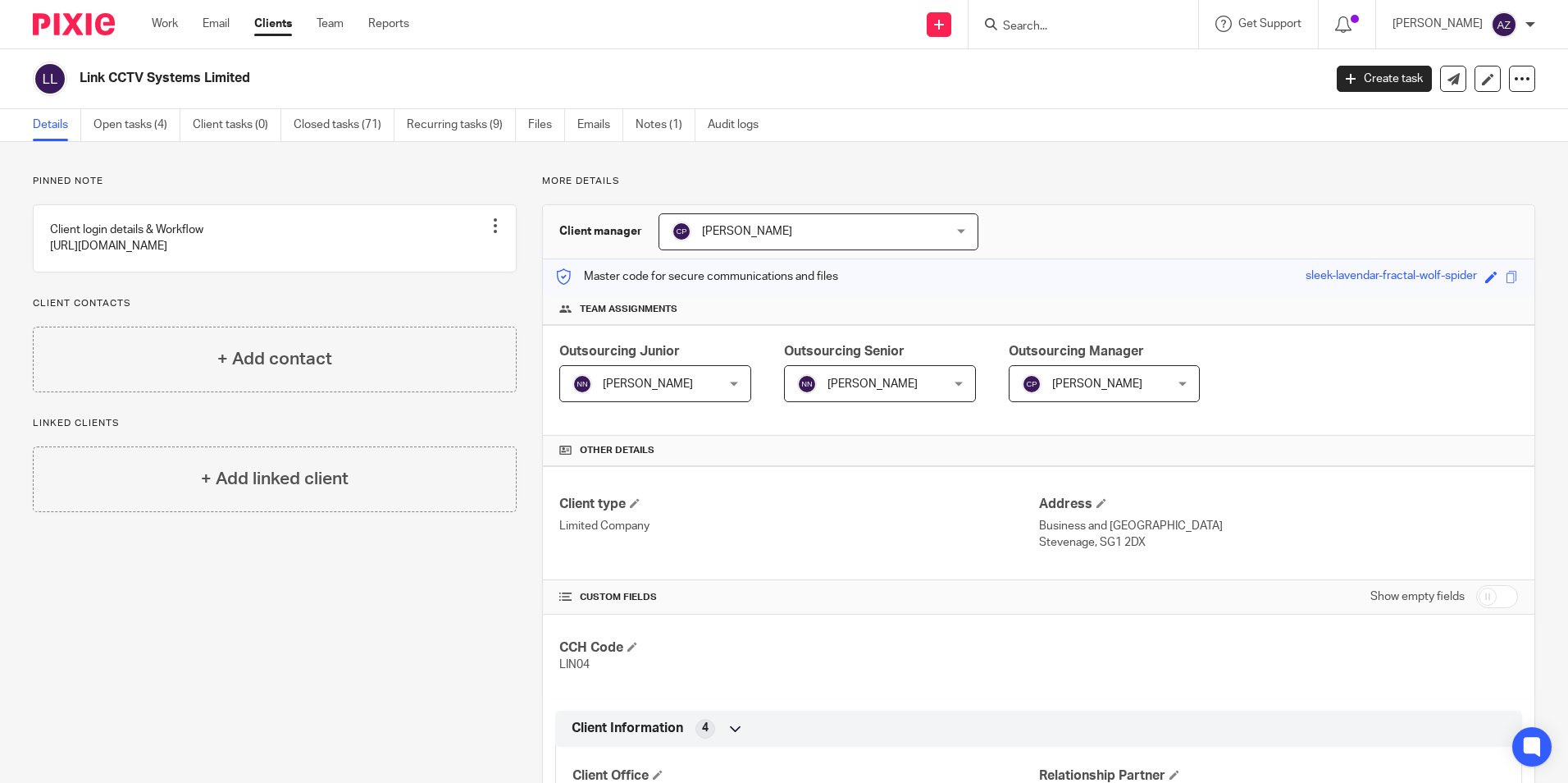
click at [1042, 25] on input "Search" at bounding box center [1074, 27] width 147 height 15
type input "london fire"
click at [1151, 73] on link at bounding box center [1133, 63] width 270 height 25
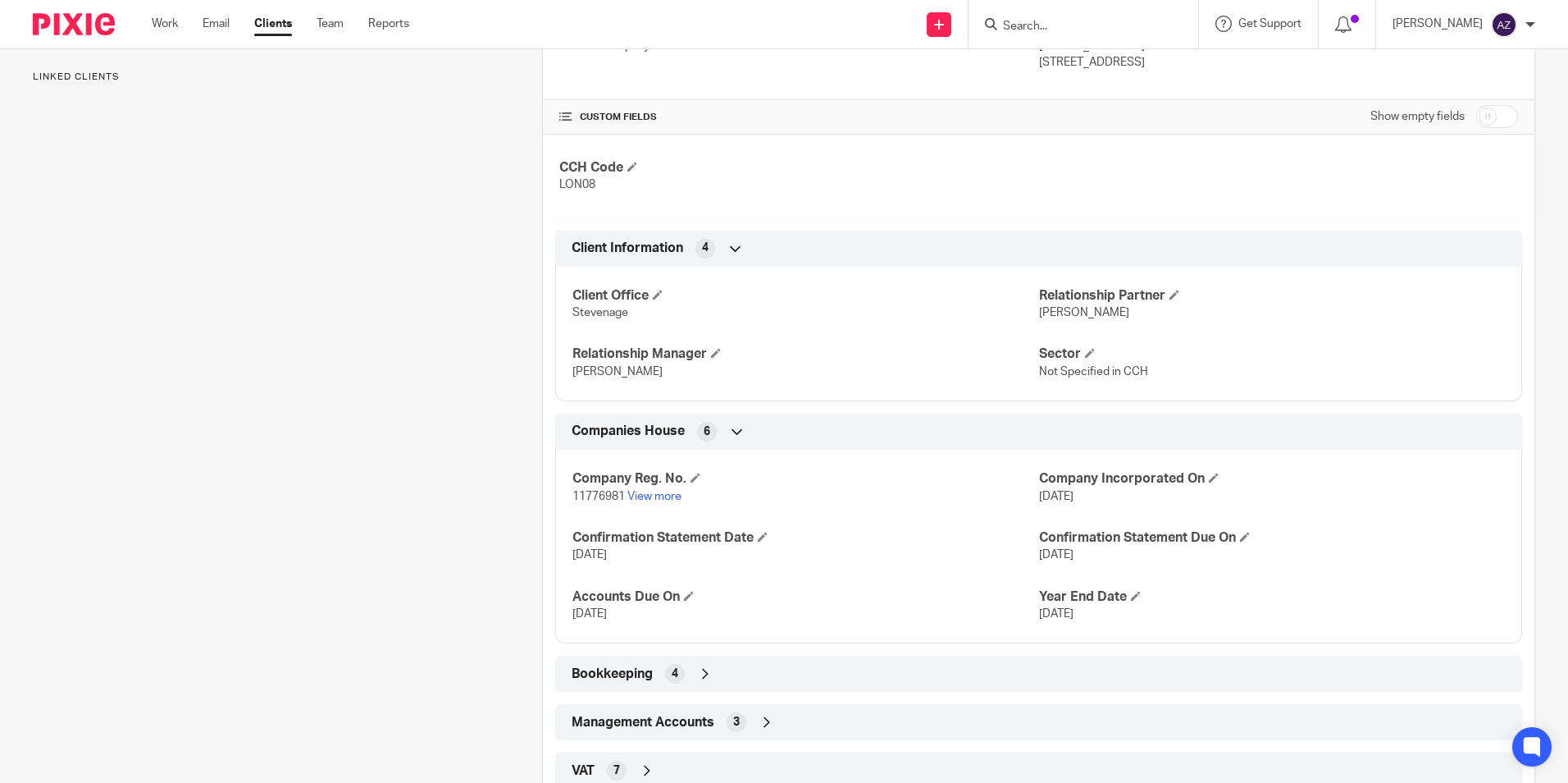
scroll to position [493, 0]
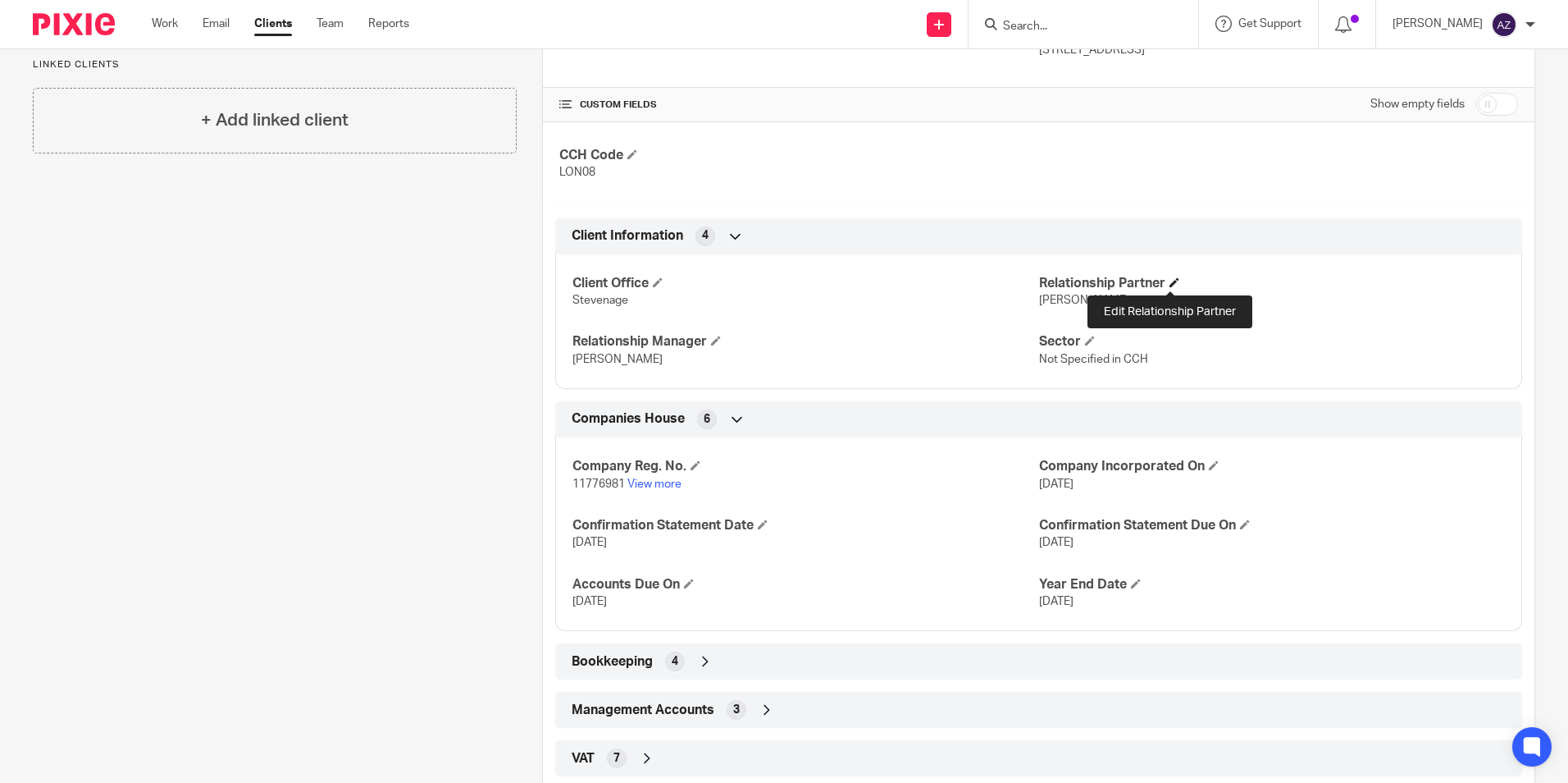
click at [1174, 280] on span at bounding box center [1174, 282] width 10 height 10
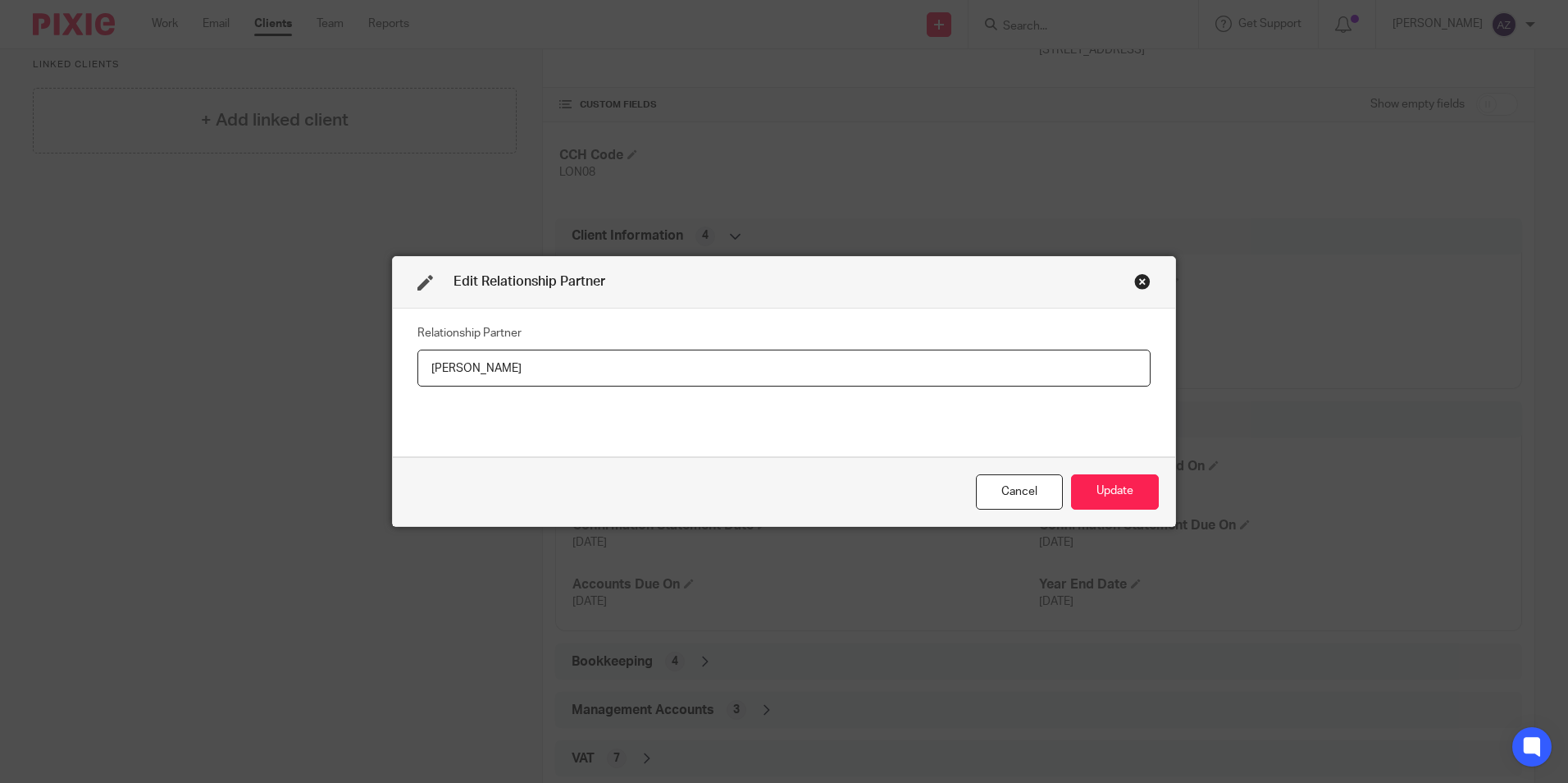
click at [339, 398] on div "Edit Relationship Partner Relationship Partner [PERSON_NAME] Cancel Update" at bounding box center [784, 391] width 1568 height 783
type input "[PERSON_NAME]"
click at [1101, 474] on button "Update" at bounding box center [1115, 492] width 88 height 36
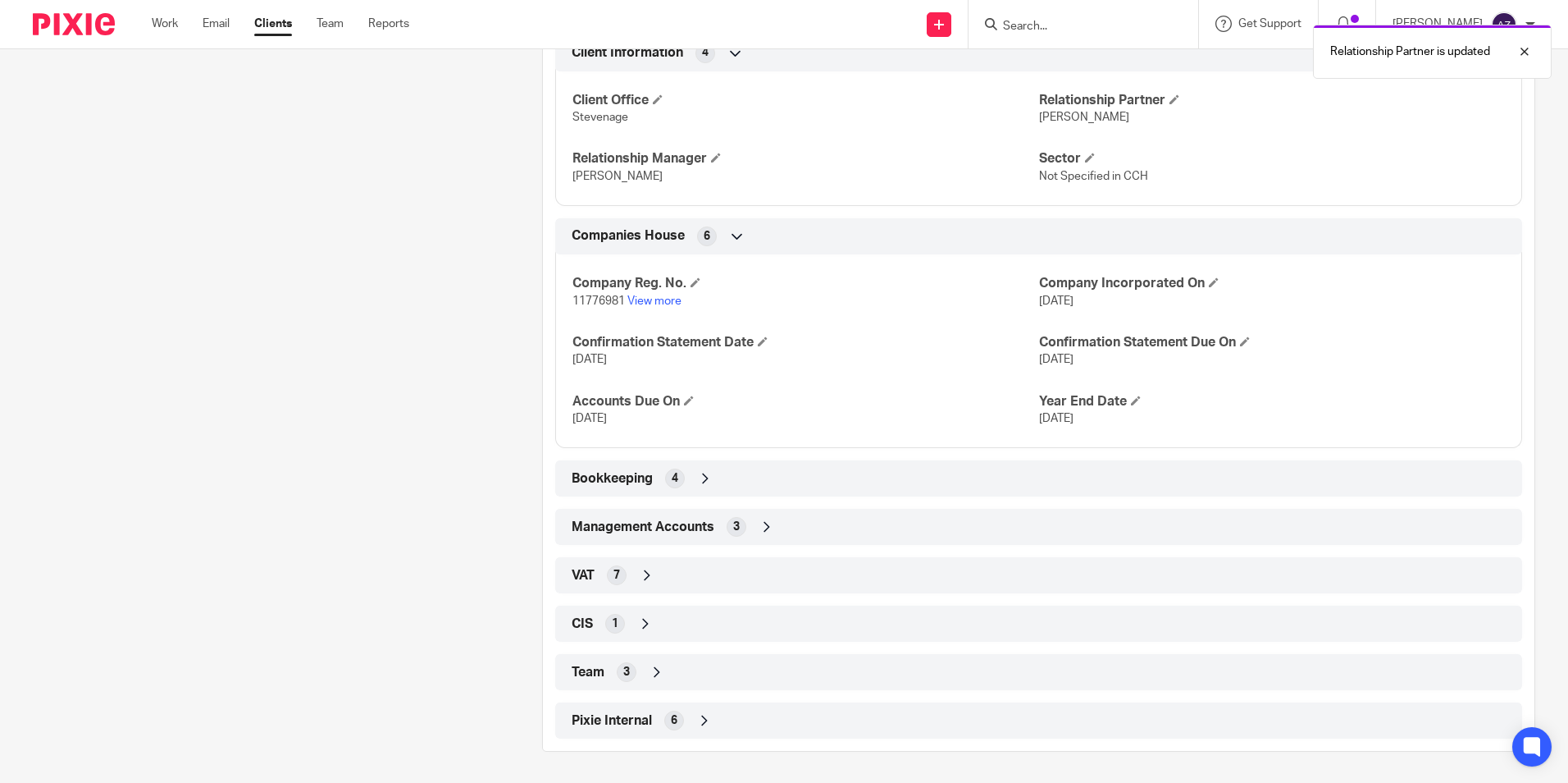
scroll to position [677, 0]
click at [651, 671] on icon at bounding box center [657, 670] width 17 height 17
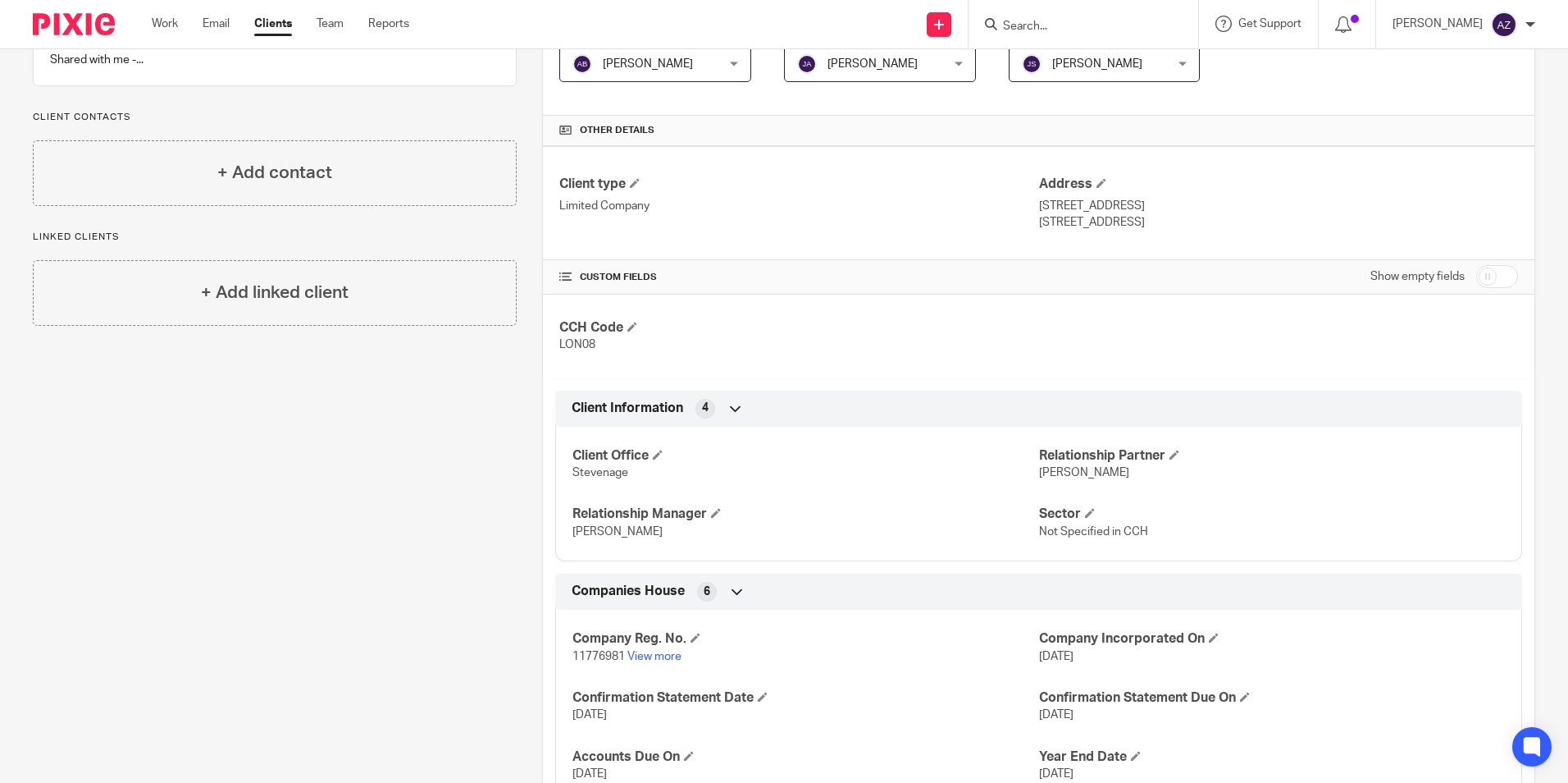
scroll to position [0, 0]
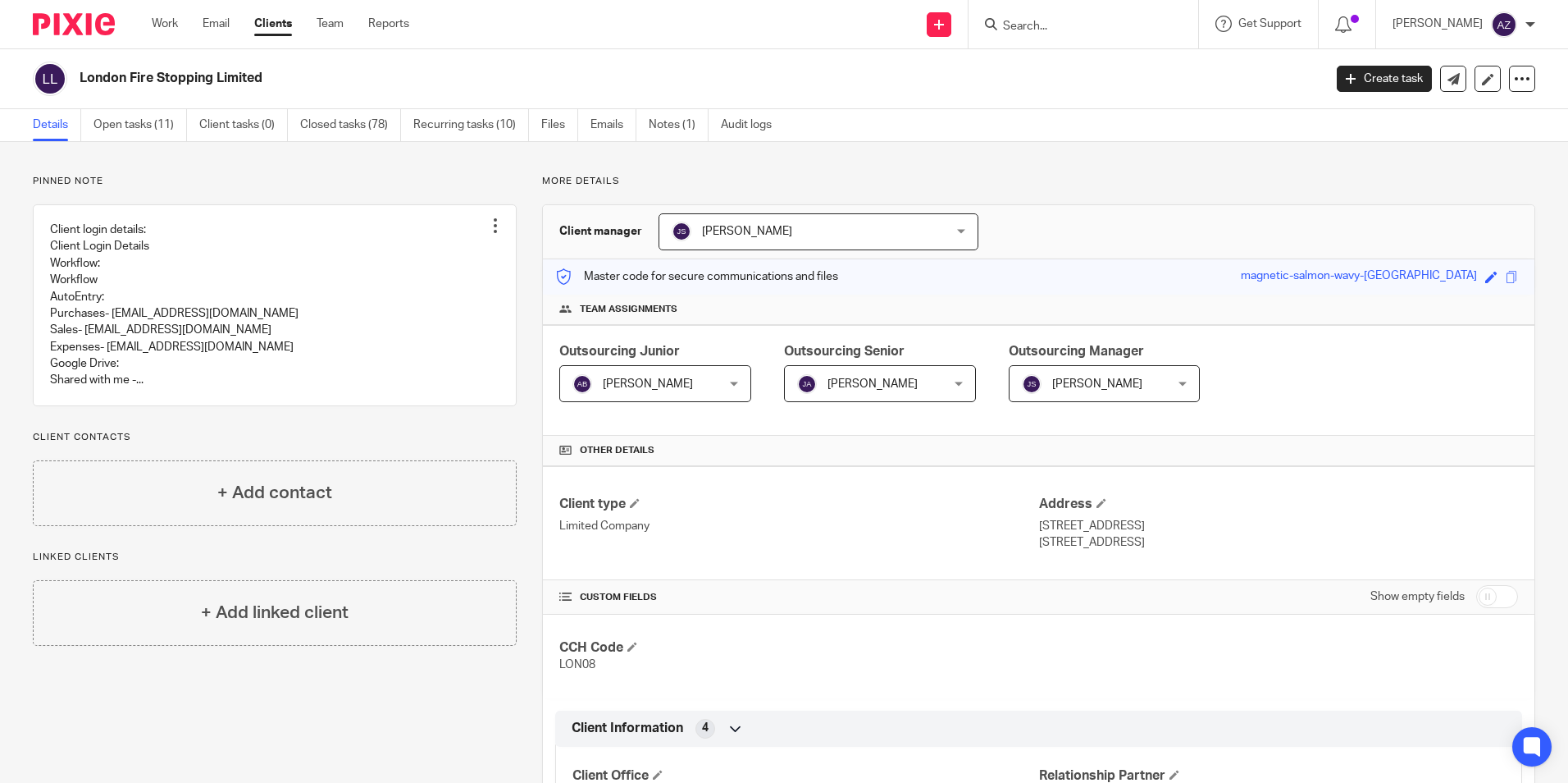
drag, startPoint x: 1056, startPoint y: 32, endPoint x: 1046, endPoint y: 25, distance: 12.2
click at [1056, 32] on input "Search" at bounding box center [1074, 27] width 147 height 15
type input "luton"
click at [1141, 75] on link at bounding box center [1123, 63] width 250 height 25
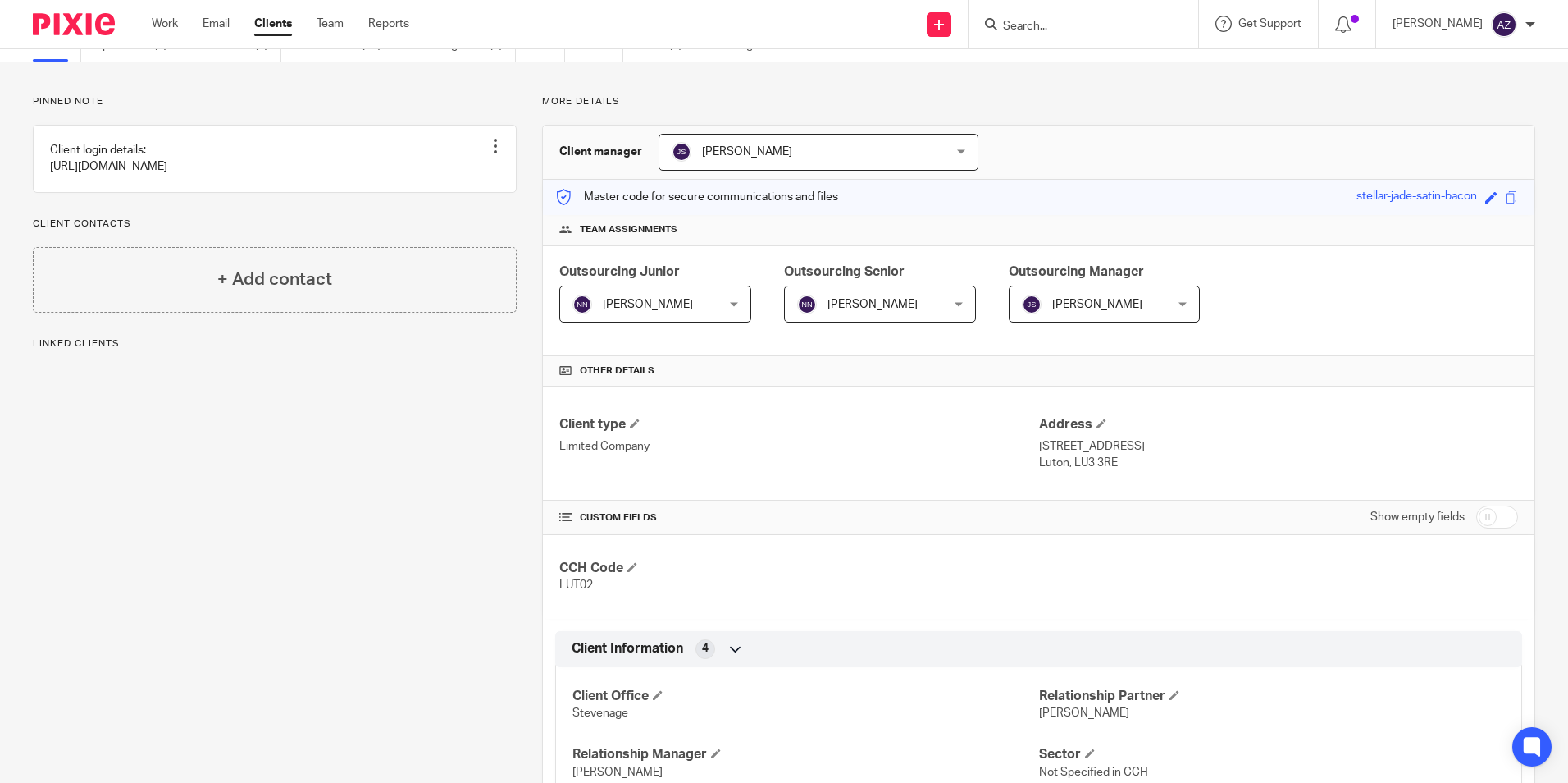
scroll to position [329, 0]
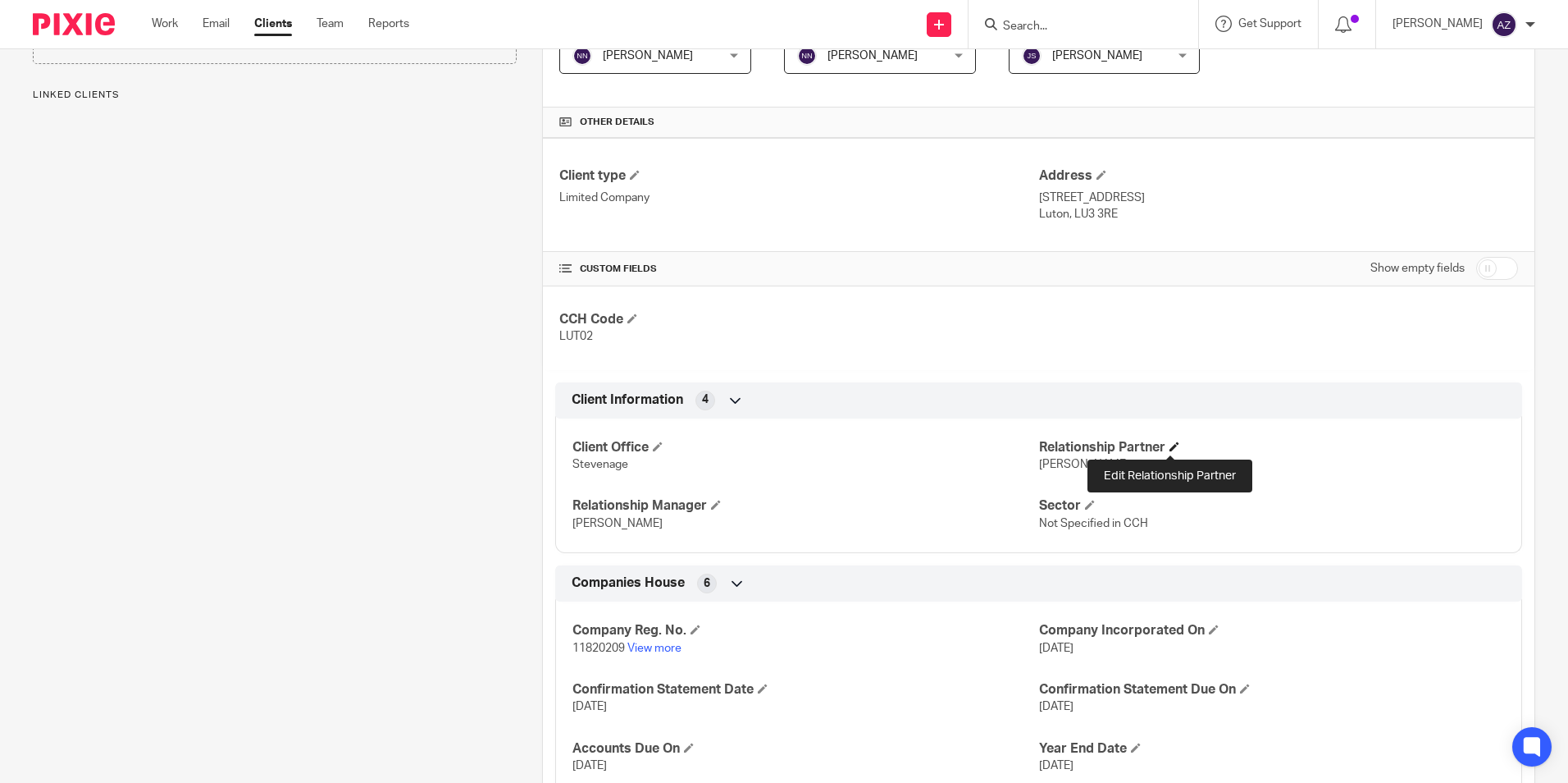
click at [1169, 447] on span at bounding box center [1174, 446] width 10 height 10
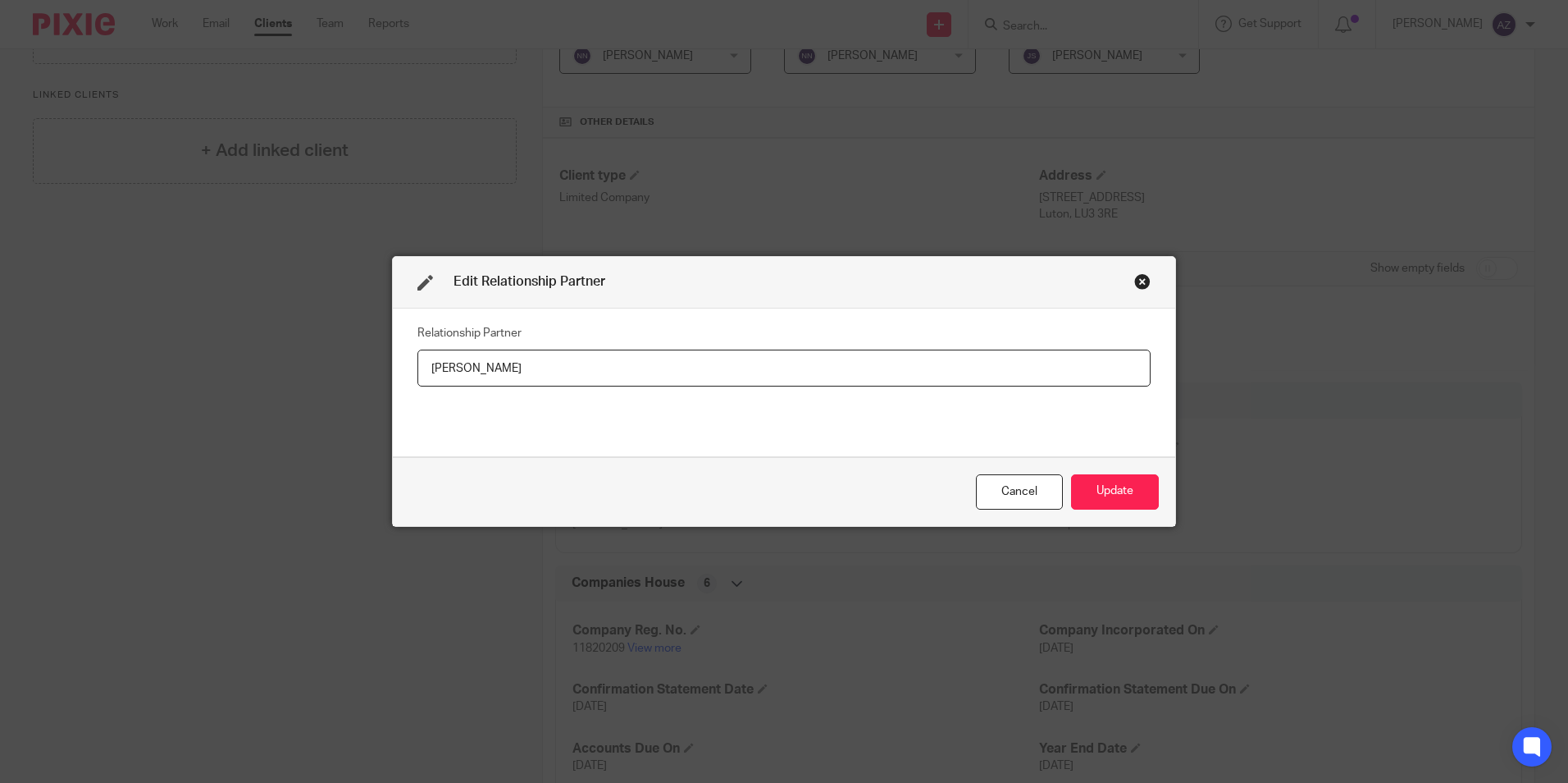
drag, startPoint x: 708, startPoint y: 369, endPoint x: 181, endPoint y: 363, distance: 527.0
click at [181, 363] on div "Edit Relationship Partner Relationship Partner [PERSON_NAME] Cancel Update" at bounding box center [784, 391] width 1568 height 783
type input "c"
drag, startPoint x: 518, startPoint y: 352, endPoint x: 361, endPoint y: 350, distance: 157.0
click at [359, 352] on div "Edit Relationship Partner Relationship Partner Chris Maloney Cancel Update" at bounding box center [784, 391] width 1568 height 783
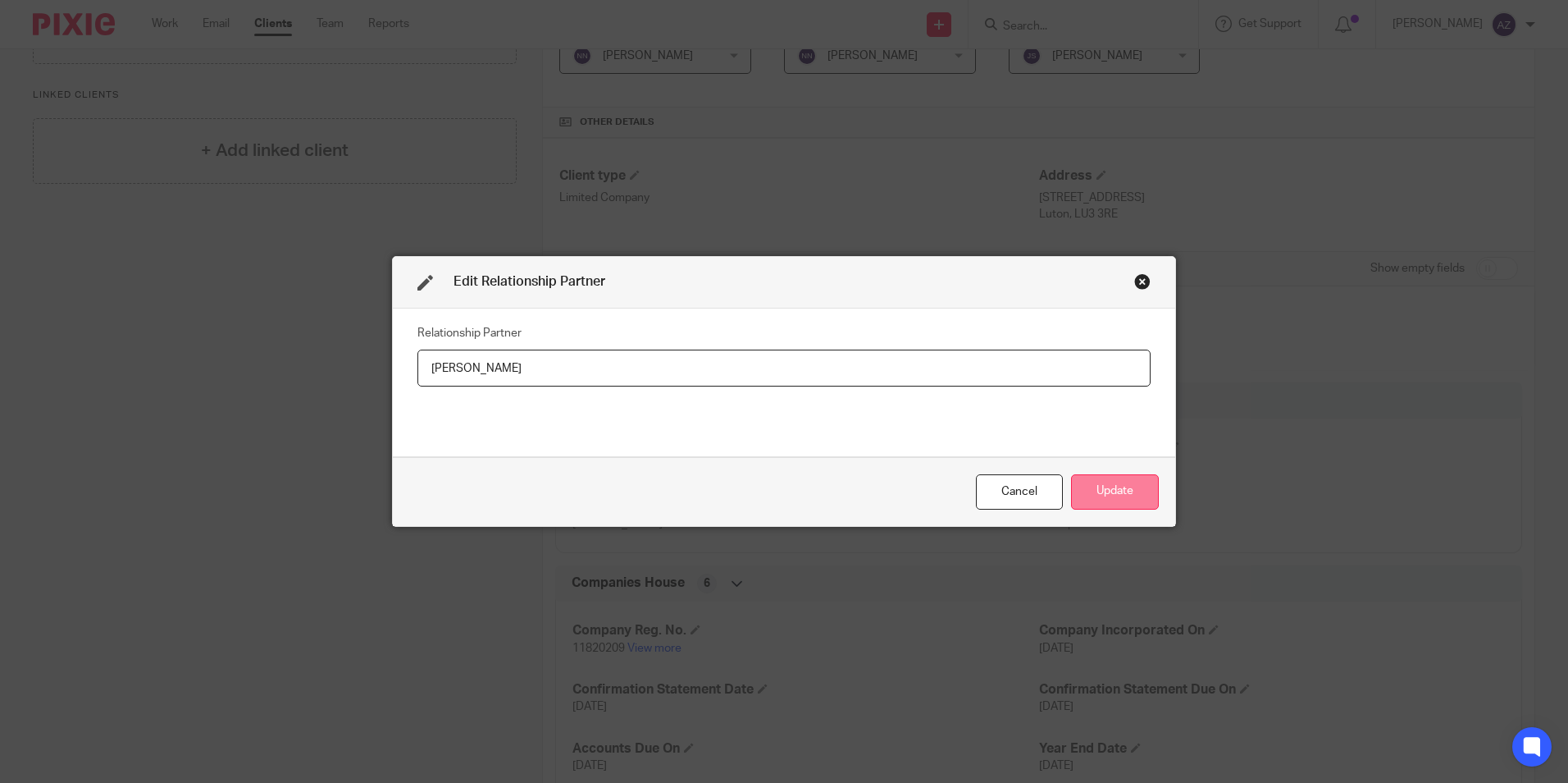
type input "[PERSON_NAME]"
click at [1126, 497] on button "Update" at bounding box center [1115, 492] width 88 height 36
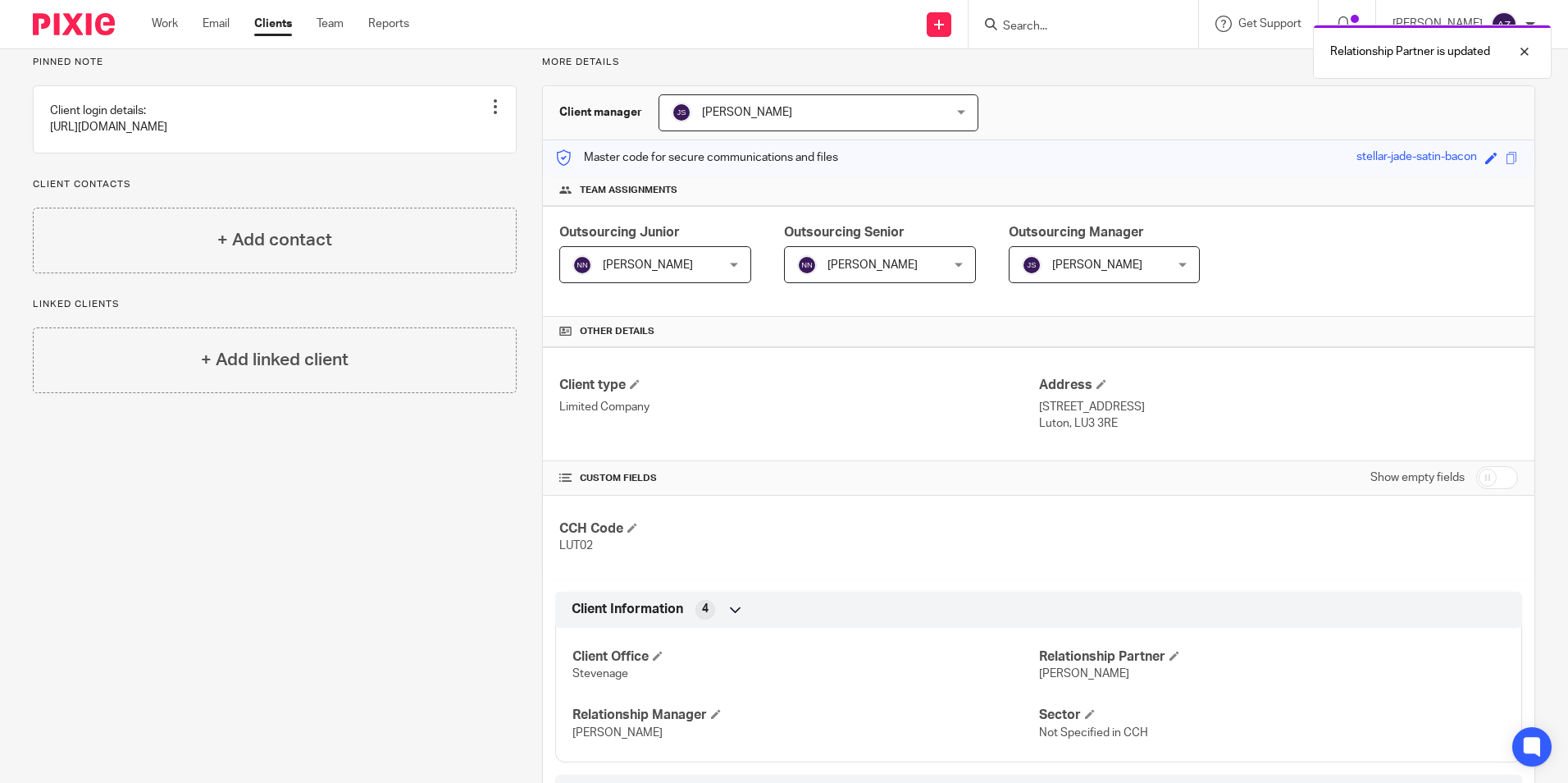
scroll to position [0, 0]
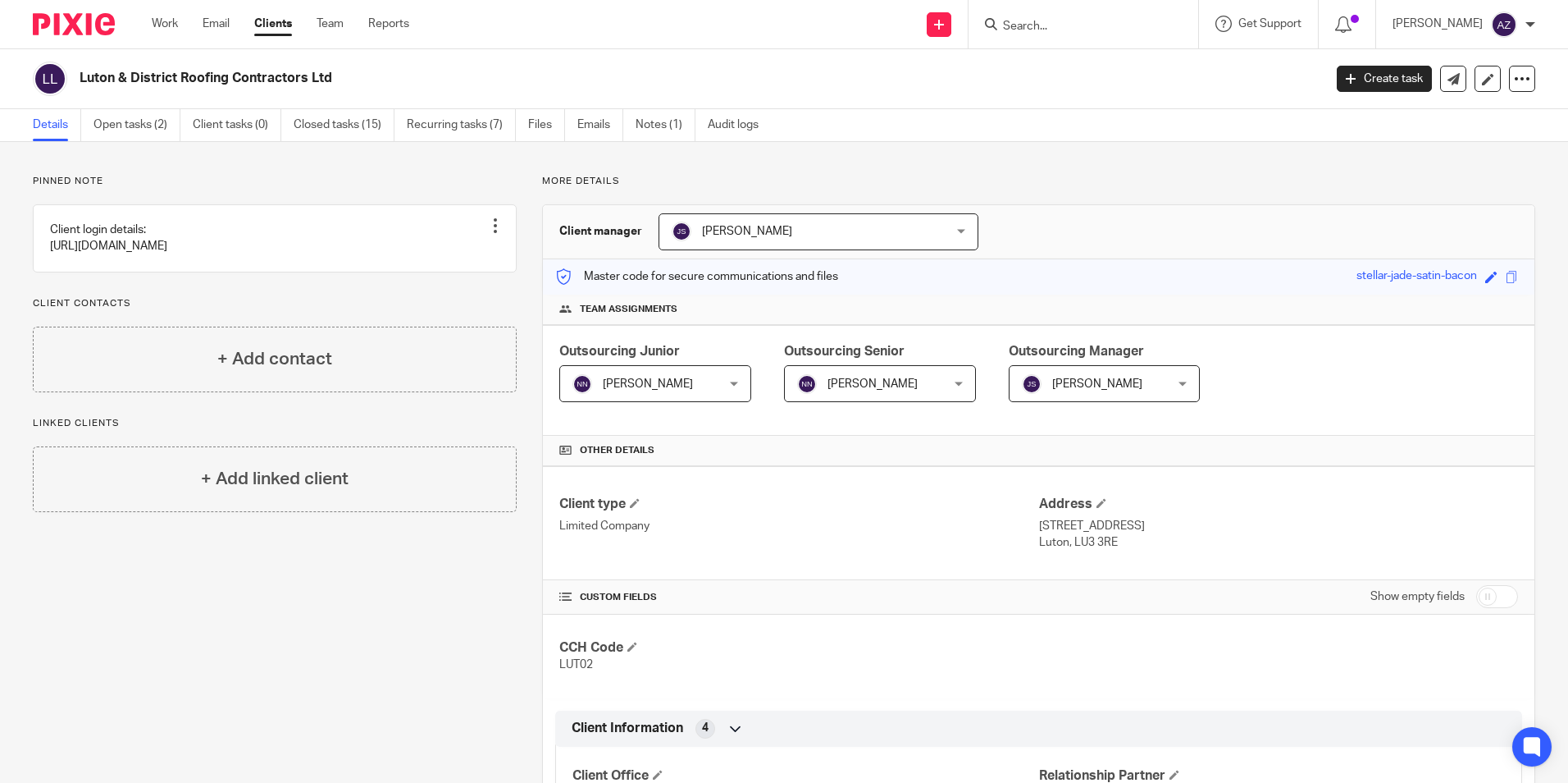
click at [1073, 30] on input "Search" at bounding box center [1074, 27] width 147 height 15
type input "mak industries"
click at [1096, 56] on link at bounding box center [1100, 63] width 204 height 25
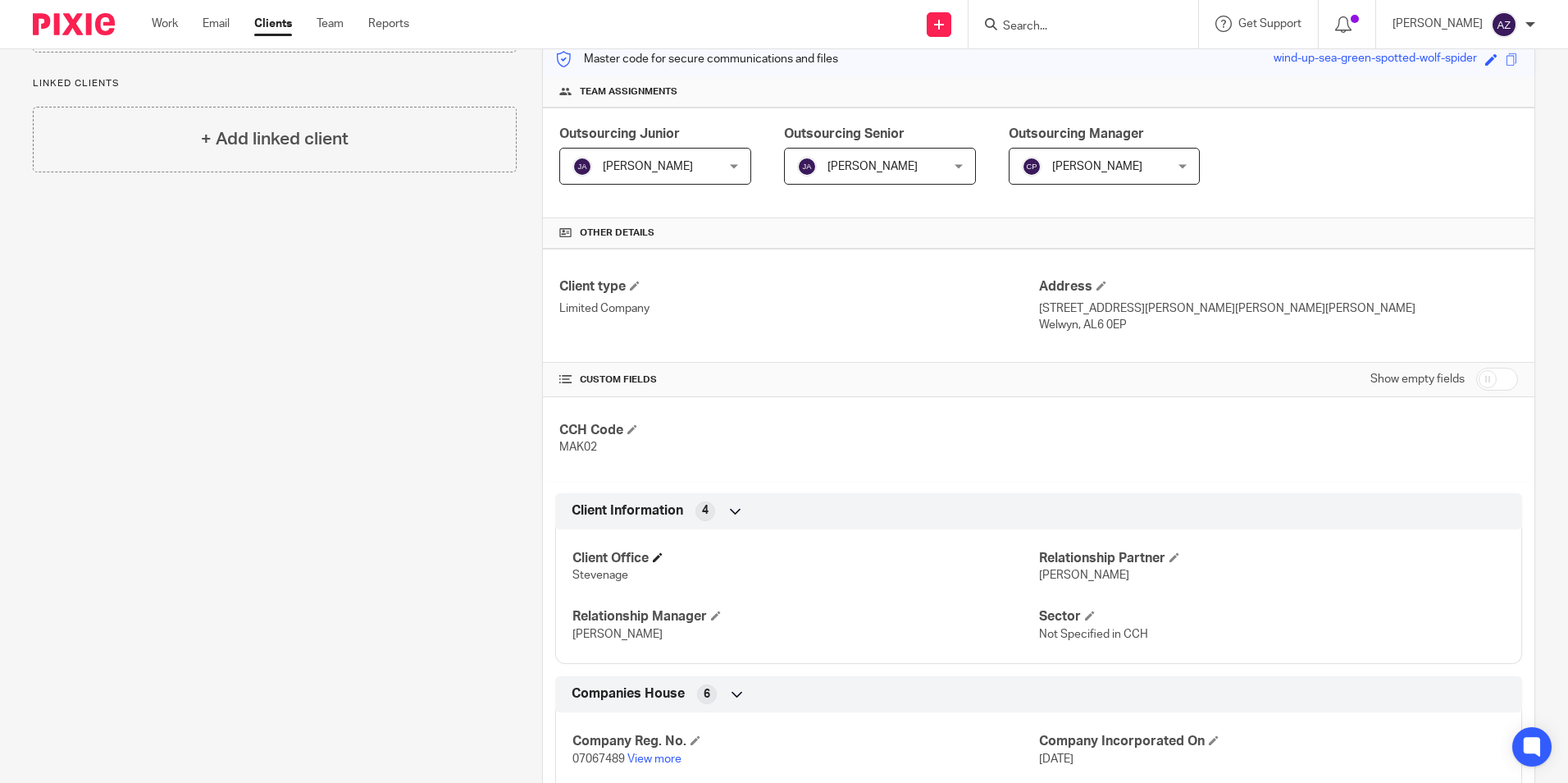
scroll to position [329, 0]
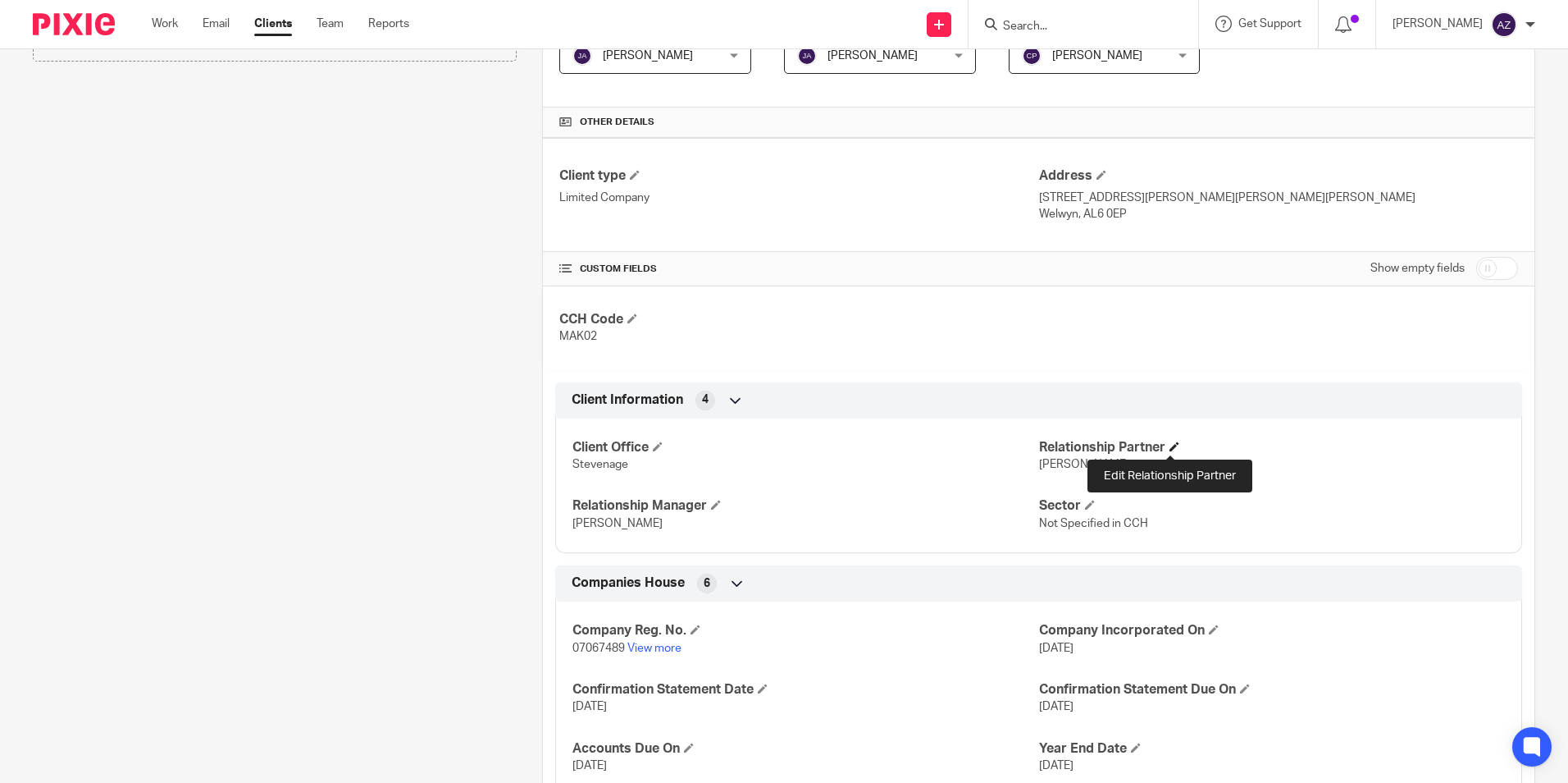
click at [1169, 444] on span at bounding box center [1174, 446] width 10 height 10
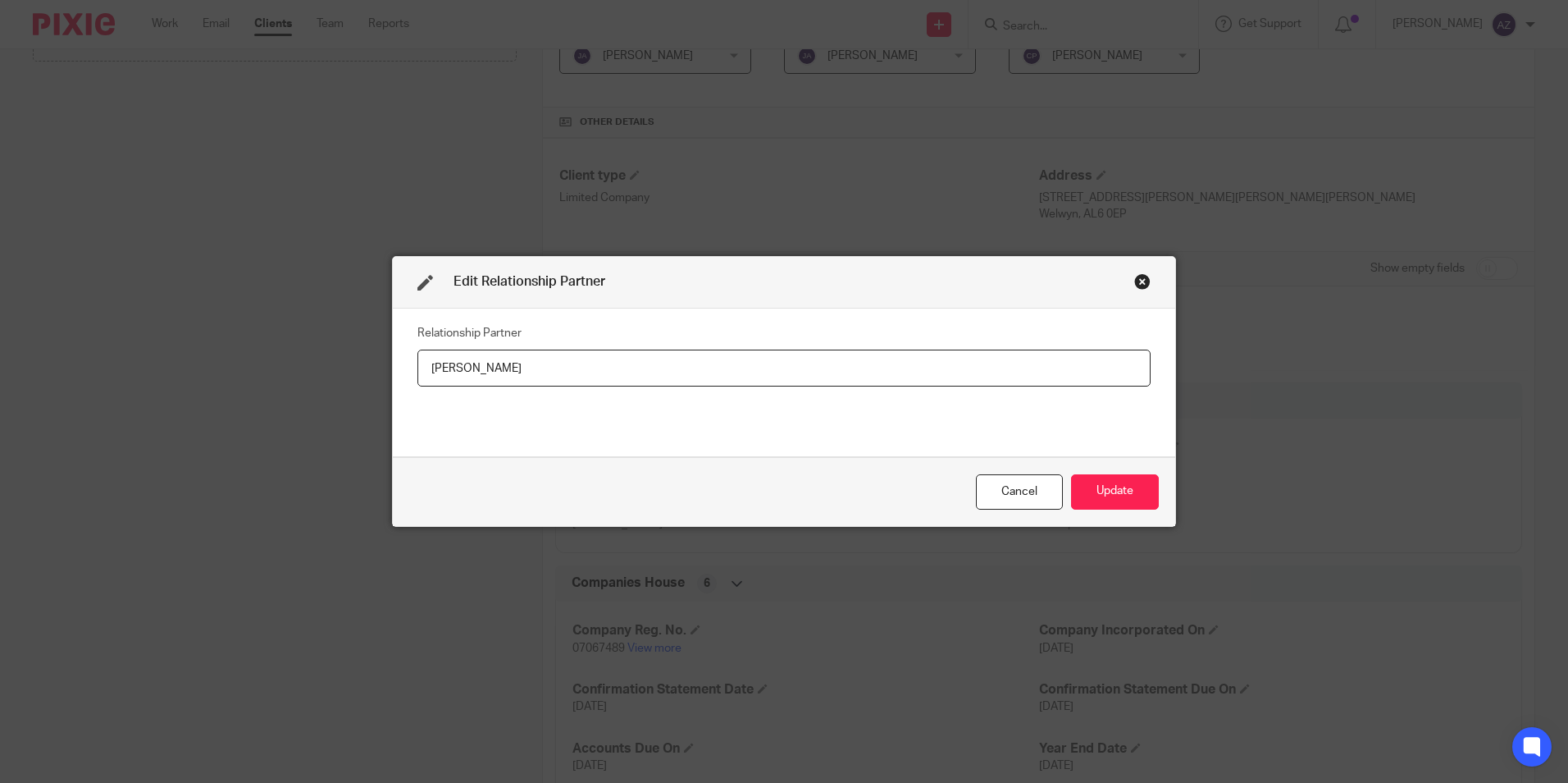
click at [338, 398] on div "Edit Relationship Partner Relationship Partner Mark Hubbocks Cancel Update" at bounding box center [784, 391] width 1568 height 783
type input "[PERSON_NAME]"
click at [1114, 480] on button "Update" at bounding box center [1115, 492] width 88 height 36
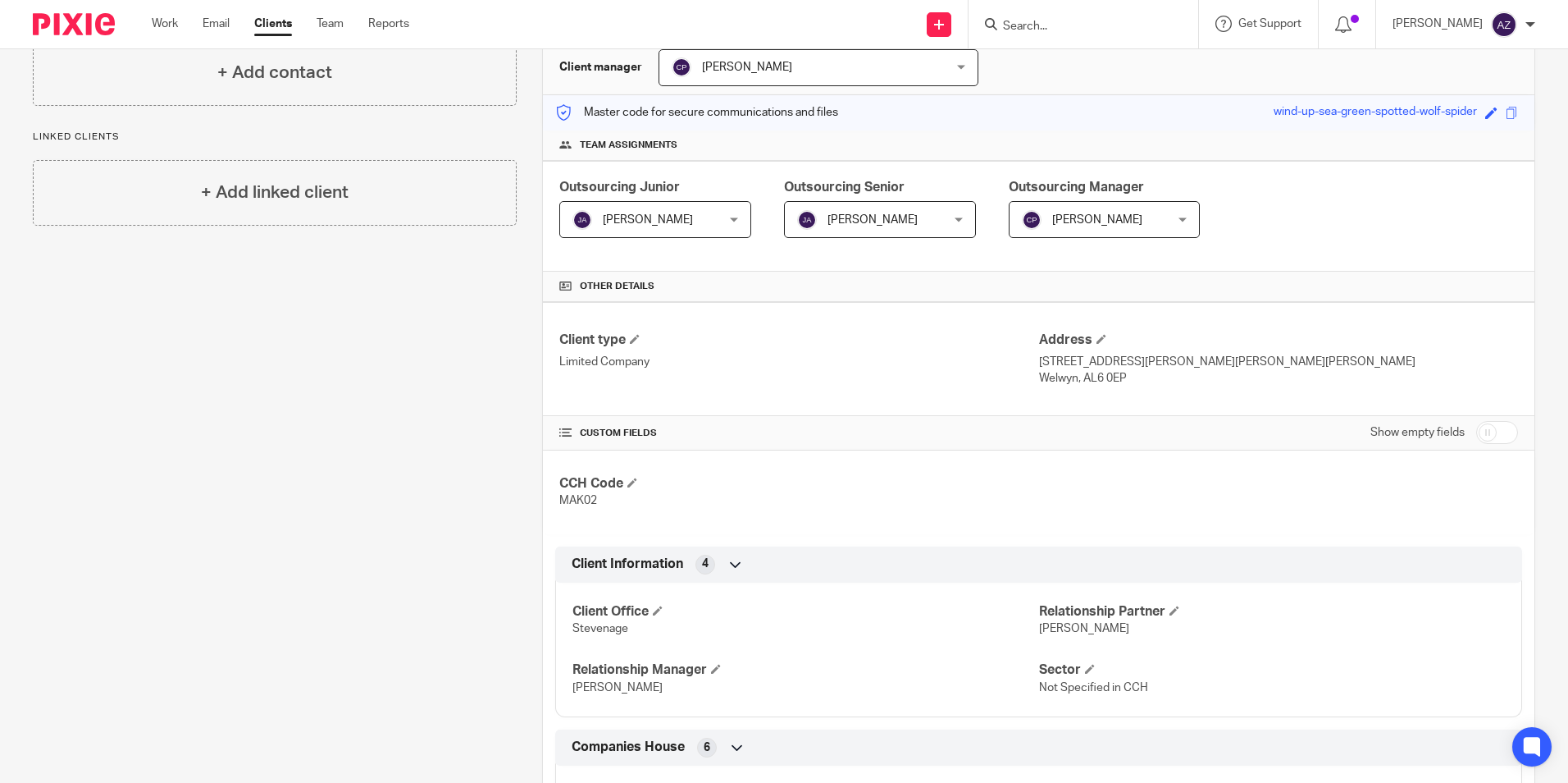
scroll to position [0, 0]
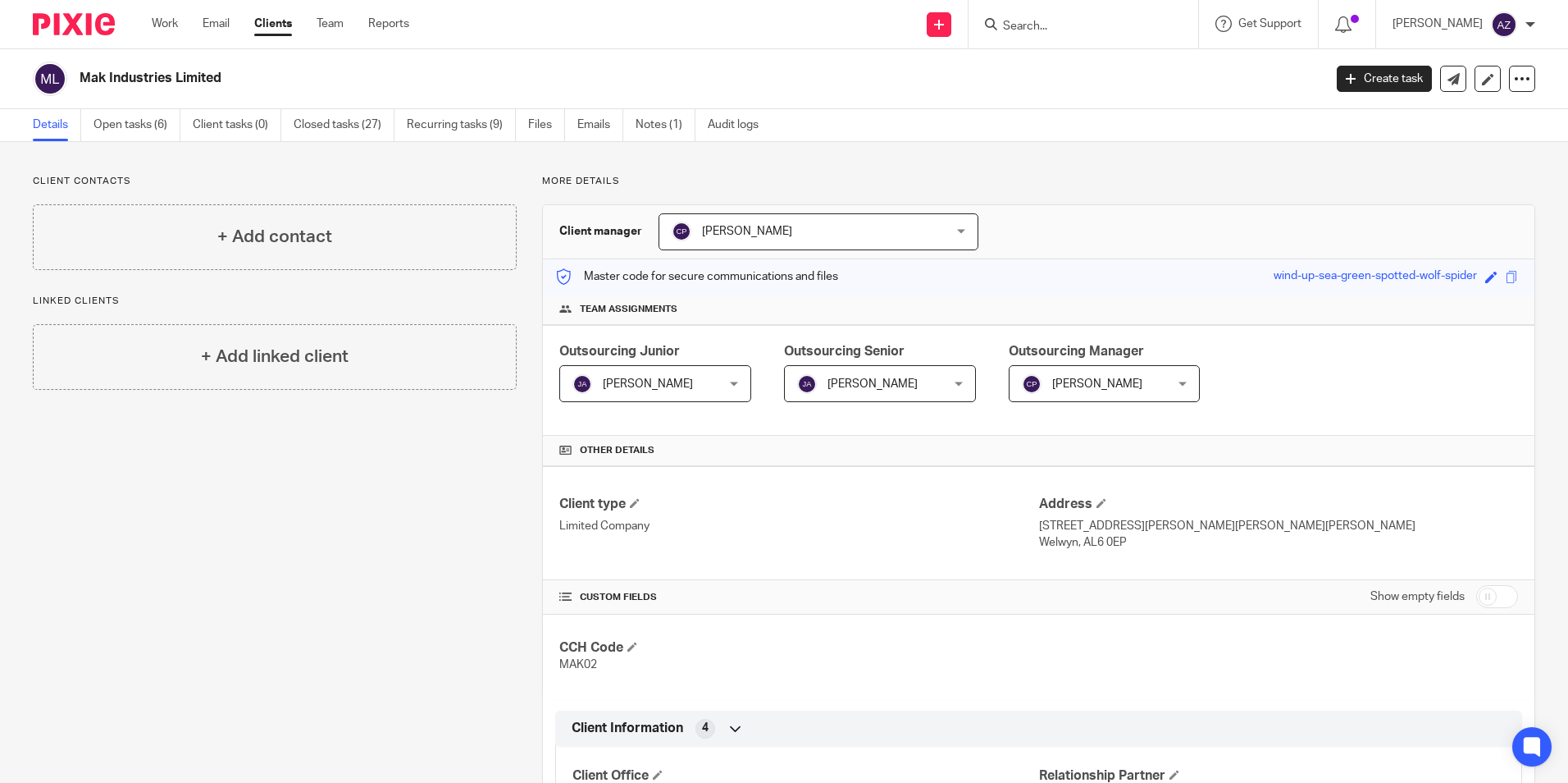
click at [1136, 32] on input "Search" at bounding box center [1074, 27] width 147 height 15
click at [1077, 36] on div at bounding box center [1083, 24] width 230 height 49
click at [1074, 27] on input "Search" at bounding box center [1074, 27] width 147 height 15
type input "medway"
click at [1133, 67] on link at bounding box center [1100, 63] width 204 height 25
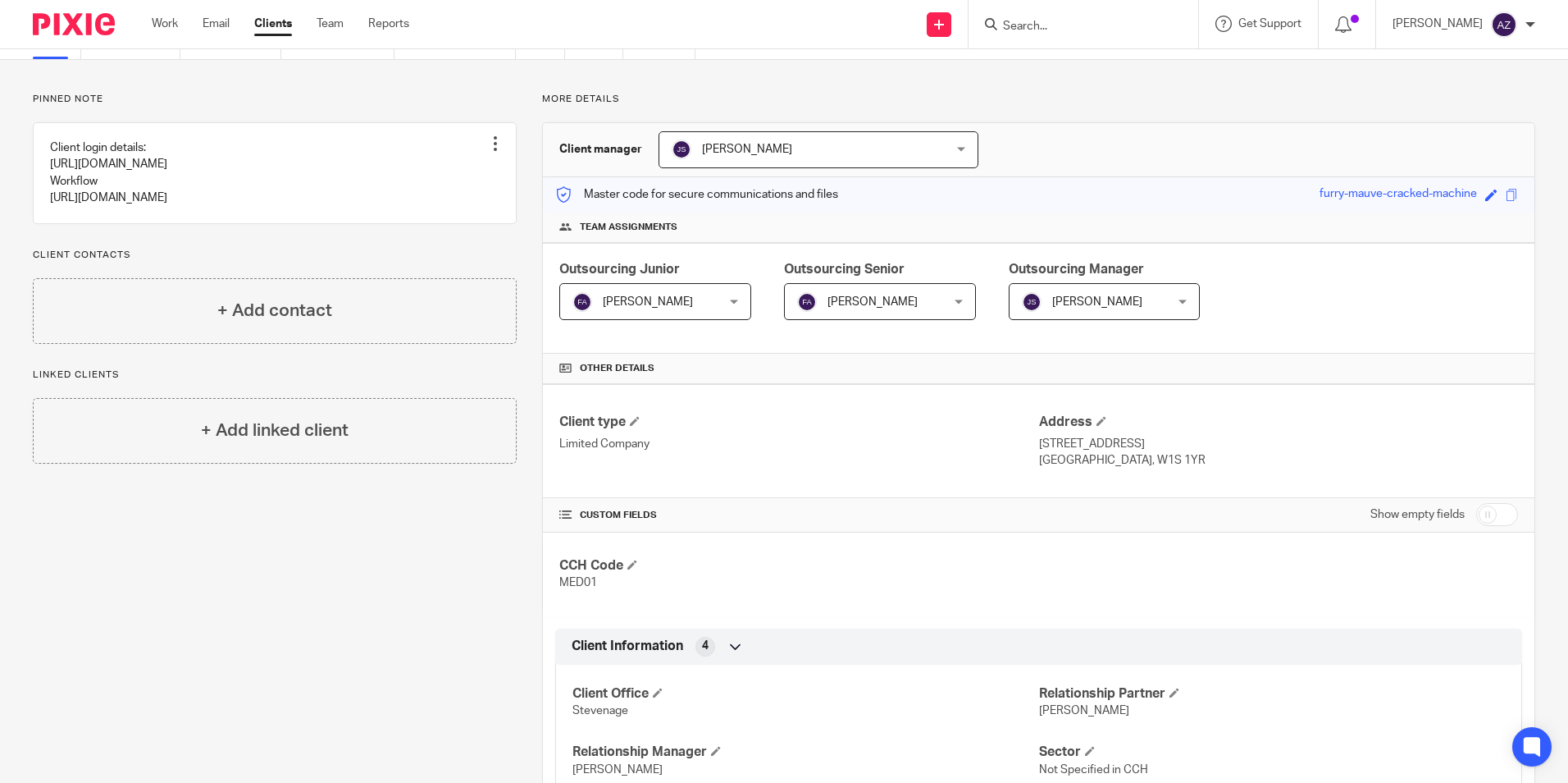
scroll to position [411, 0]
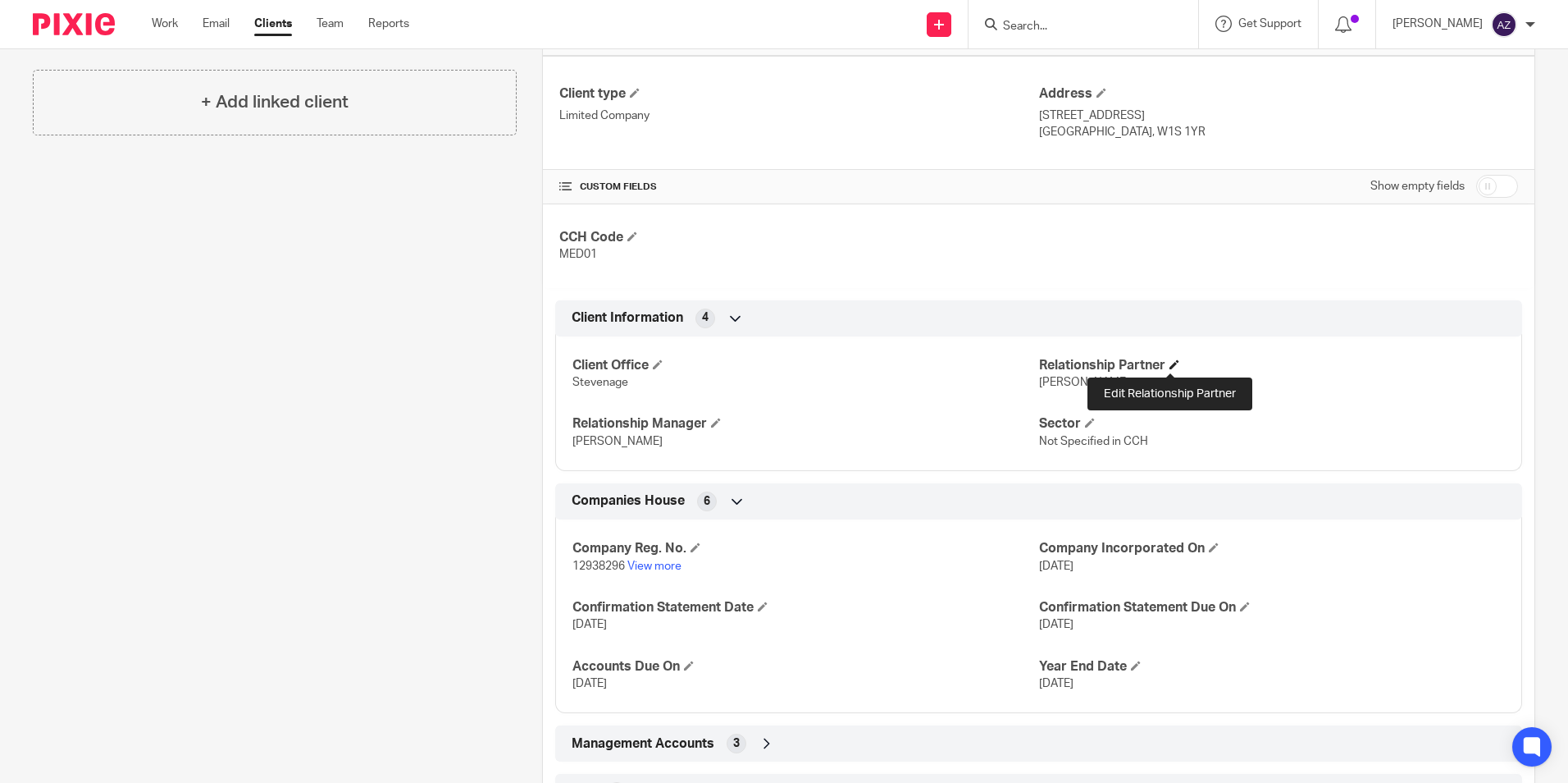
click at [1170, 361] on span at bounding box center [1174, 364] width 10 height 10
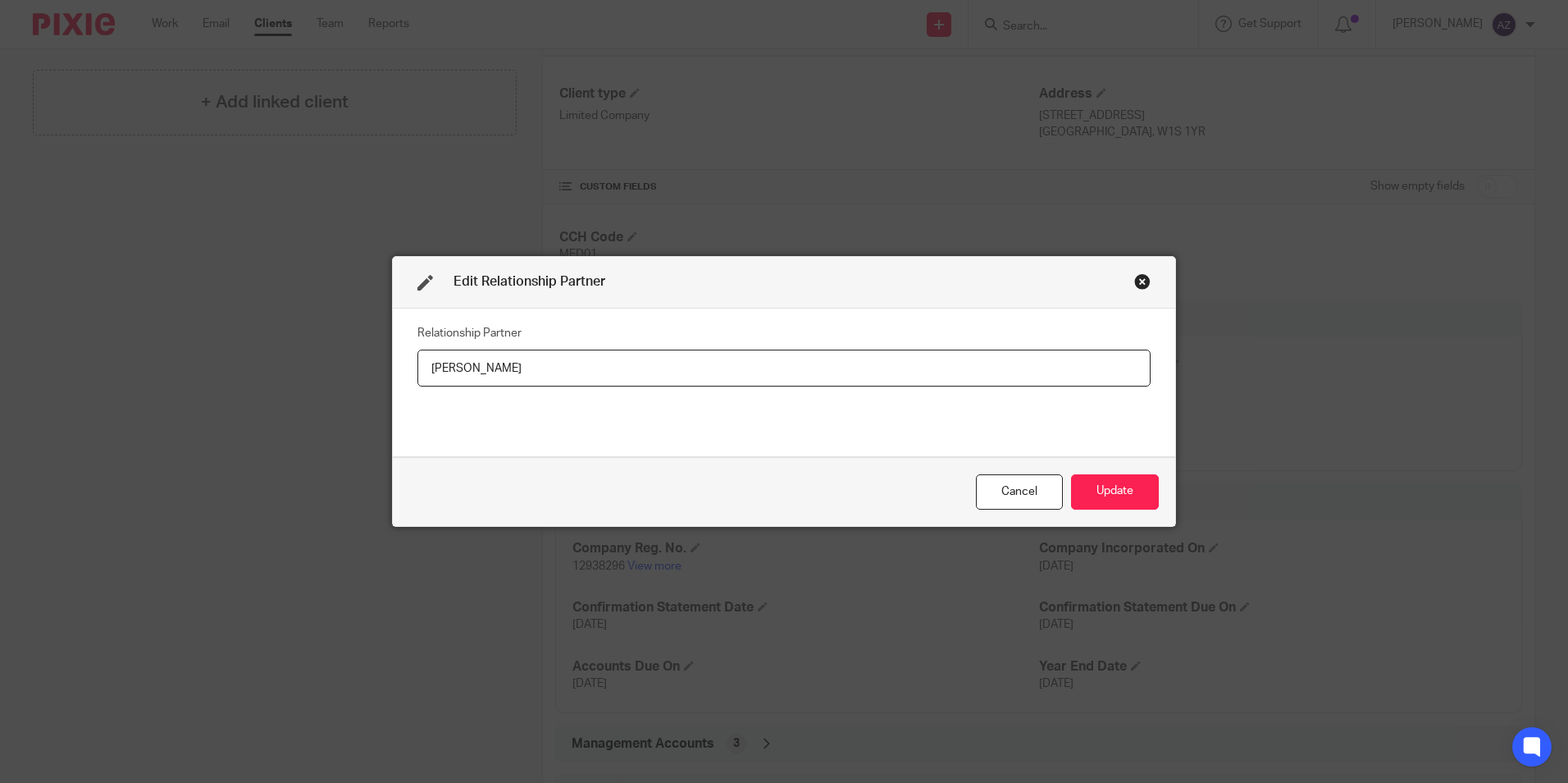
drag, startPoint x: 560, startPoint y: 365, endPoint x: 417, endPoint y: 372, distance: 143.2
click at [444, 378] on input "[PERSON_NAME]" at bounding box center [784, 367] width 733 height 37
type input "M"
type input "[PERSON_NAME]"
click at [1113, 482] on button "Update" at bounding box center [1115, 492] width 88 height 36
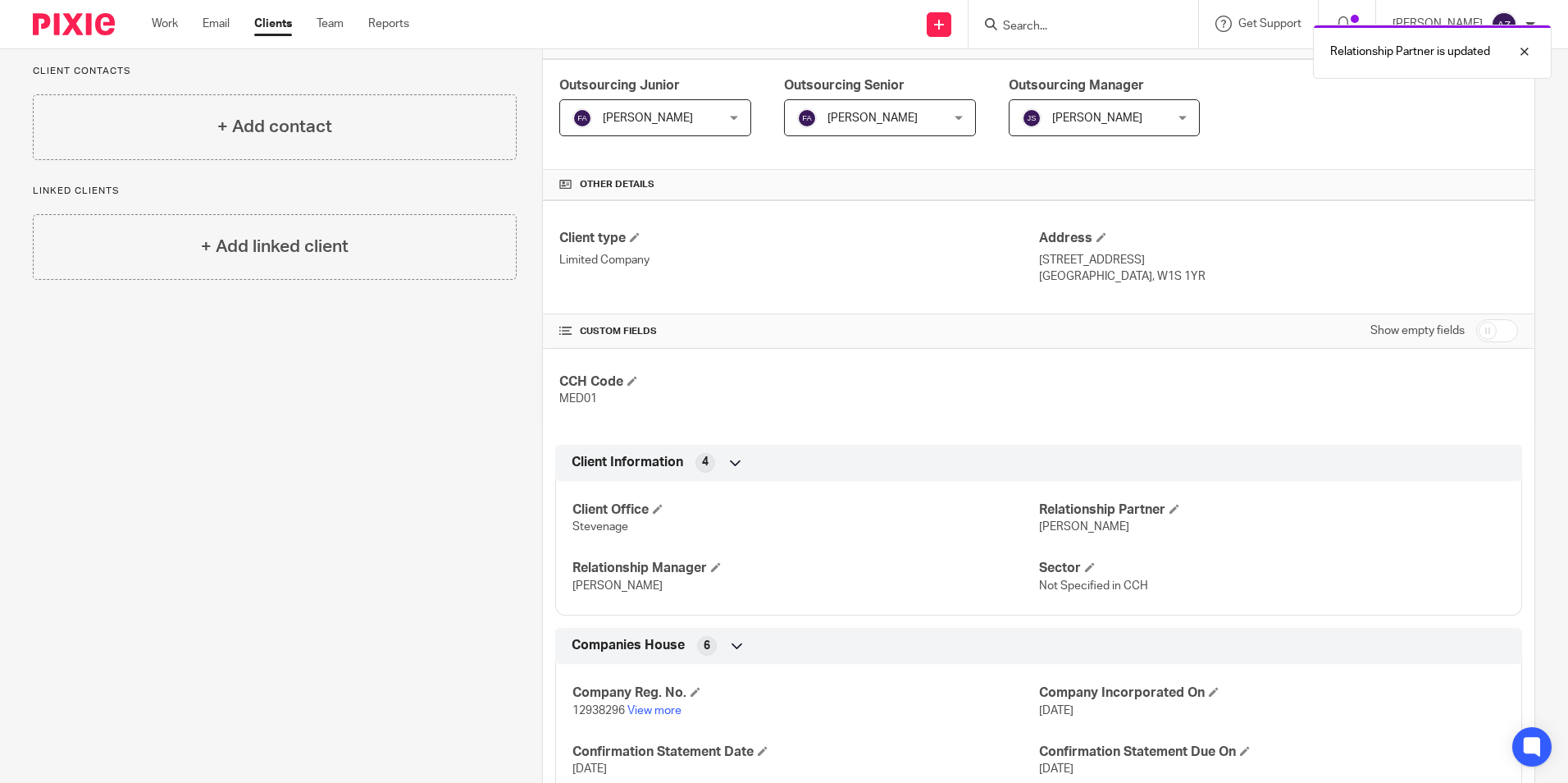
scroll to position [0, 0]
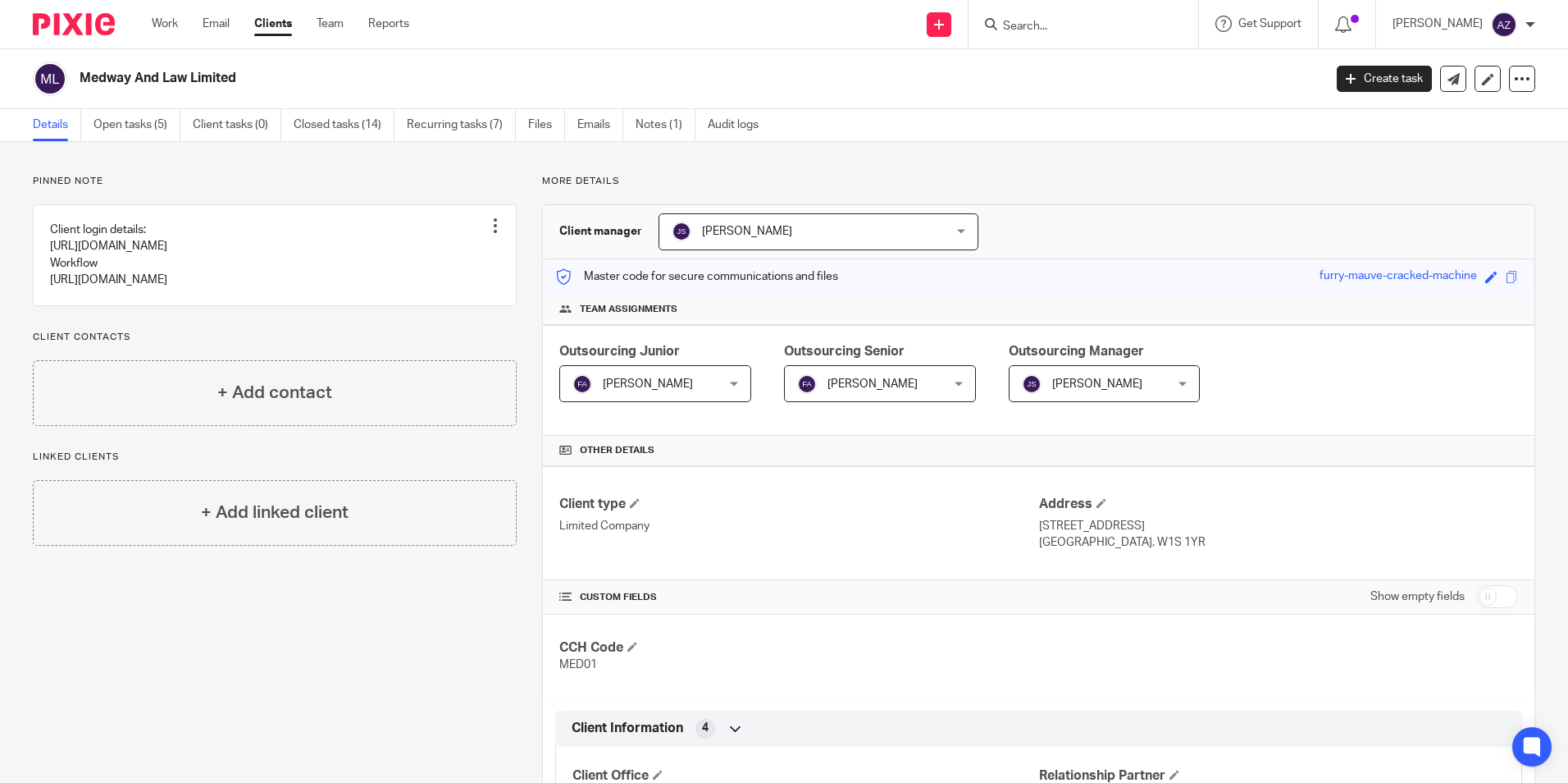
click at [1133, 27] on input "Search" at bounding box center [1074, 27] width 147 height 15
type input "[PERSON_NAME]"
click at [1161, 84] on link at bounding box center [1124, 89] width 251 height 25
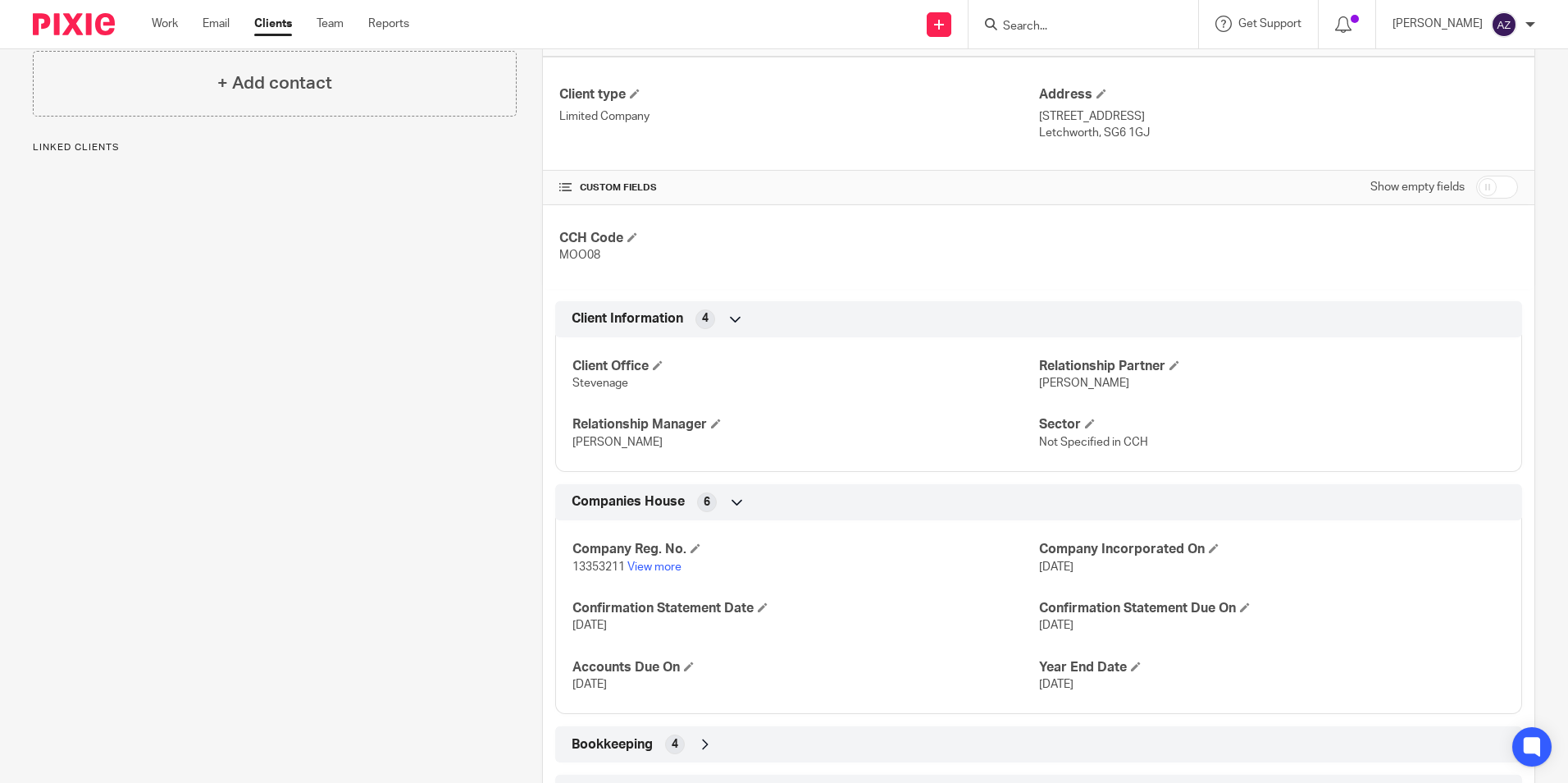
scroll to position [411, 0]
click at [1170, 363] on span at bounding box center [1174, 364] width 10 height 10
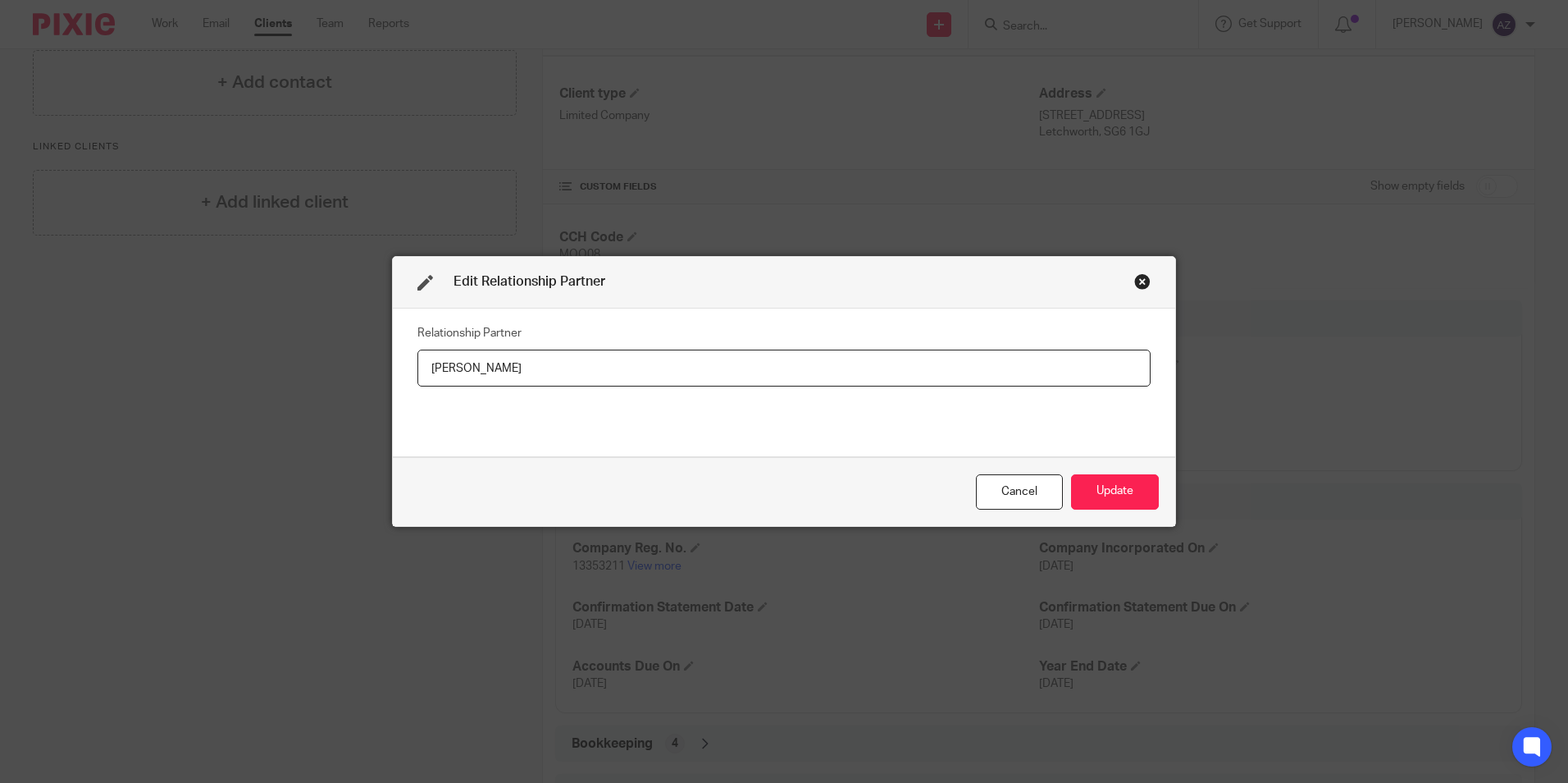
click at [540, 353] on input "[PERSON_NAME]" at bounding box center [784, 367] width 733 height 37
drag, startPoint x: 532, startPoint y: 367, endPoint x: 323, endPoint y: 378, distance: 209.3
click at [323, 378] on div "Edit Relationship Partner Relationship Partner [PERSON_NAME] Cancel Update" at bounding box center [784, 391] width 1568 height 783
type input "[PERSON_NAME]"
click at [1143, 501] on button "Update" at bounding box center [1115, 492] width 88 height 36
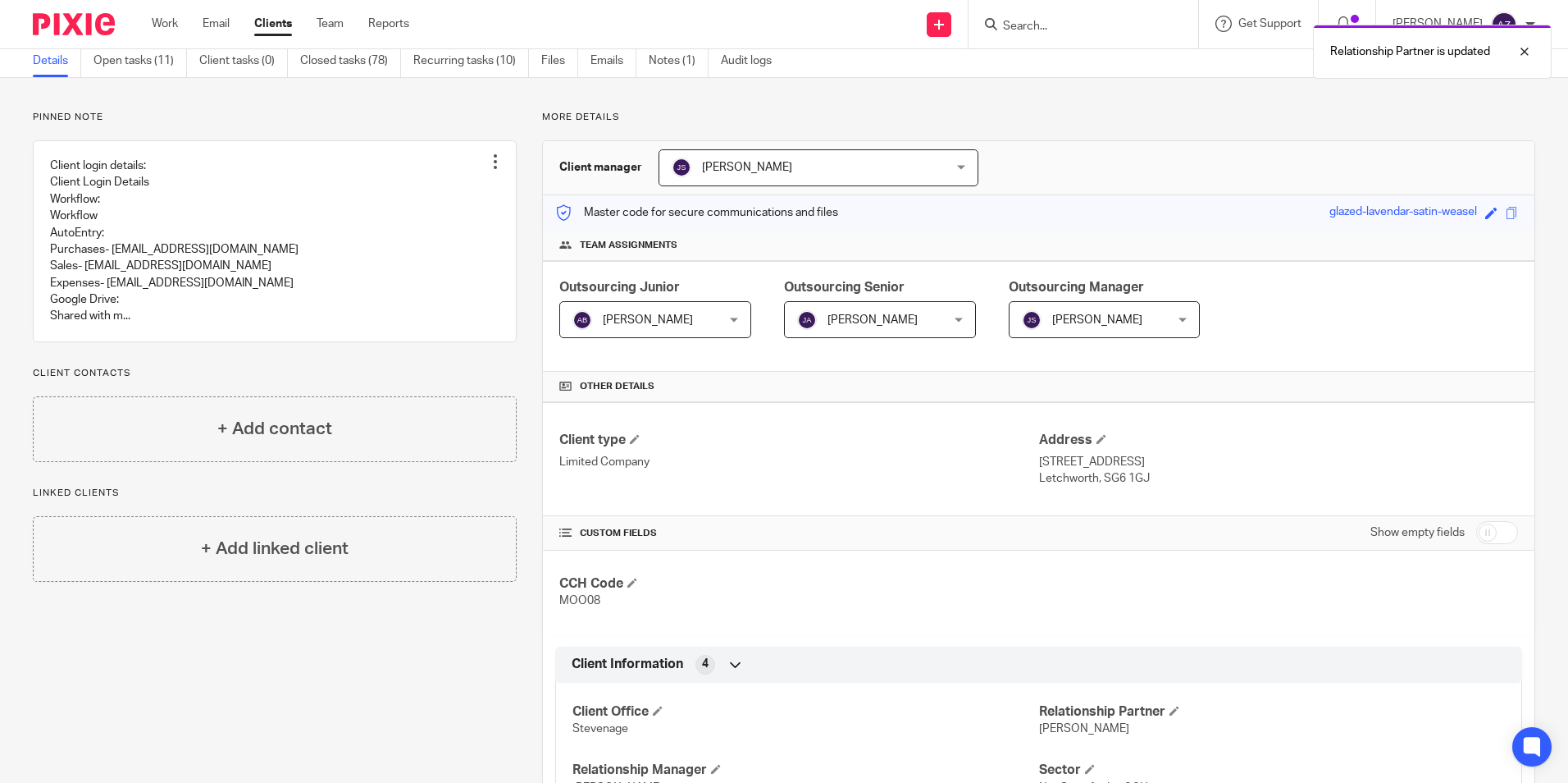
scroll to position [0, 0]
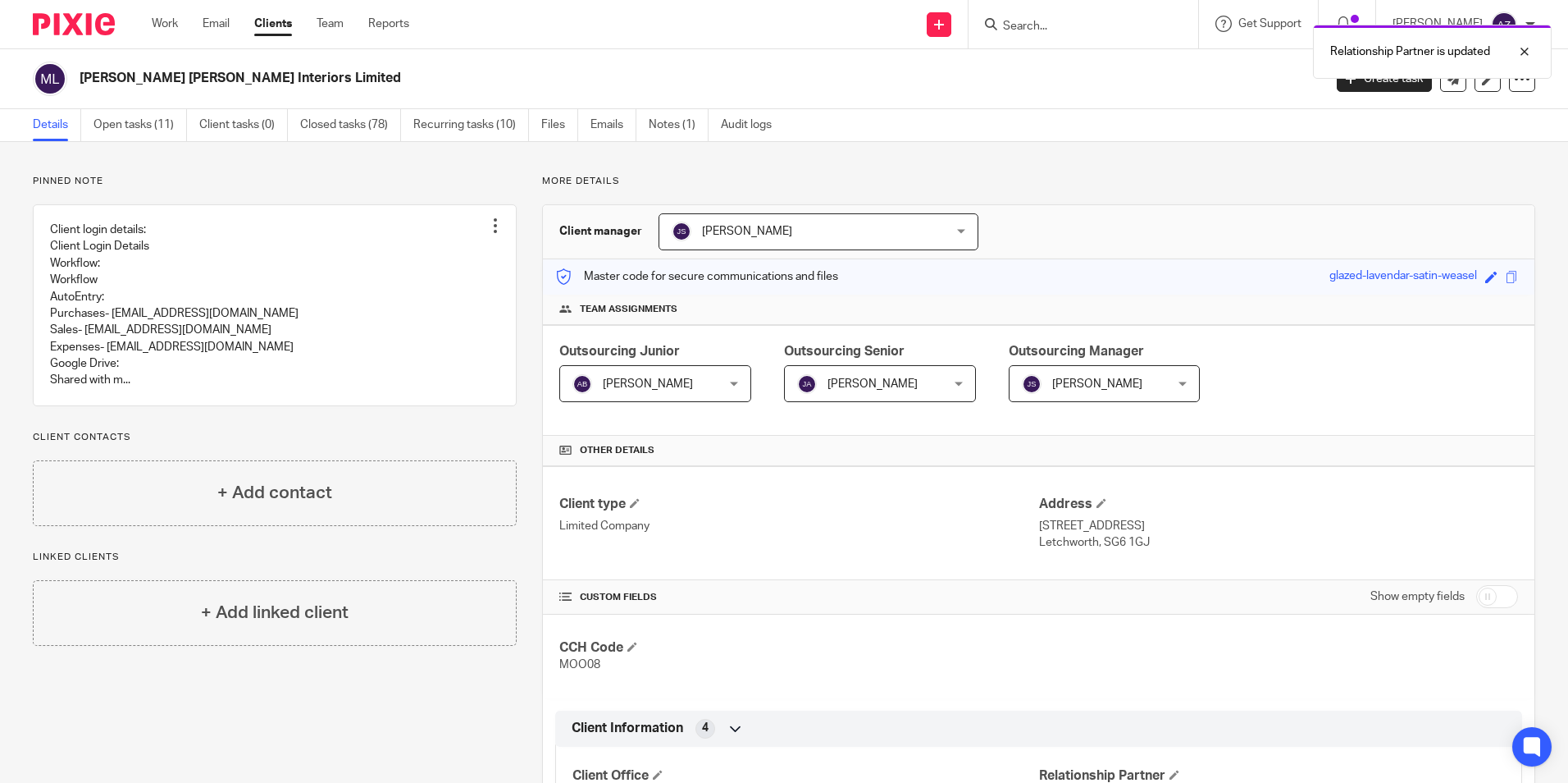
click at [1083, 26] on div "Relationship Partner is updated" at bounding box center [1168, 48] width 768 height 62
click at [1534, 53] on div at bounding box center [1513, 51] width 45 height 20
click at [1101, 36] on div at bounding box center [1083, 24] width 230 height 49
click at [1097, 29] on input "Search" at bounding box center [1074, 27] width 147 height 15
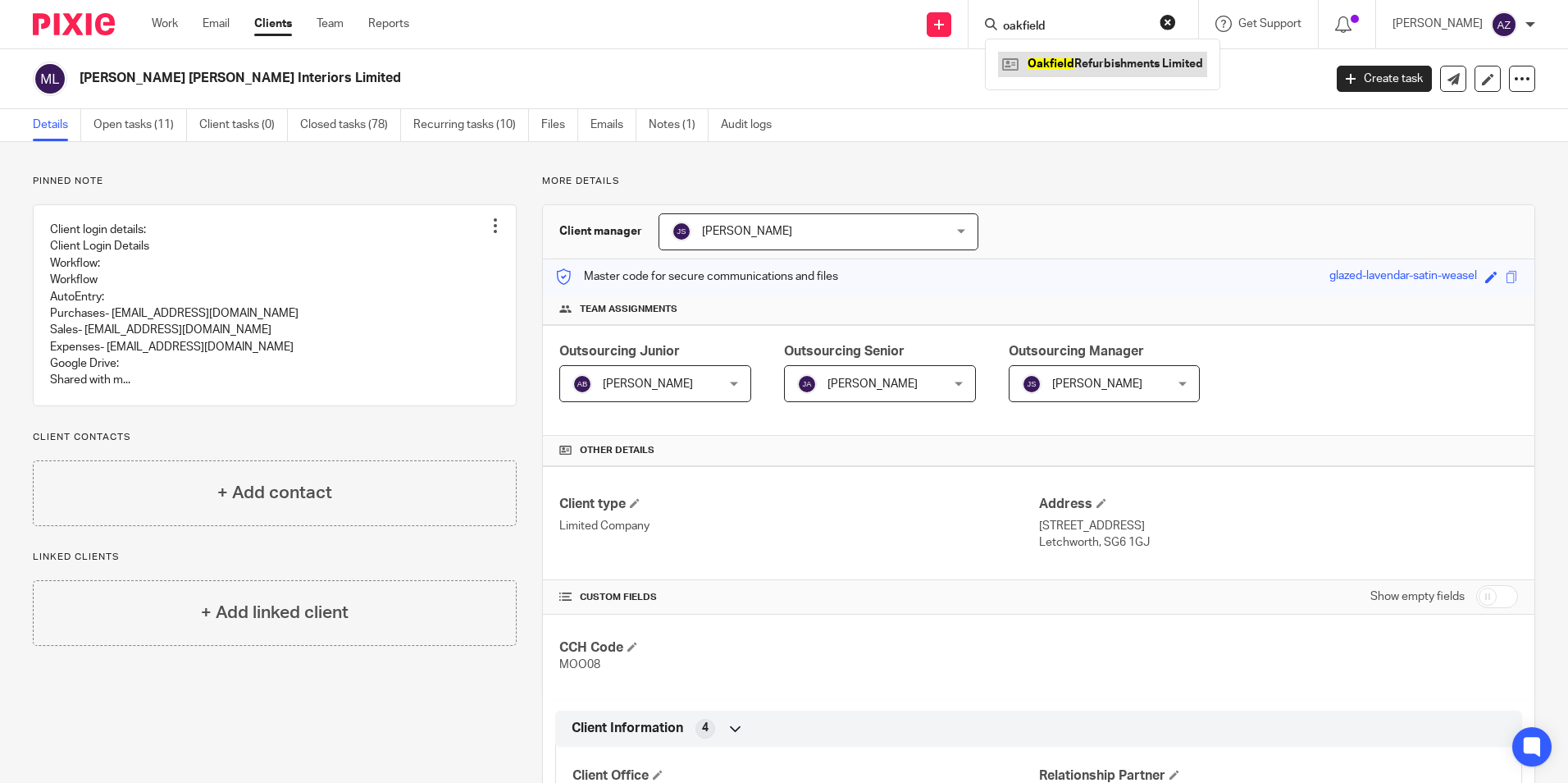
type input "oakfield"
click at [1107, 62] on link at bounding box center [1102, 63] width 209 height 25
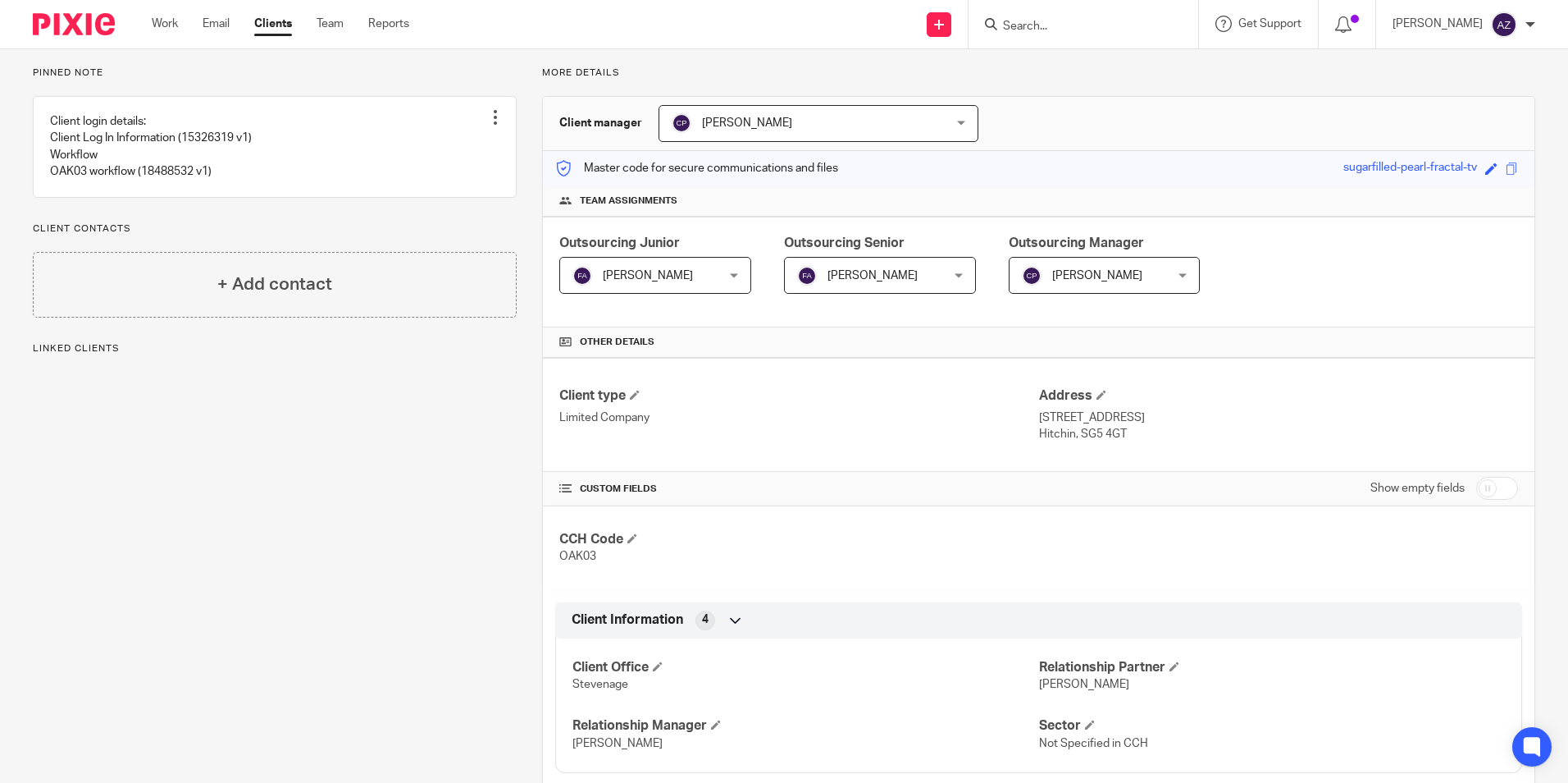
scroll to position [246, 0]
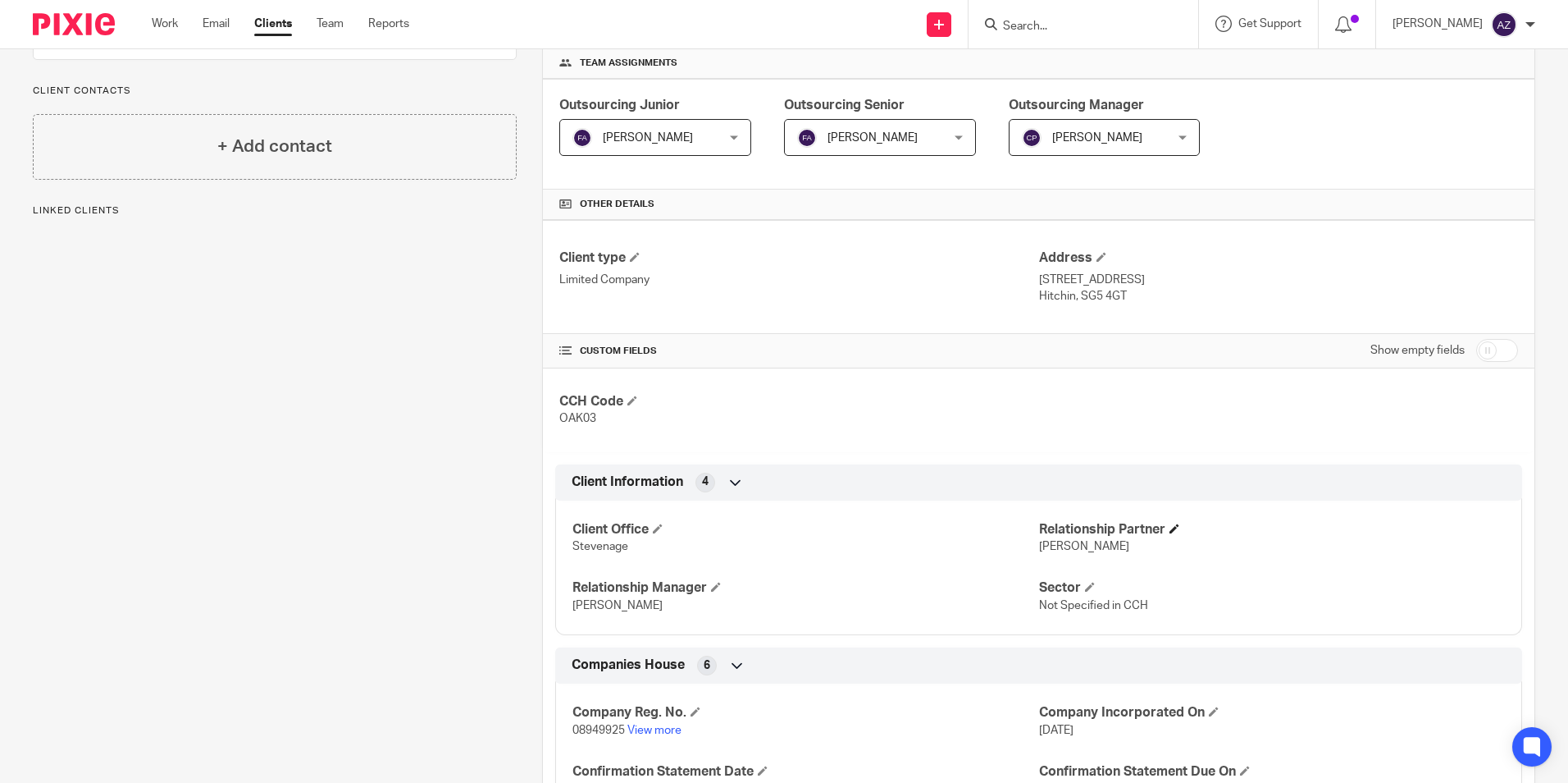
click at [1159, 527] on h4 "Relationship Partner" at bounding box center [1272, 530] width 466 height 17
click at [1164, 530] on h4 "Relationship Partner" at bounding box center [1272, 530] width 466 height 17
click at [1168, 538] on p "[PERSON_NAME]" at bounding box center [1272, 546] width 466 height 17
click at [1169, 531] on span at bounding box center [1174, 529] width 10 height 10
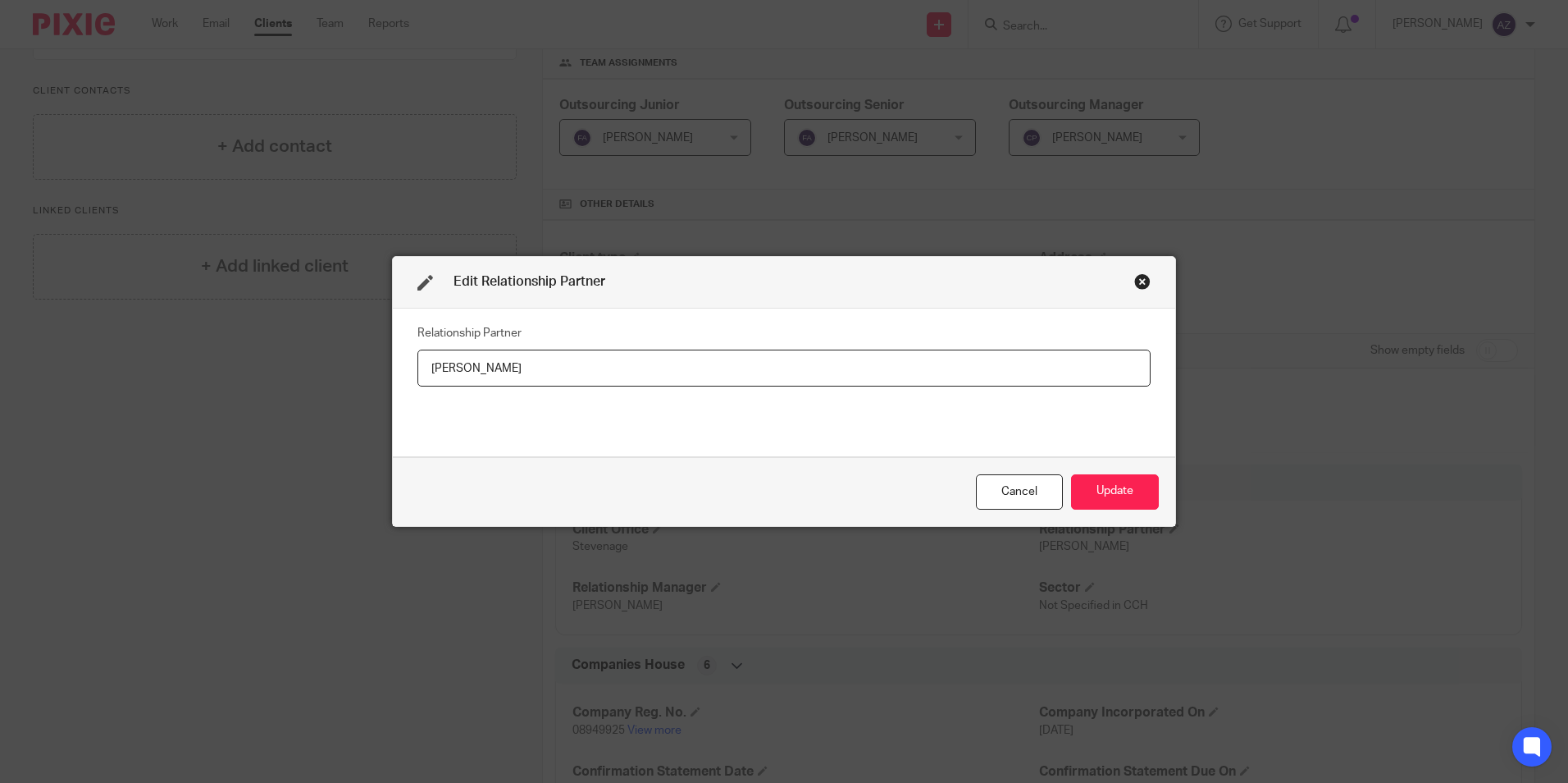
drag, startPoint x: 546, startPoint y: 384, endPoint x: 359, endPoint y: 364, distance: 188.1
click at [335, 384] on div "Edit Relationship Partner Relationship Partner Mark Hubbocks Cancel Update" at bounding box center [784, 391] width 1568 height 783
type input "[PERSON_NAME]"
click at [1115, 489] on button "Update" at bounding box center [1115, 492] width 88 height 36
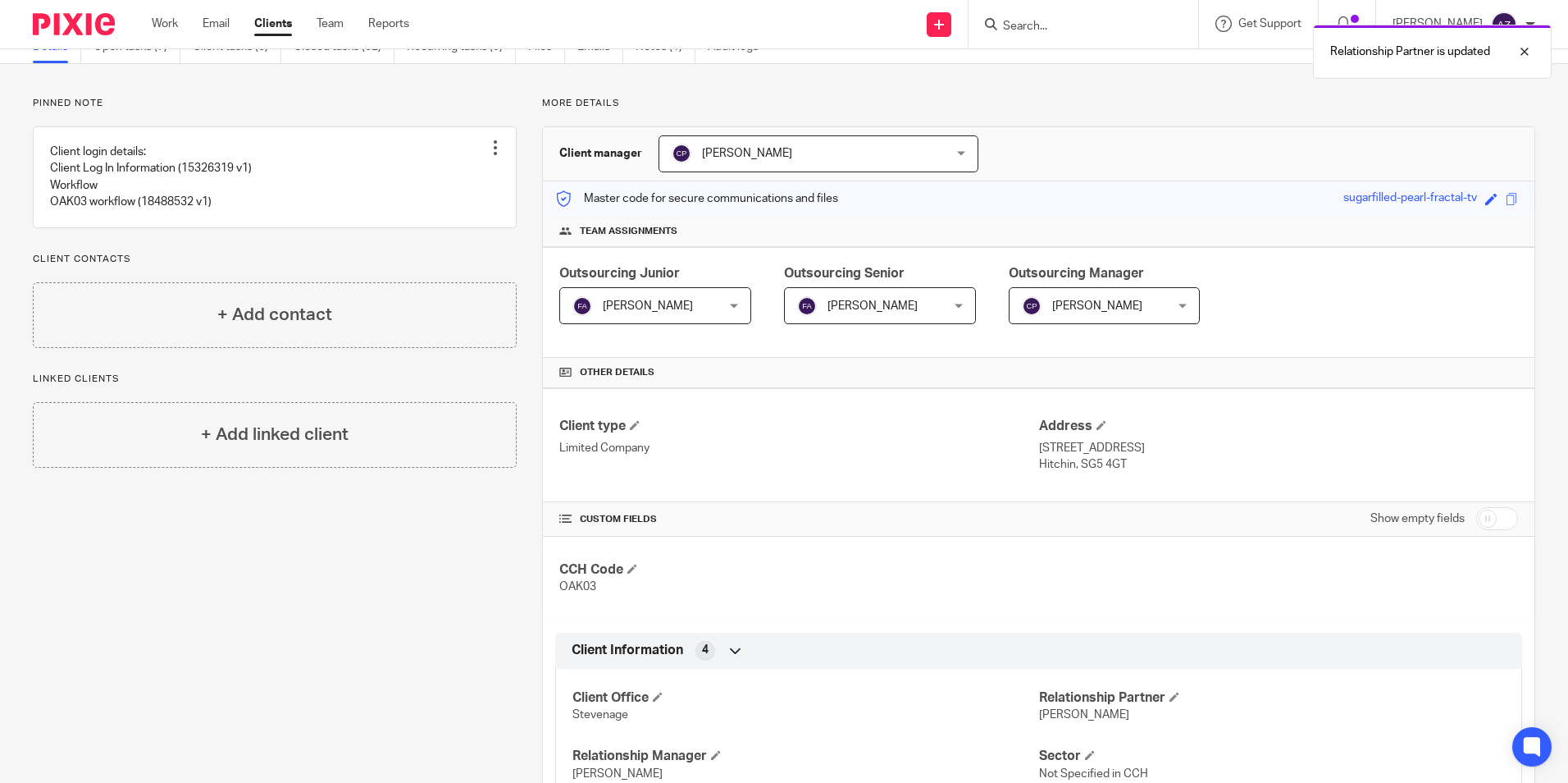
scroll to position [0, 0]
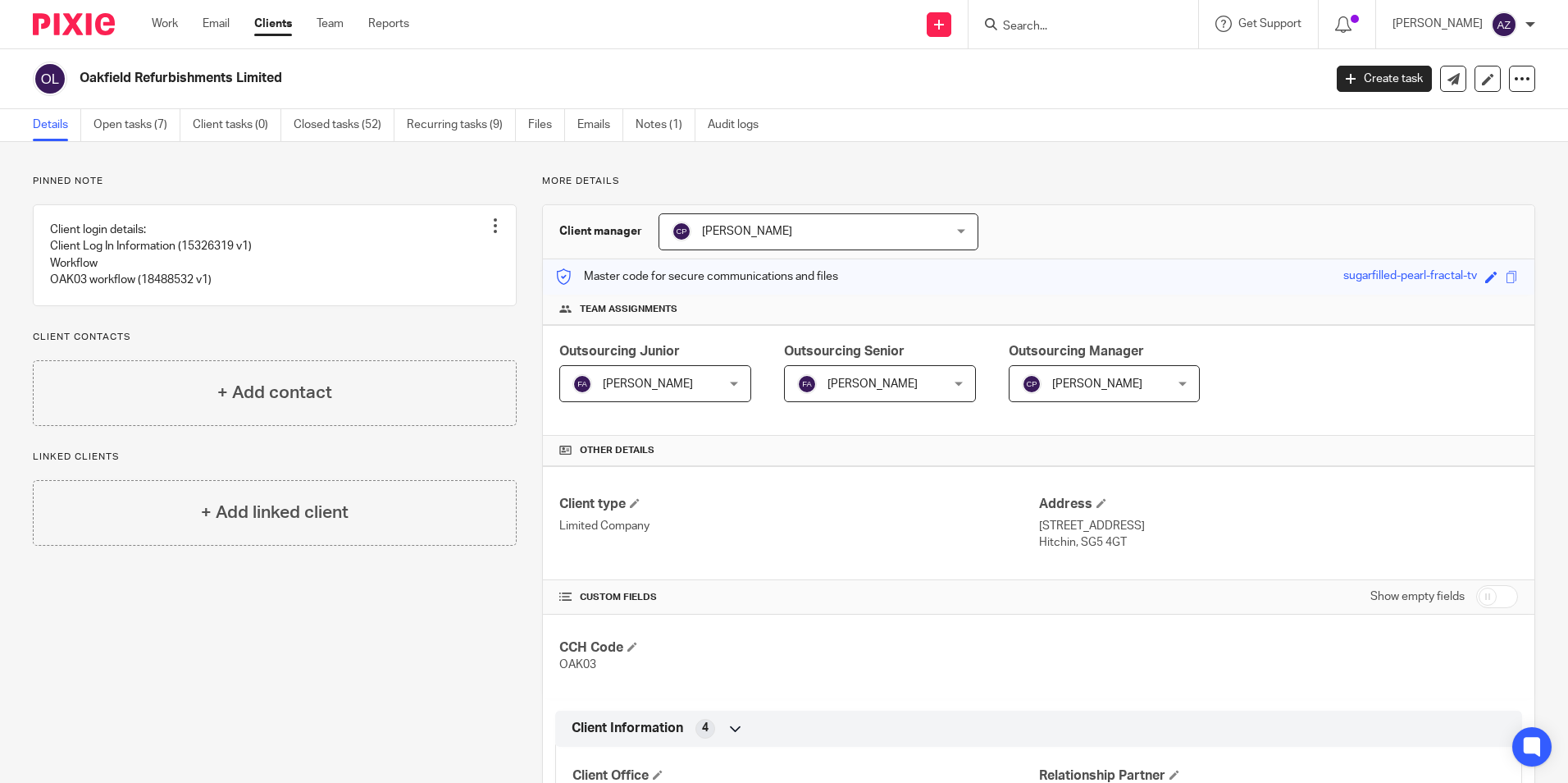
click at [1079, 36] on div at bounding box center [1083, 24] width 230 height 49
click at [1081, 27] on input "Search" at bounding box center [1074, 27] width 147 height 15
type input "red elephant"
click at [1209, 60] on link at bounding box center [1104, 63] width 213 height 25
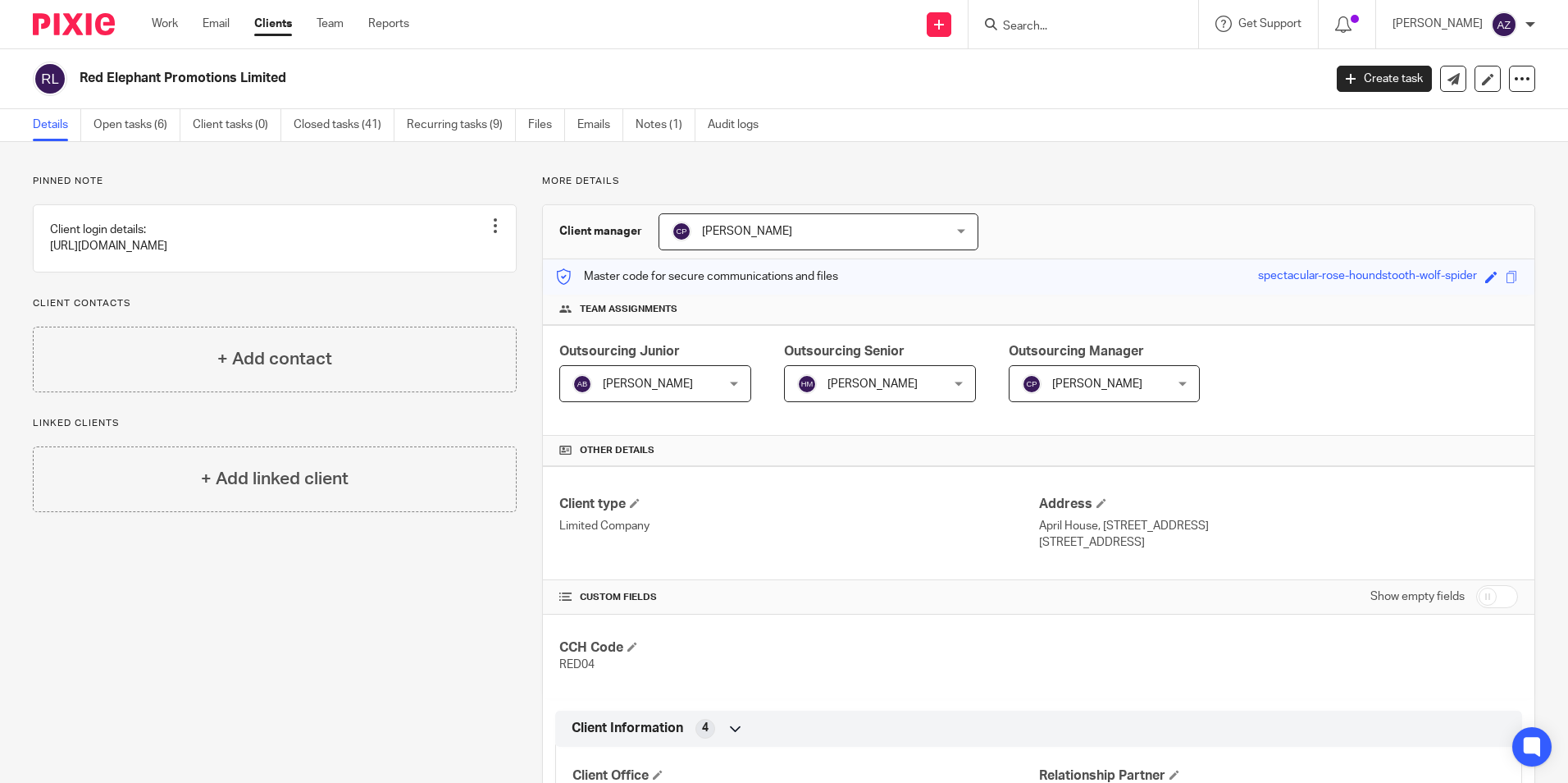
scroll to position [411, 0]
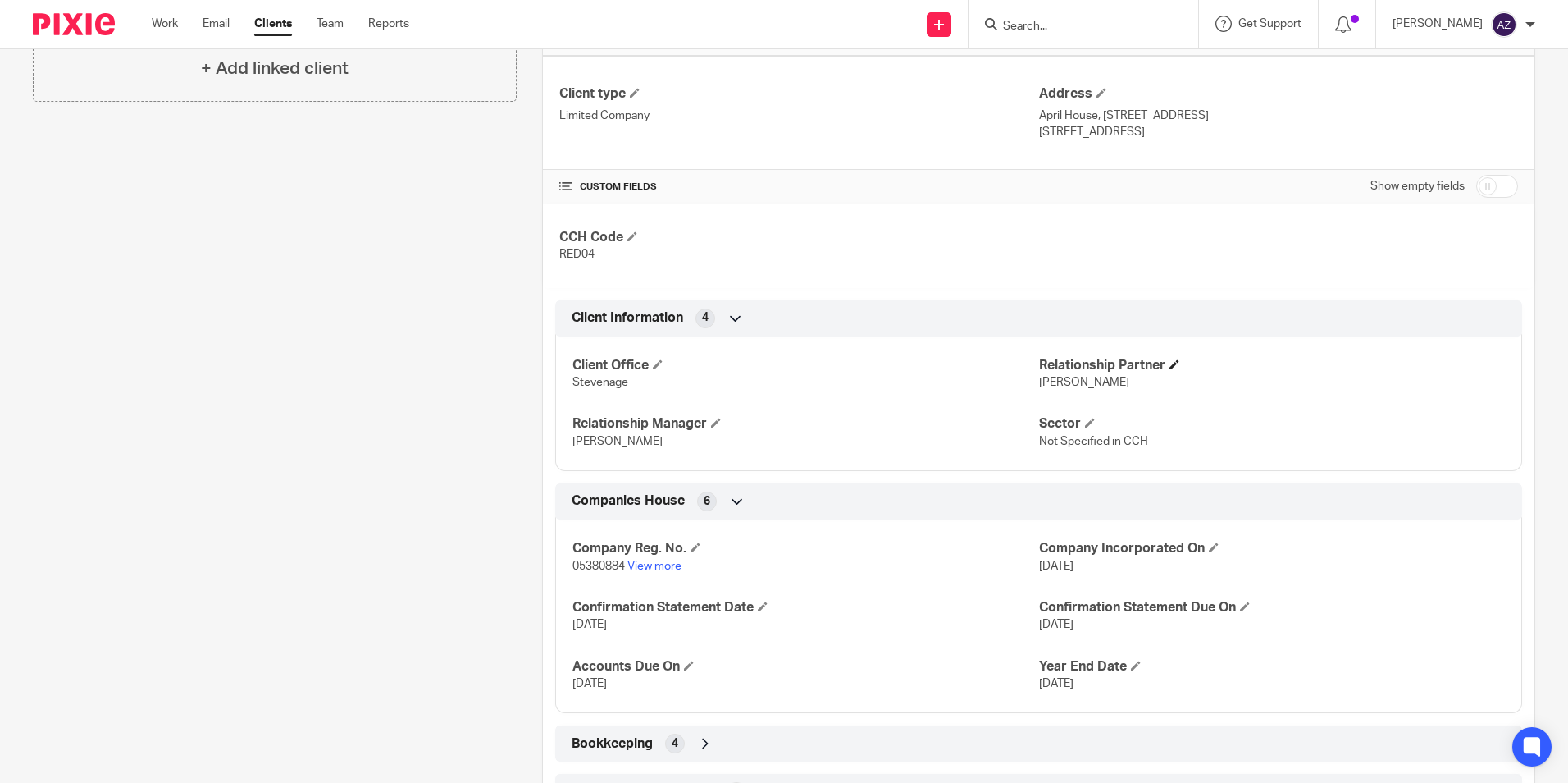
click at [1162, 363] on h4 "Relationship Partner" at bounding box center [1272, 365] width 466 height 17
click at [1160, 359] on h4 "Relationship Partner" at bounding box center [1272, 365] width 466 height 17
click at [1171, 362] on span at bounding box center [1174, 364] width 10 height 10
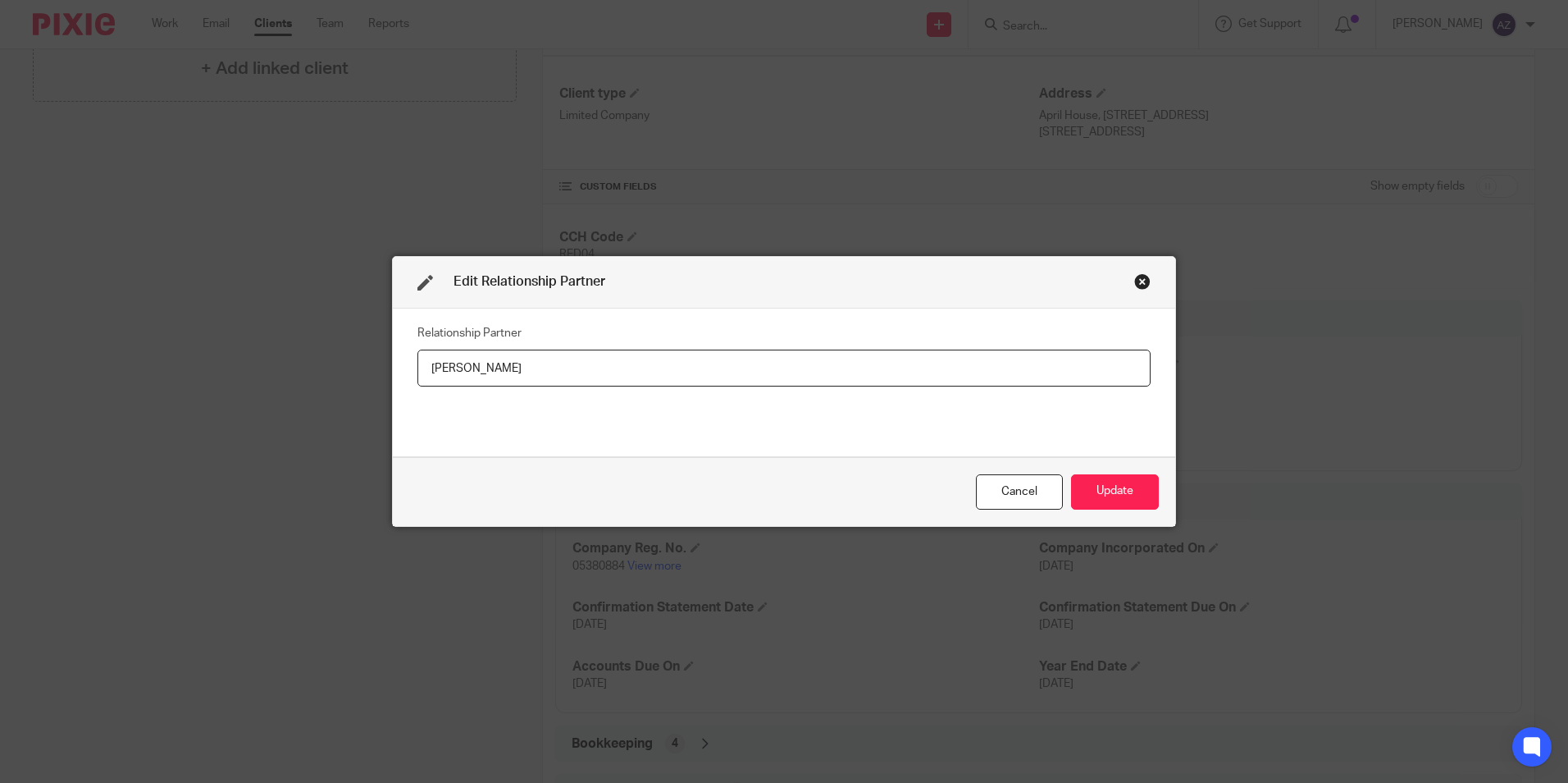
drag, startPoint x: 683, startPoint y: 372, endPoint x: 276, endPoint y: 381, distance: 407.1
click at [393, 382] on div "Relationship Partner [PERSON_NAME]" at bounding box center [784, 383] width 783 height 148
type input "[PERSON_NAME]"
click at [1136, 489] on button "Update" at bounding box center [1115, 492] width 88 height 36
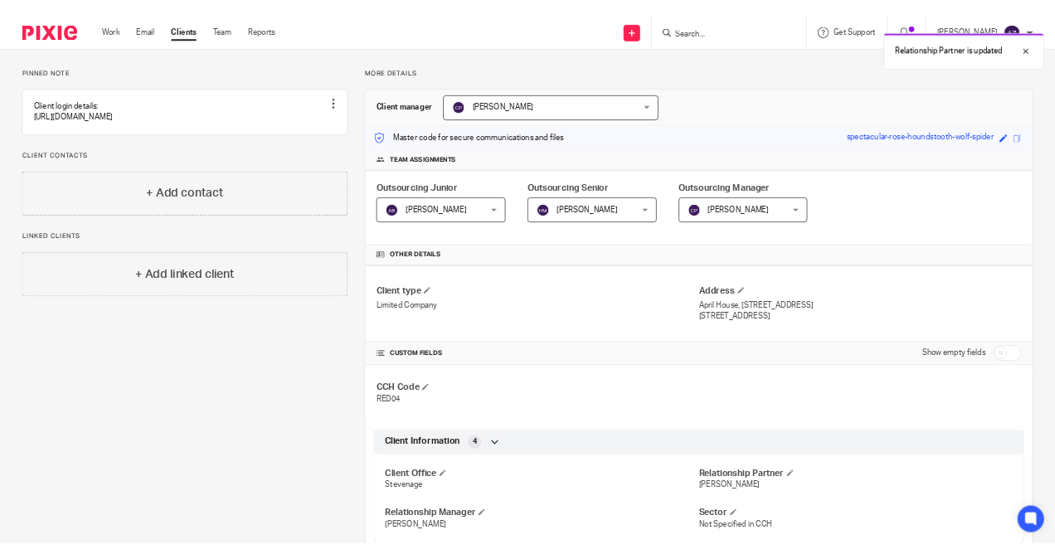
scroll to position [0, 0]
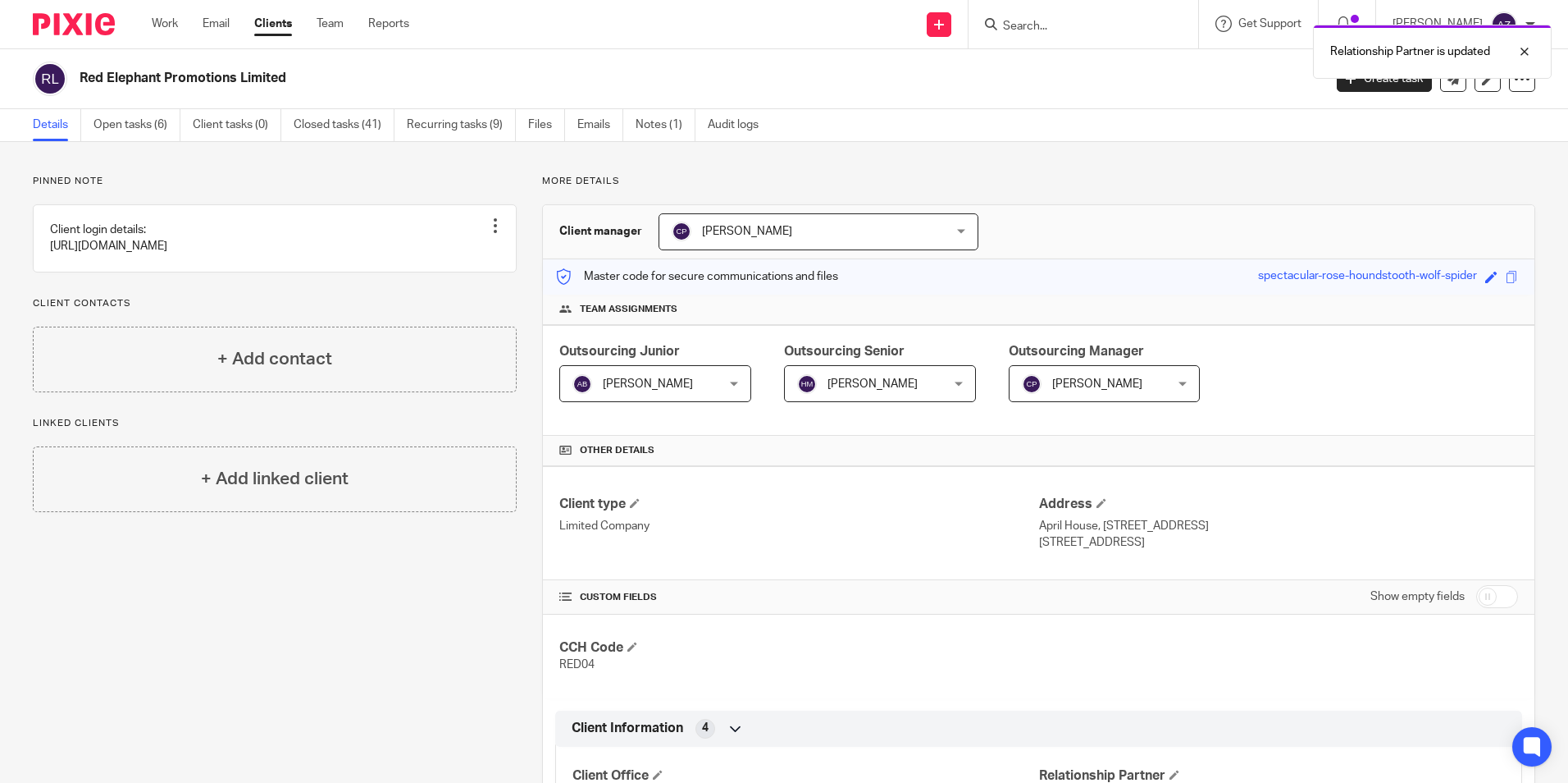
click at [1082, 34] on div "Relationship Partner is updated" at bounding box center [1168, 48] width 768 height 62
click at [1087, 17] on form at bounding box center [1088, 24] width 175 height 21
click at [1079, 32] on input "Search" at bounding box center [1074, 27] width 147 height 15
type input "t"
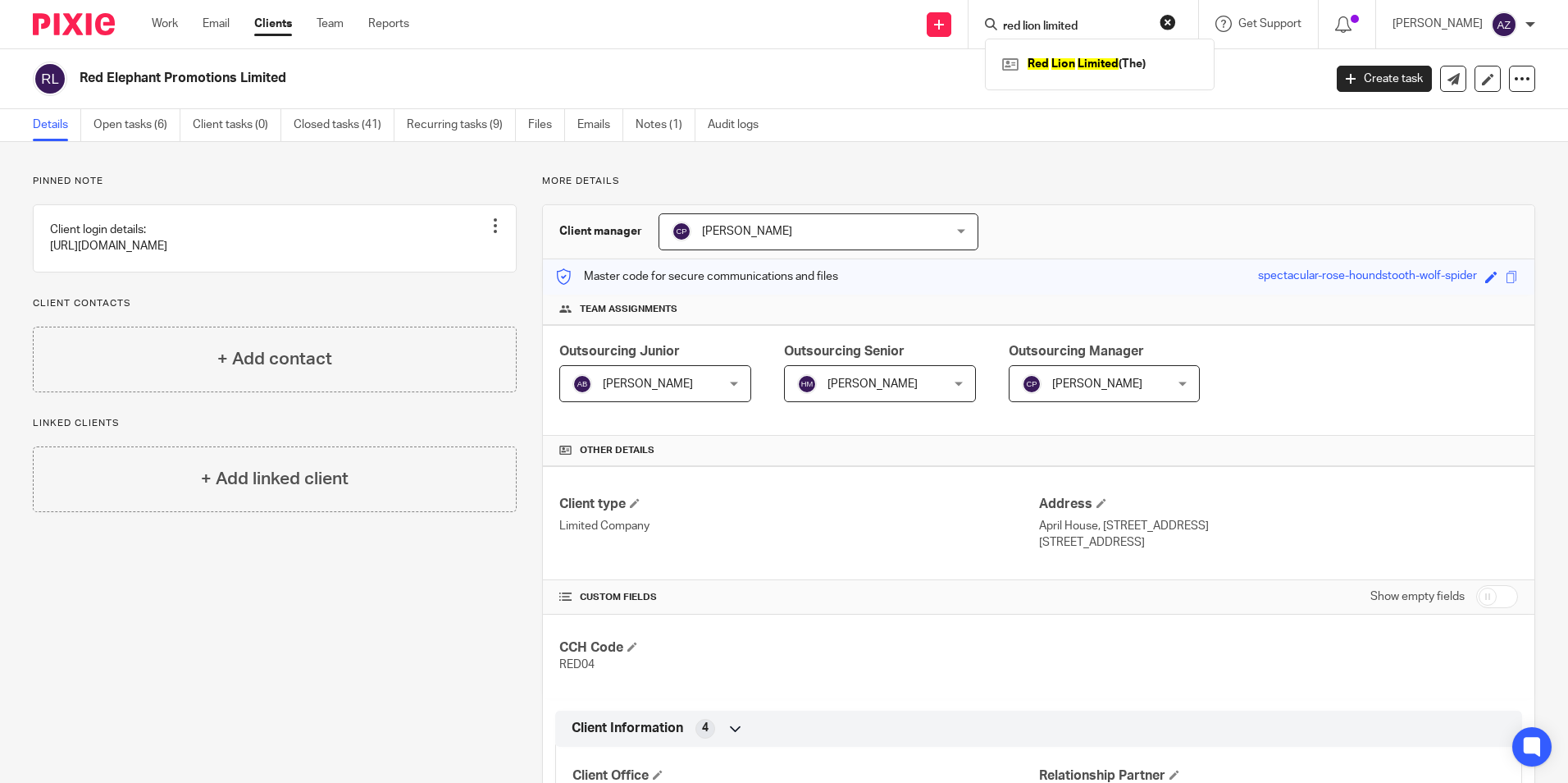
type input "red lion limited"
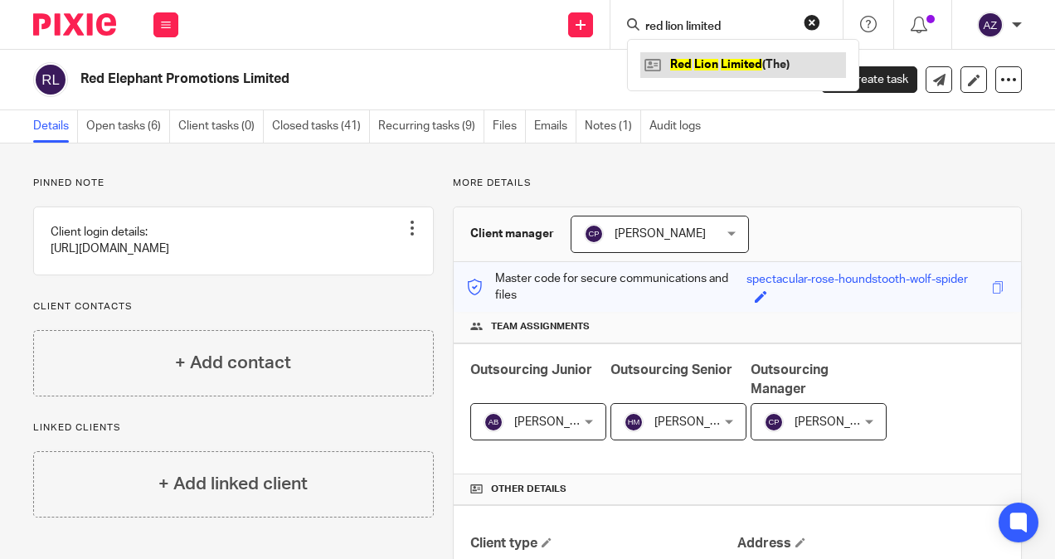
click at [749, 66] on link at bounding box center [743, 64] width 206 height 25
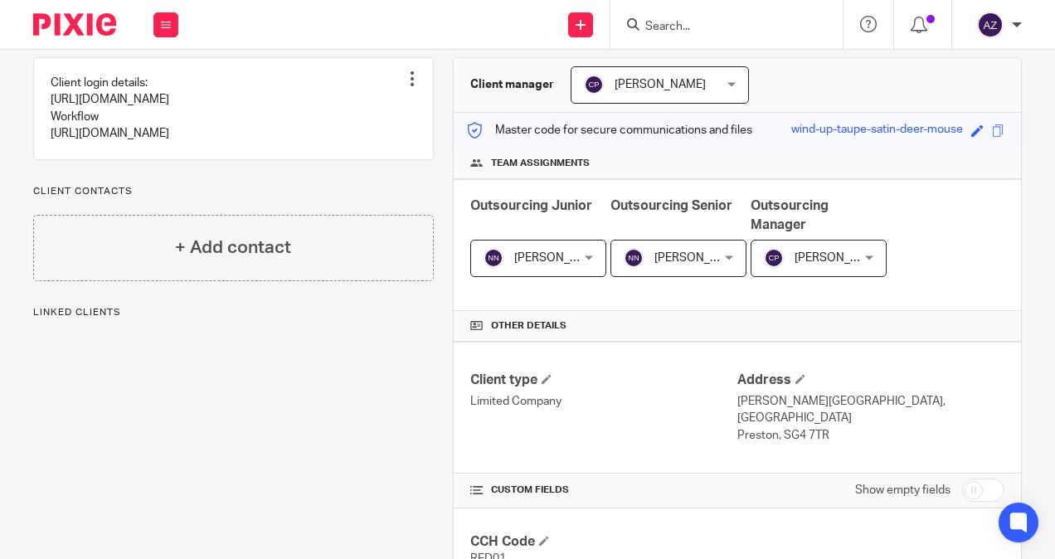
scroll to position [498, 0]
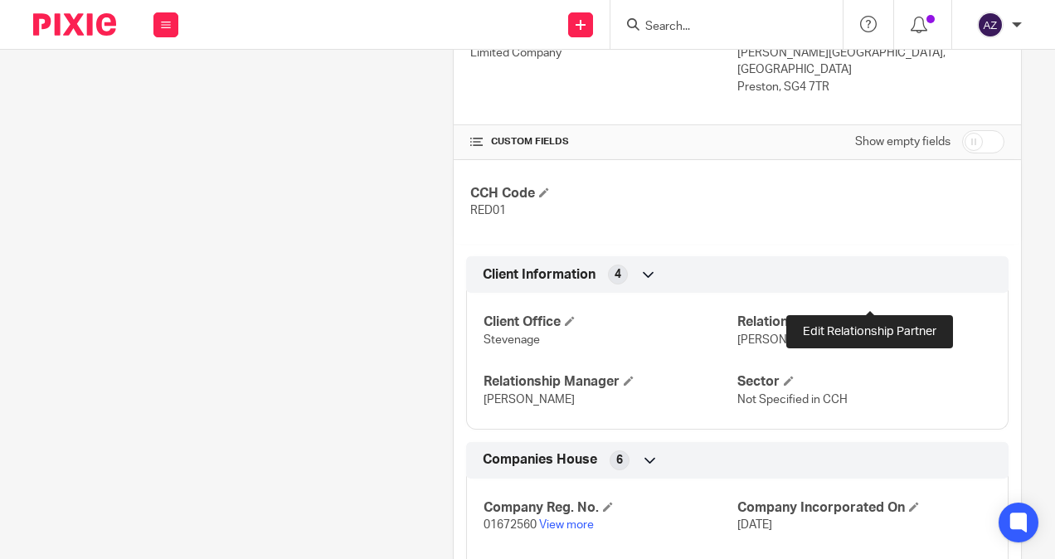
click at [869, 316] on span at bounding box center [874, 321] width 10 height 10
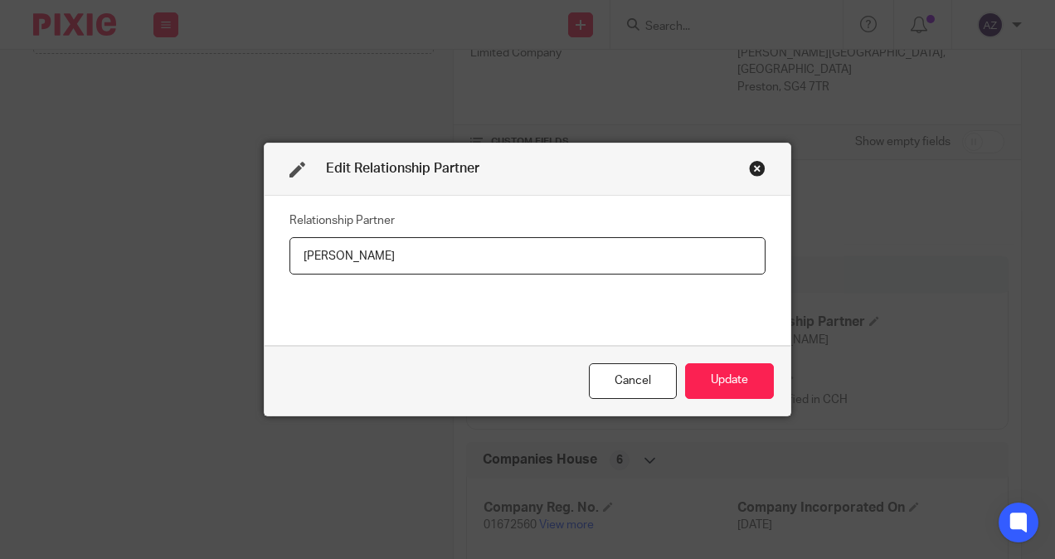
drag, startPoint x: 448, startPoint y: 262, endPoint x: 295, endPoint y: 261, distance: 152.6
click at [295, 261] on input "[PERSON_NAME]" at bounding box center [527, 255] width 476 height 37
type input "[PERSON_NAME]"
click at [737, 372] on button "Update" at bounding box center [729, 381] width 89 height 36
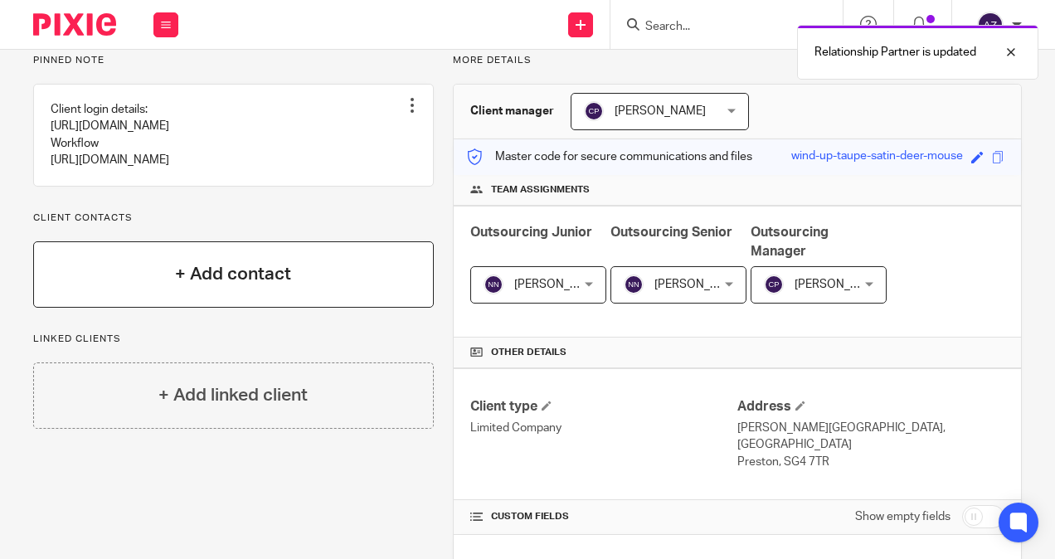
scroll to position [0, 0]
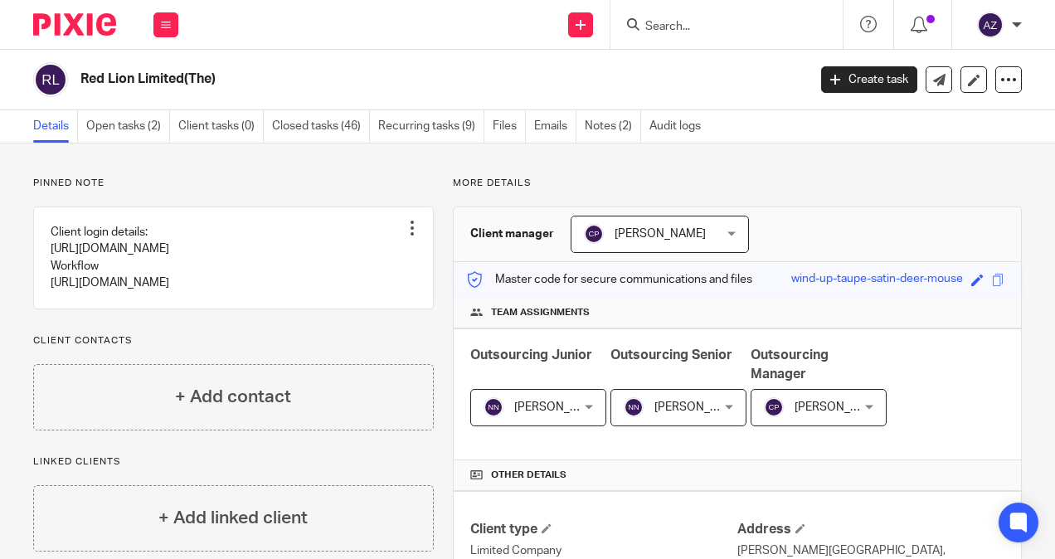
click at [663, 23] on input "Search" at bounding box center [717, 27] width 149 height 15
type input "royston"
click at [814, 75] on link at bounding box center [747, 64] width 215 height 25
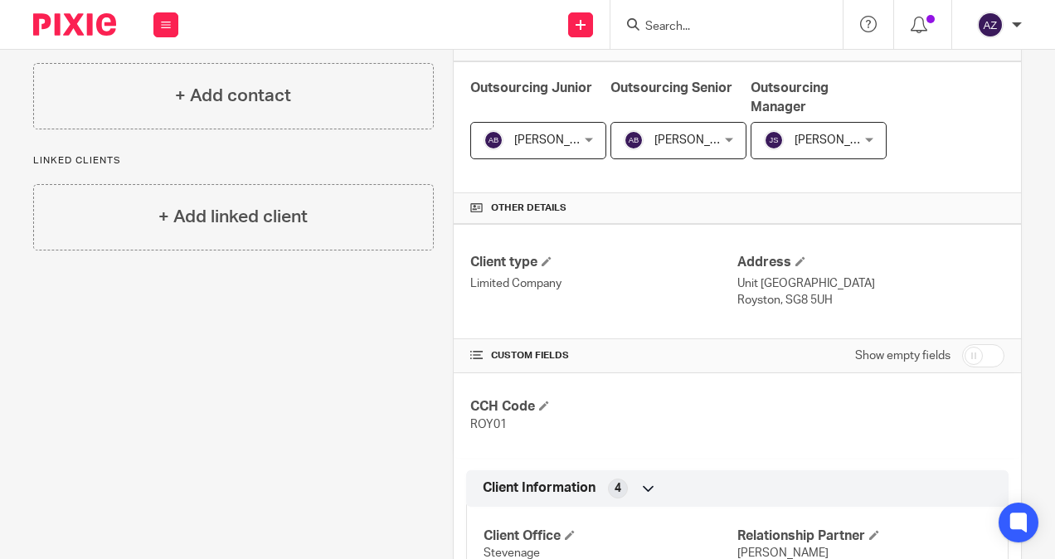
scroll to position [498, 0]
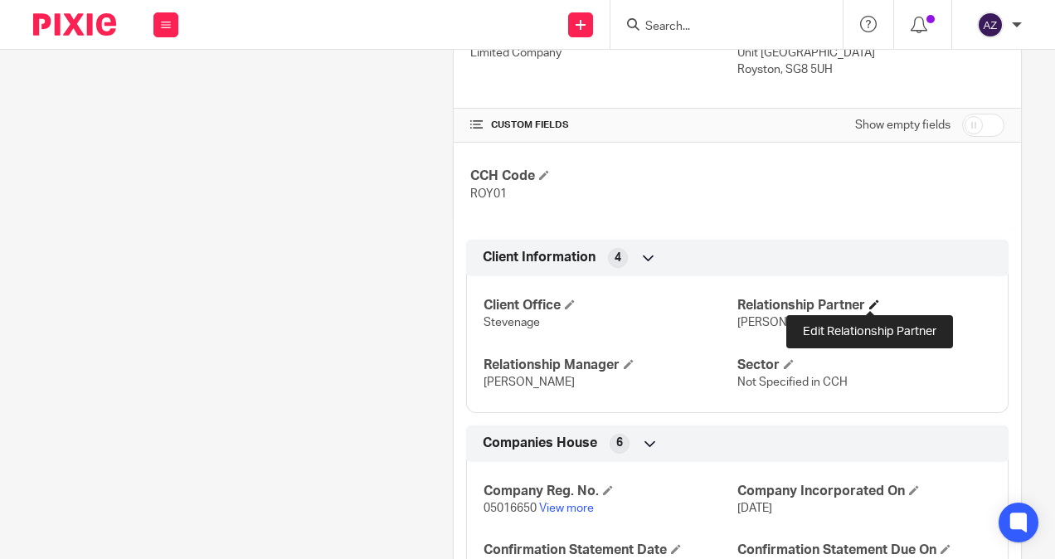
click at [871, 302] on span at bounding box center [874, 304] width 10 height 10
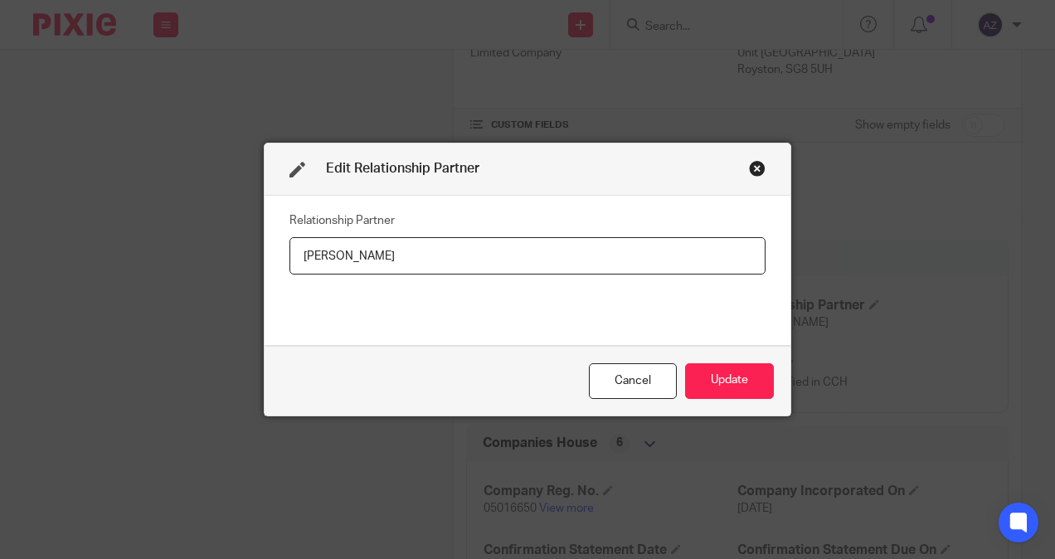
drag, startPoint x: 427, startPoint y: 252, endPoint x: 302, endPoint y: 279, distance: 128.0
click at [302, 279] on div "Relationship Partner [PERSON_NAME]" at bounding box center [527, 270] width 476 height 124
type input "M"
type input "[PERSON_NAME]"
click at [726, 389] on button "Update" at bounding box center [729, 381] width 89 height 36
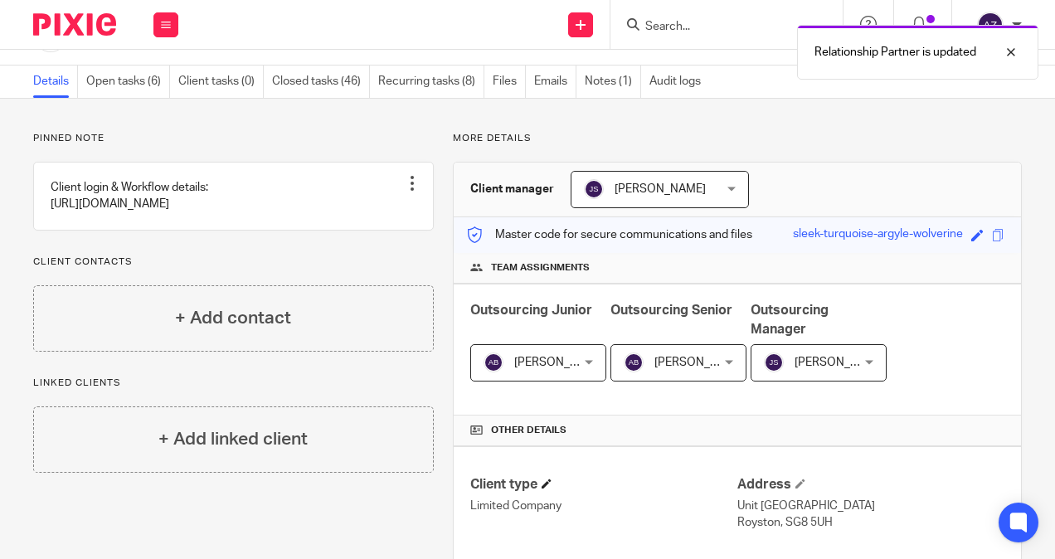
scroll to position [0, 0]
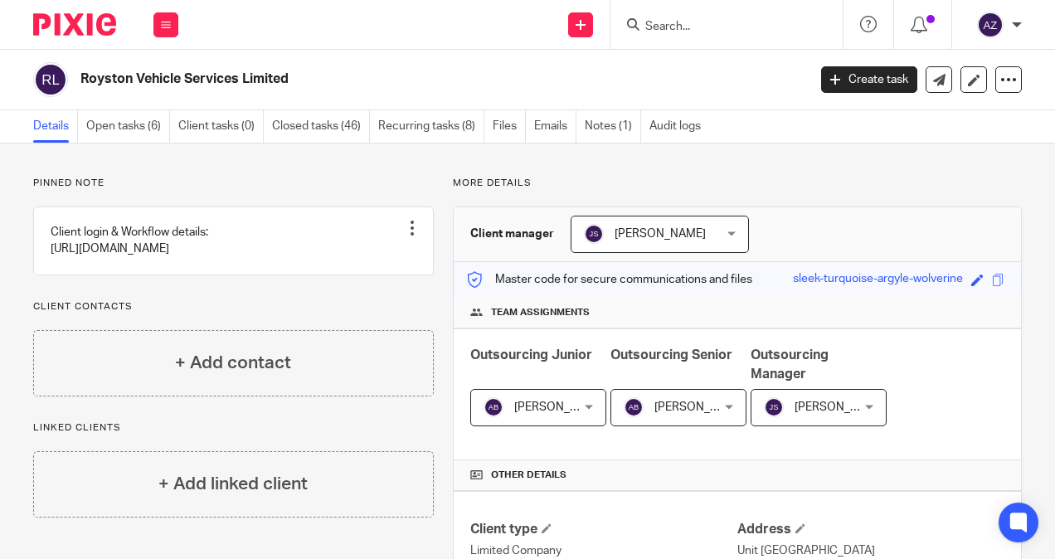
click at [716, 30] on input "Search" at bounding box center [717, 27] width 149 height 15
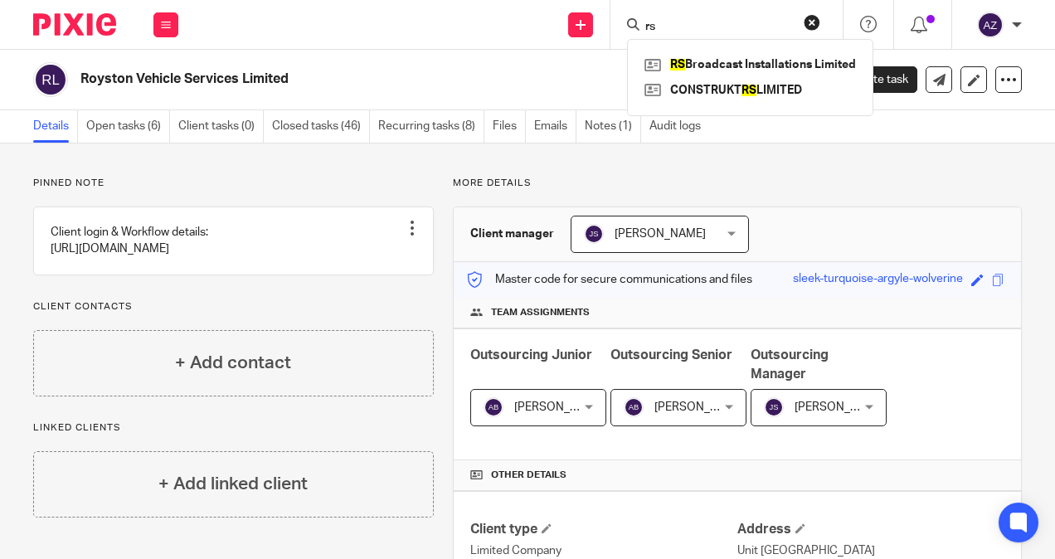
type input "r"
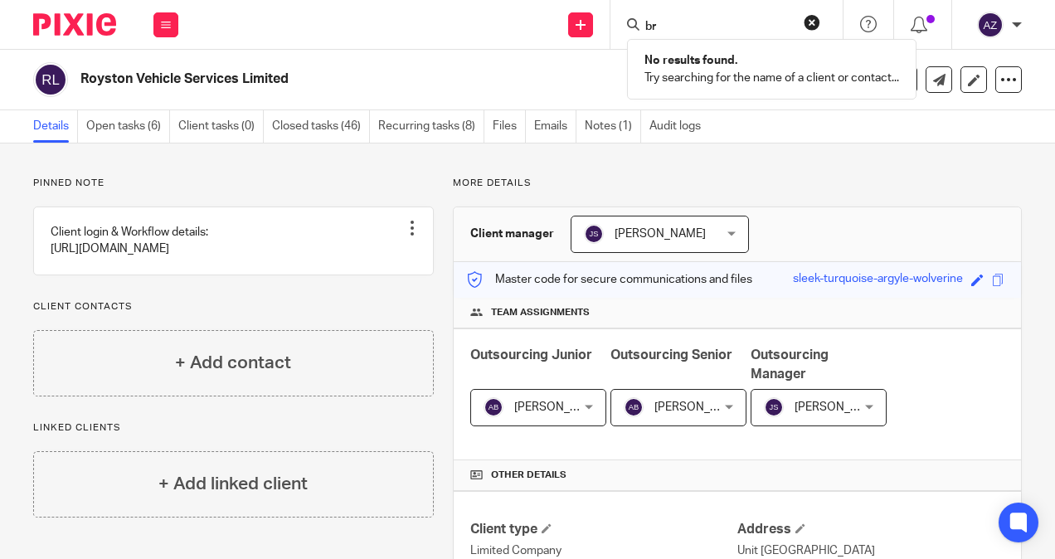
type input "b"
type input "rspg bright feather limited"
click at [814, 17] on button "reset" at bounding box center [811, 22] width 17 height 17
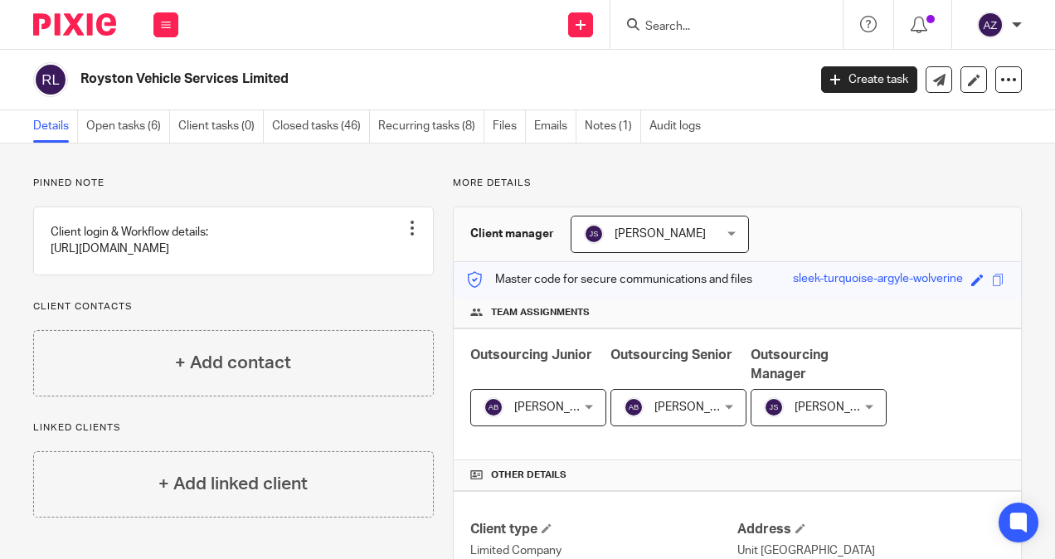
click at [670, 36] on div at bounding box center [726, 24] width 232 height 49
click at [673, 27] on input "Search" at bounding box center [717, 27] width 149 height 15
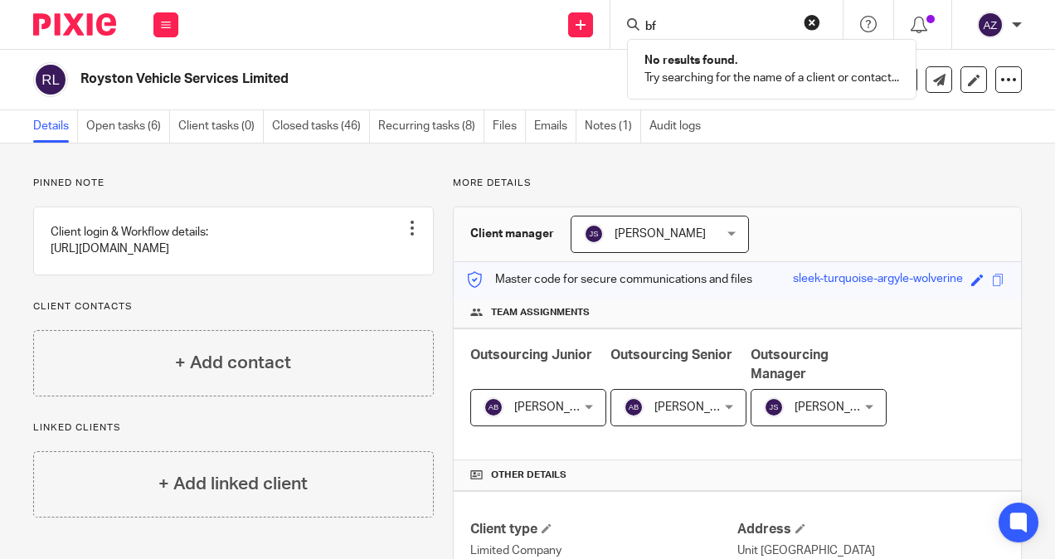
type input "b"
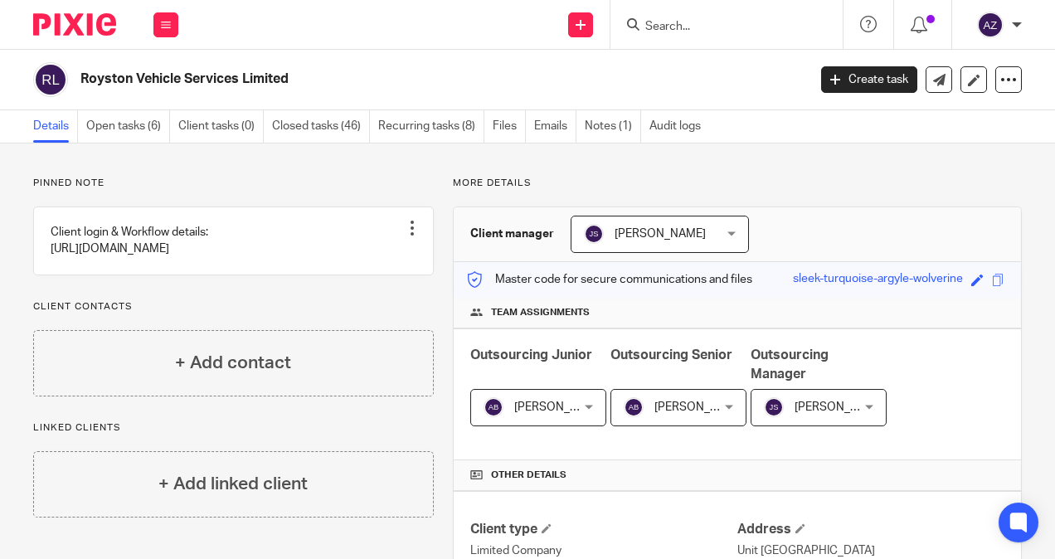
type input "k"
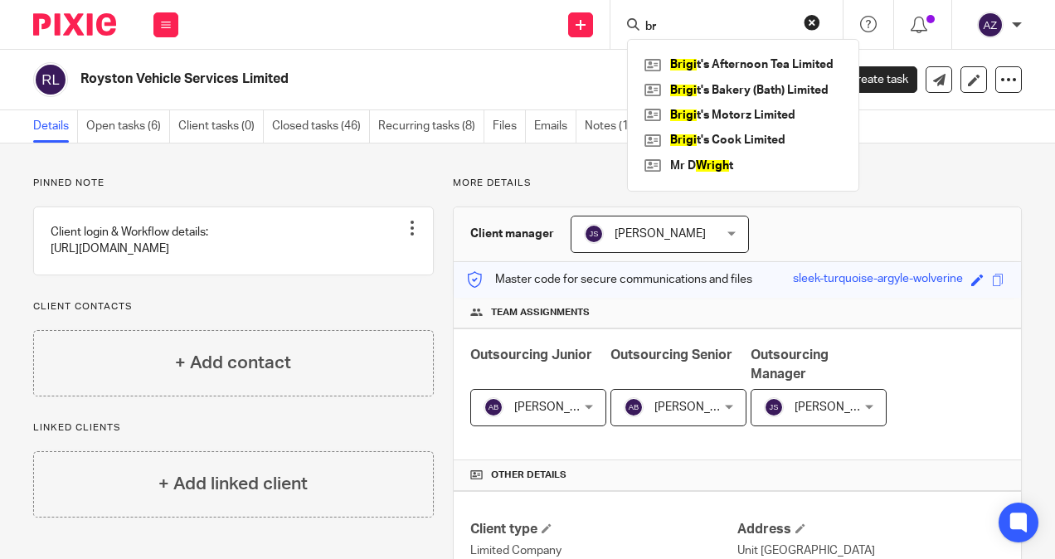
type input "b"
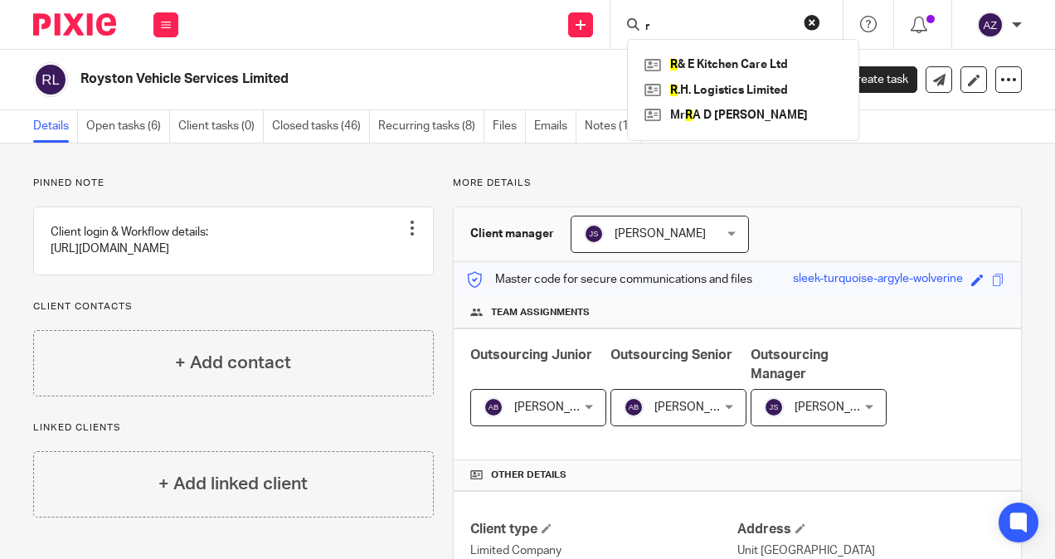
type input "r"
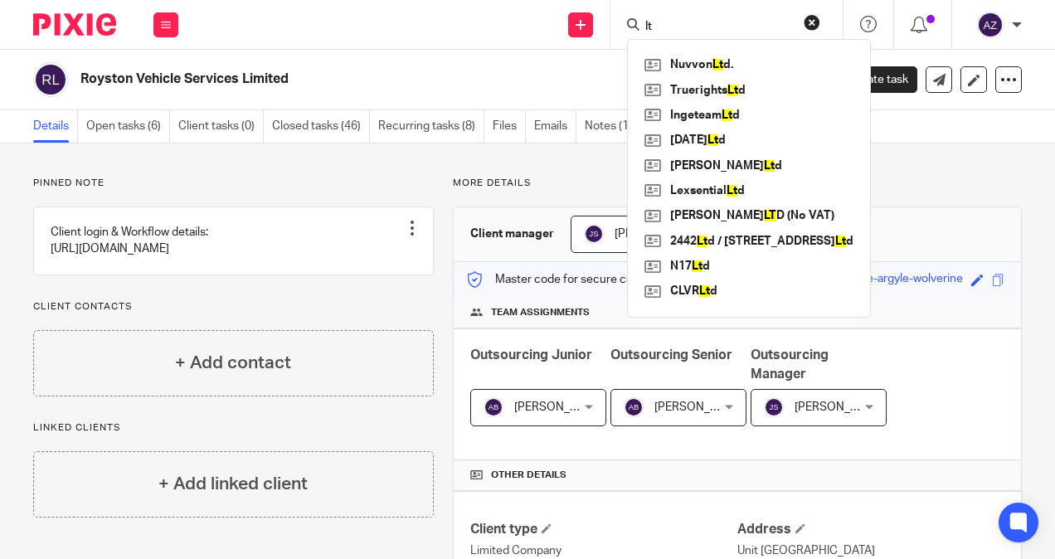
type input "l"
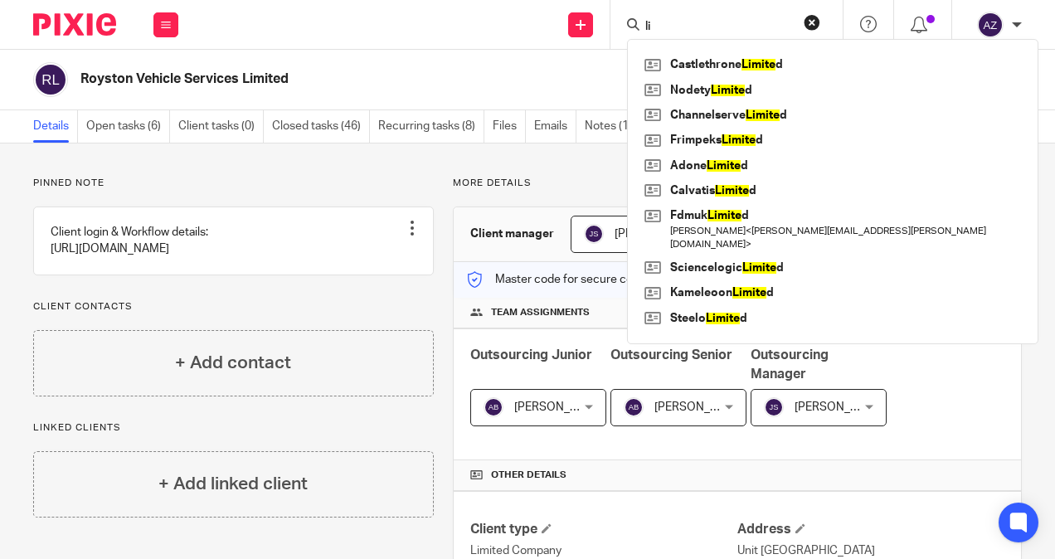
type input "l"
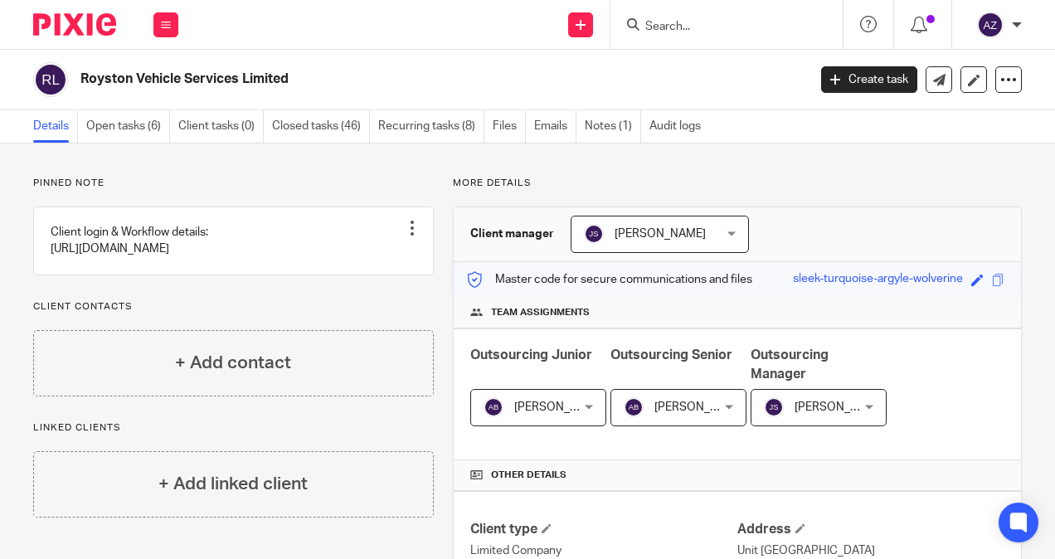
click at [776, 20] on input "Search" at bounding box center [717, 27] width 149 height 15
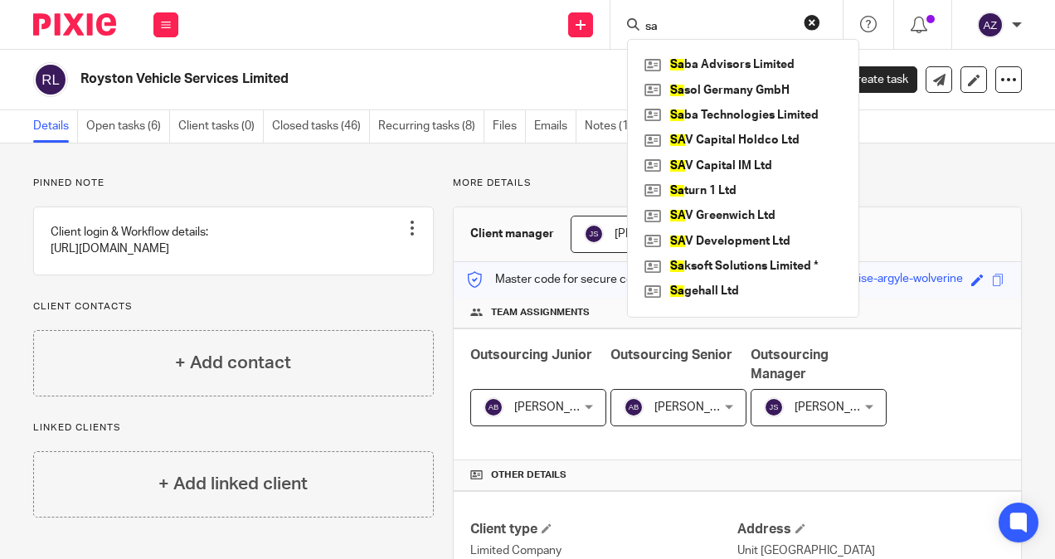
type input "s"
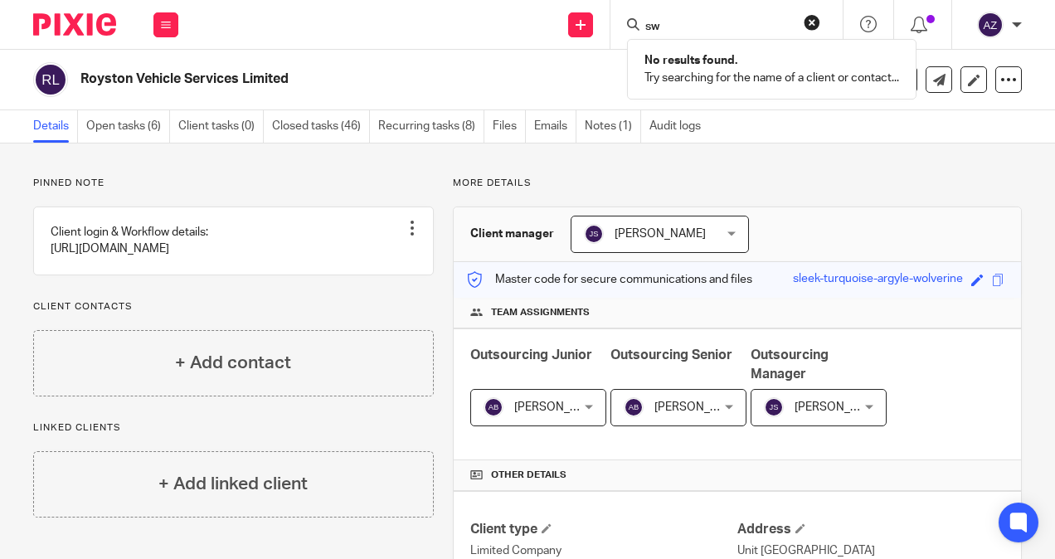
type input "s"
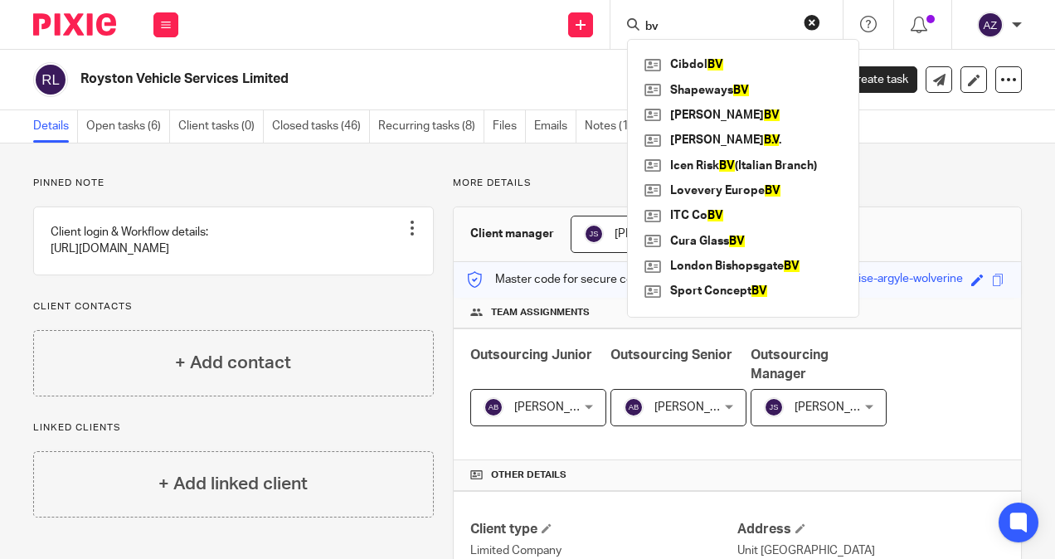
type input "b"
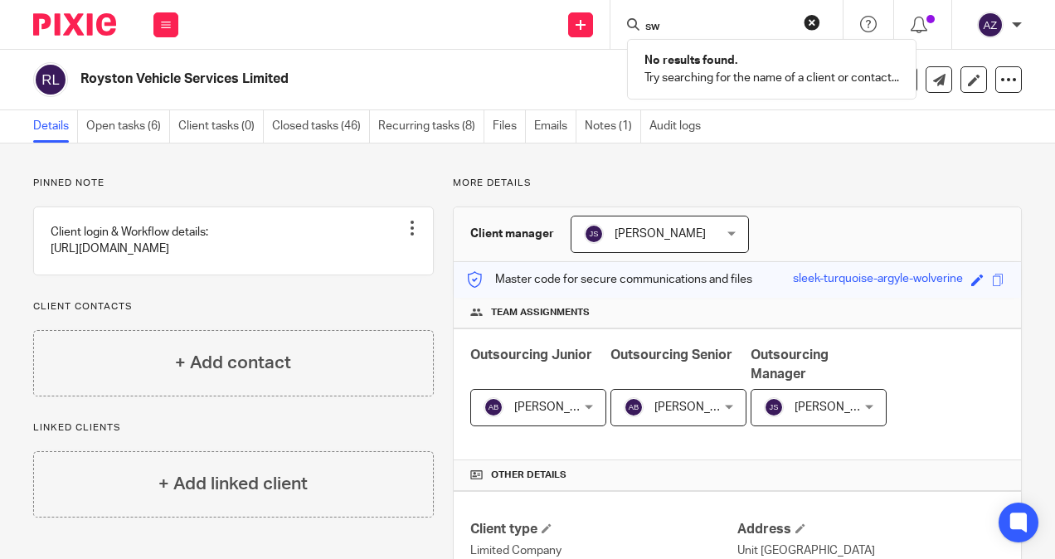
type input "s"
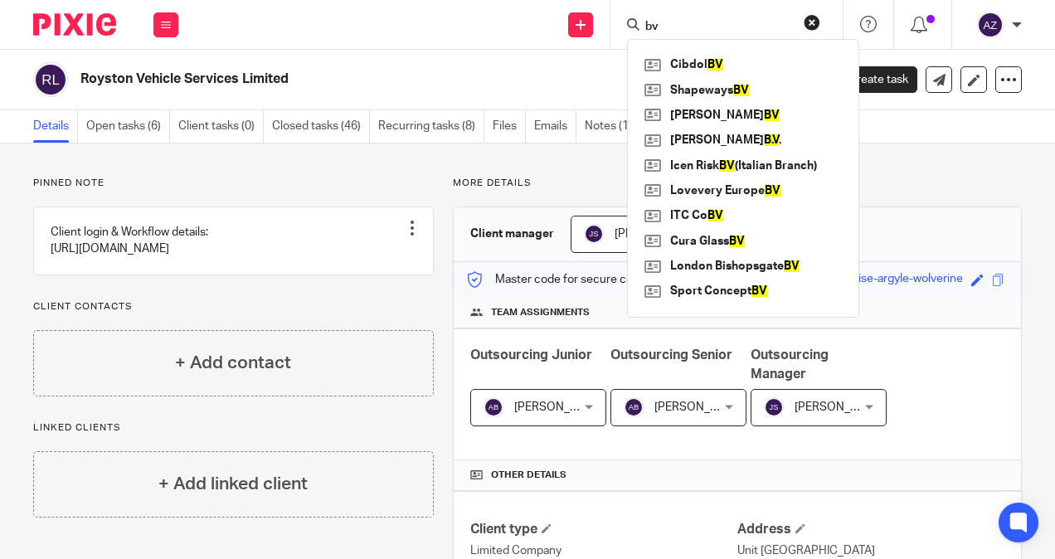
type input "b"
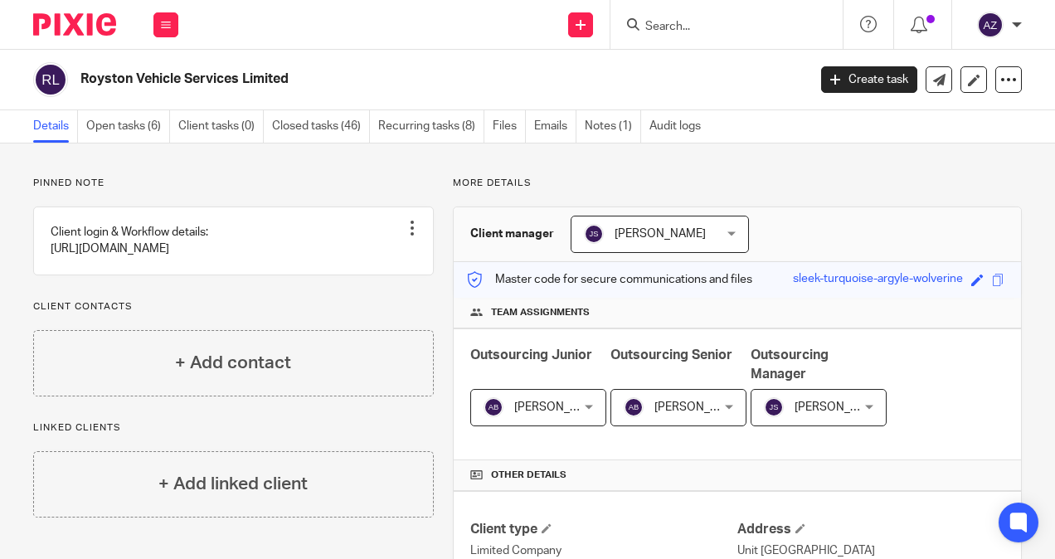
type input "N"
click at [660, 32] on input "Search" at bounding box center [717, 27] width 149 height 15
type input "sciencelo"
click at [704, 66] on link at bounding box center [743, 64] width 206 height 25
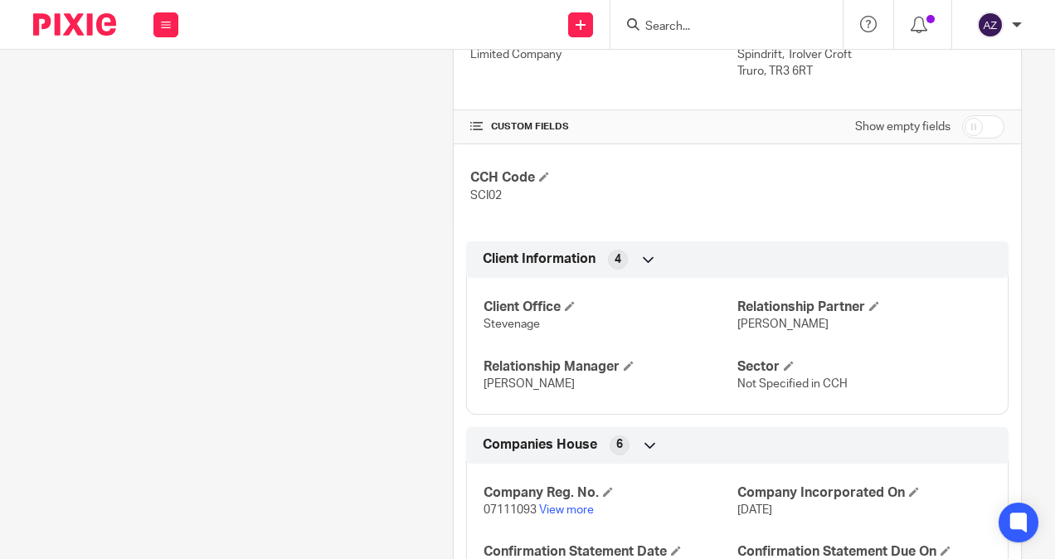
scroll to position [580, 0]
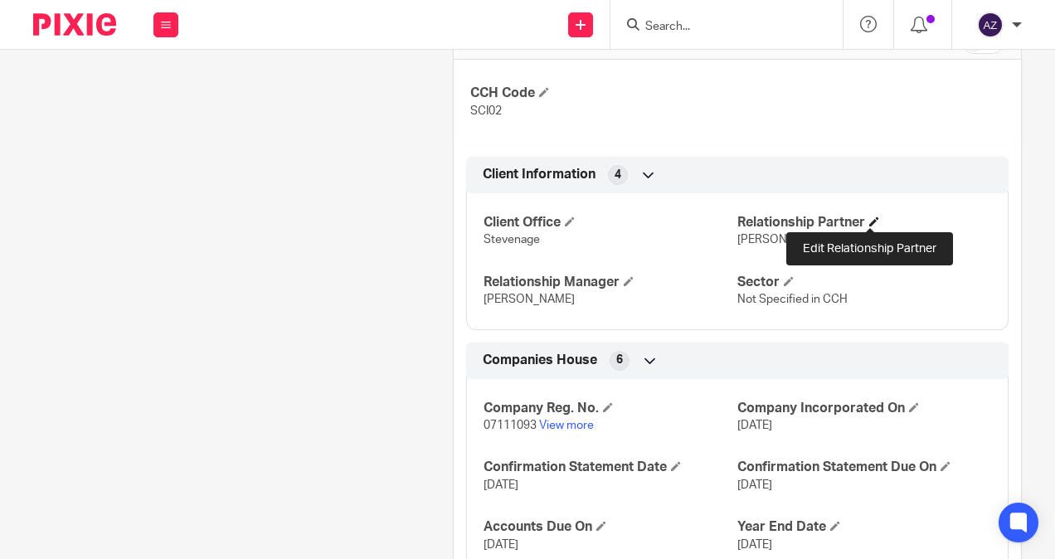
click at [869, 216] on span at bounding box center [874, 221] width 10 height 10
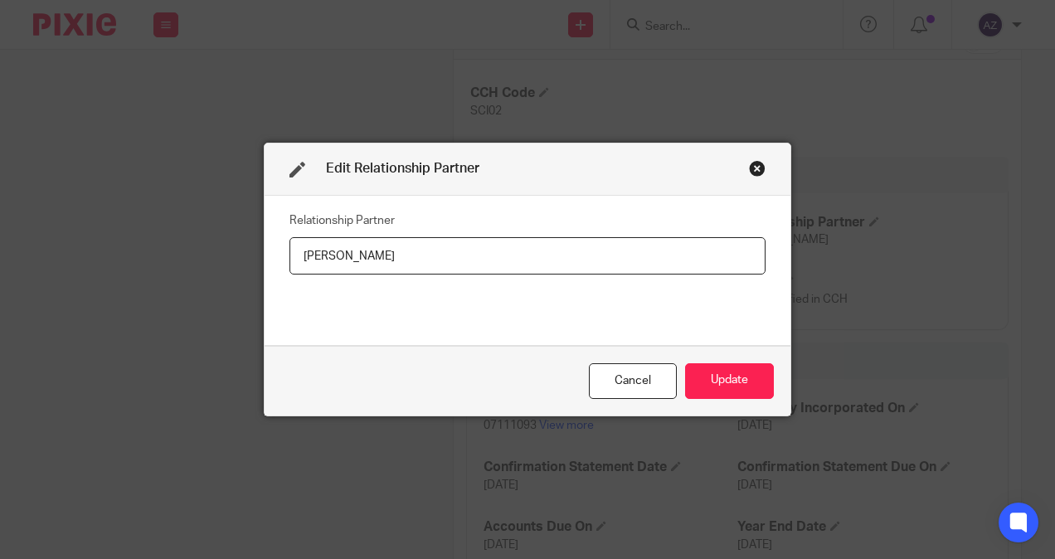
drag, startPoint x: 581, startPoint y: 240, endPoint x: 192, endPoint y: 245, distance: 388.9
click at [192, 245] on div "Edit Relationship Partner Relationship Partner [PERSON_NAME] Cancel Update" at bounding box center [527, 279] width 1055 height 559
type input "j"
type input "James Fox"
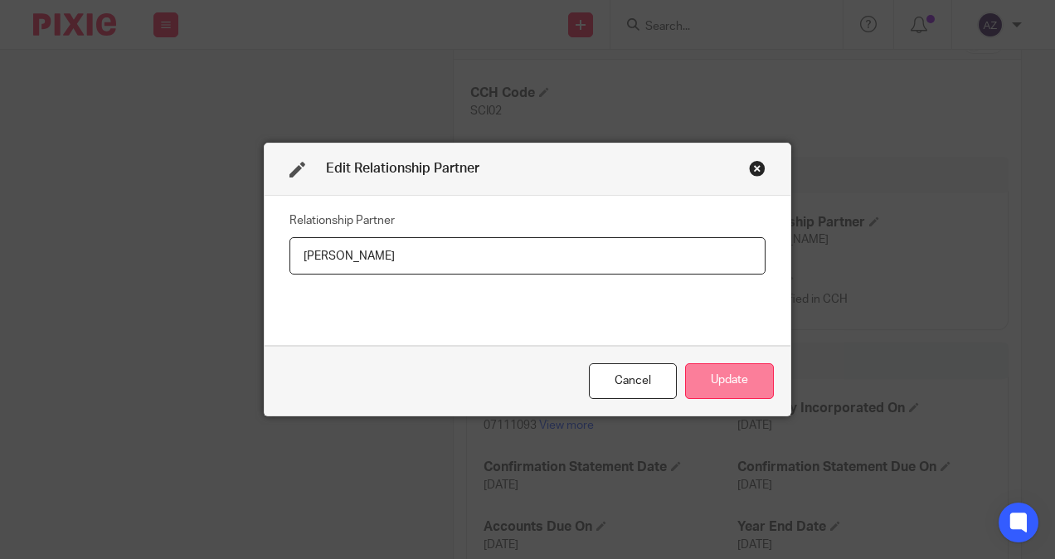
click at [741, 388] on button "Update" at bounding box center [729, 381] width 89 height 36
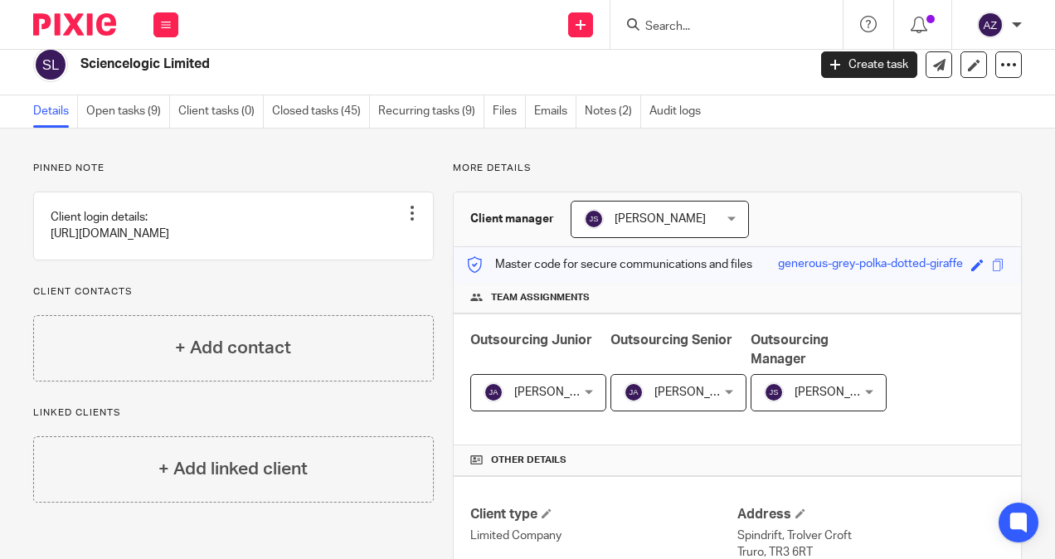
scroll to position [0, 0]
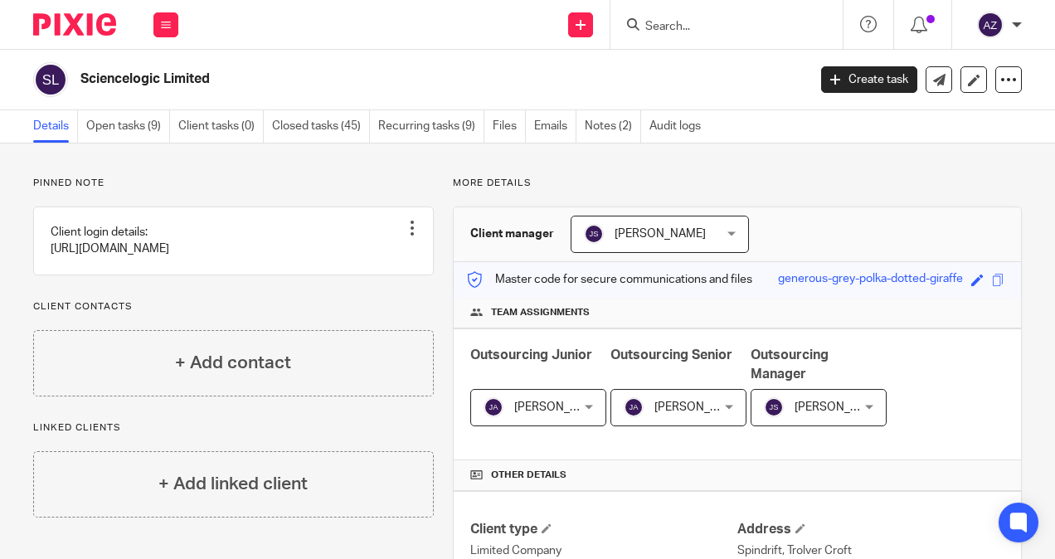
click at [686, 30] on input "Search" at bounding box center [717, 27] width 149 height 15
type input "sloane"
click at [702, 45] on div "Sloane Curtis Interiors Ltd" at bounding box center [758, 64] width 263 height 51
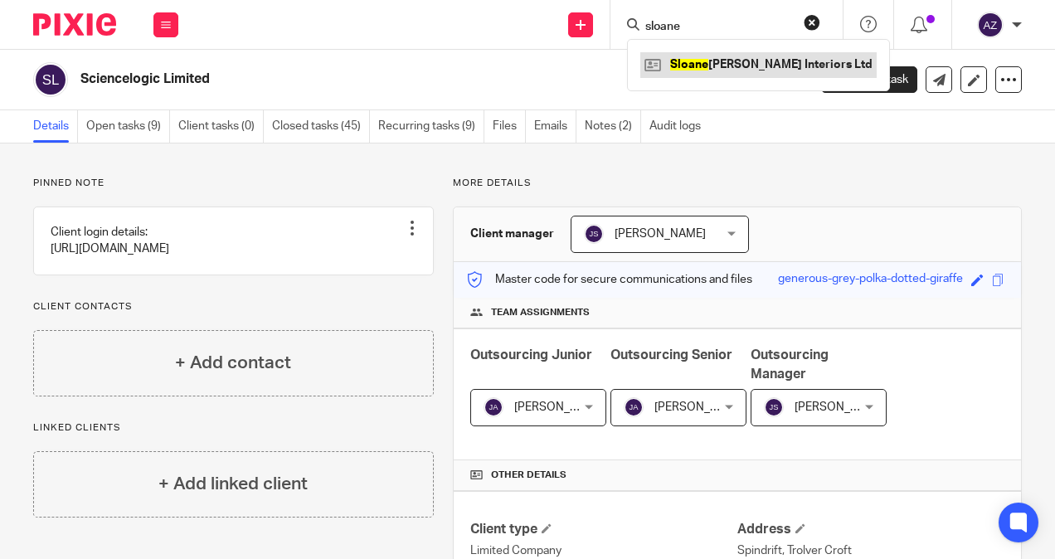
click at [708, 62] on link at bounding box center [758, 64] width 236 height 25
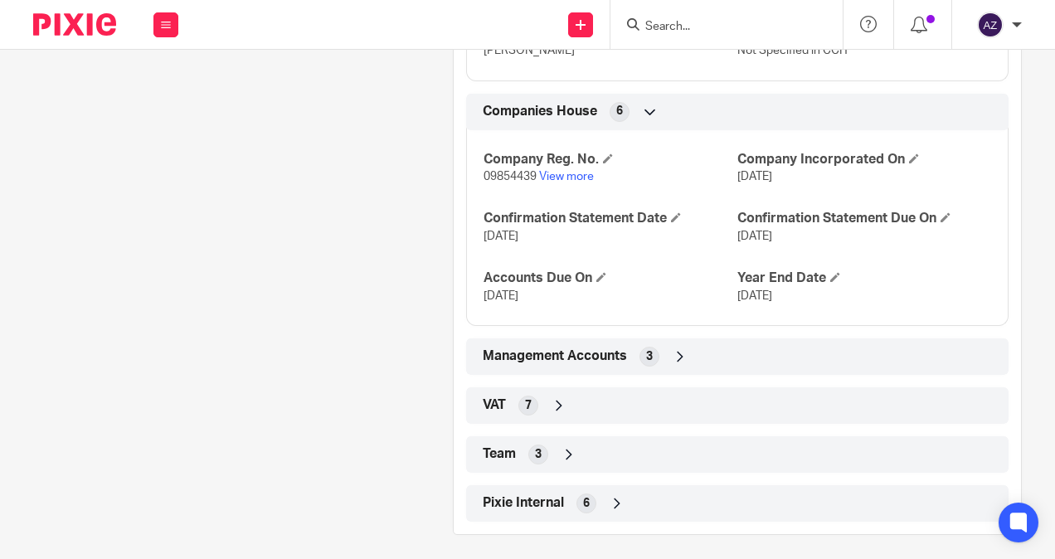
scroll to position [498, 0]
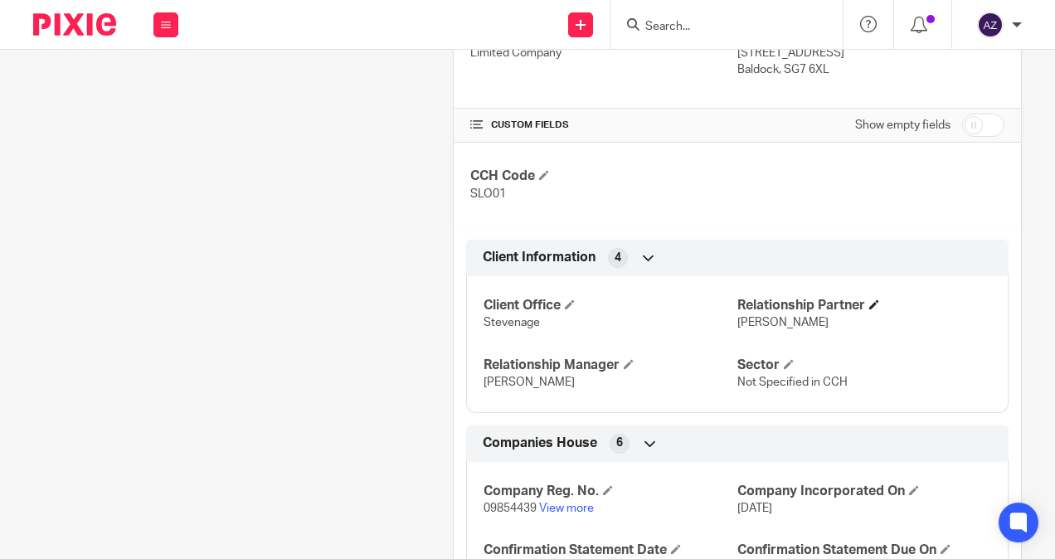
click at [869, 300] on span at bounding box center [874, 304] width 10 height 10
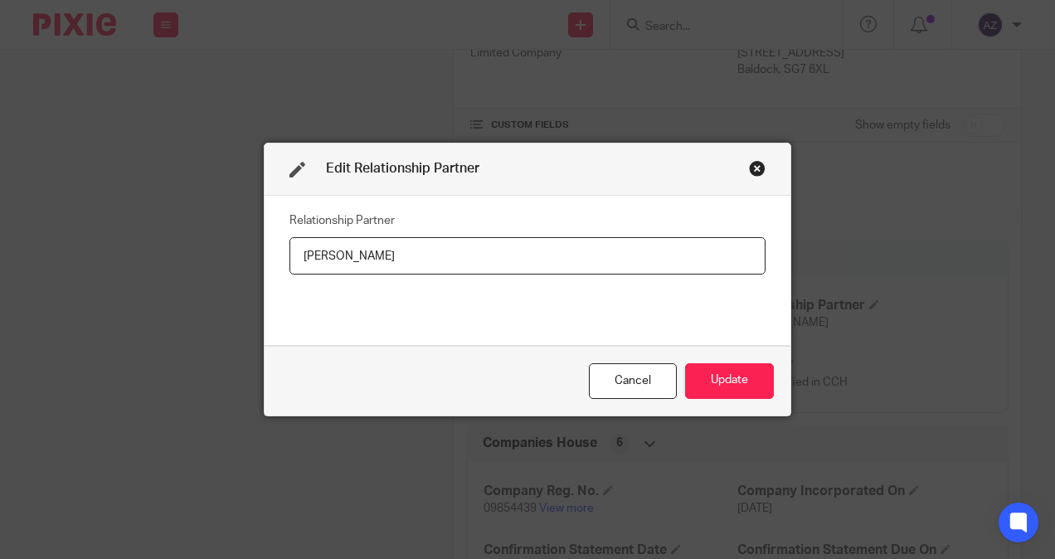
drag, startPoint x: 481, startPoint y: 262, endPoint x: 227, endPoint y: 259, distance: 253.8
click at [241, 260] on div "Edit Relationship Partner Relationship Partner [PERSON_NAME] Cancel Update" at bounding box center [527, 279] width 1055 height 559
type input "C"
type input "[PERSON_NAME]"
click at [735, 373] on button "Update" at bounding box center [729, 381] width 89 height 36
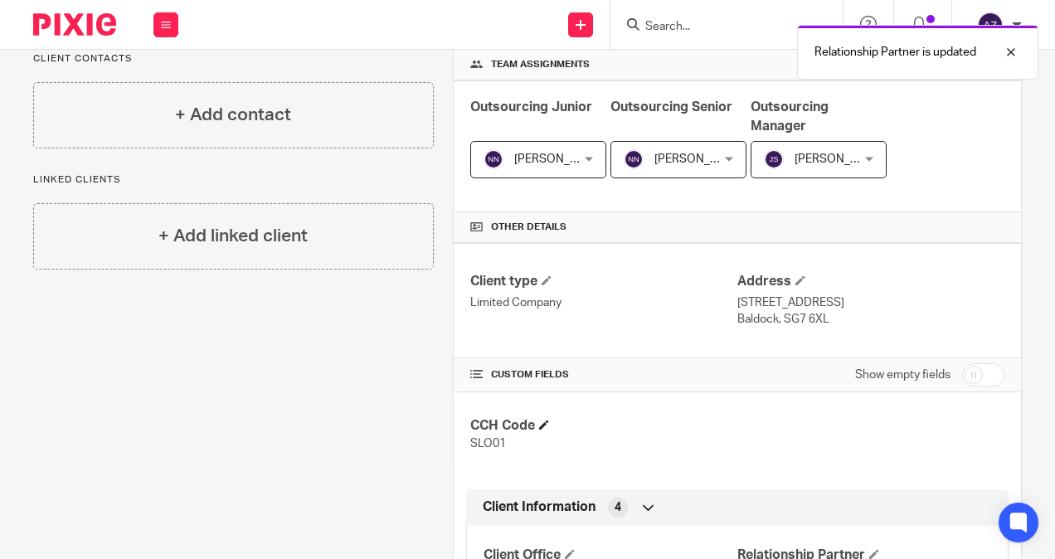
scroll to position [0, 0]
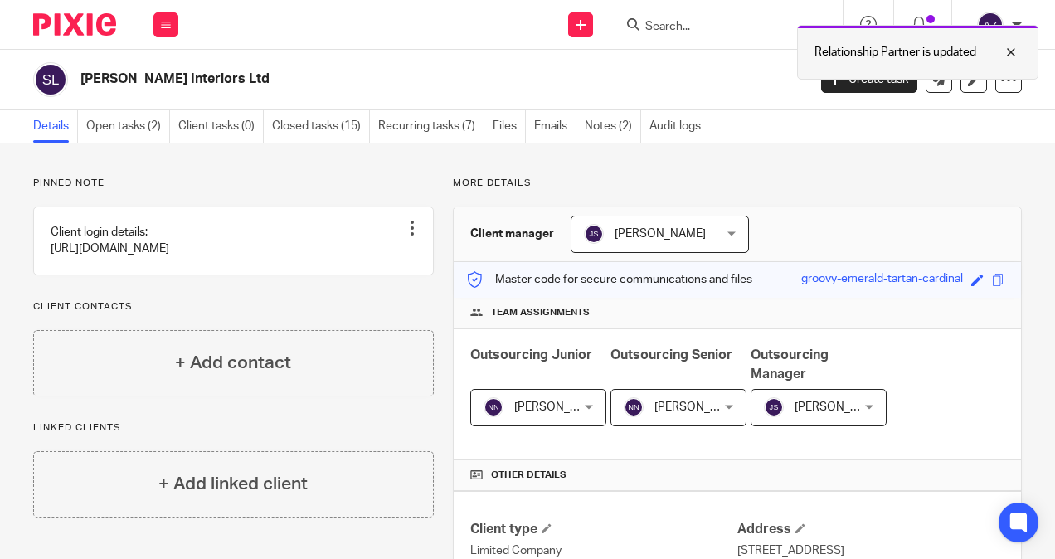
click at [1012, 53] on div at bounding box center [998, 52] width 45 height 20
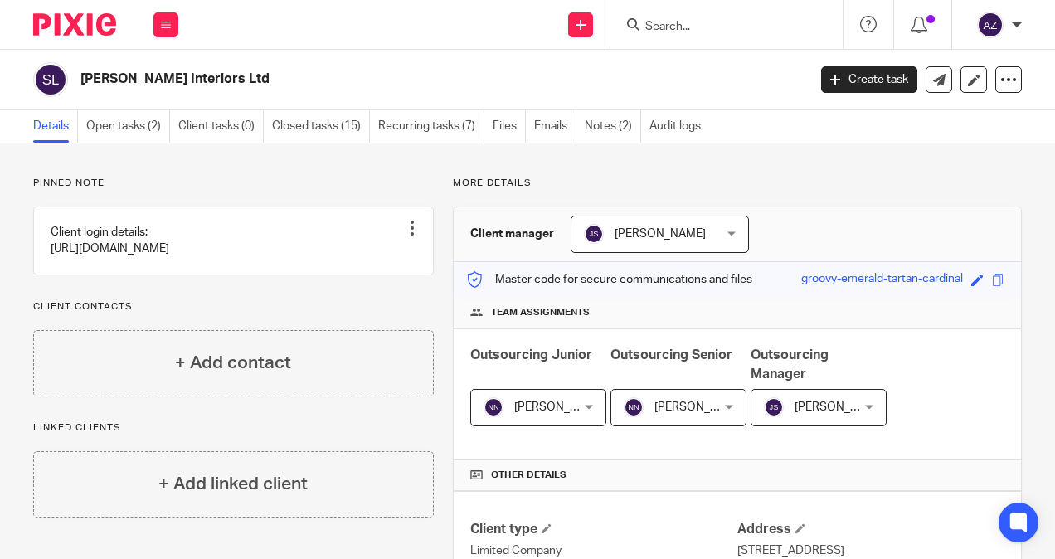
click at [688, 33] on input "Search" at bounding box center [717, 27] width 149 height 15
click at [660, 14] on form at bounding box center [731, 24] width 177 height 21
click at [627, 32] on div at bounding box center [726, 24] width 232 height 49
click at [730, 30] on input "Search" at bounding box center [717, 27] width 149 height 15
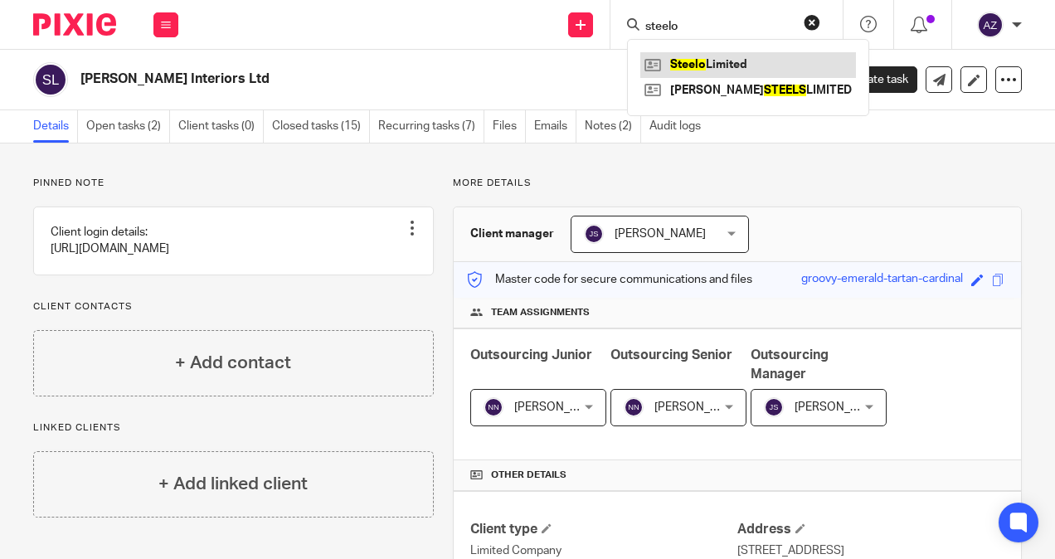
type input "steelo"
click at [735, 67] on link at bounding box center [748, 64] width 216 height 25
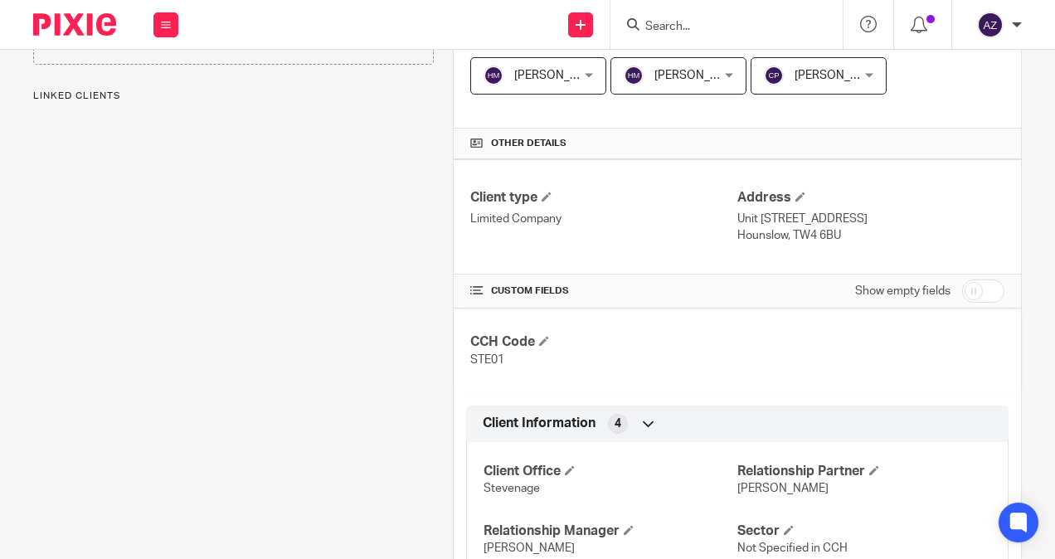
scroll to position [498, 0]
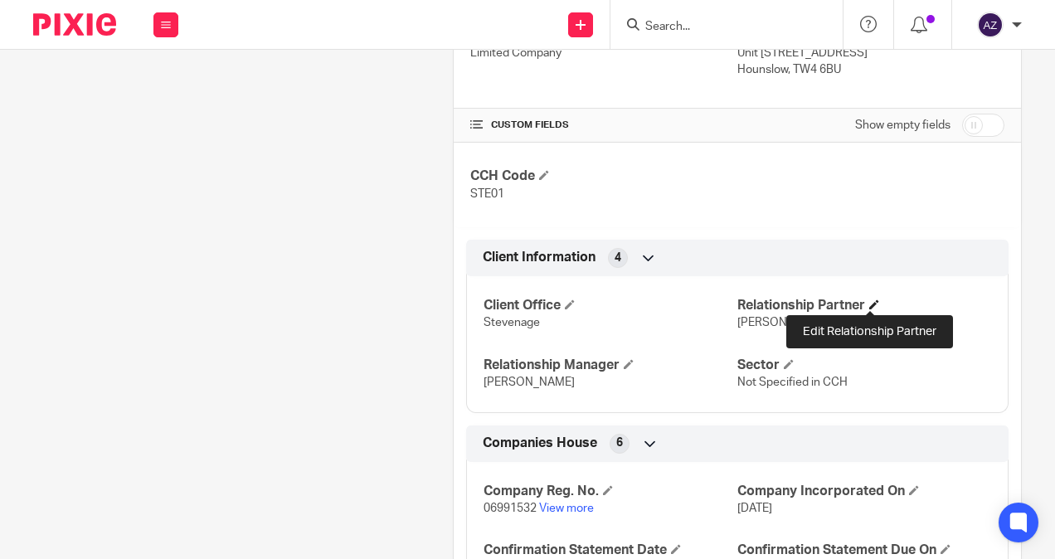
click at [869, 301] on span at bounding box center [874, 304] width 10 height 10
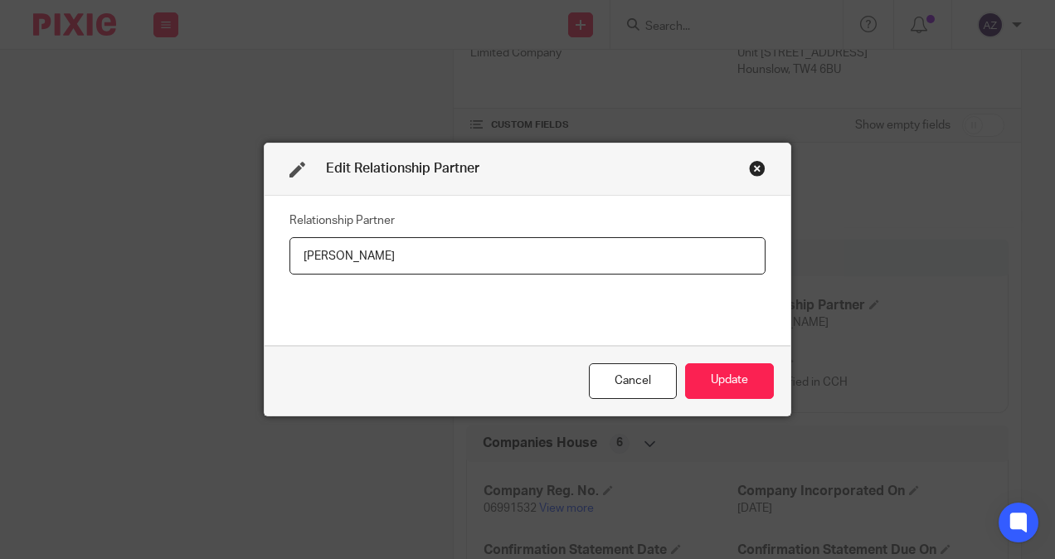
drag, startPoint x: 396, startPoint y: 240, endPoint x: 279, endPoint y: 245, distance: 117.0
click at [280, 244] on div "Relationship Partner Mark Hubbocks" at bounding box center [528, 271] width 526 height 150
type input "Chris Maloney"
click at [758, 396] on button "Update" at bounding box center [729, 381] width 89 height 36
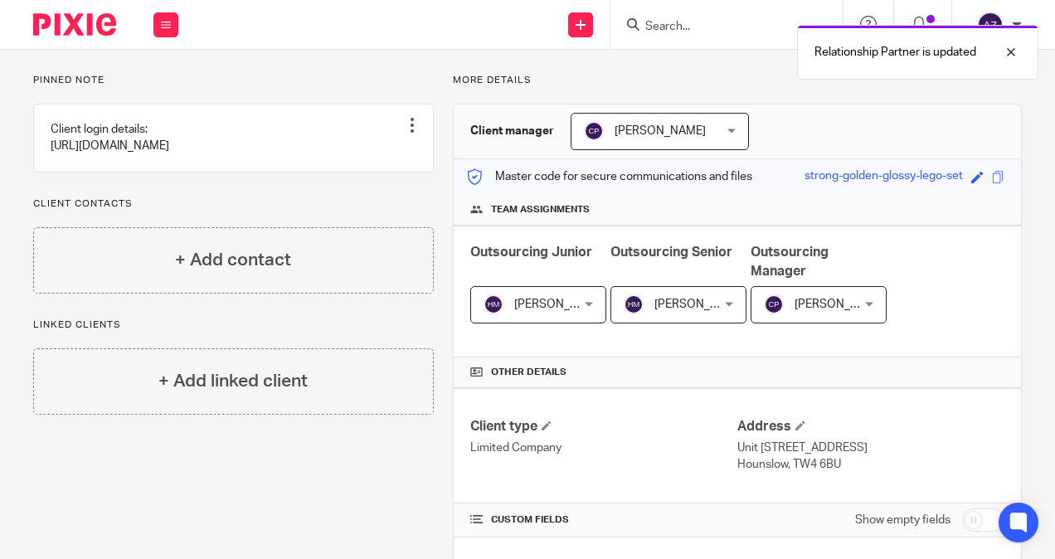
scroll to position [0, 0]
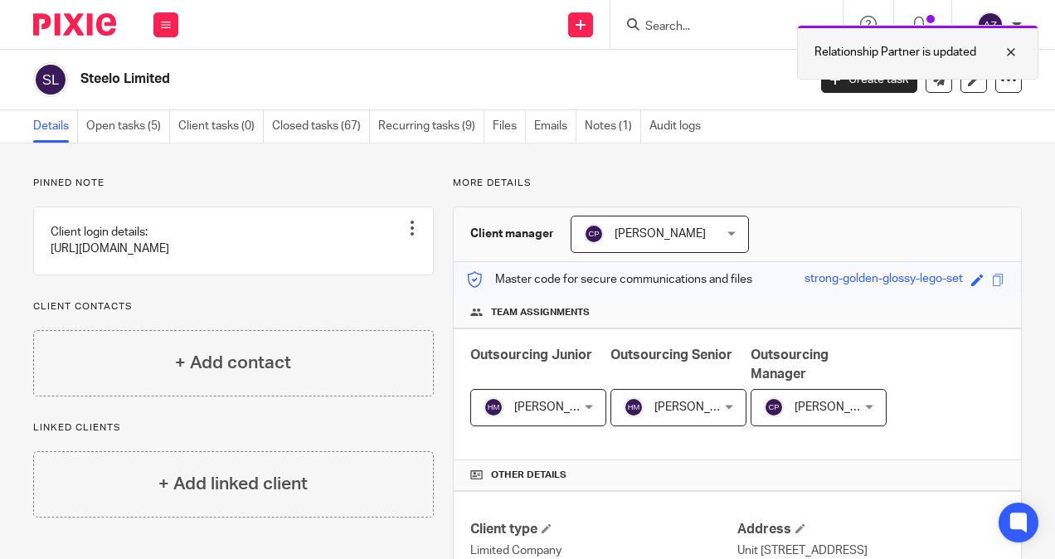
drag, startPoint x: 1017, startPoint y: 47, endPoint x: 983, endPoint y: 45, distance: 34.1
click at [1017, 47] on div at bounding box center [998, 52] width 45 height 20
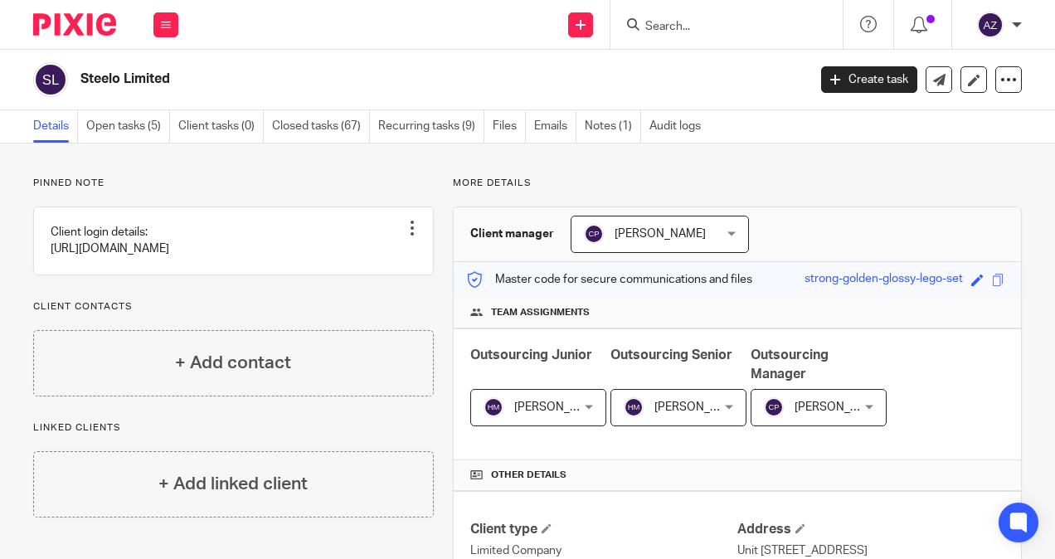
click at [724, 32] on input "Search" at bounding box center [717, 27] width 149 height 15
type input "TTM"
click at [697, 68] on link at bounding box center [751, 64] width 222 height 25
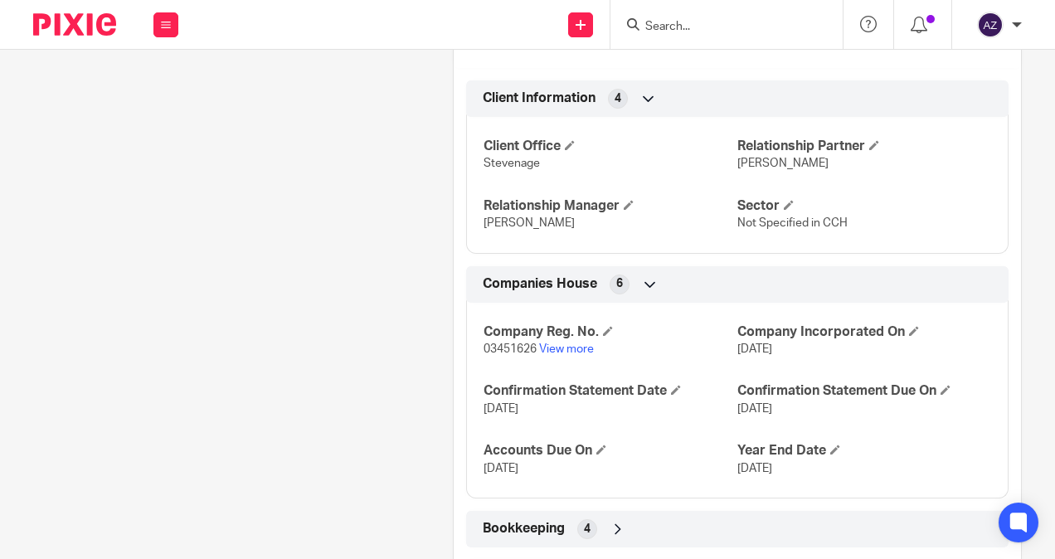
scroll to position [663, 0]
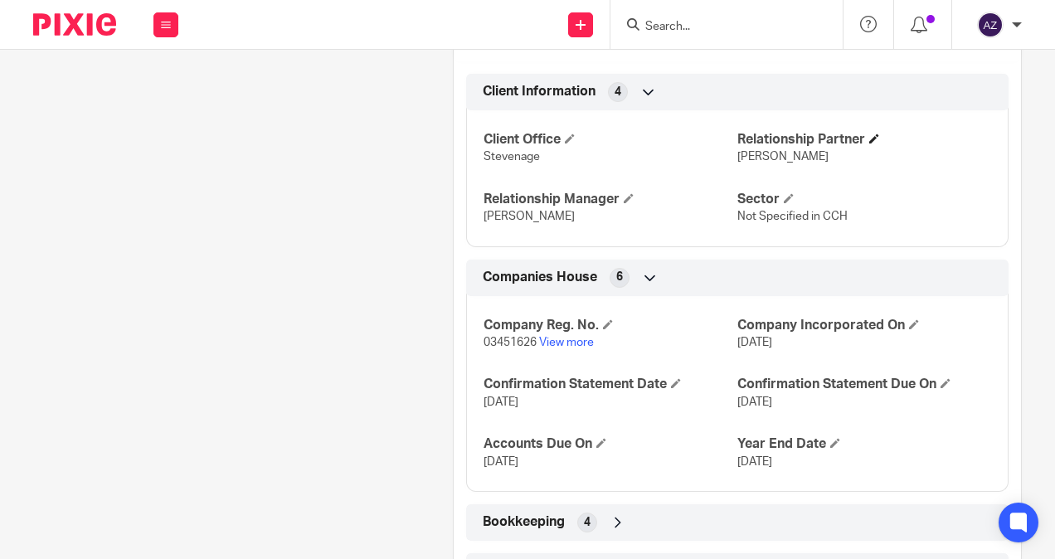
click at [869, 134] on span at bounding box center [874, 139] width 10 height 10
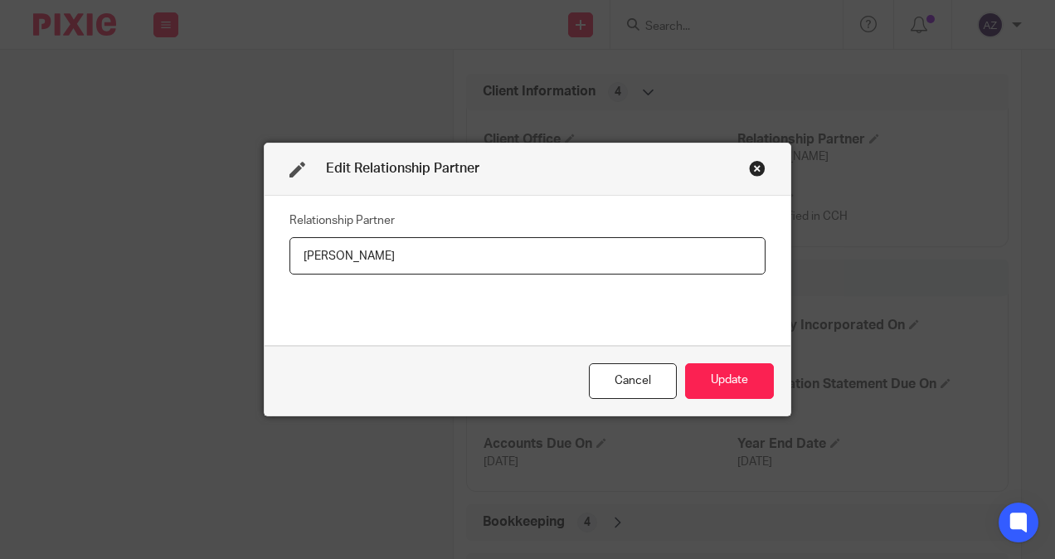
drag, startPoint x: 530, startPoint y: 231, endPoint x: 317, endPoint y: 251, distance: 214.0
click at [317, 251] on fieldset "Relationship Partner Mark Hubbocks" at bounding box center [527, 241] width 476 height 66
click at [393, 270] on input "Mark Hubbocks" at bounding box center [527, 255] width 476 height 37
drag, startPoint x: 400, startPoint y: 259, endPoint x: 172, endPoint y: 247, distance: 227.5
click at [144, 247] on div "Edit Relationship Partner Relationship Partner Mark Hubbocks Cancel Update" at bounding box center [527, 279] width 1055 height 559
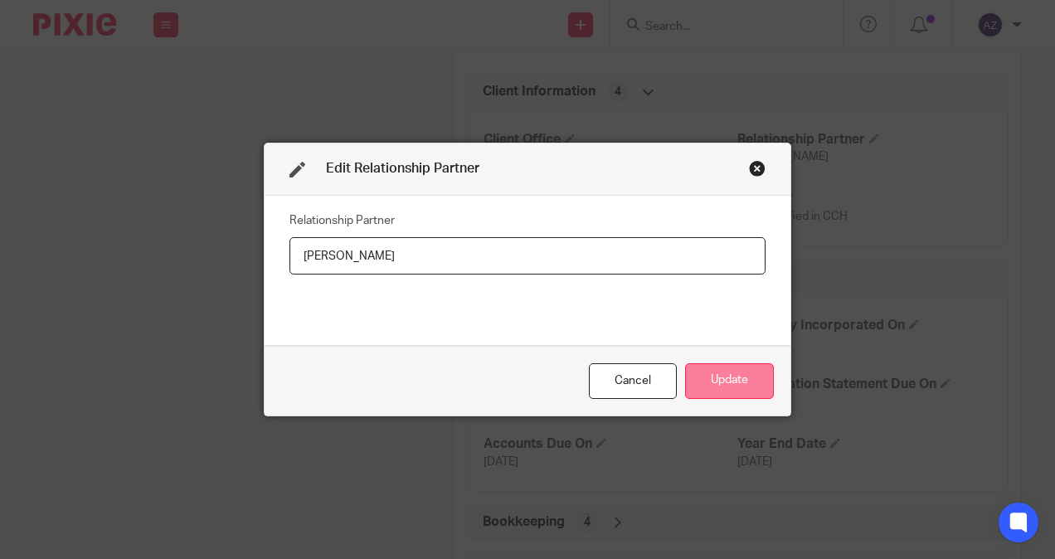
type input "Stuart Cuzner"
click at [737, 381] on button "Update" at bounding box center [729, 381] width 89 height 36
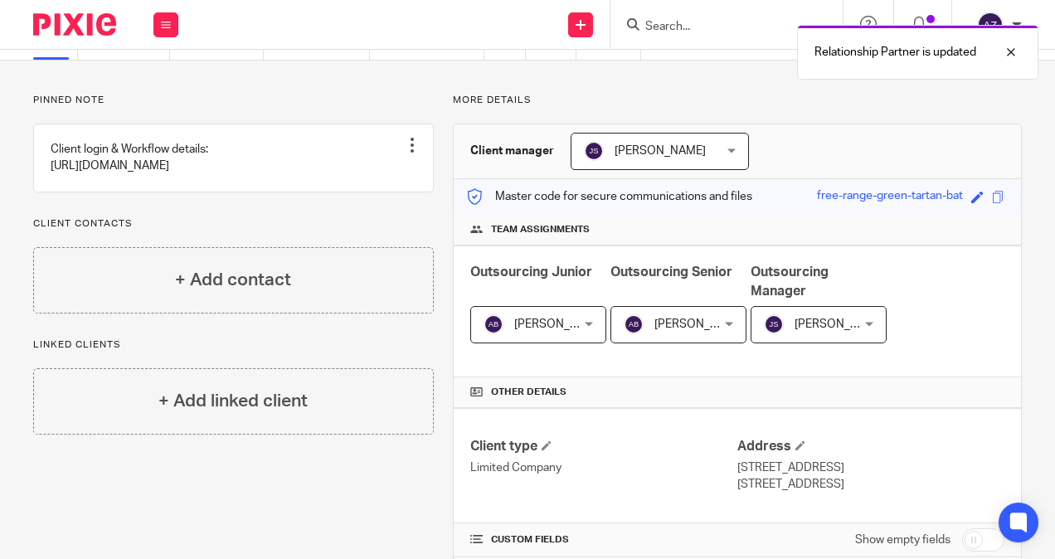
scroll to position [0, 0]
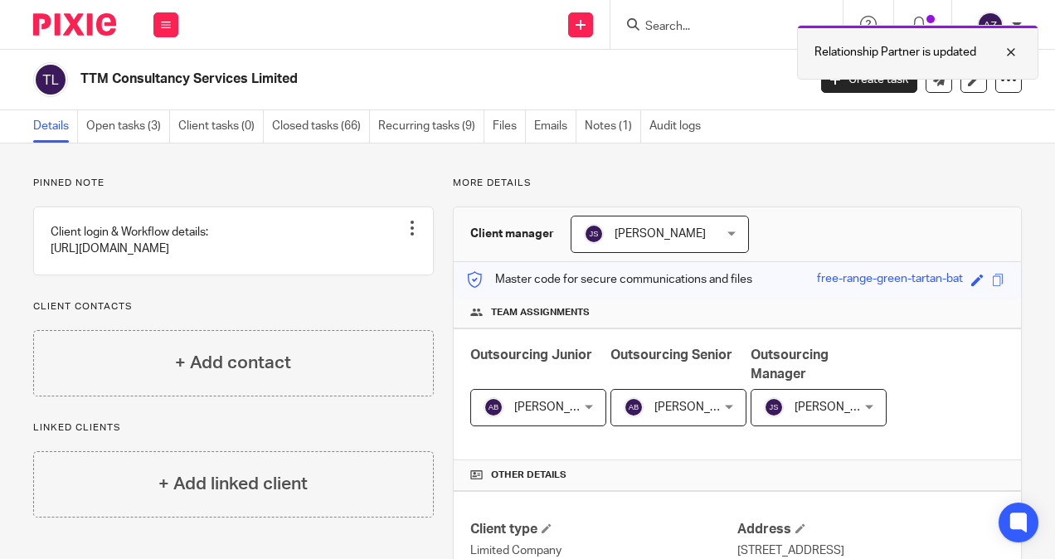
click at [1003, 47] on div at bounding box center [998, 52] width 45 height 20
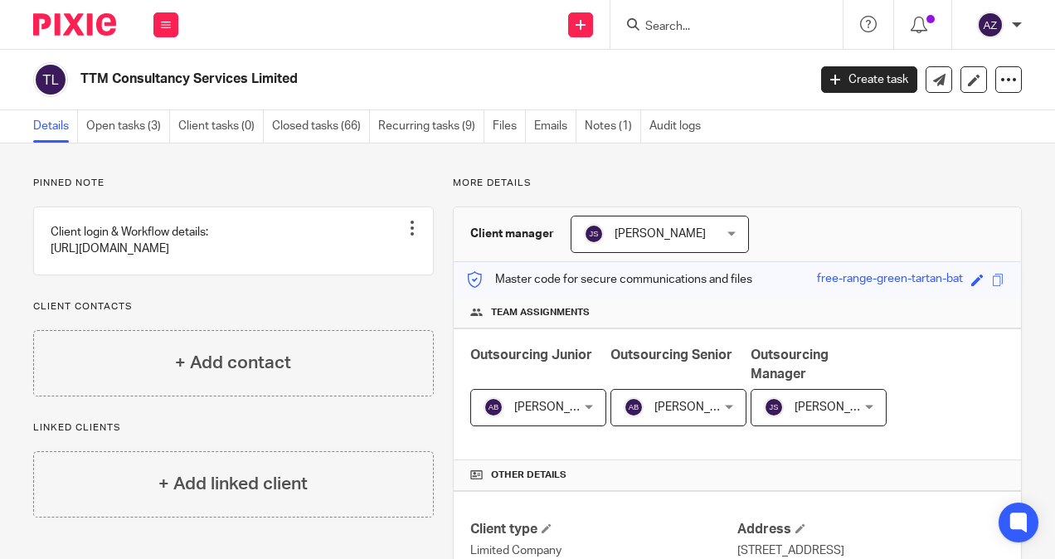
click at [680, 23] on input "Search" at bounding box center [717, 27] width 149 height 15
type input "vibrate"
click at [703, 58] on link at bounding box center [743, 64] width 206 height 25
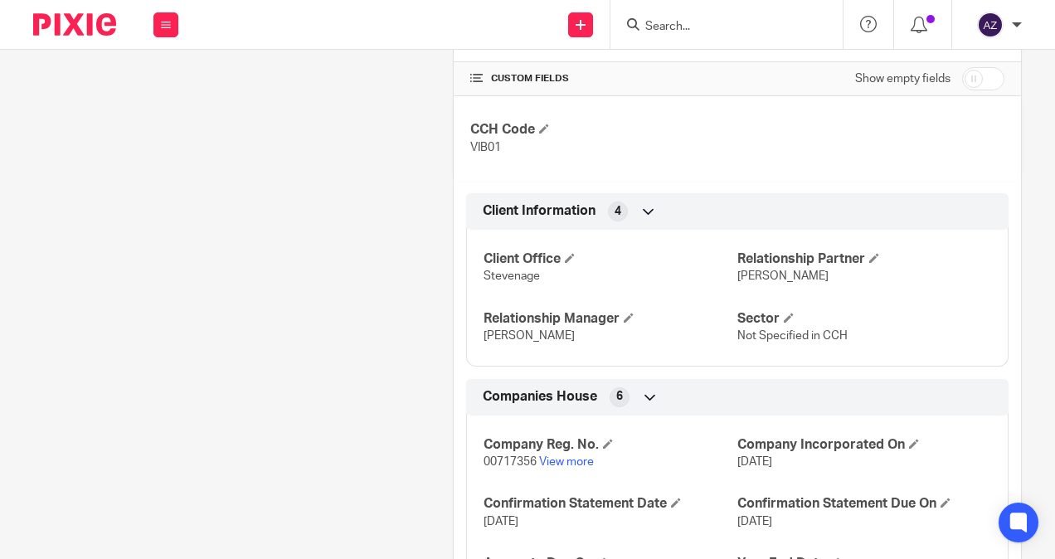
scroll to position [663, 0]
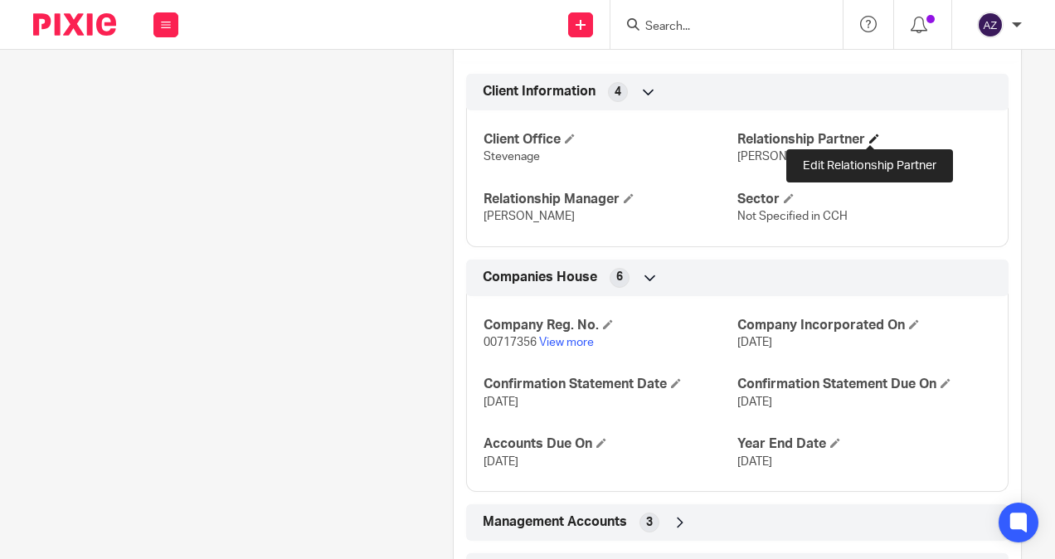
click at [869, 134] on span at bounding box center [874, 139] width 10 height 10
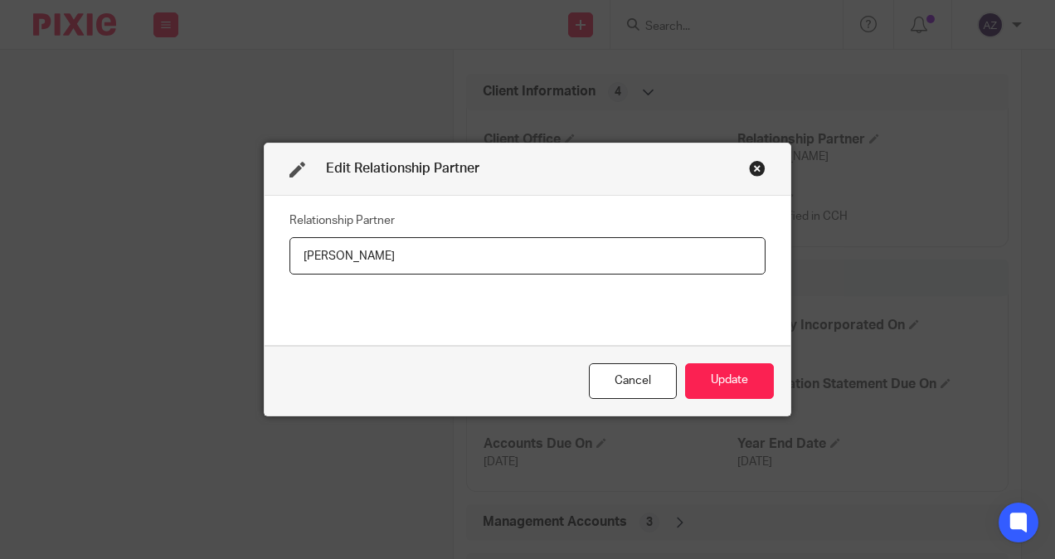
drag, startPoint x: 484, startPoint y: 262, endPoint x: 288, endPoint y: 265, distance: 196.5
click at [289, 269] on input "[PERSON_NAME]" at bounding box center [527, 255] width 476 height 37
type input "James Fox"
click at [736, 381] on button "Update" at bounding box center [729, 381] width 89 height 36
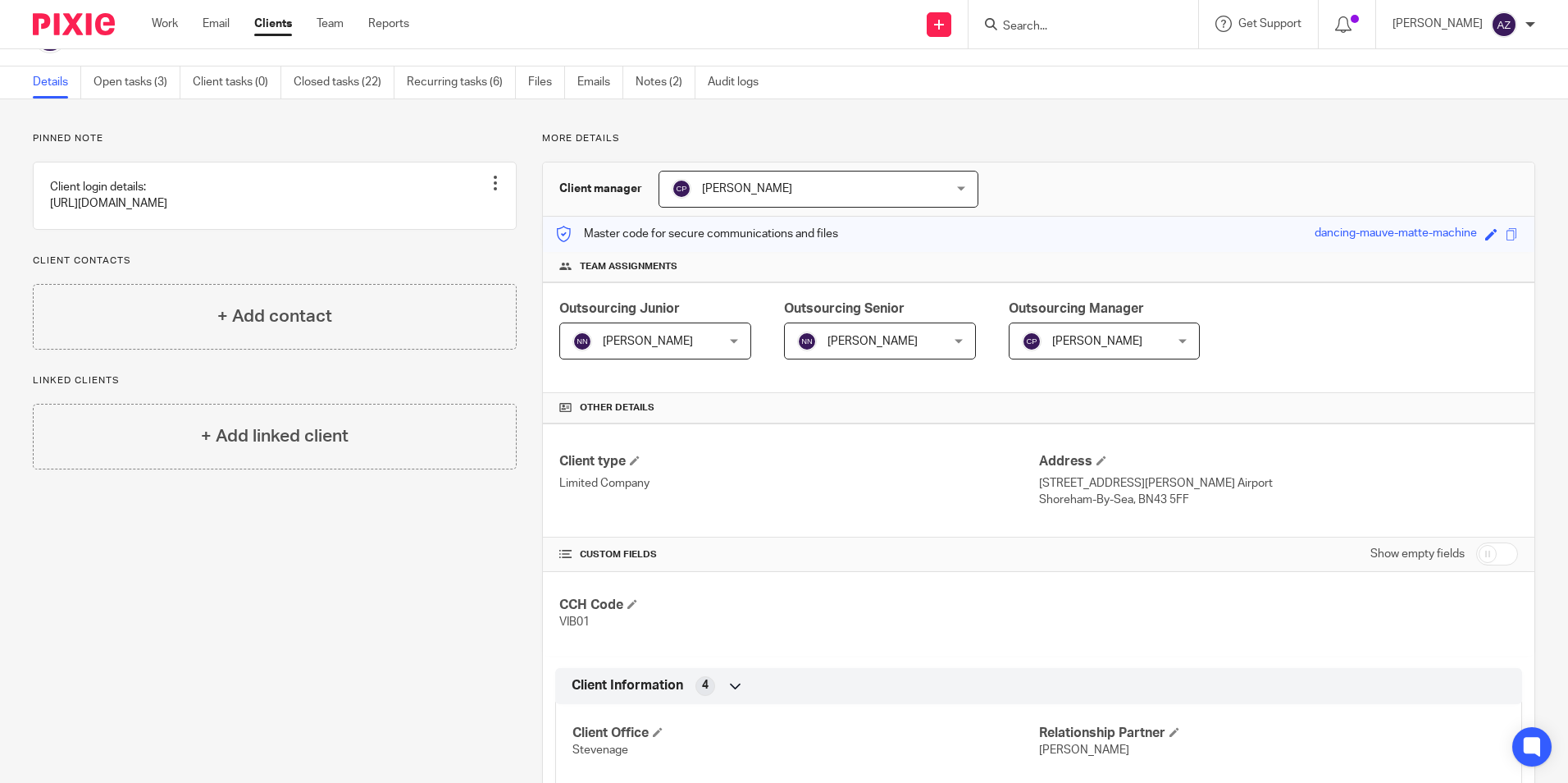
scroll to position [82, 0]
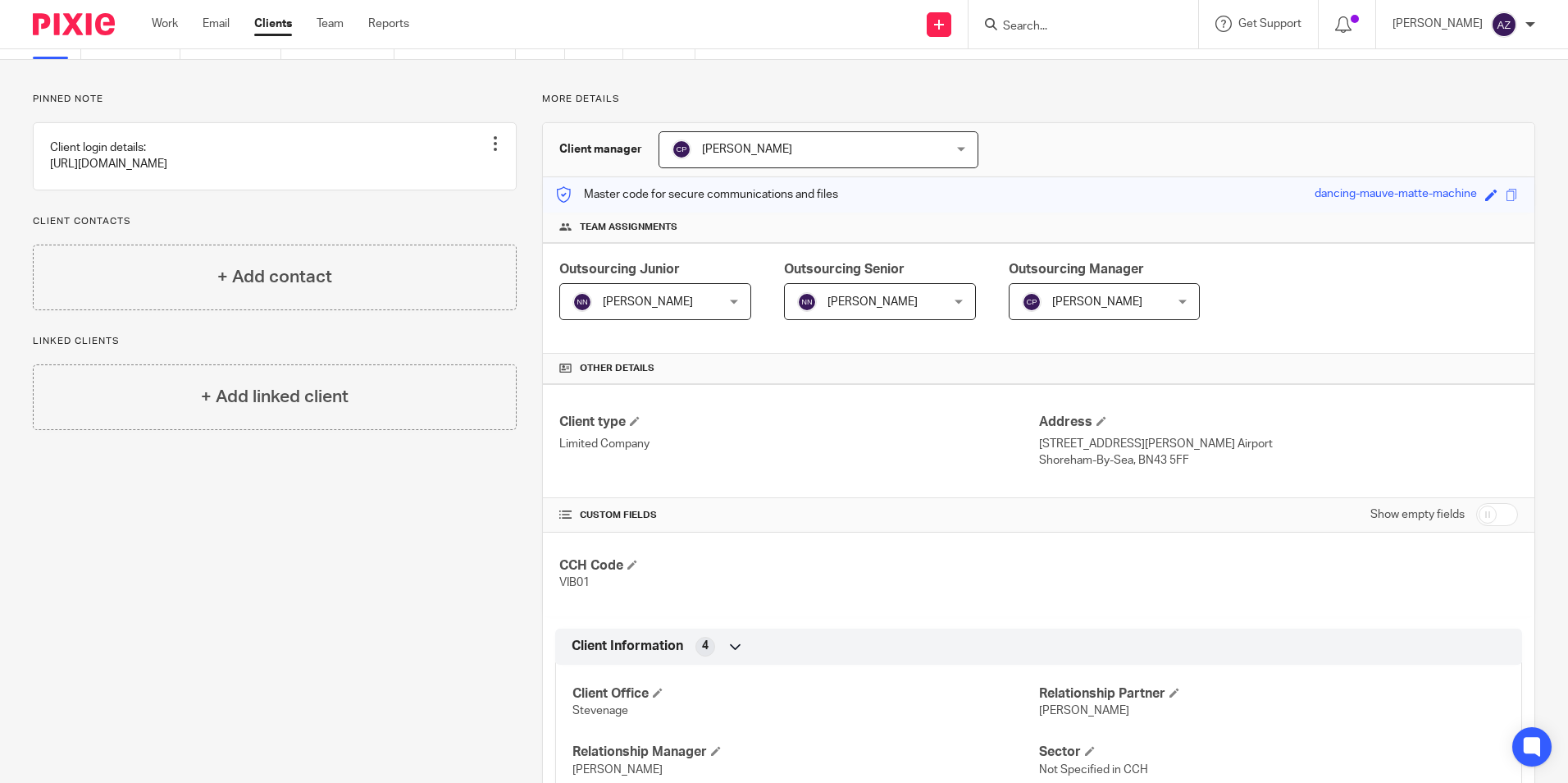
click at [351, 552] on div "Pinned note Client login details: https://menzies-mobility.imanagework.co.uk/wo…" at bounding box center [261, 671] width 509 height 1156
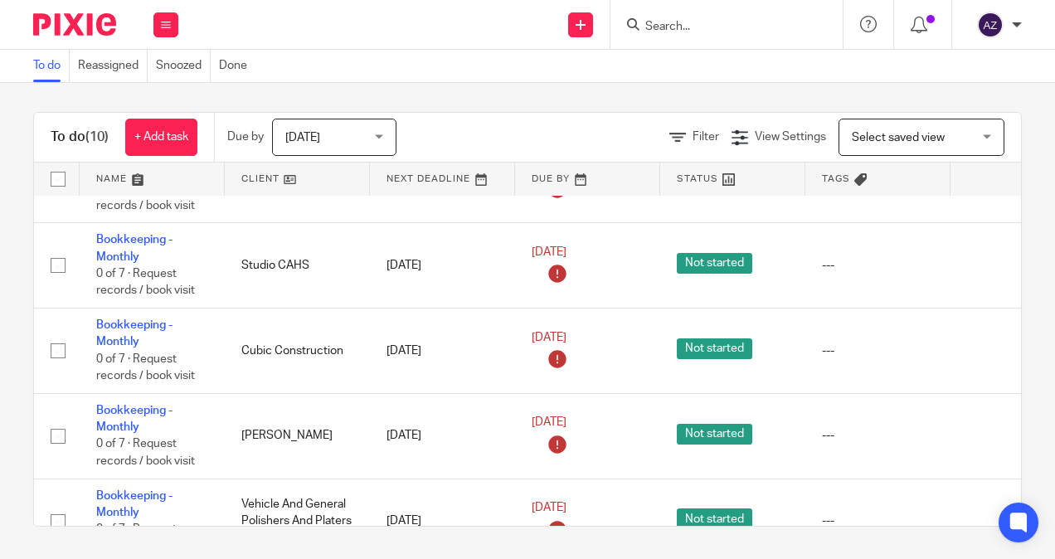
scroll to position [532, 0]
